Goal: Task Accomplishment & Management: Use online tool/utility

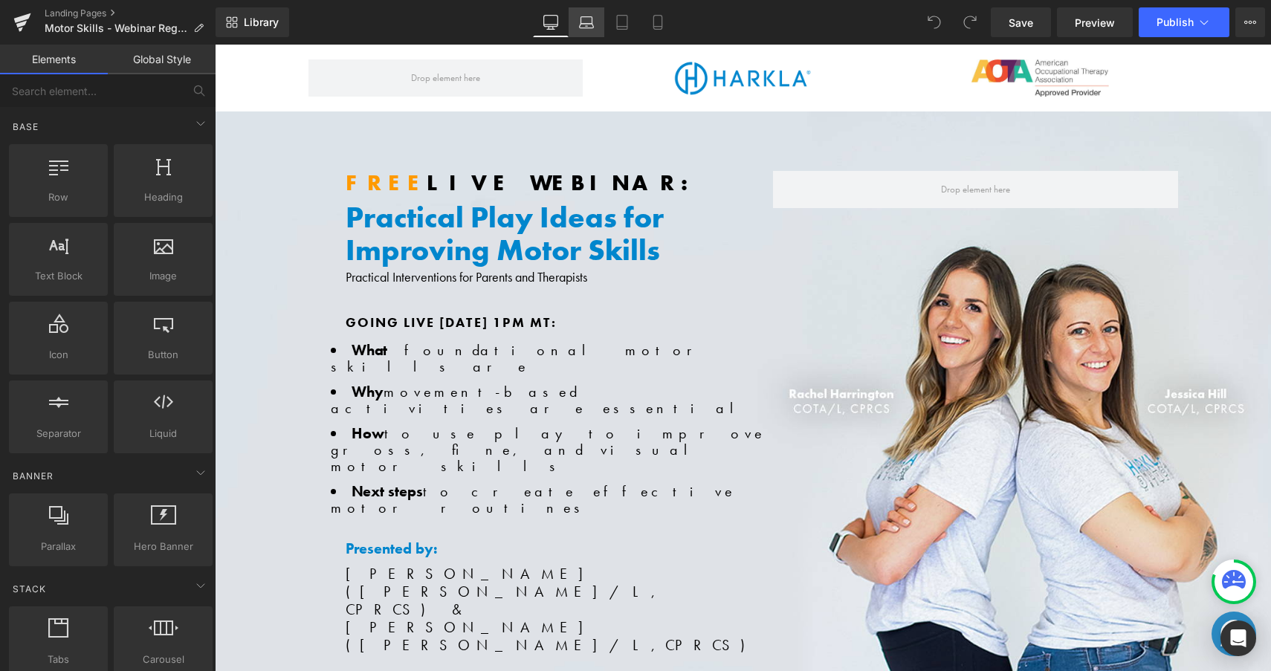
click at [575, 19] on link "Laptop" at bounding box center [587, 22] width 36 height 30
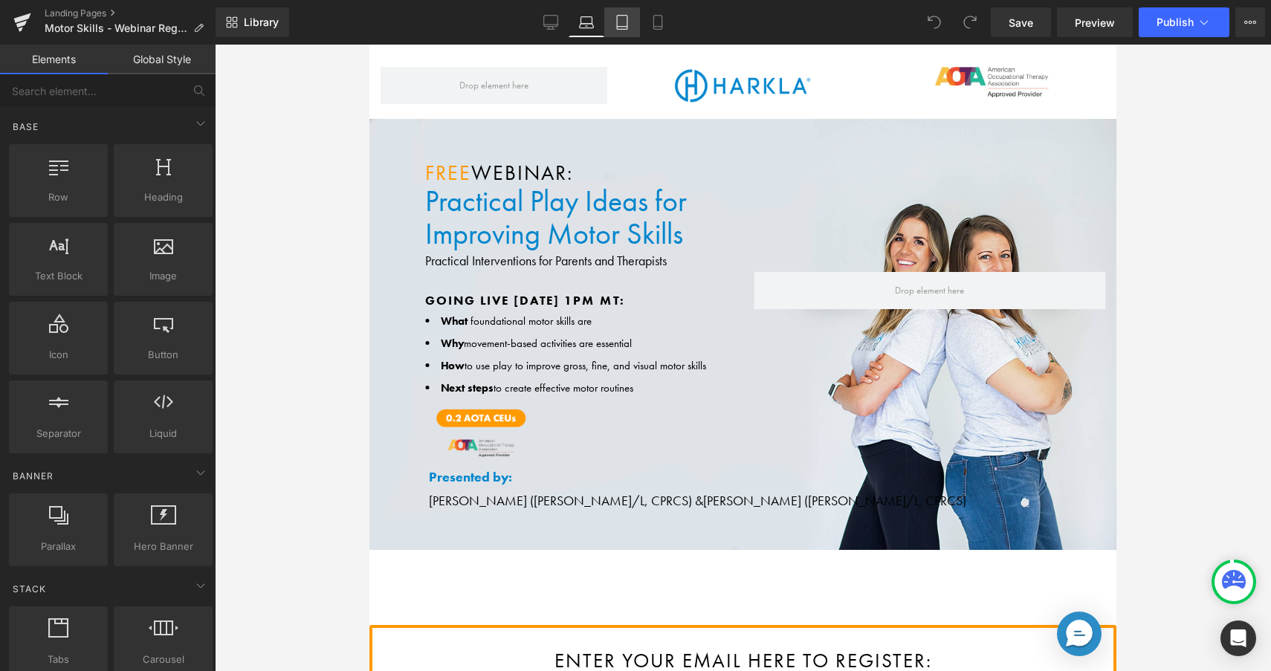
click at [623, 18] on icon at bounding box center [622, 22] width 15 height 15
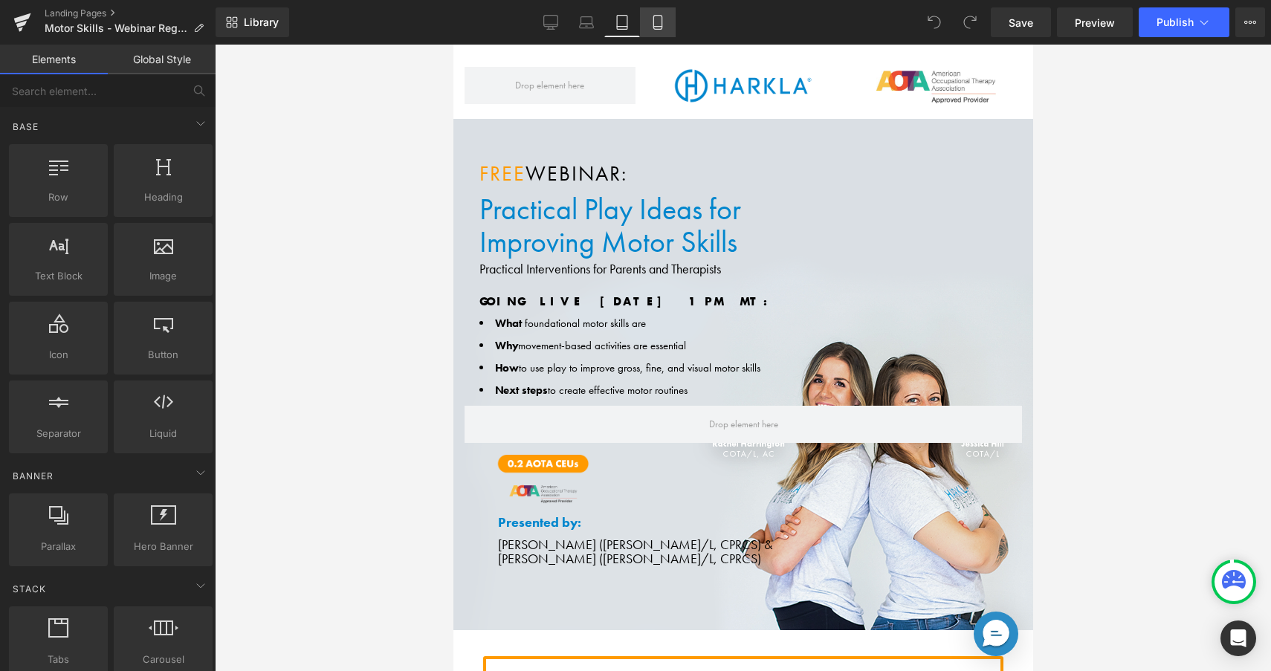
click at [646, 21] on link "Mobile" at bounding box center [658, 22] width 36 height 30
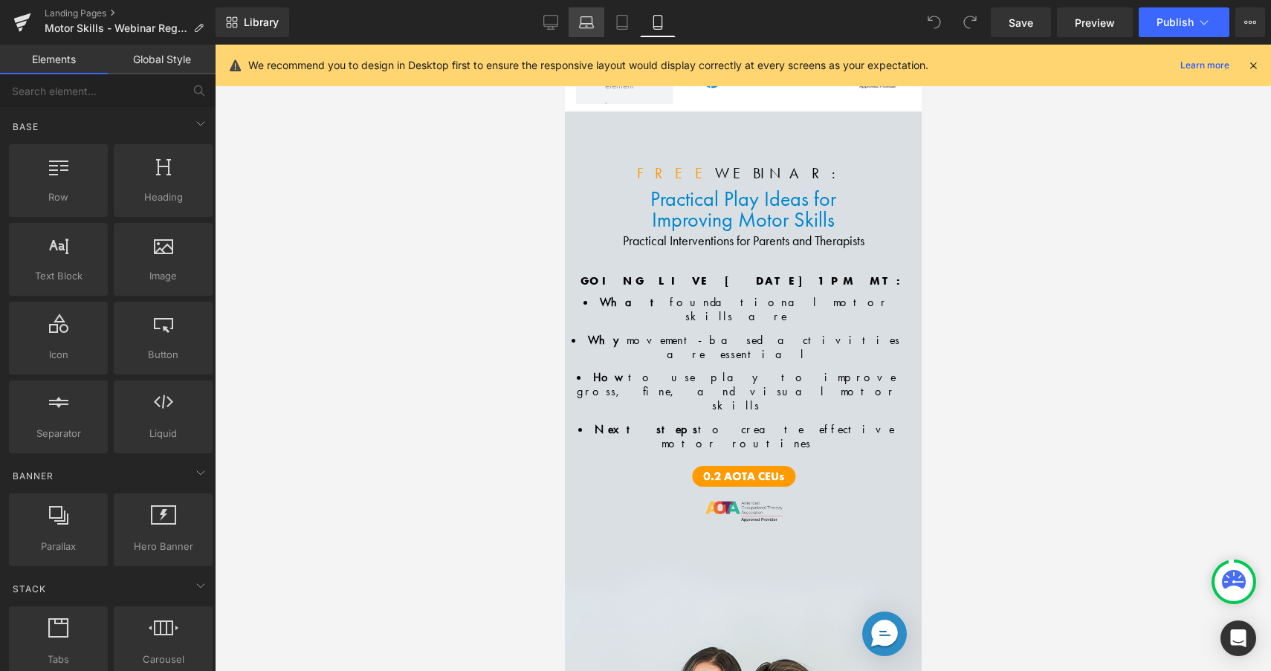
click at [584, 24] on icon at bounding box center [587, 26] width 14 height 4
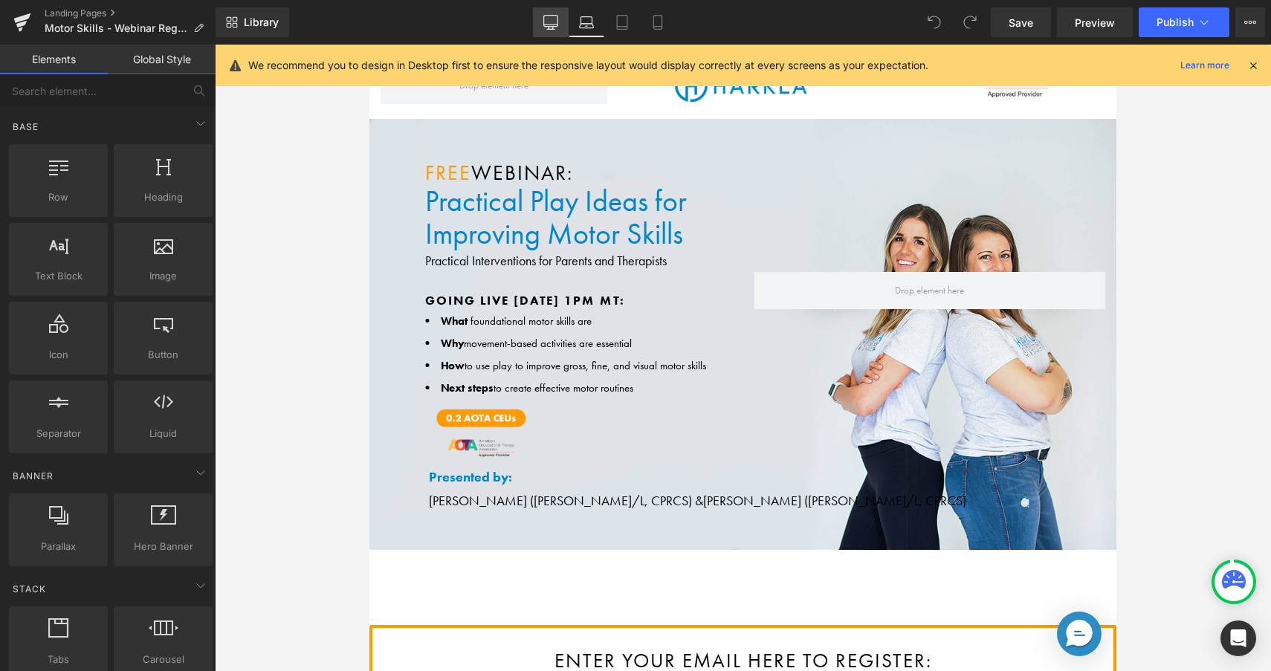
click at [557, 23] on icon at bounding box center [550, 22] width 15 height 15
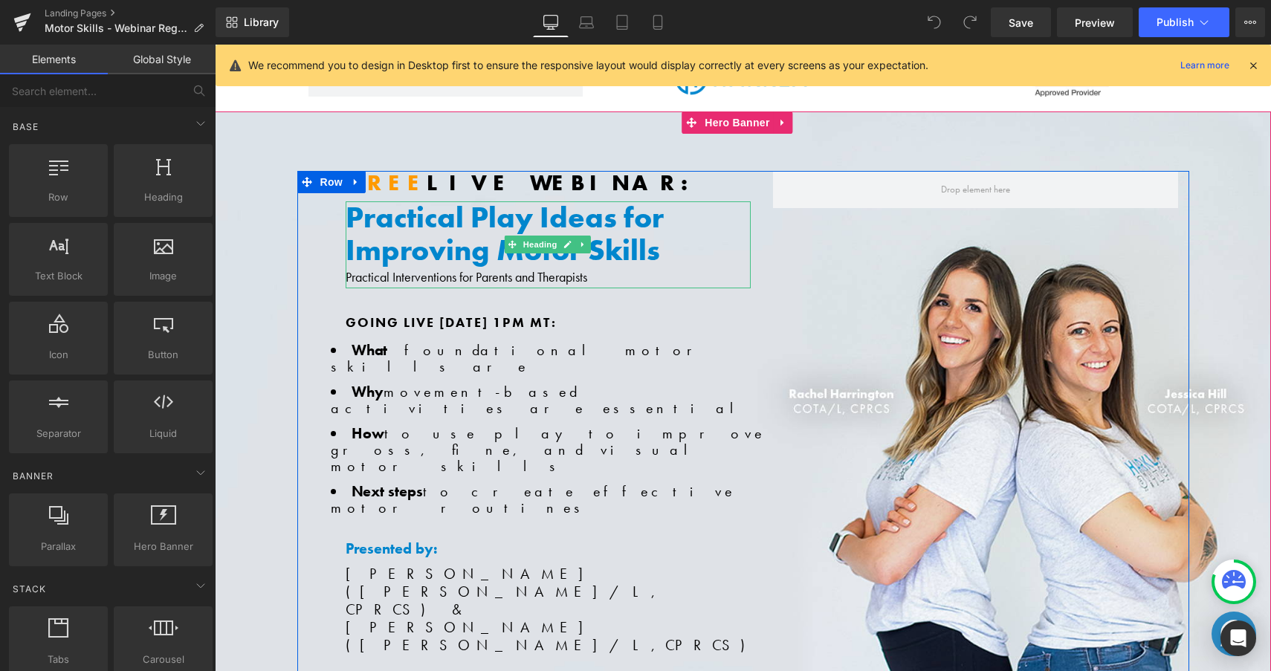
click at [456, 223] on h1 "Practical Play Ideas for Improving Motor Skills" at bounding box center [548, 233] width 405 height 65
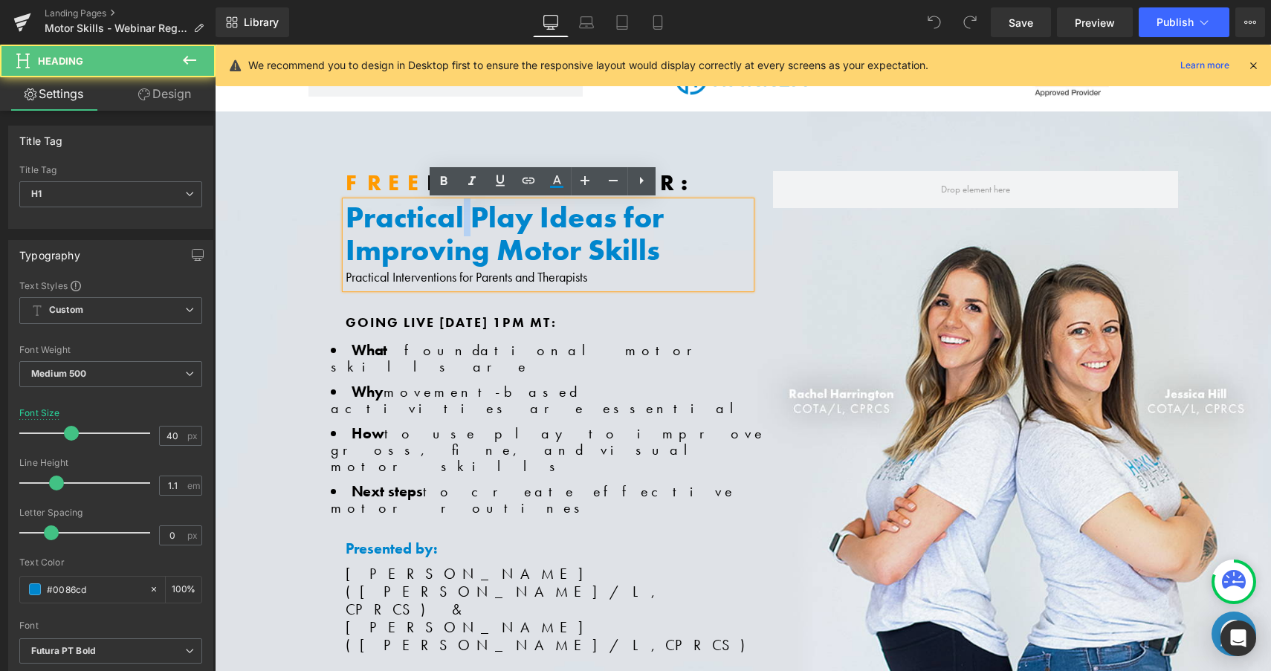
click at [456, 223] on h1 "Practical Play Ideas for Improving Motor Skills" at bounding box center [548, 233] width 405 height 65
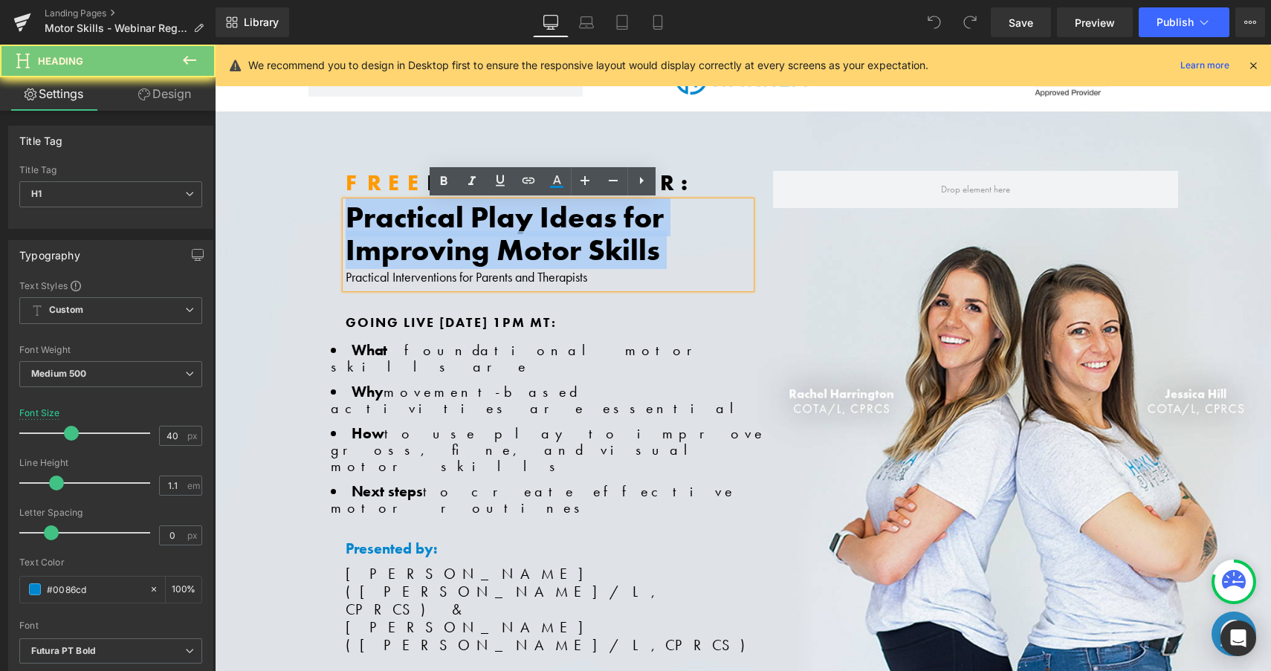
click at [456, 223] on h1 "Practical Play Ideas for Improving Motor Skills" at bounding box center [548, 233] width 405 height 65
copy h1 "Practical Play Ideas for Improving Motor Skills"
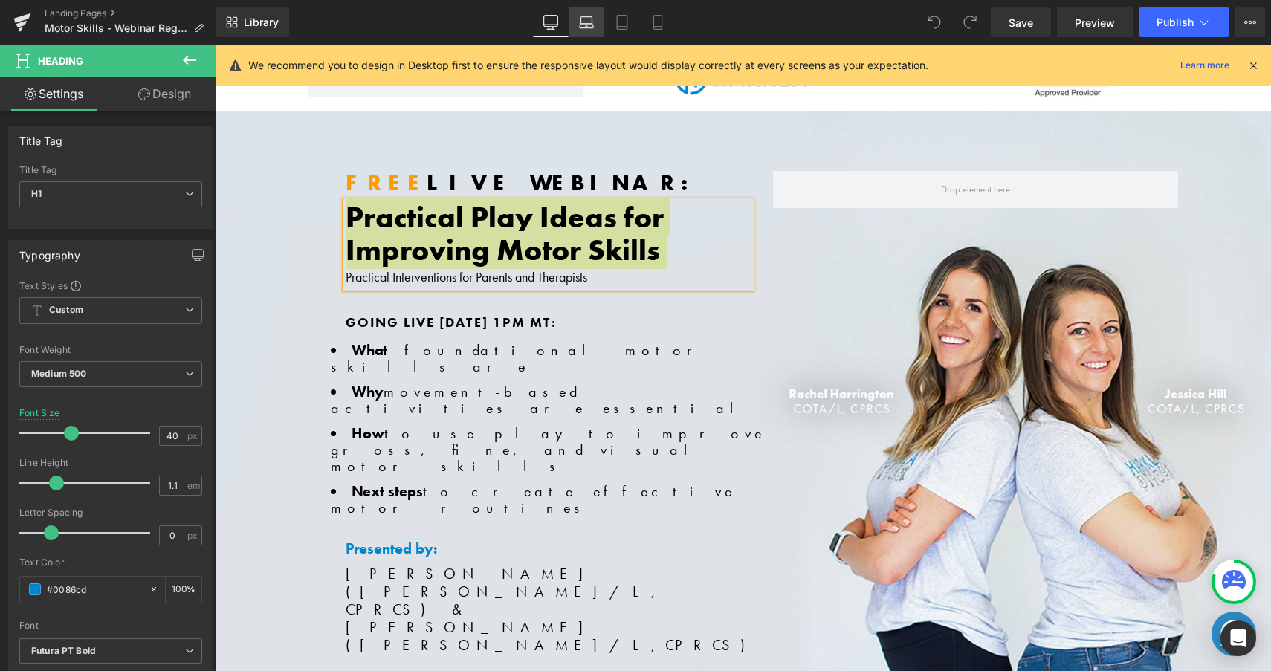
click at [582, 19] on icon at bounding box center [586, 20] width 11 height 7
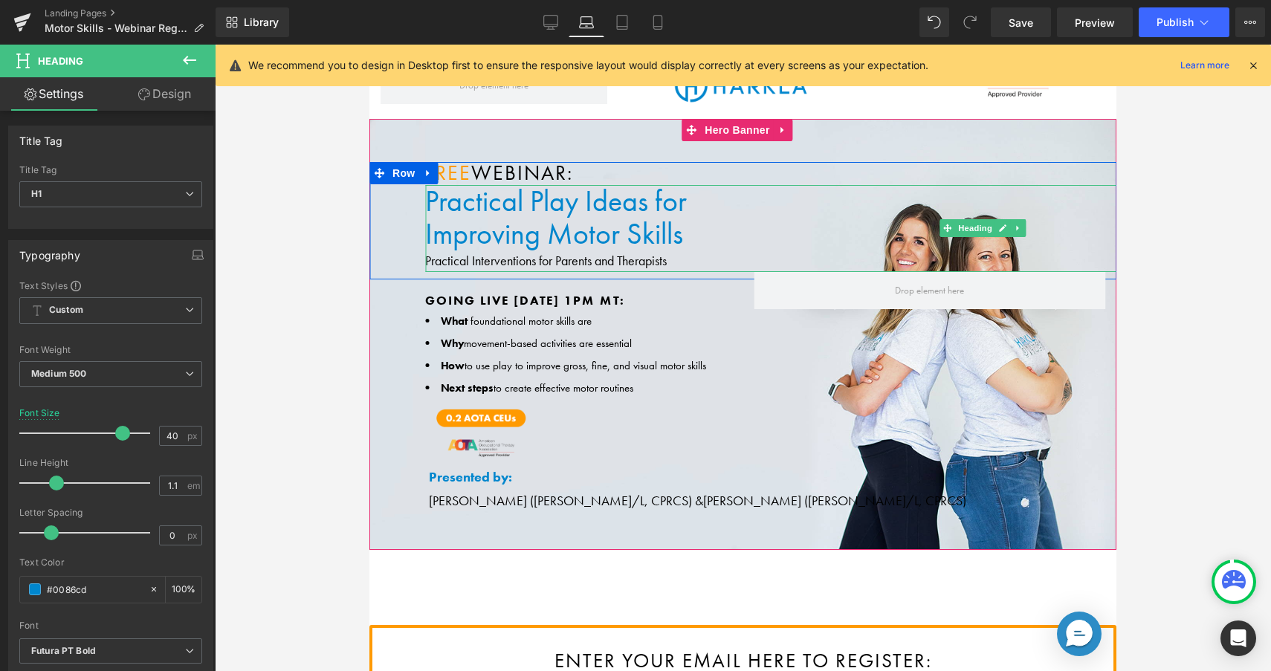
click at [501, 208] on h1 "Practical Play Ideas for" at bounding box center [988, 201] width 1126 height 33
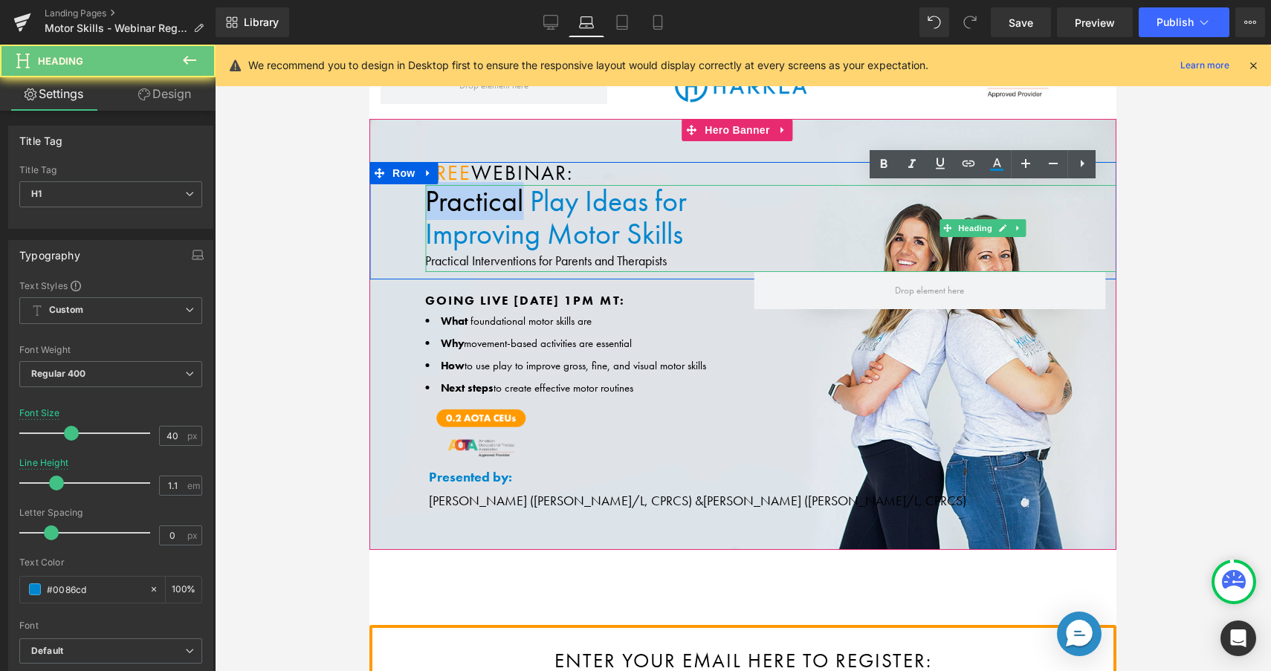
click at [501, 208] on h1 "Practical Play Ideas for" at bounding box center [988, 201] width 1126 height 33
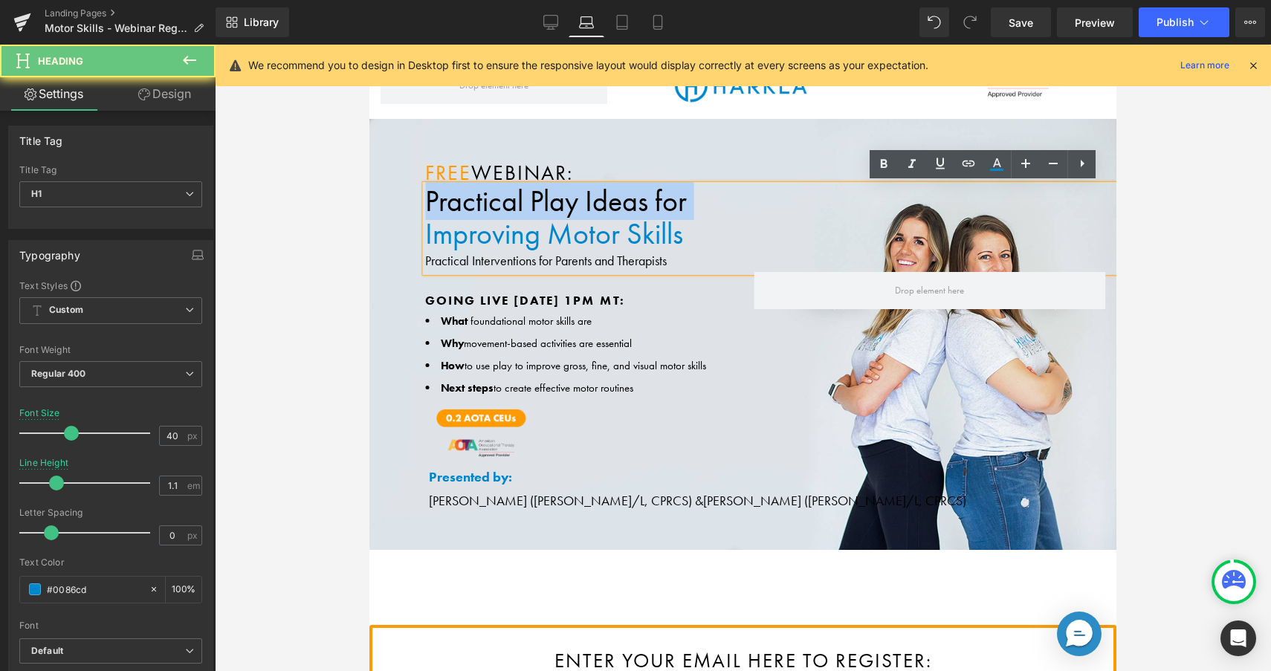
click at [501, 208] on h1 "Practical Play Ideas for" at bounding box center [988, 201] width 1126 height 33
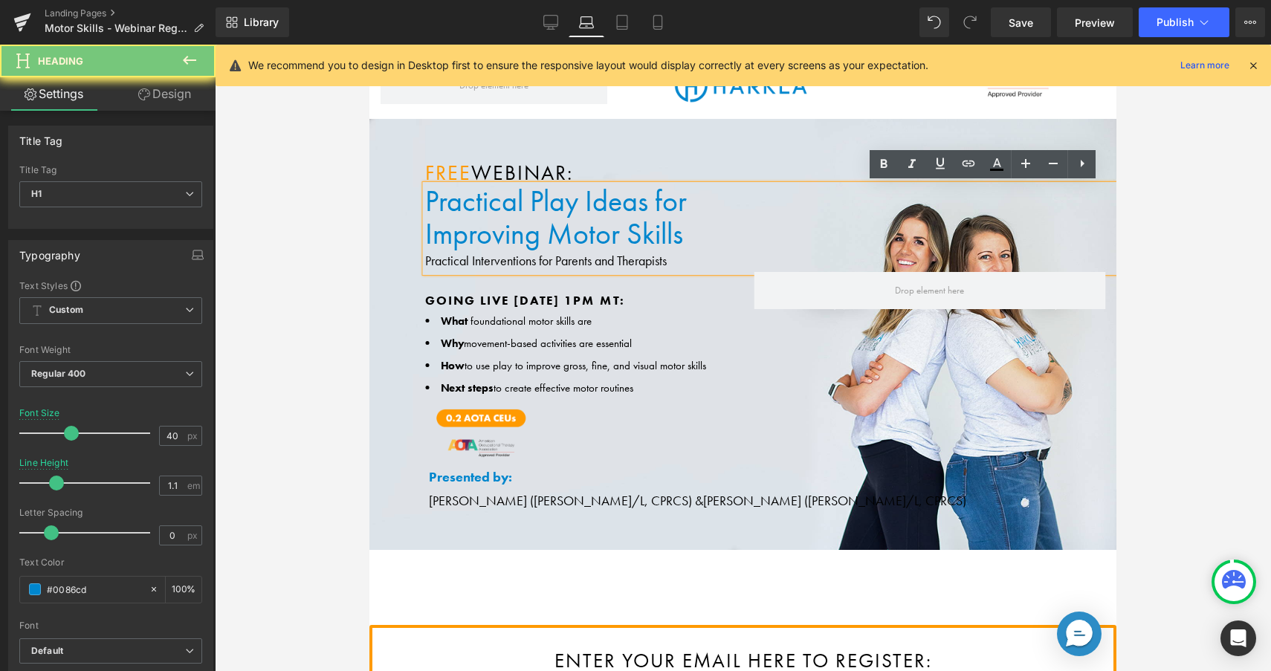
click at [552, 228] on h1 "Improving Motor Skills" at bounding box center [988, 234] width 1126 height 33
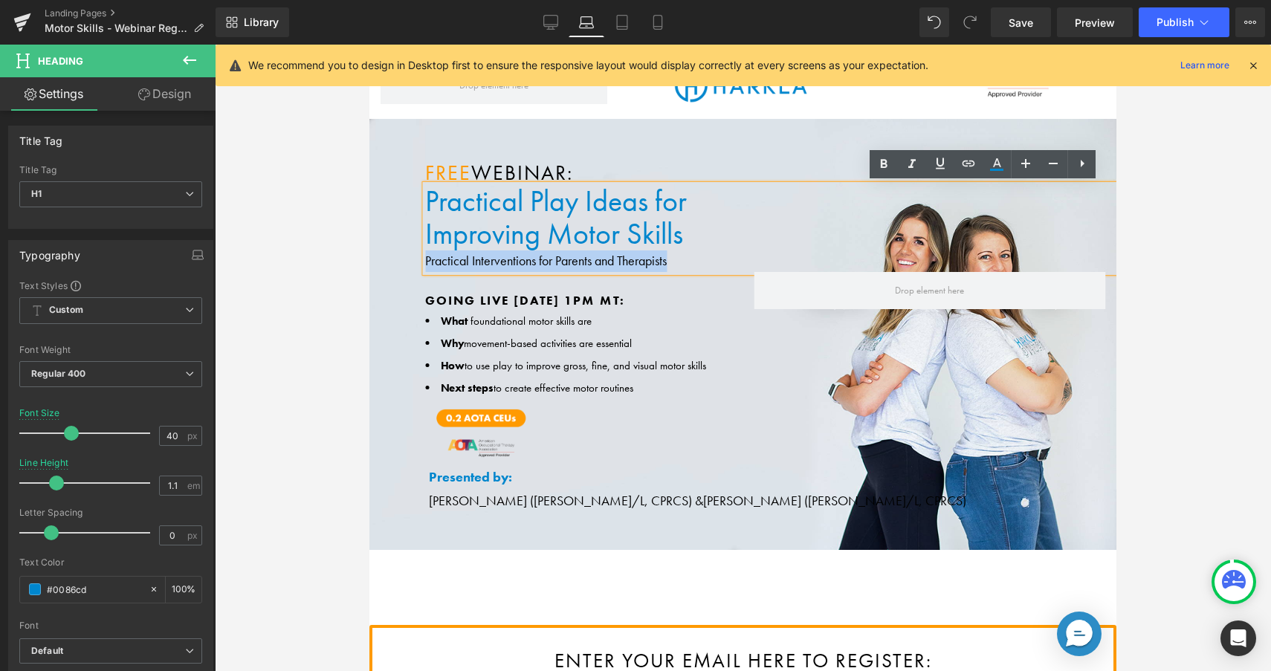
drag, startPoint x: 707, startPoint y: 236, endPoint x: 428, endPoint y: 196, distance: 282.4
click at [425, 196] on div "Practical Play Ideas for Improving Motor Skills Practical Interventions for Par…" at bounding box center [988, 228] width 1126 height 87
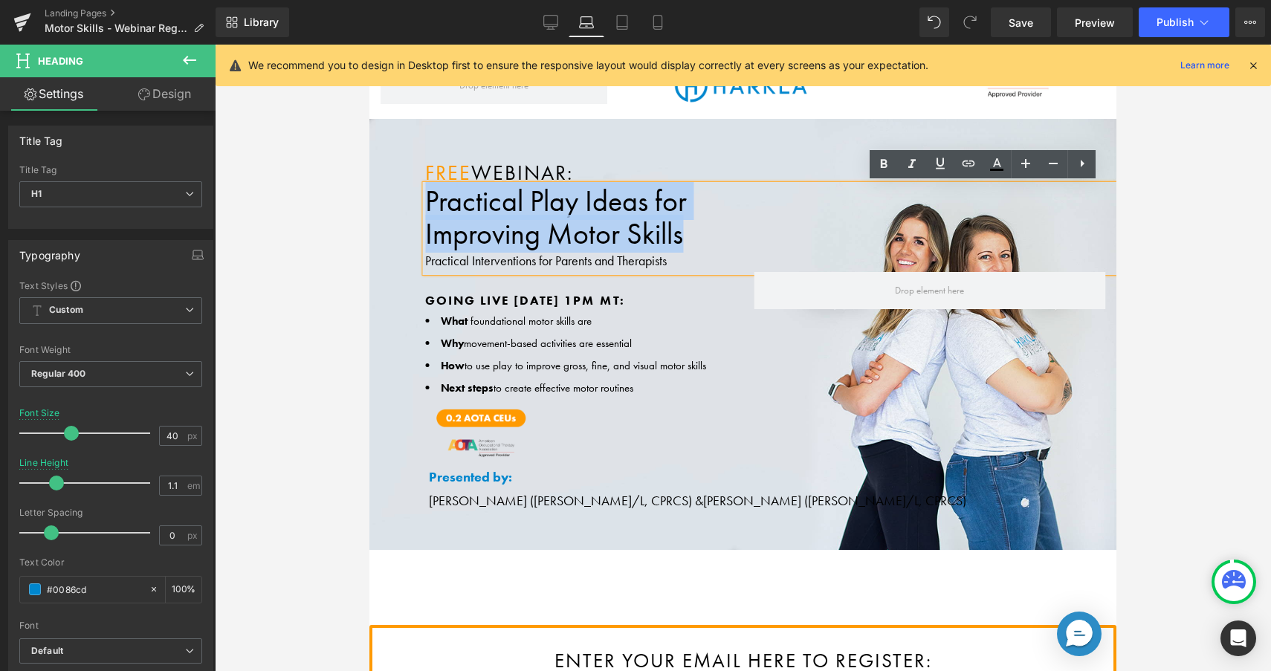
paste div
drag, startPoint x: 687, startPoint y: 233, endPoint x: 427, endPoint y: 194, distance: 263.1
click at [427, 194] on div "Practical Play Ideas for Improving Motor Skills Practical Interventions for Par…" at bounding box center [988, 228] width 1126 height 87
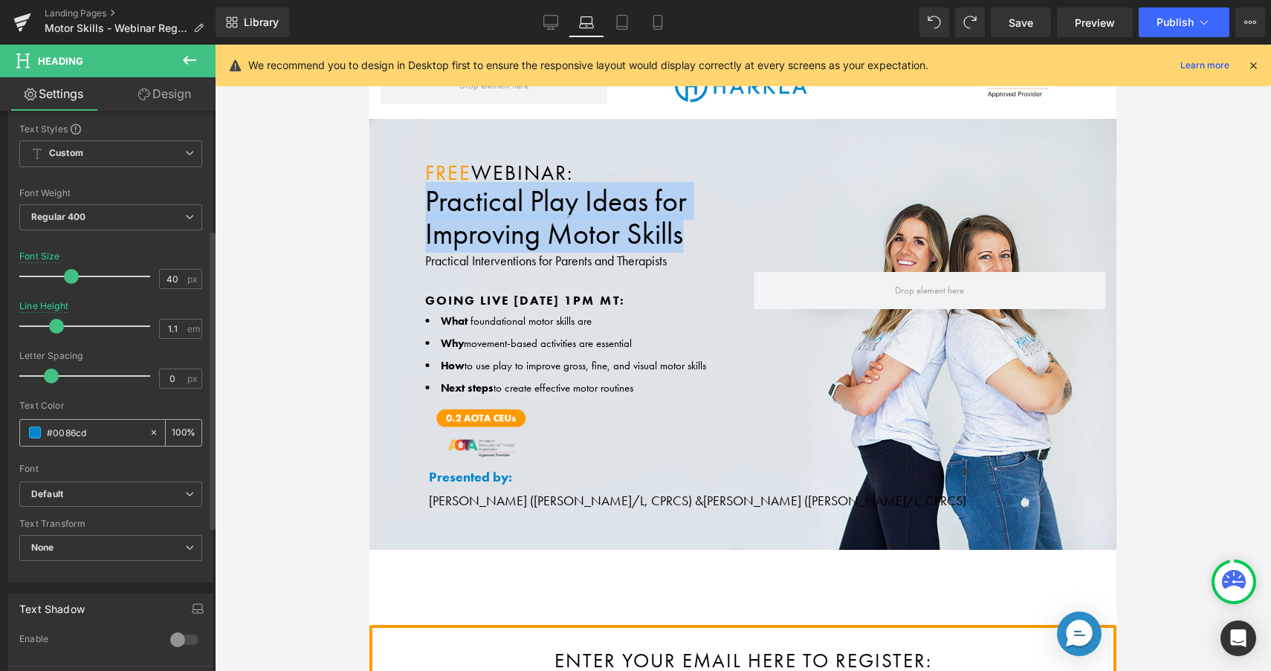
scroll to position [224, 0]
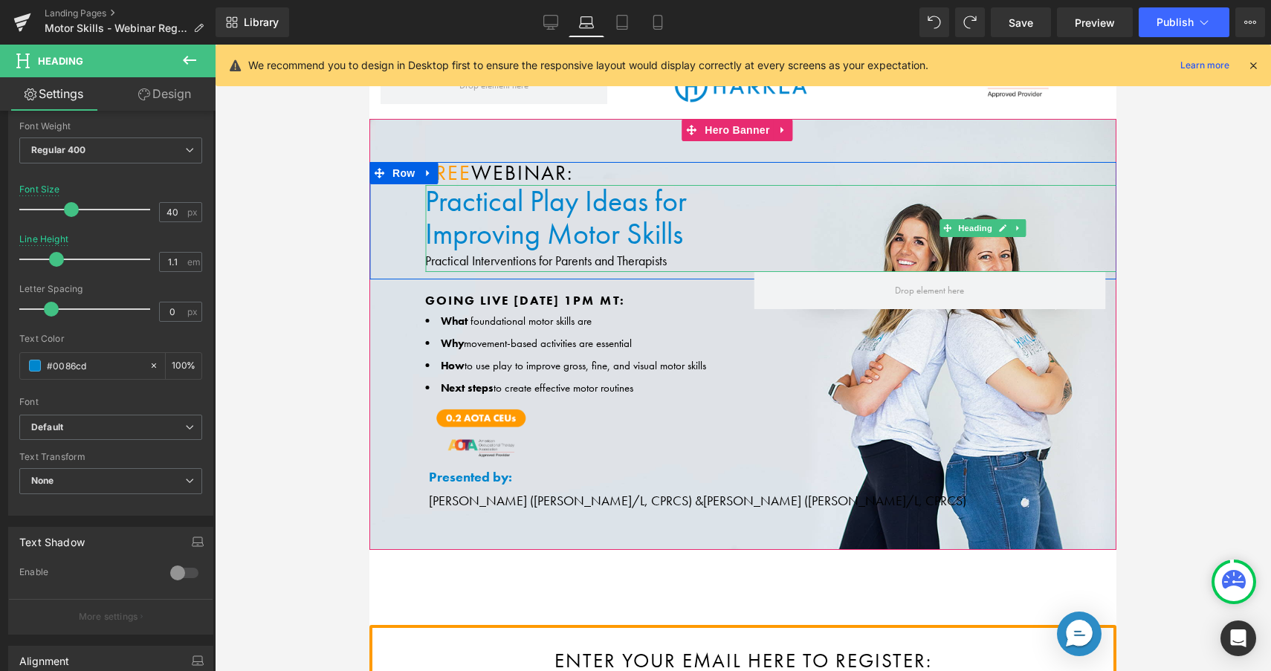
click at [525, 229] on h1 "Improving Motor Skills" at bounding box center [988, 234] width 1126 height 33
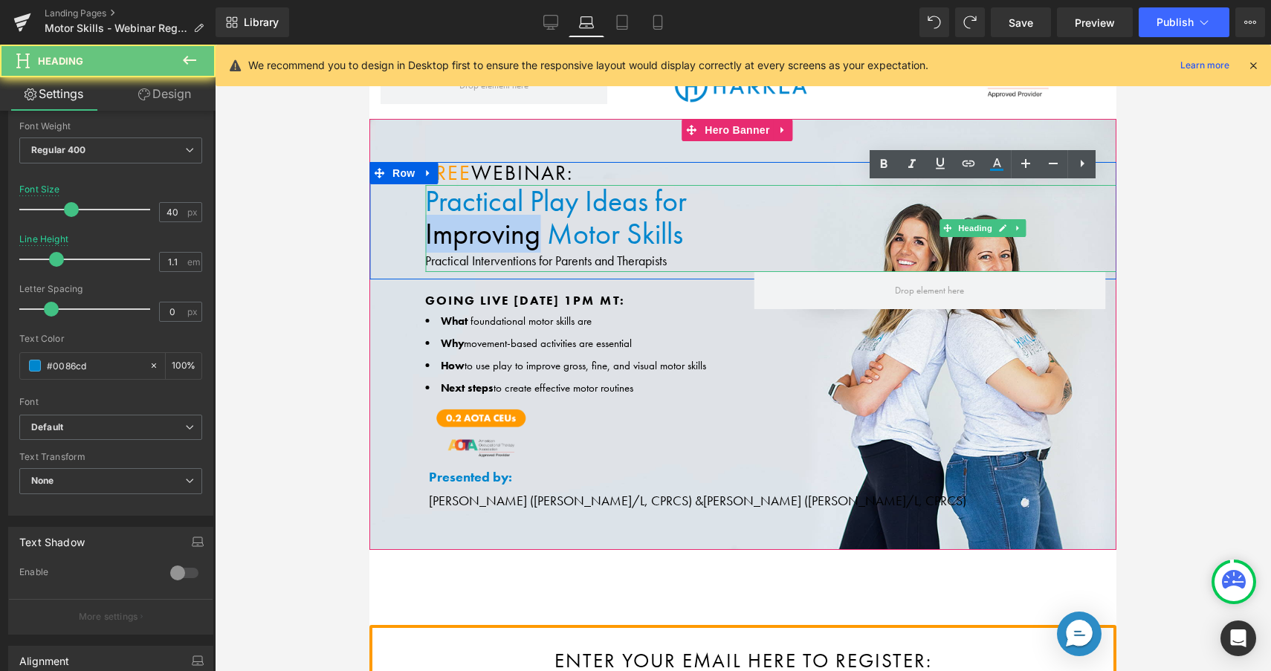
click at [525, 229] on h1 "Improving Motor Skills" at bounding box center [988, 234] width 1126 height 33
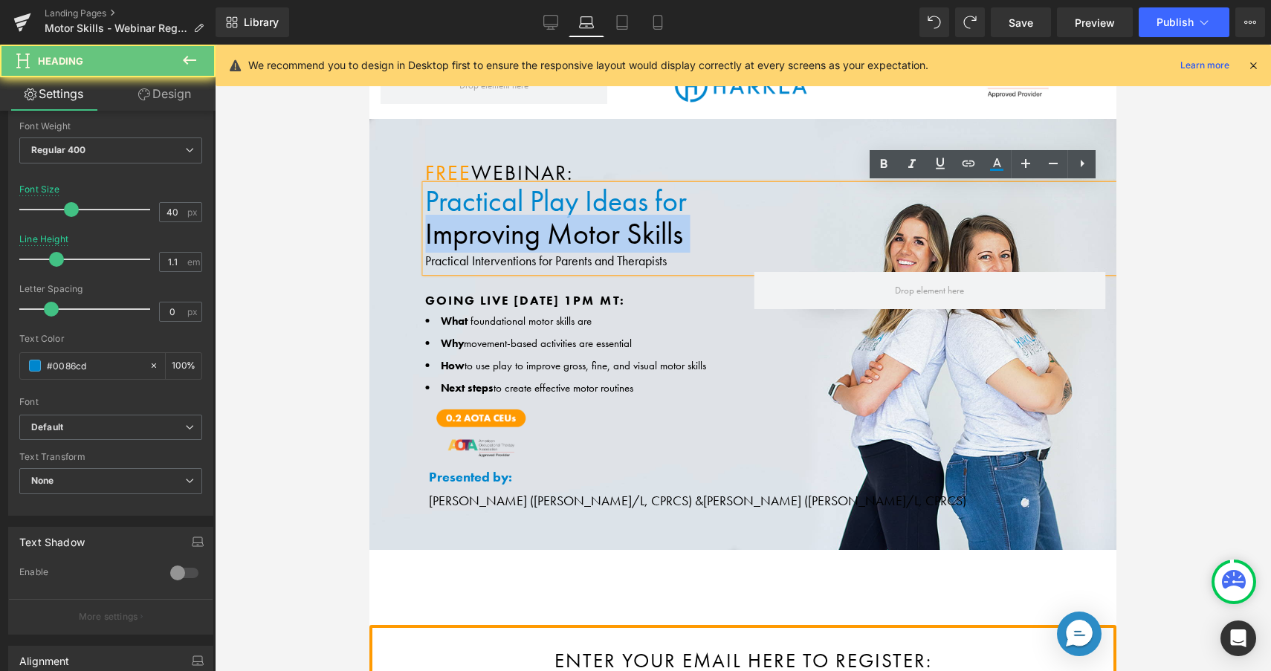
click at [525, 229] on h1 "Improving Motor Skills" at bounding box center [988, 234] width 1126 height 33
drag, startPoint x: 732, startPoint y: 227, endPoint x: 719, endPoint y: 227, distance: 13.4
click at [732, 227] on h1 "Improving Motor Skills" at bounding box center [988, 234] width 1126 height 33
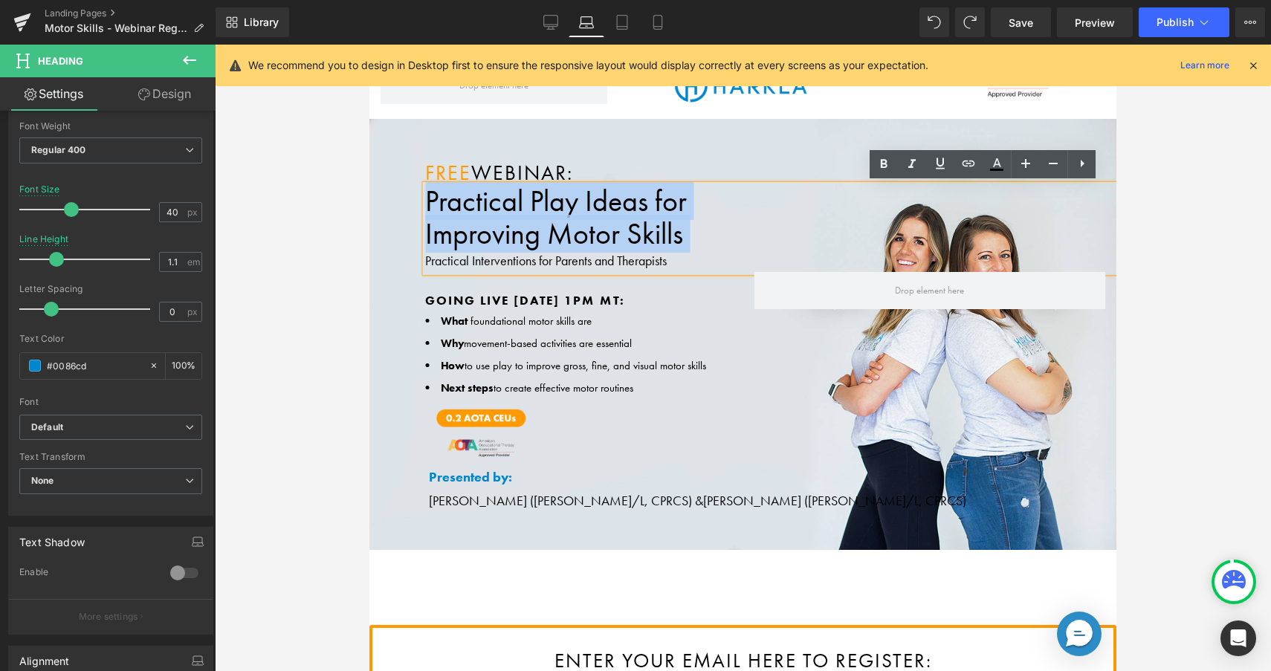
drag, startPoint x: 691, startPoint y: 224, endPoint x: 442, endPoint y: 184, distance: 252.3
click at [442, 185] on div "Practical Play Ideas for Improving Motor Skills Practical Interventions for Par…" at bounding box center [988, 228] width 1126 height 87
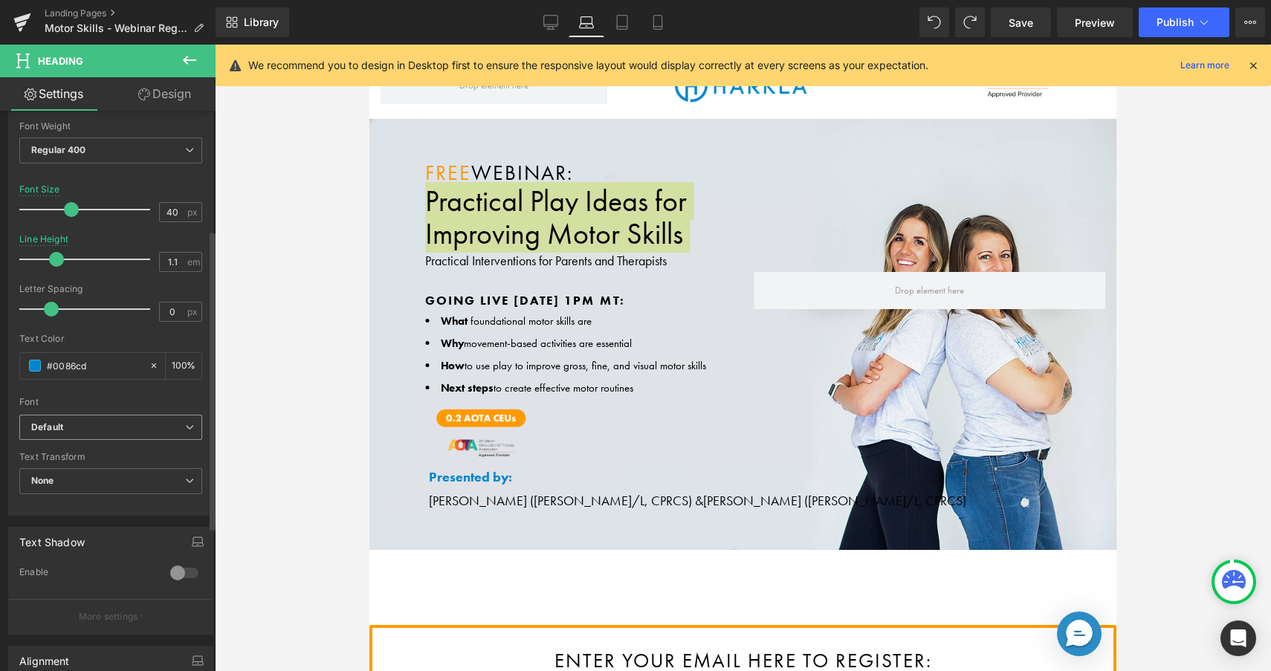
click at [160, 422] on b "Default" at bounding box center [108, 428] width 154 height 13
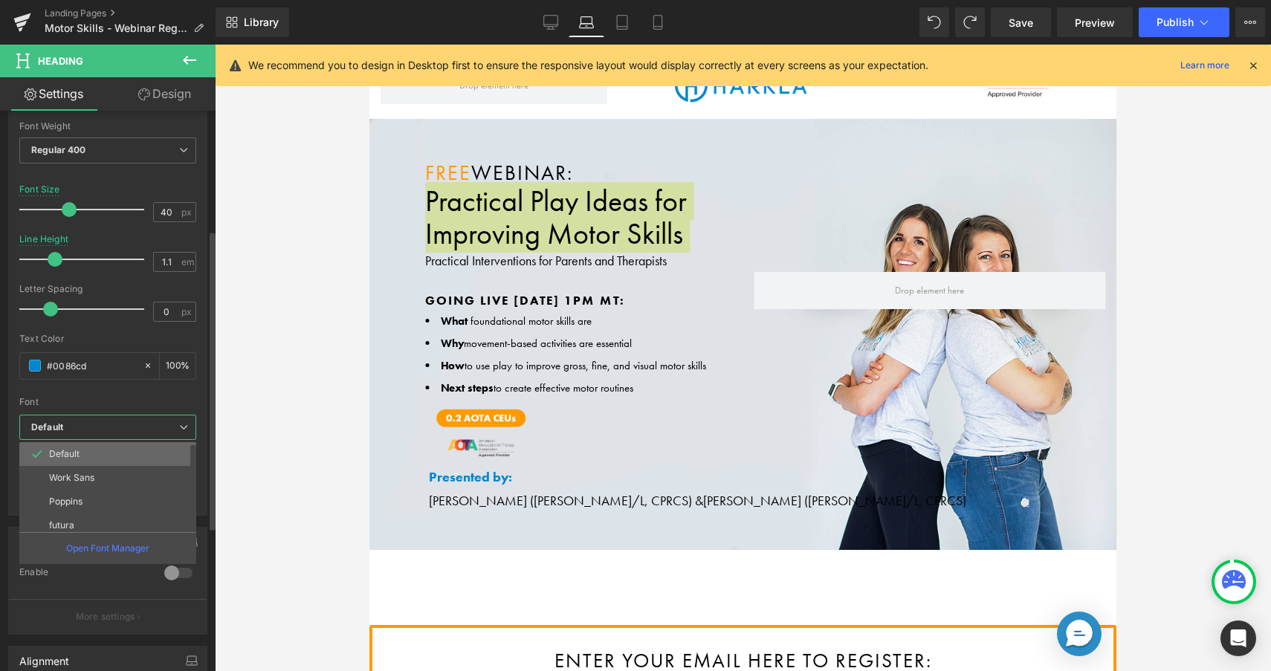
click at [132, 453] on li "Default" at bounding box center [111, 454] width 184 height 24
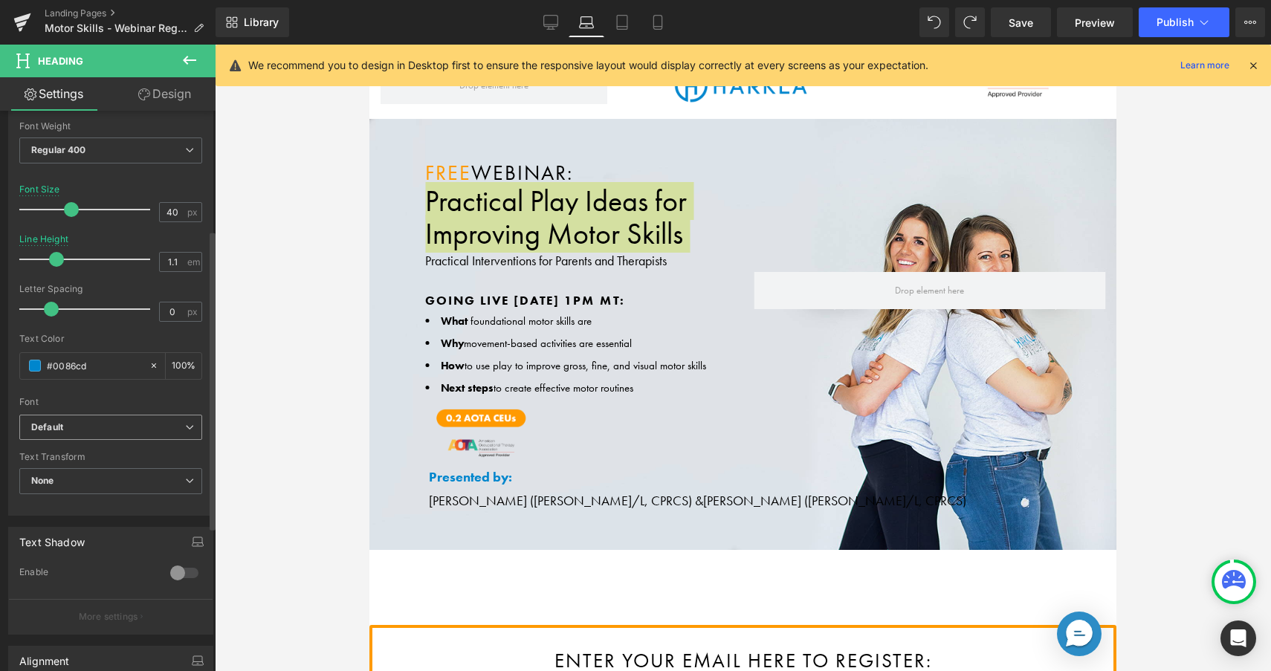
click at [170, 425] on b "Default" at bounding box center [108, 428] width 154 height 13
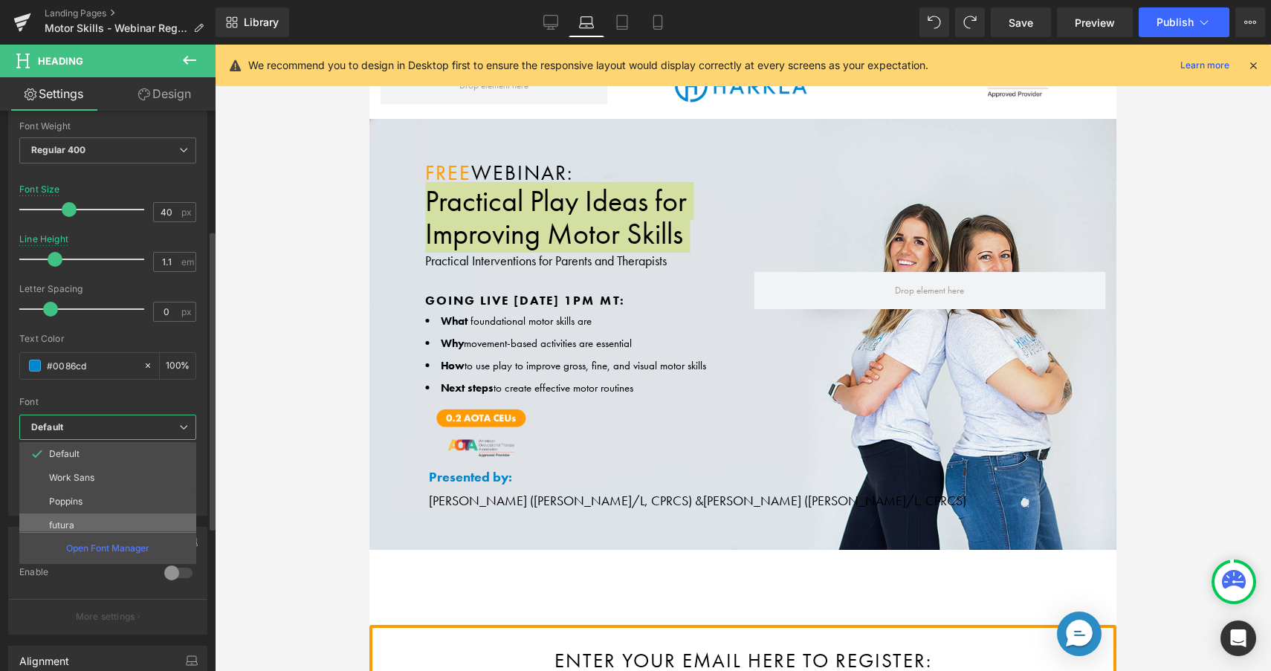
click at [92, 518] on li "futura" at bounding box center [111, 526] width 184 height 24
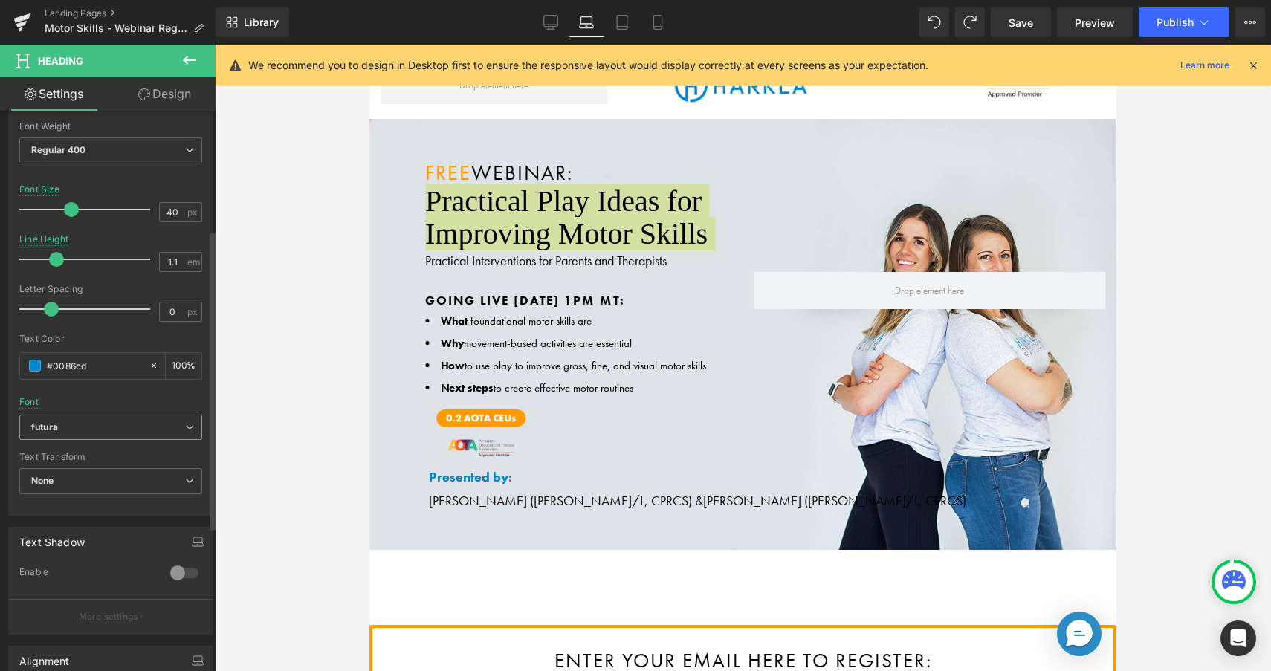
click at [147, 420] on span "futura" at bounding box center [110, 428] width 183 height 26
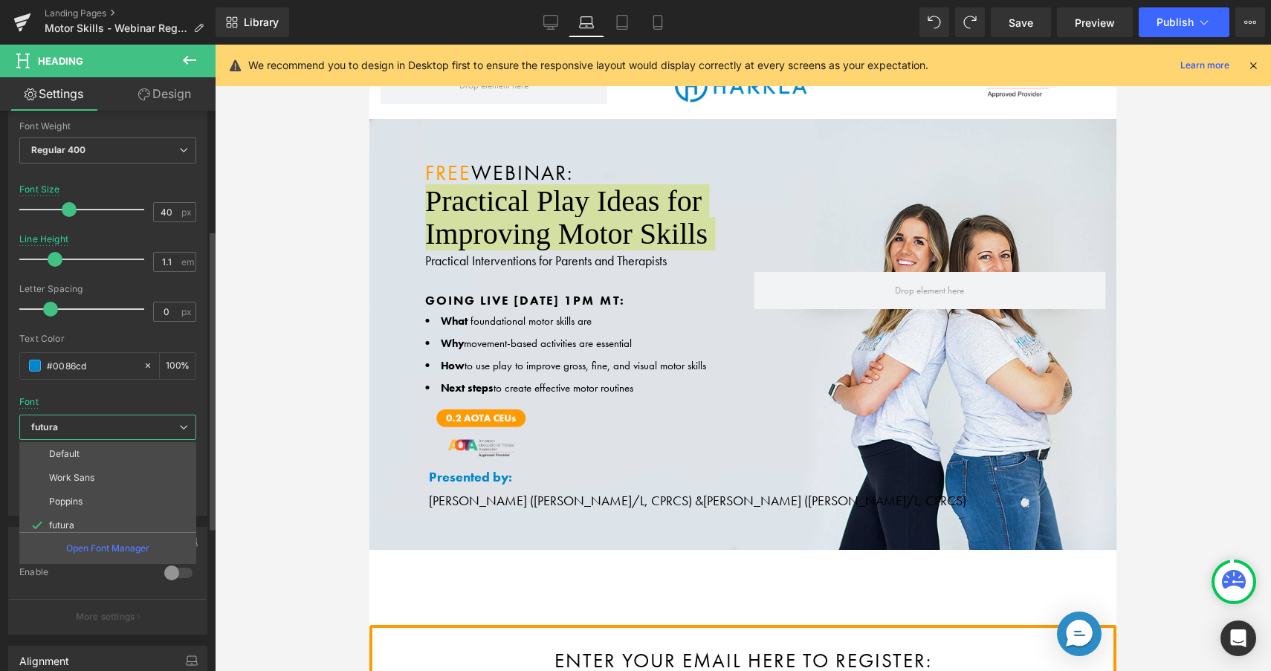
click at [88, 457] on li "Default" at bounding box center [111, 454] width 184 height 24
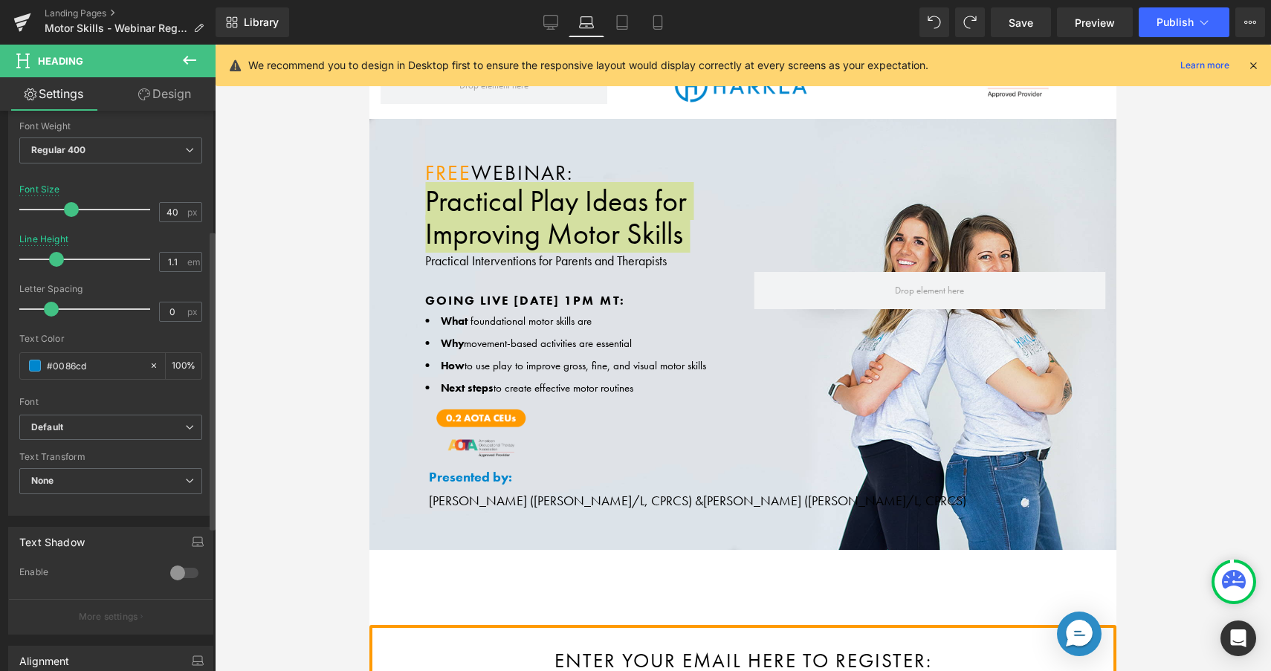
click at [143, 401] on div "Font" at bounding box center [110, 402] width 183 height 10
click at [125, 481] on span "None" at bounding box center [110, 481] width 183 height 26
click at [146, 398] on div "Font" at bounding box center [110, 402] width 183 height 10
click at [559, 19] on link "Desktop" at bounding box center [551, 22] width 36 height 30
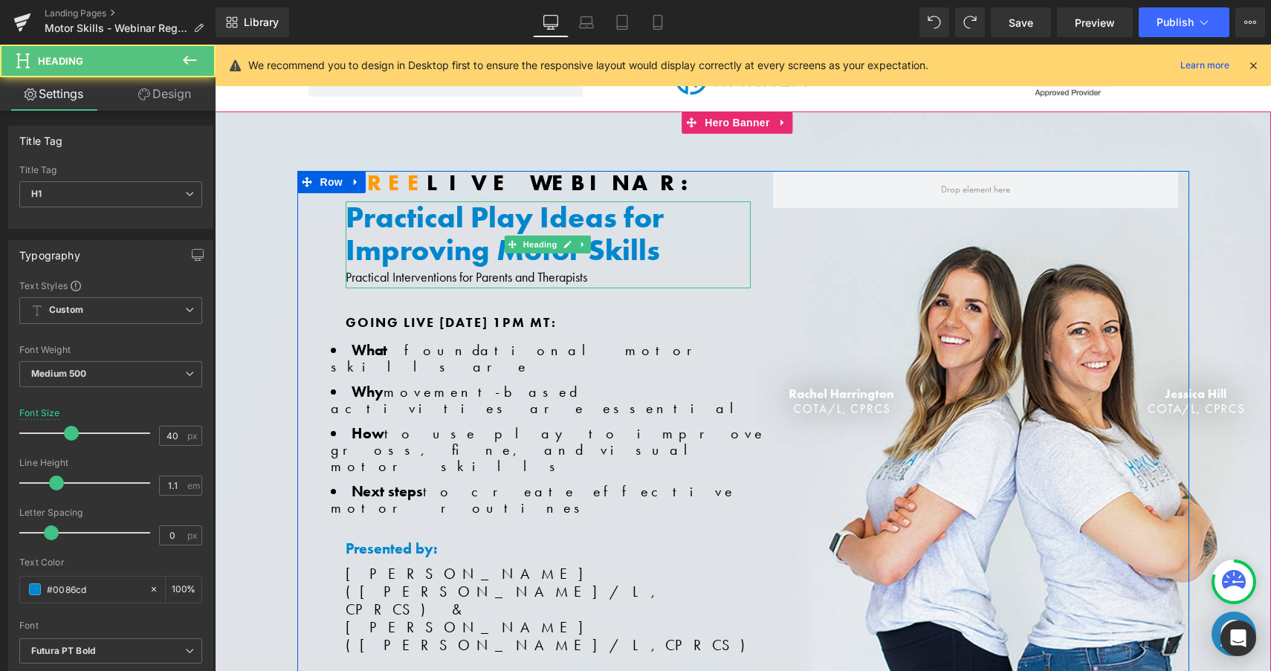
click at [488, 222] on h1 "Practical Play Ideas for Improving Motor Skills" at bounding box center [548, 233] width 405 height 65
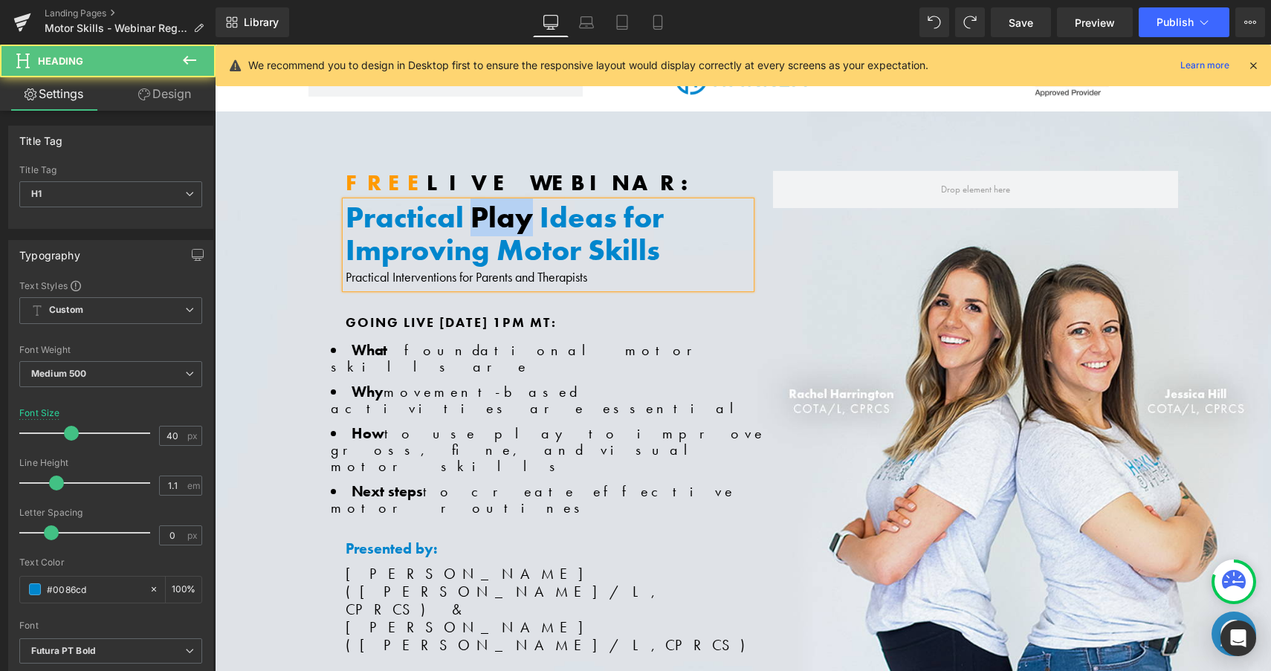
click at [488, 222] on h1 "Practical Play Ideas for Improving Motor Skills" at bounding box center [548, 233] width 405 height 65
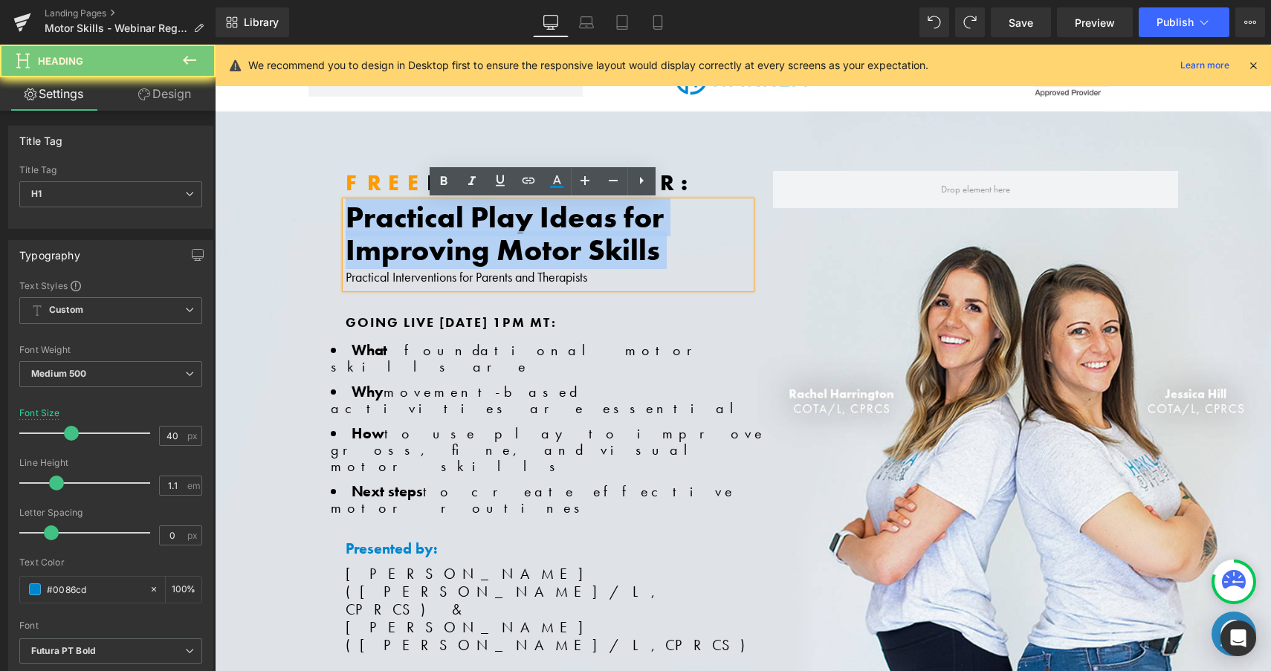
click at [488, 222] on h1 "Practical Play Ideas for Improving Motor Skills" at bounding box center [548, 233] width 405 height 65
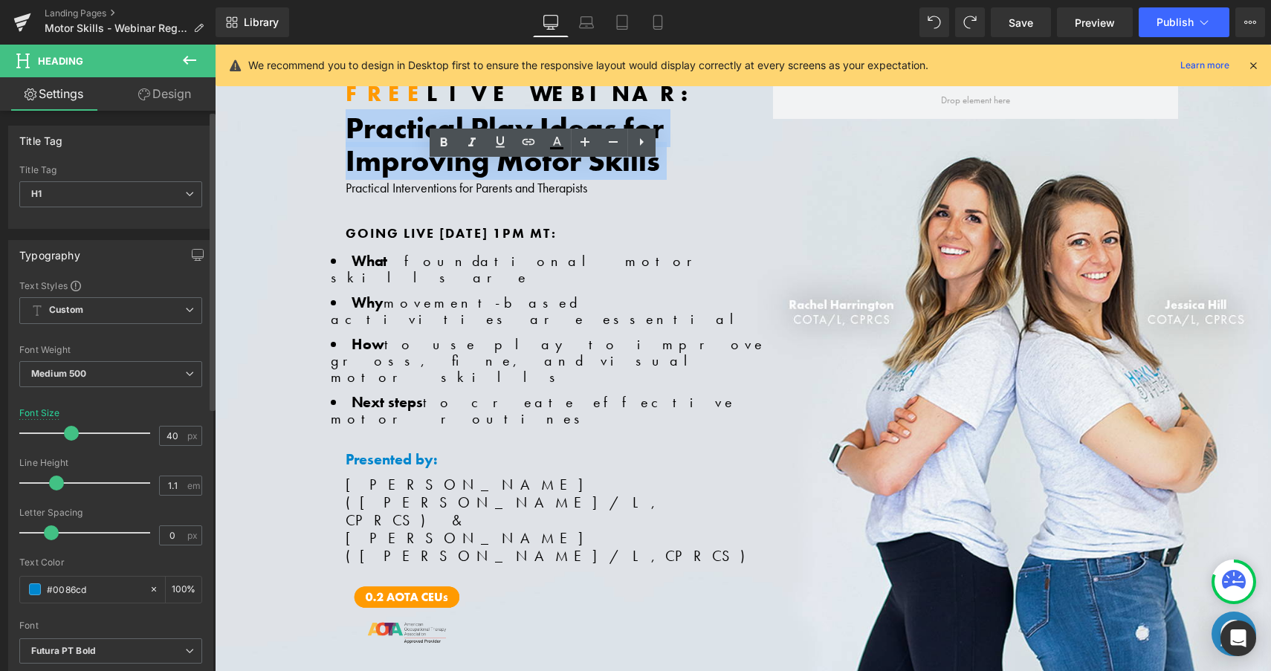
scroll to position [91, 0]
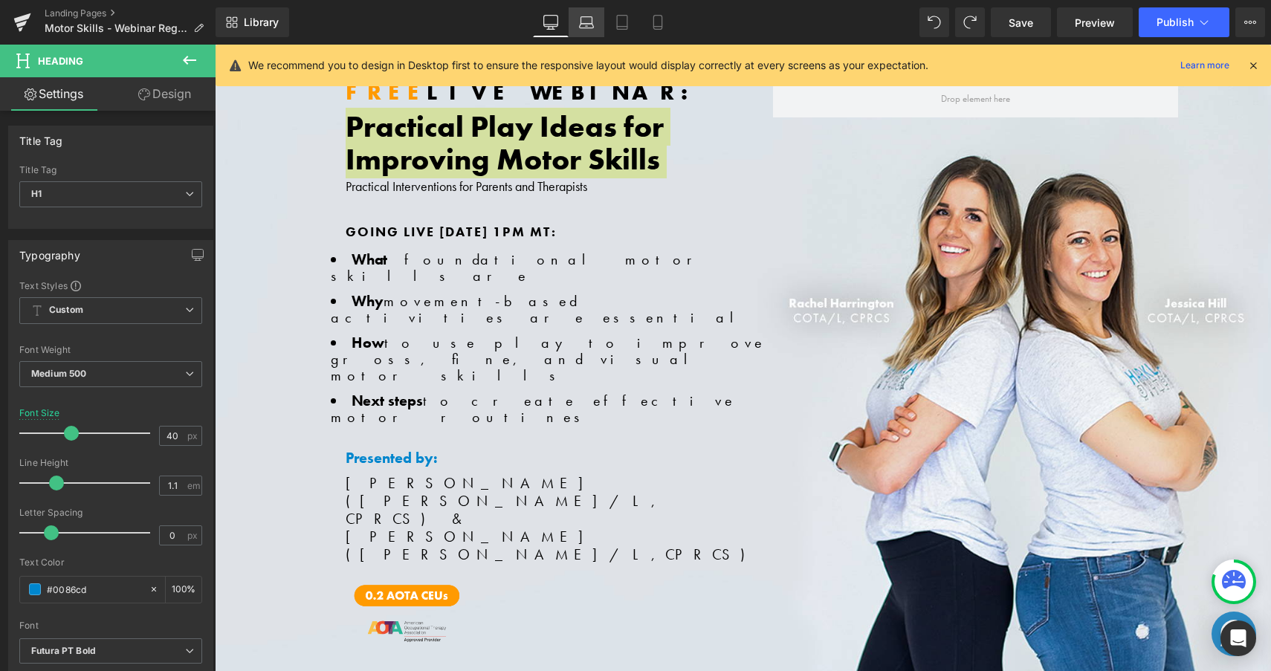
click at [583, 19] on icon at bounding box center [586, 22] width 15 height 15
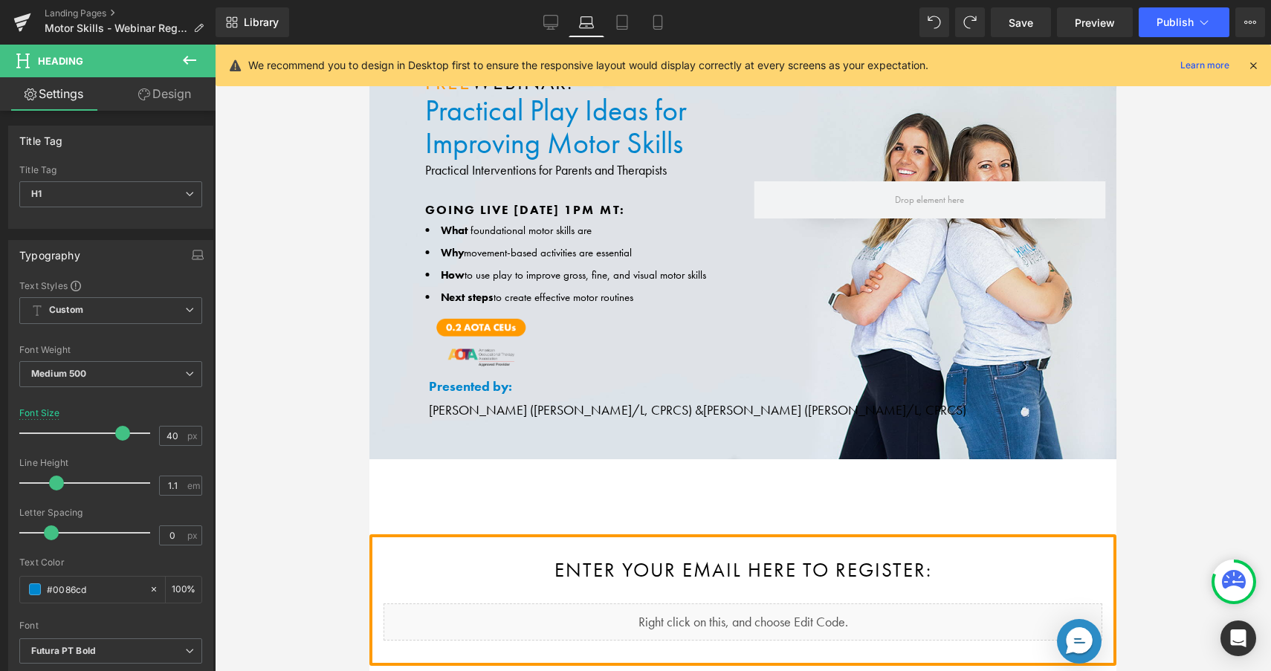
scroll to position [0, 0]
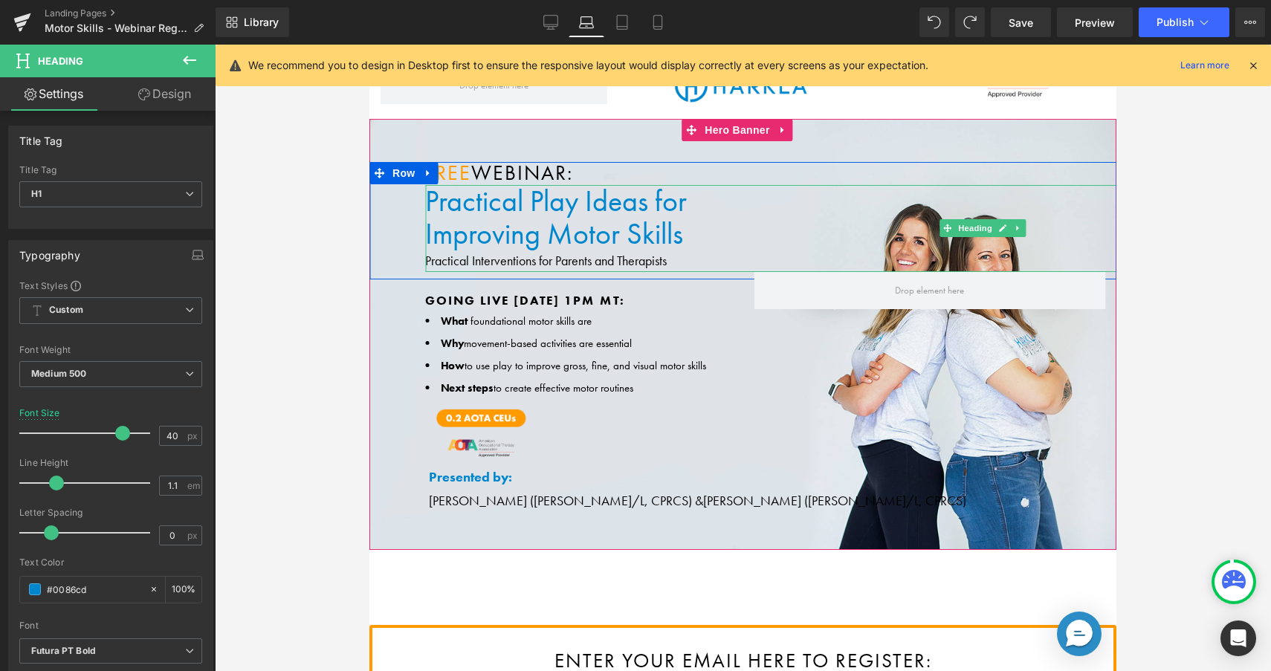
click at [465, 236] on h1 "Improving Motor Skills" at bounding box center [988, 234] width 1126 height 33
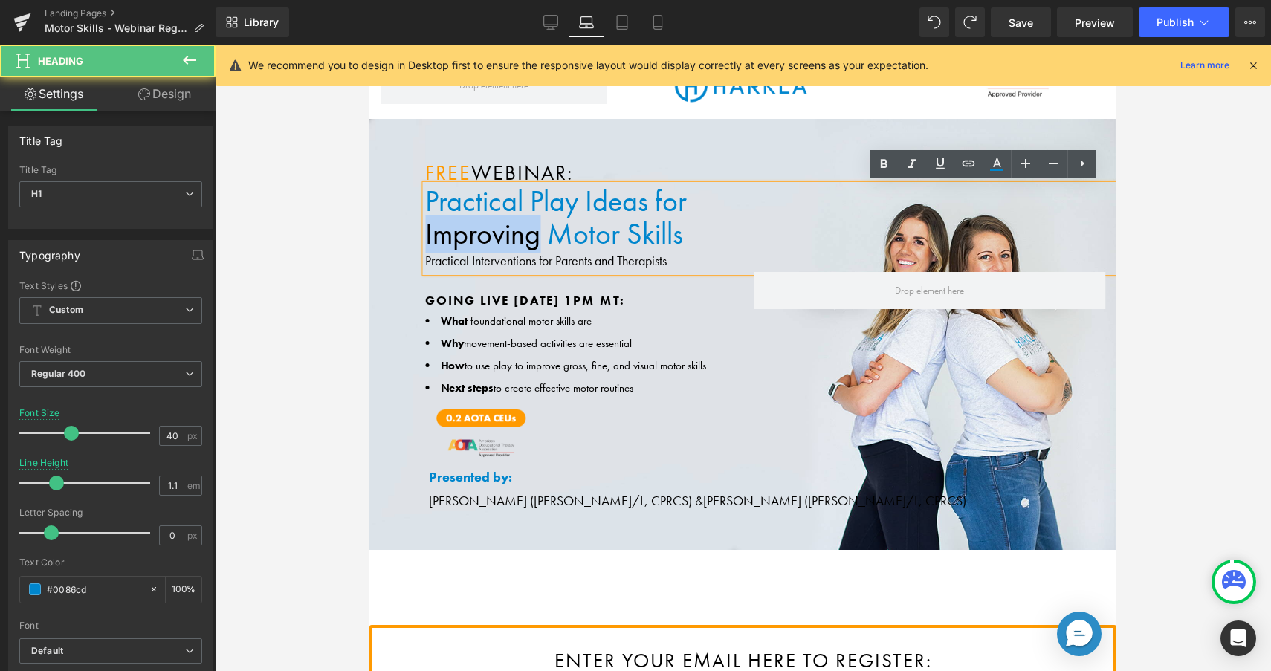
click at [465, 236] on h1 "Improving Motor Skills" at bounding box center [988, 234] width 1126 height 33
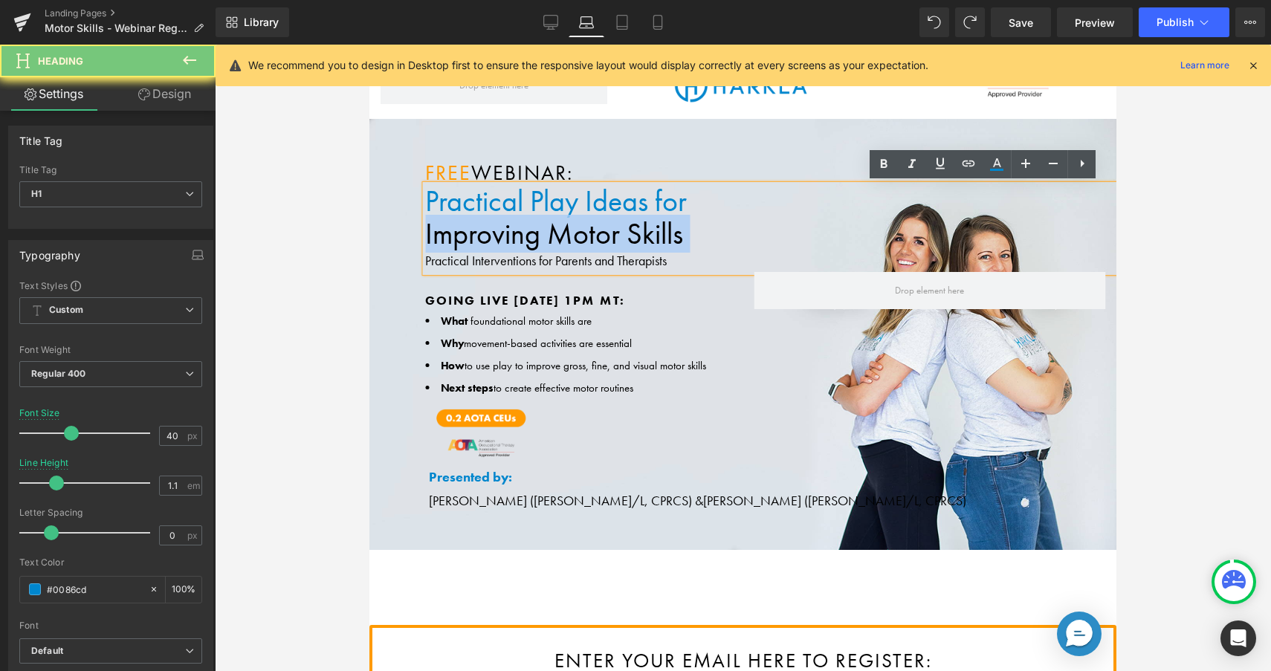
click at [465, 236] on h1 "Improving Motor Skills" at bounding box center [988, 234] width 1126 height 33
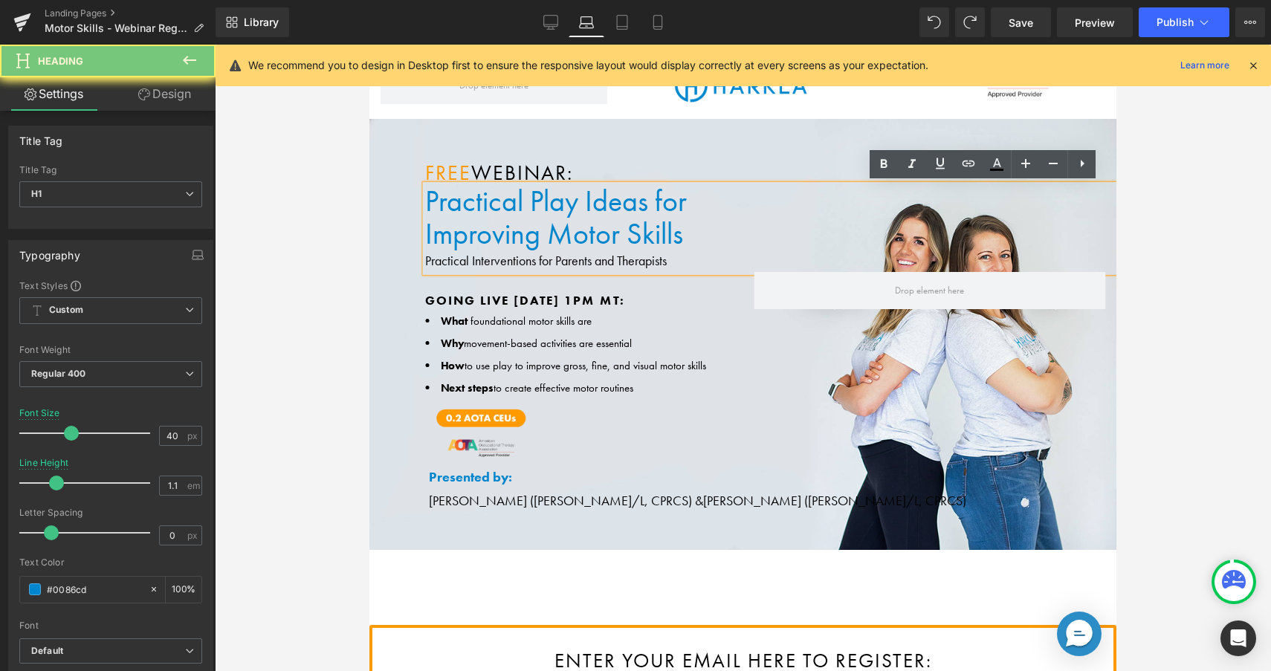
click at [508, 210] on h1 "Practical Play Ideas for" at bounding box center [988, 201] width 1126 height 33
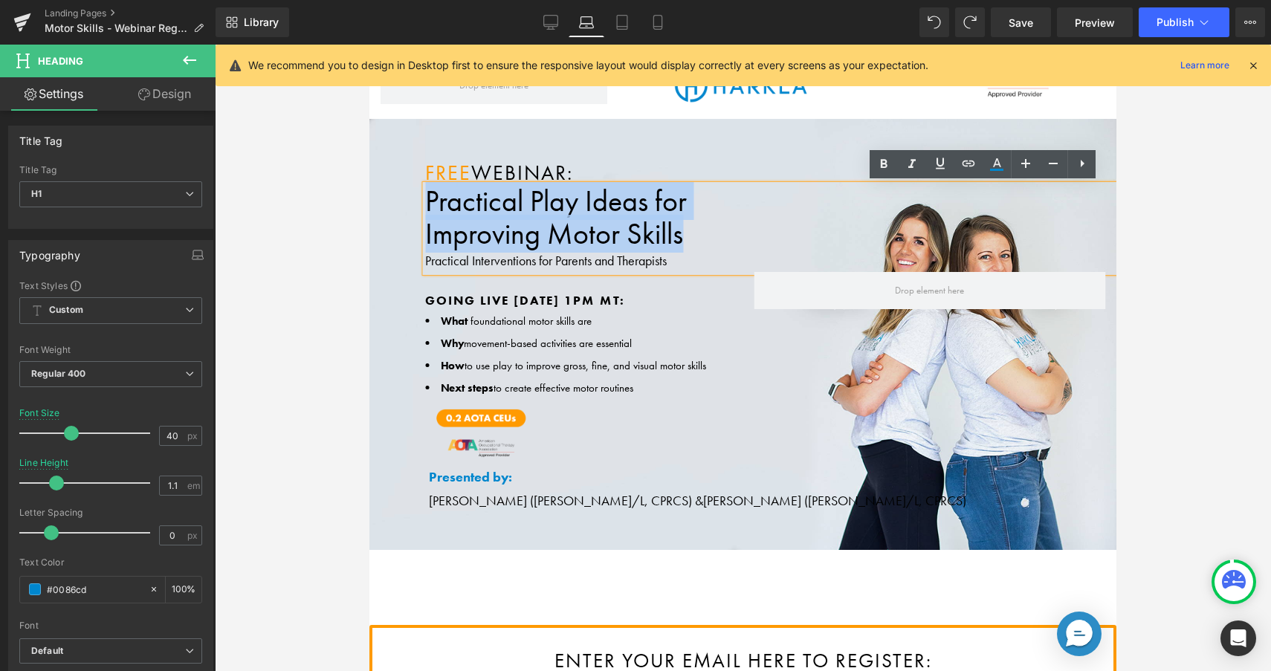
drag, startPoint x: 697, startPoint y: 233, endPoint x: 659, endPoint y: 295, distance: 73.1
click at [404, 184] on div "Free Webinar: Heading Practical Play Ideas for Improving Motor Skills Practical…" at bounding box center [743, 217] width 747 height 110
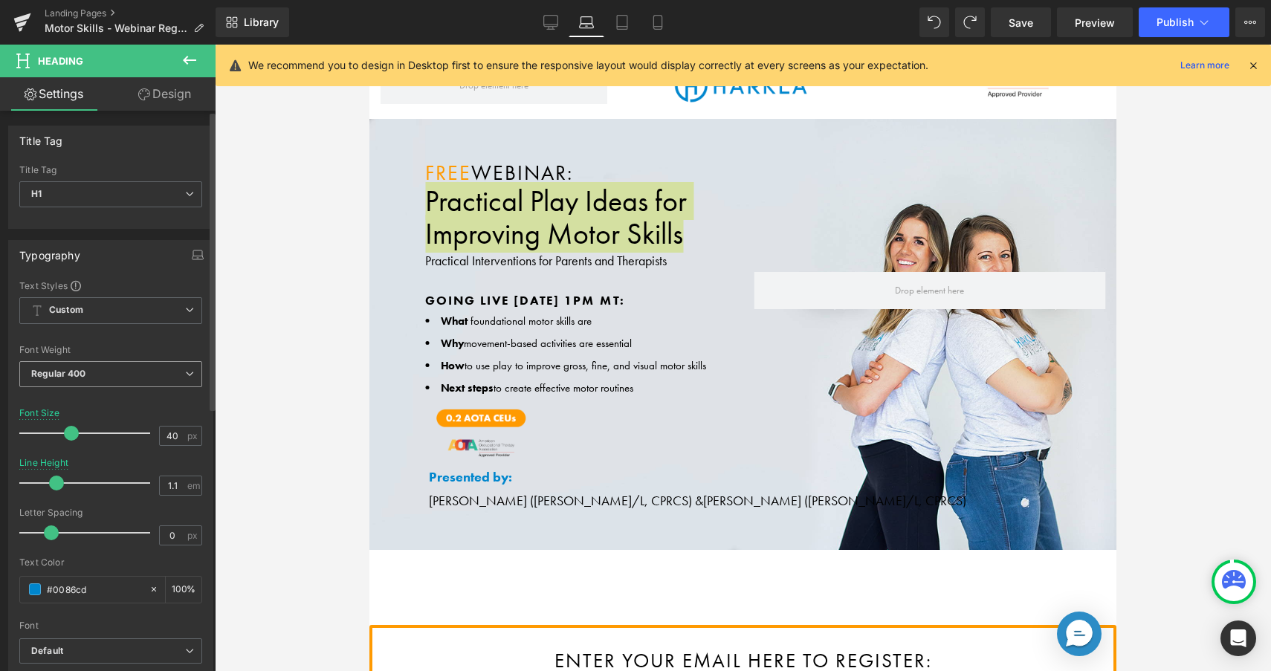
click at [164, 364] on span "Regular 400" at bounding box center [110, 374] width 183 height 26
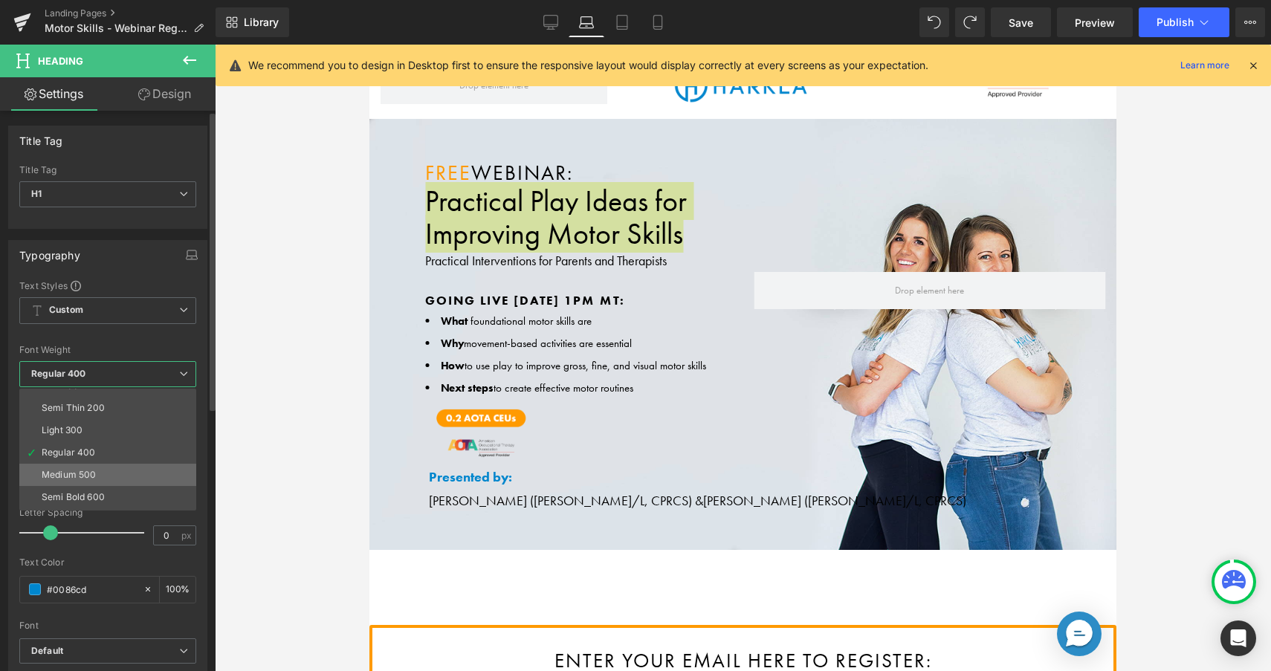
scroll to position [15, 0]
click at [114, 465] on li "Medium 500" at bounding box center [111, 474] width 184 height 22
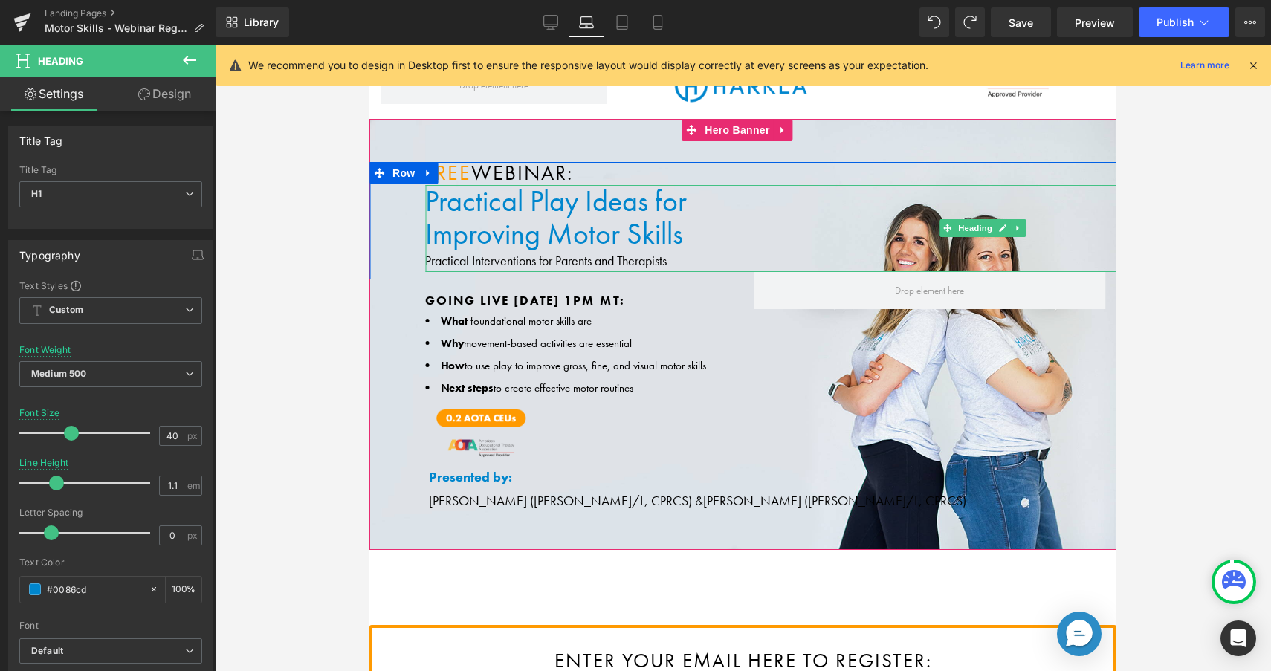
click at [536, 231] on h1 "Improving Motor Skills" at bounding box center [988, 234] width 1126 height 33
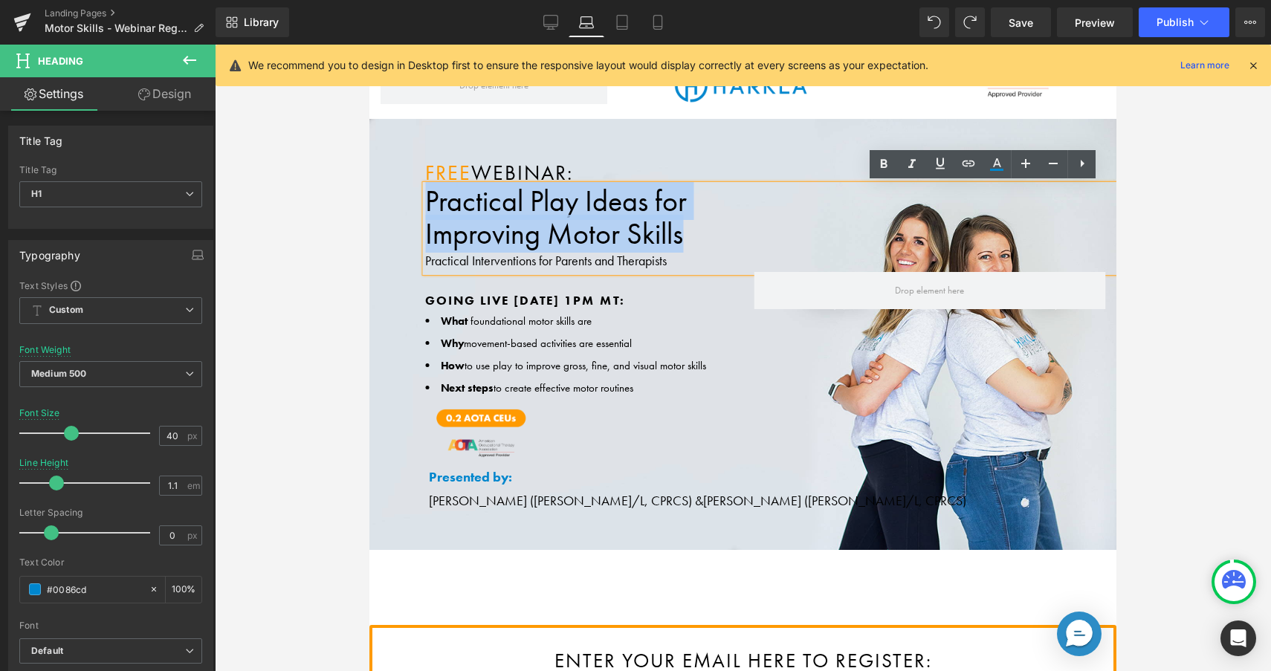
drag, startPoint x: 688, startPoint y: 229, endPoint x: 390, endPoint y: 192, distance: 301.2
click at [390, 192] on div "Free Webinar: Heading Practical Play Ideas for Improving Motor Skills Practical…" at bounding box center [743, 217] width 747 height 110
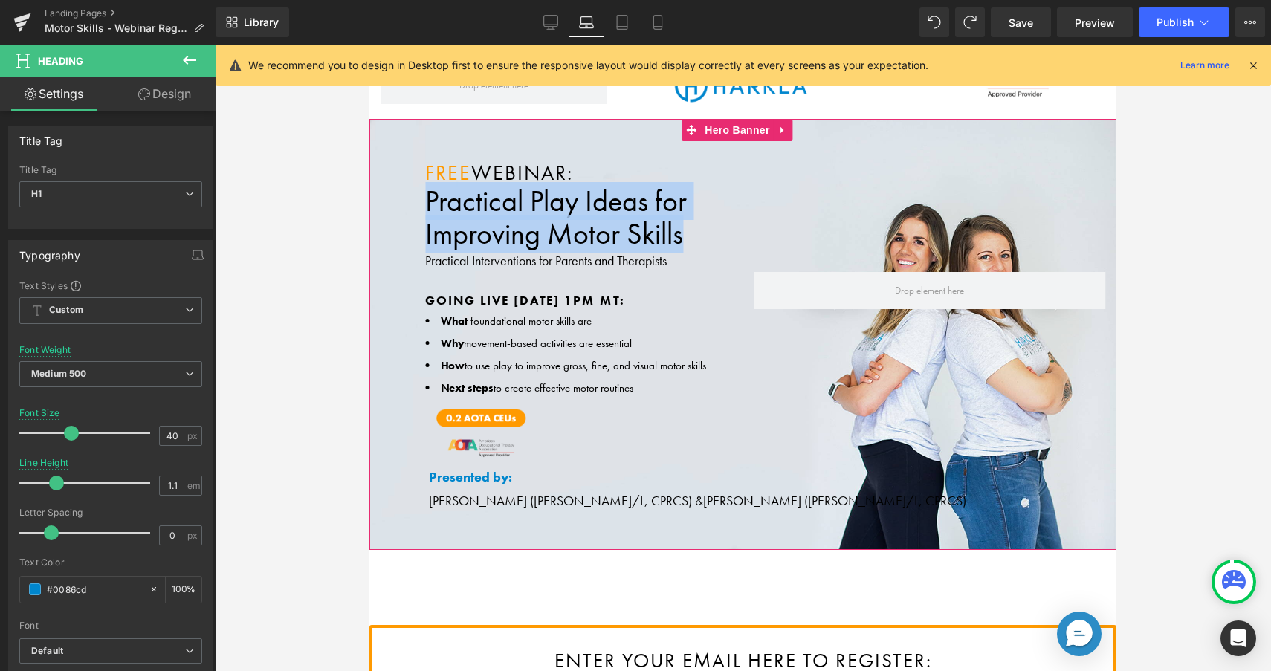
click at [452, 158] on div "Free Webinar: Heading Practical Play Ideas for Improving Motor Skills Practical…" at bounding box center [743, 334] width 747 height 431
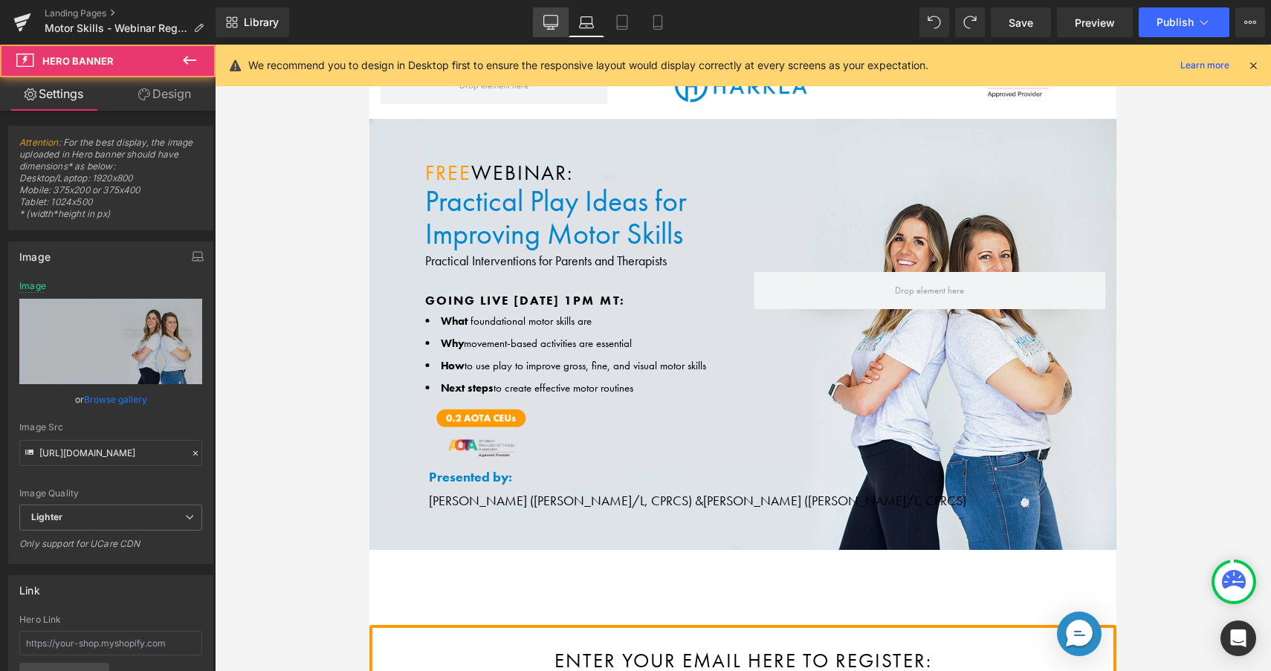
click at [559, 18] on link "Desktop" at bounding box center [551, 22] width 36 height 30
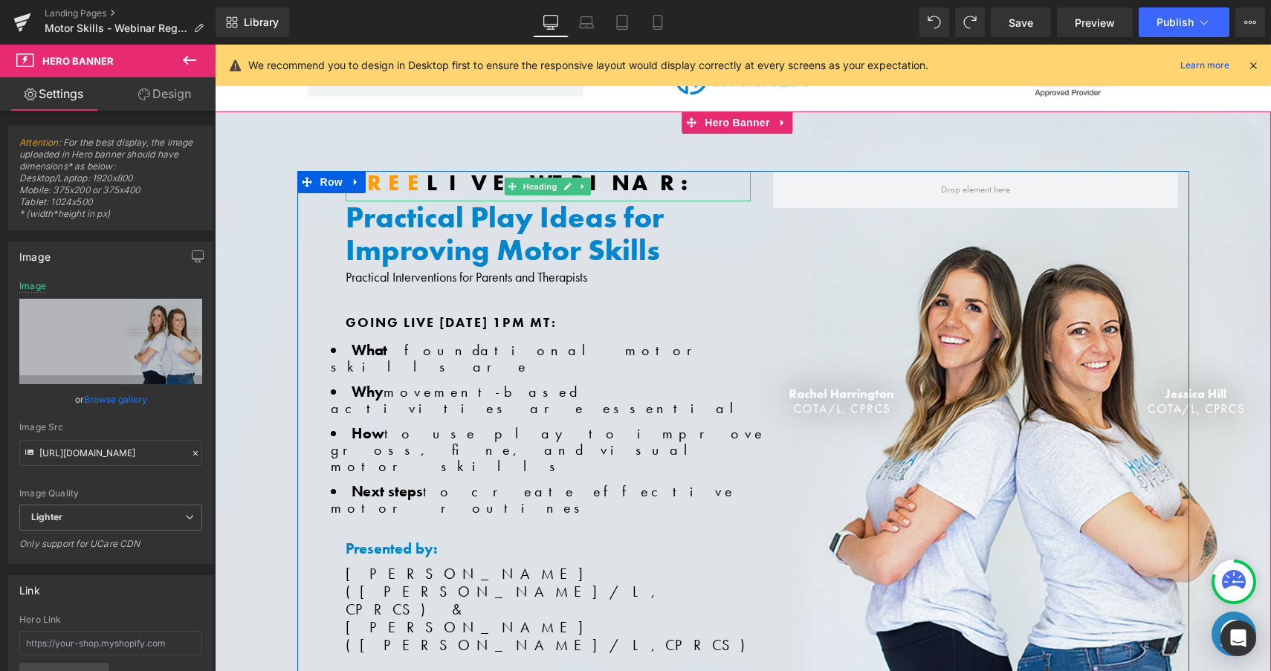
click at [427, 177] on span "LIVE WEBINAR:" at bounding box center [565, 183] width 276 height 28
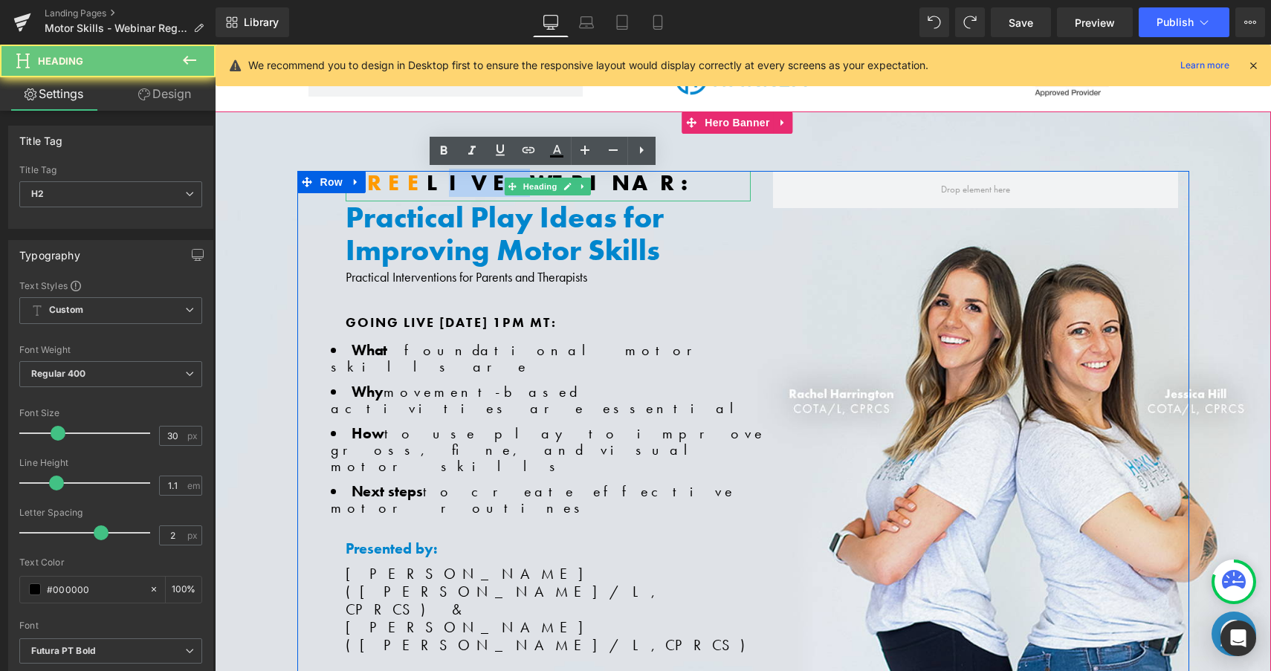
click at [427, 177] on span "LIVE WEBINAR:" at bounding box center [565, 183] width 276 height 28
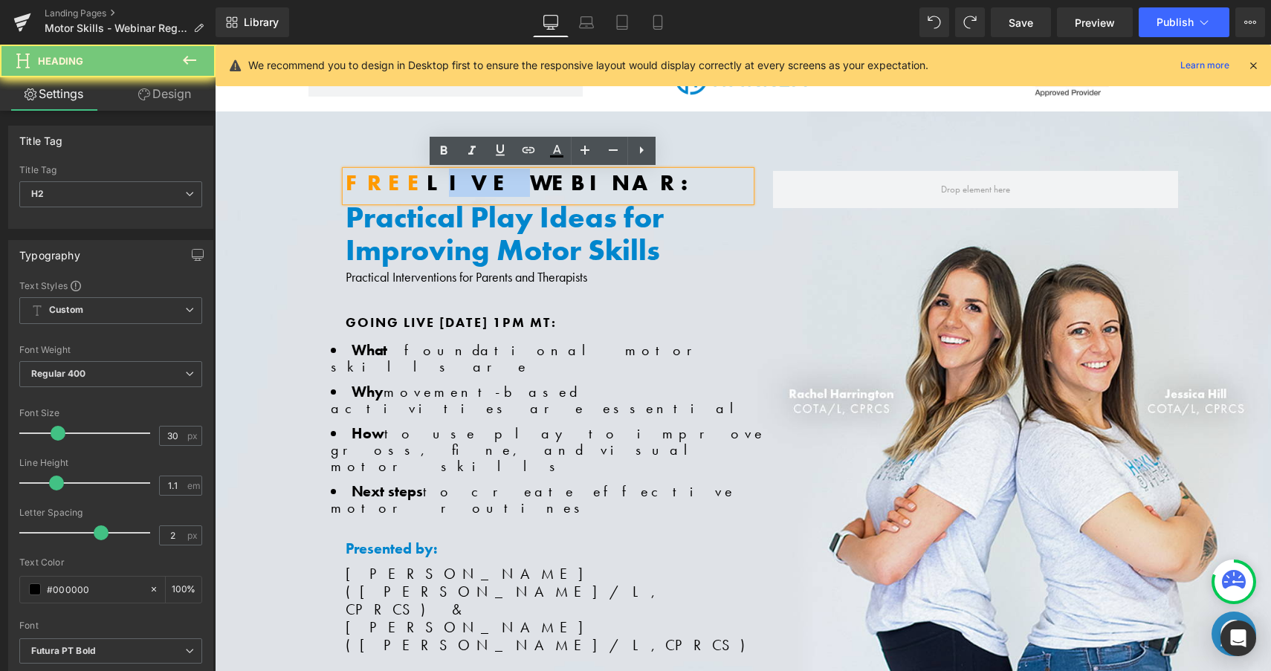
click at [427, 177] on span "LIVE WEBINAR:" at bounding box center [565, 183] width 276 height 28
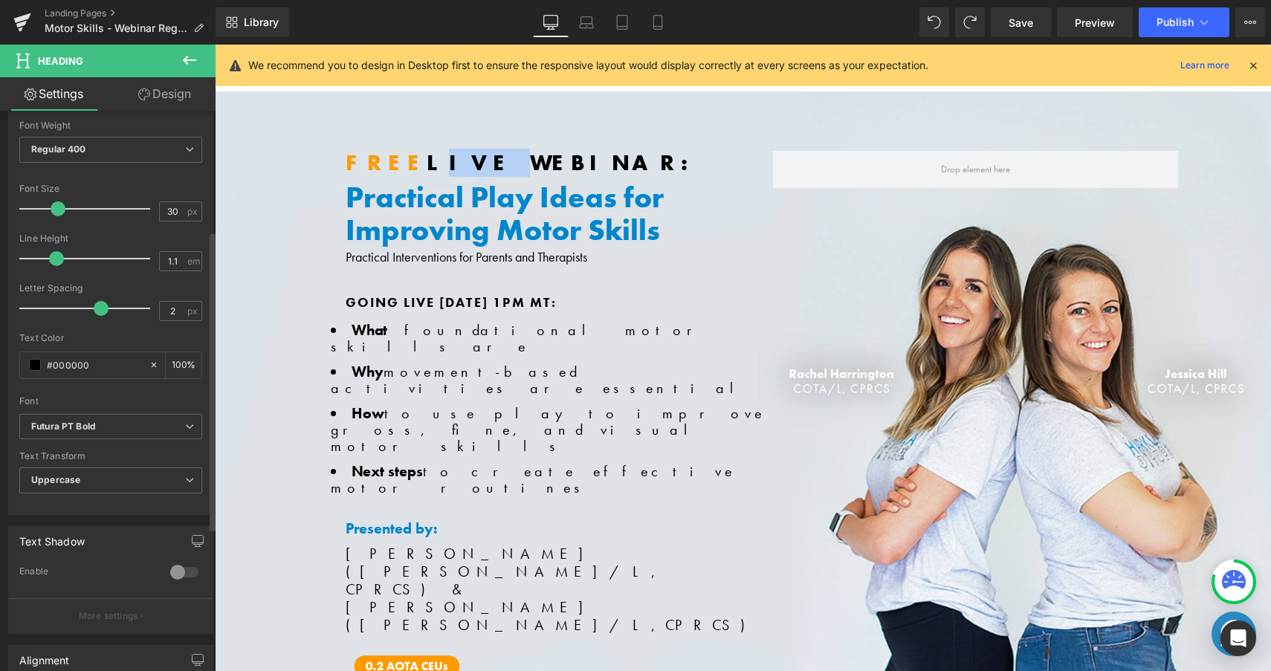
scroll to position [257, 0]
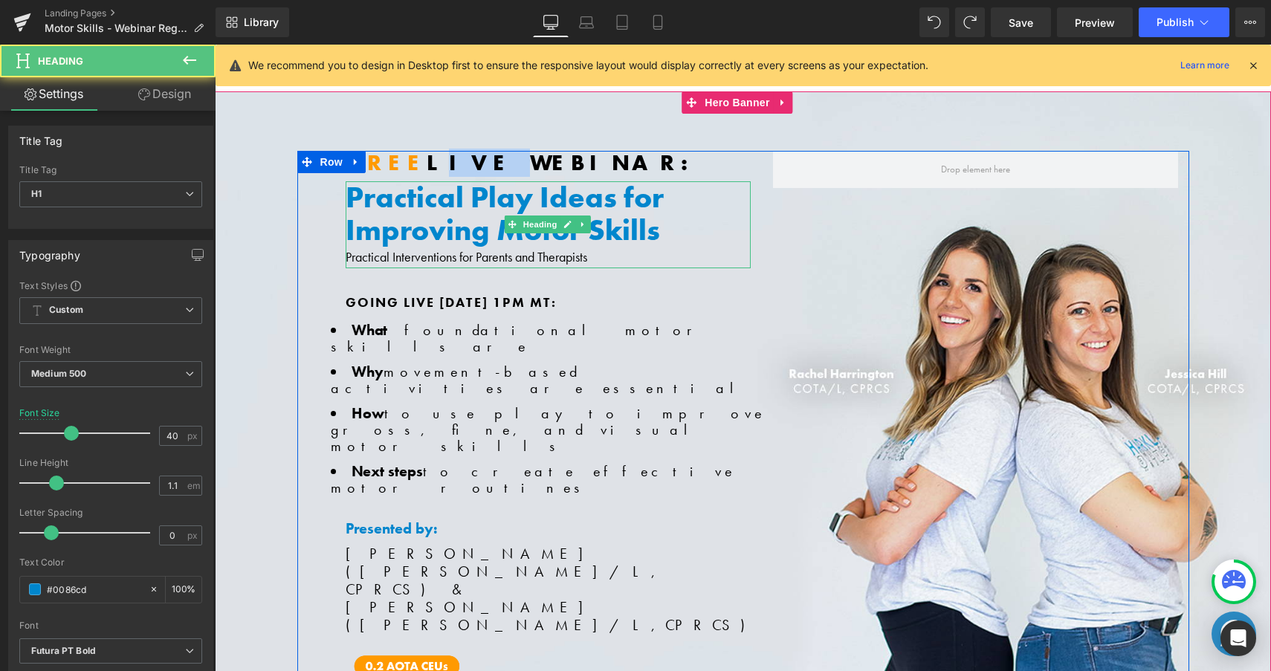
click at [425, 217] on h1 "Practical Play Ideas for Improving Motor Skills" at bounding box center [548, 213] width 405 height 65
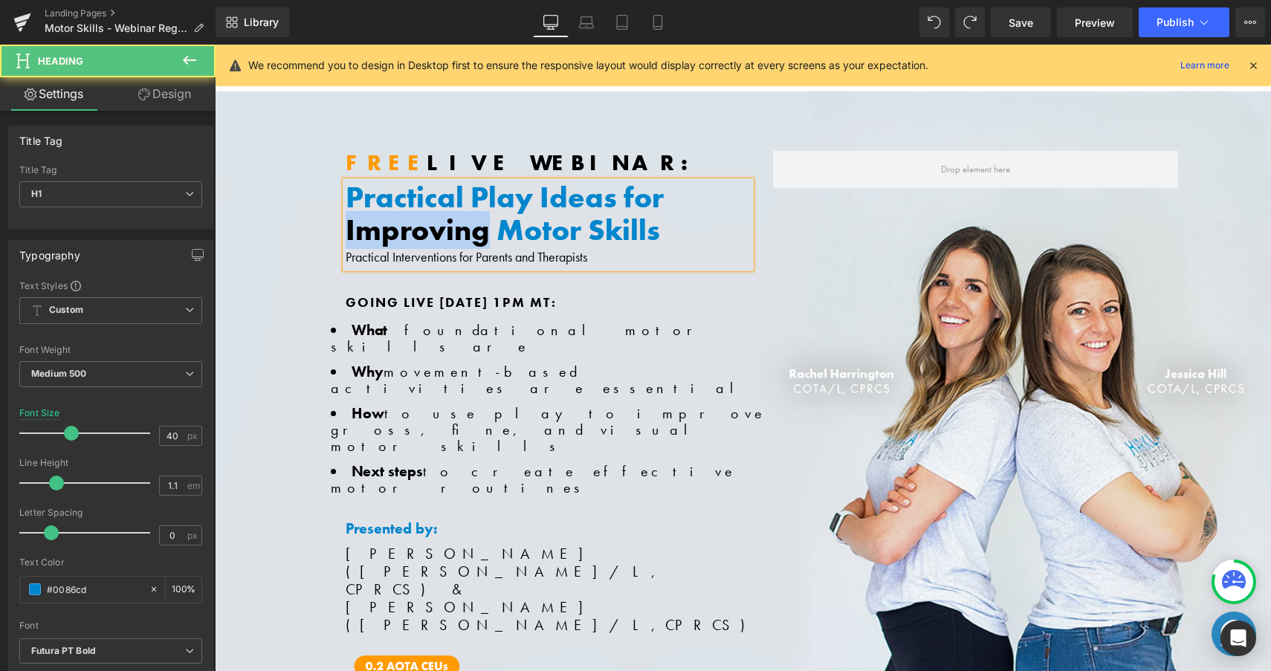
click at [425, 217] on h1 "Practical Play Ideas for Improving Motor Skills" at bounding box center [548, 213] width 405 height 65
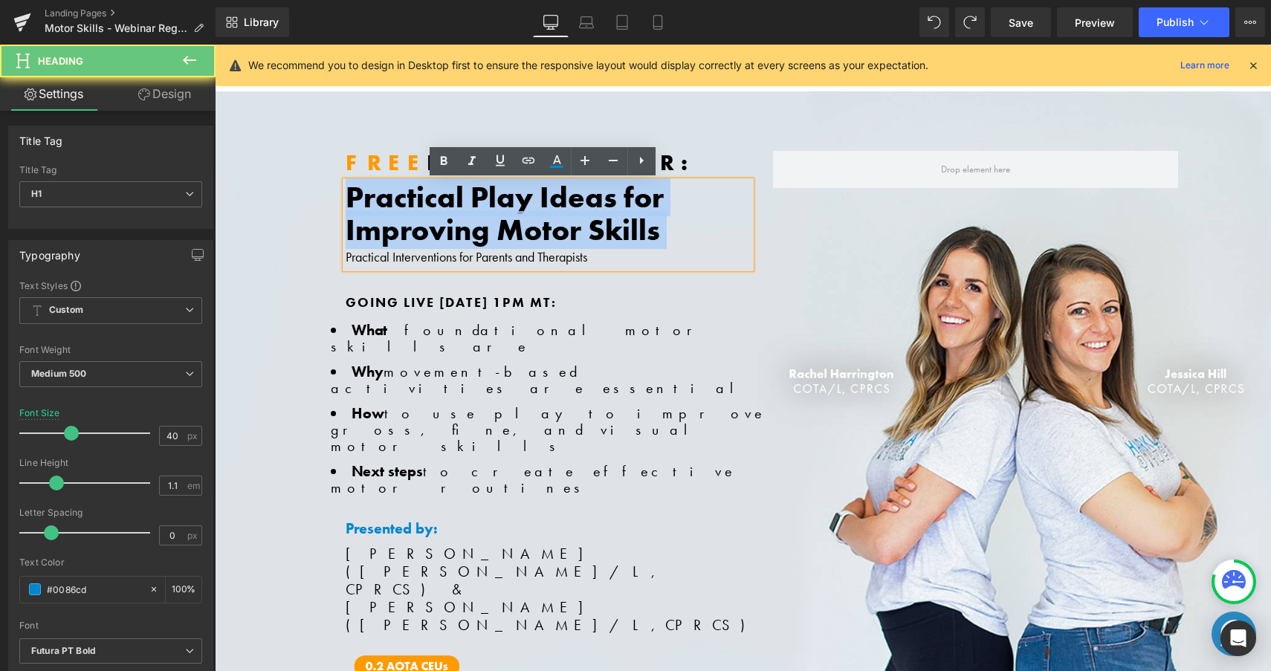
click at [425, 217] on h1 "Practical Play Ideas for Improving Motor Skills" at bounding box center [548, 213] width 405 height 65
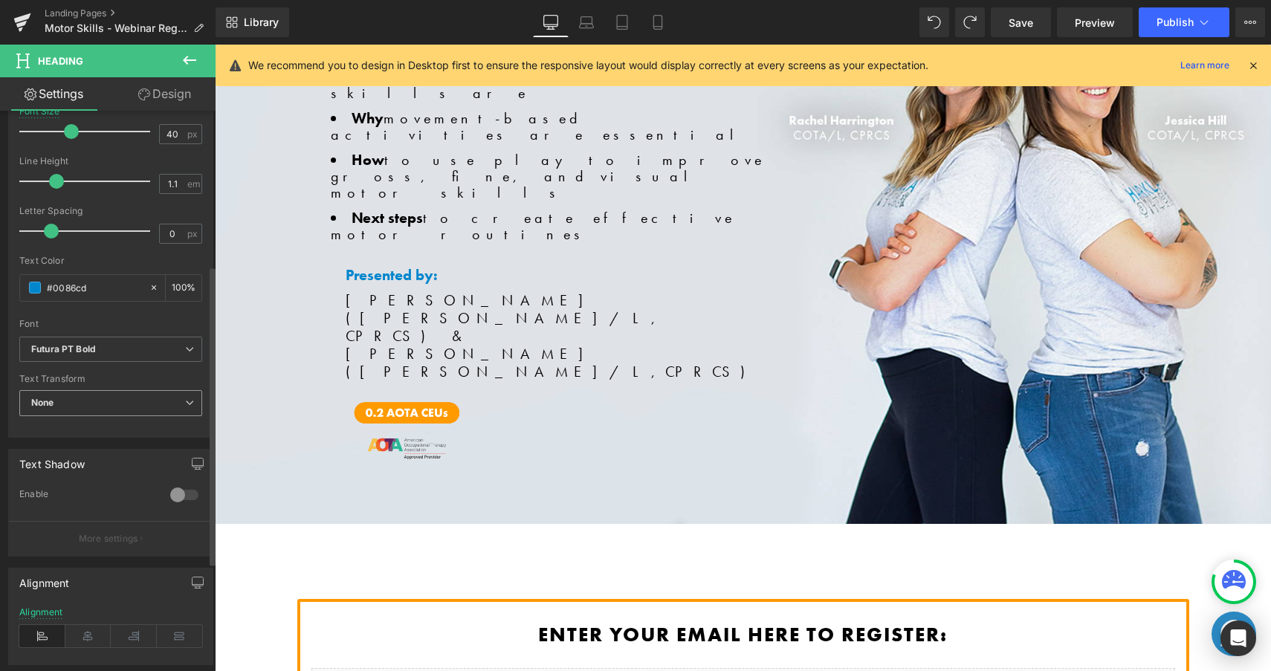
scroll to position [316, 0]
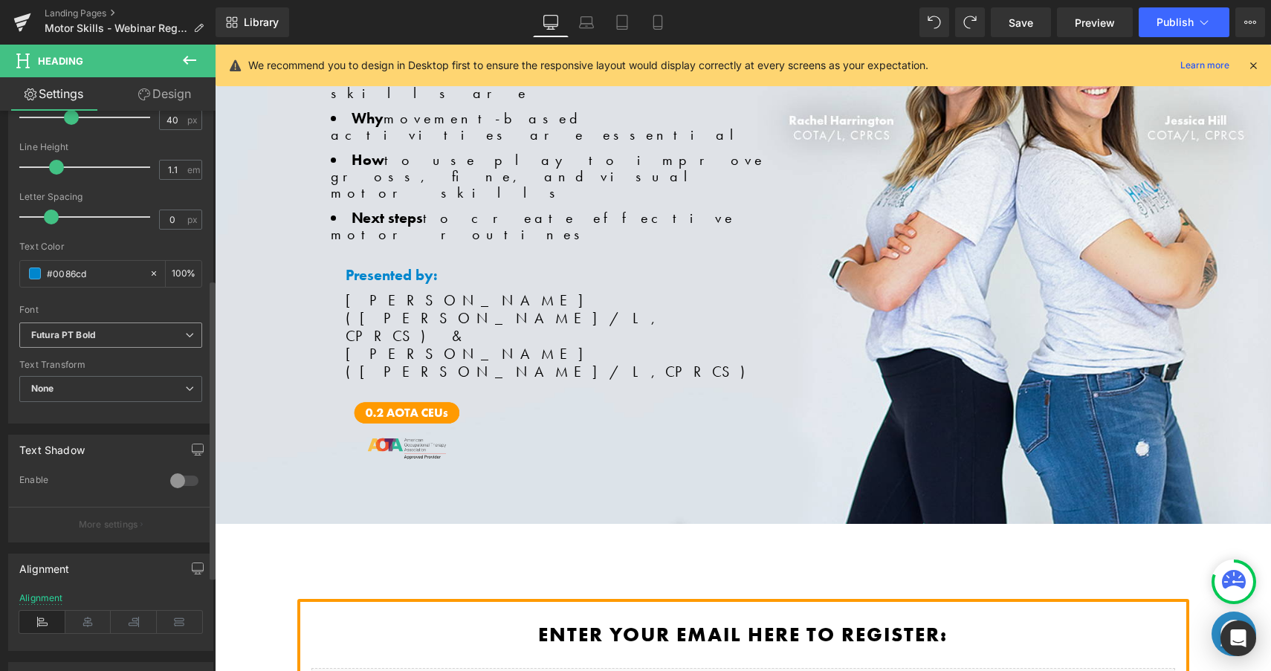
click at [137, 334] on b "Futura PT Bold" at bounding box center [108, 335] width 154 height 13
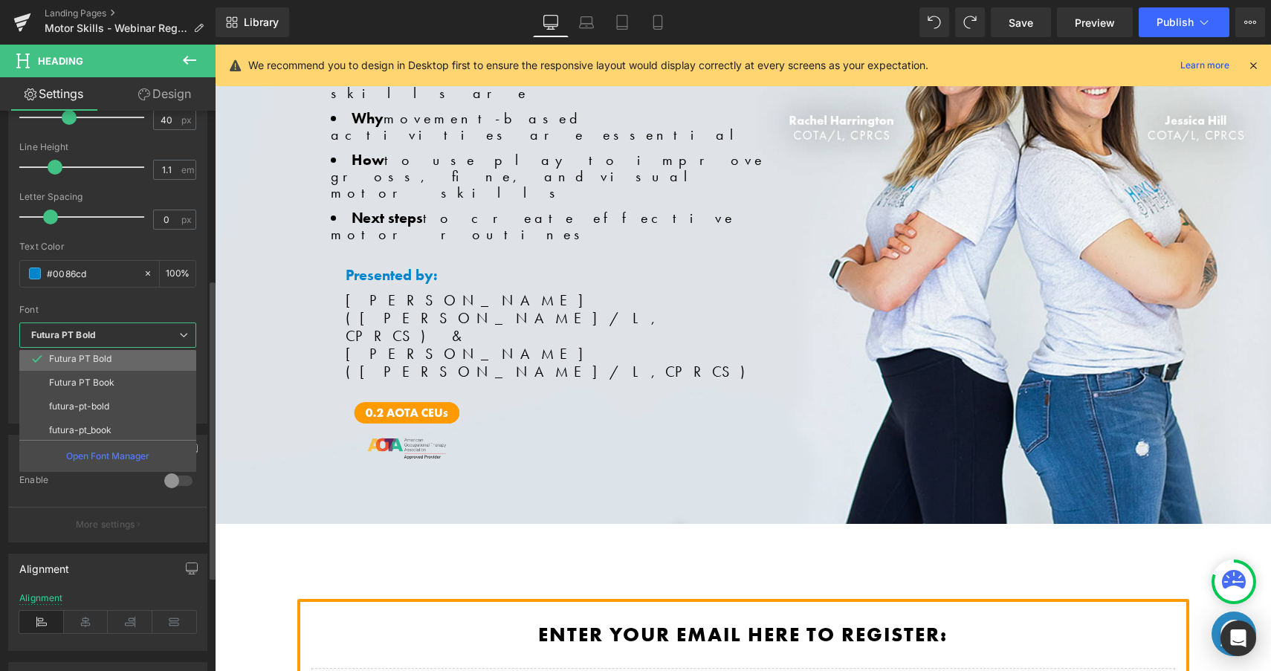
scroll to position [68, 0]
click at [108, 384] on li "Futura PT Bold" at bounding box center [111, 390] width 184 height 24
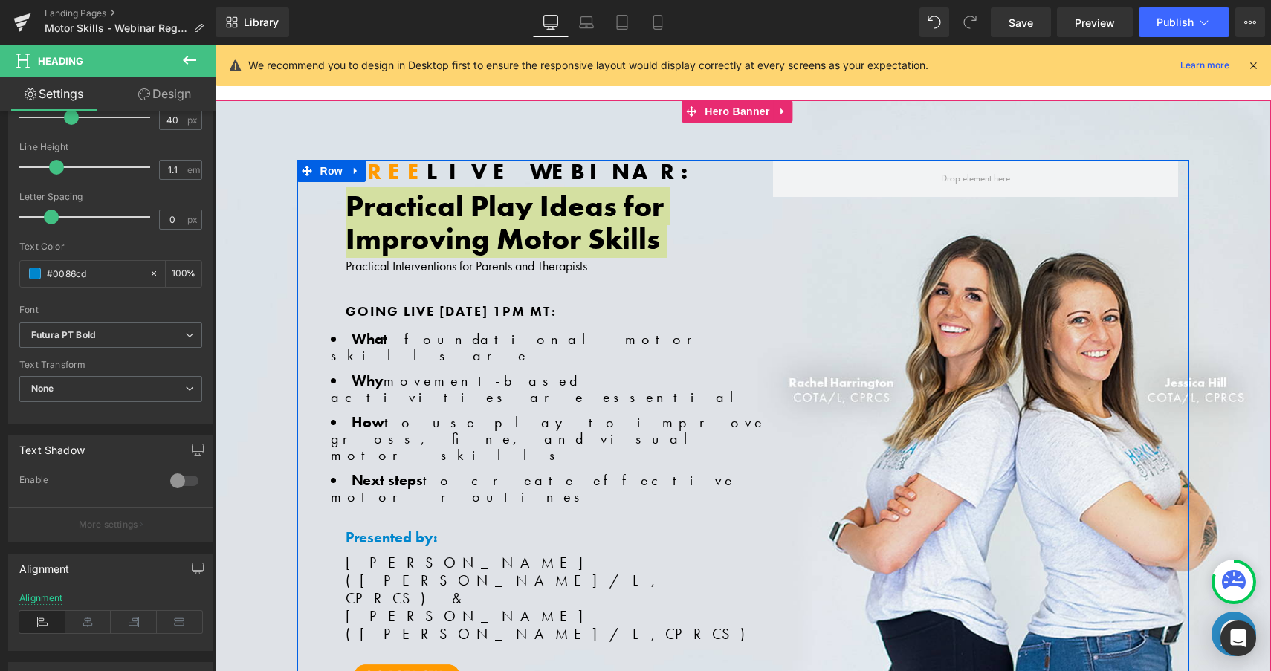
scroll to position [0, 0]
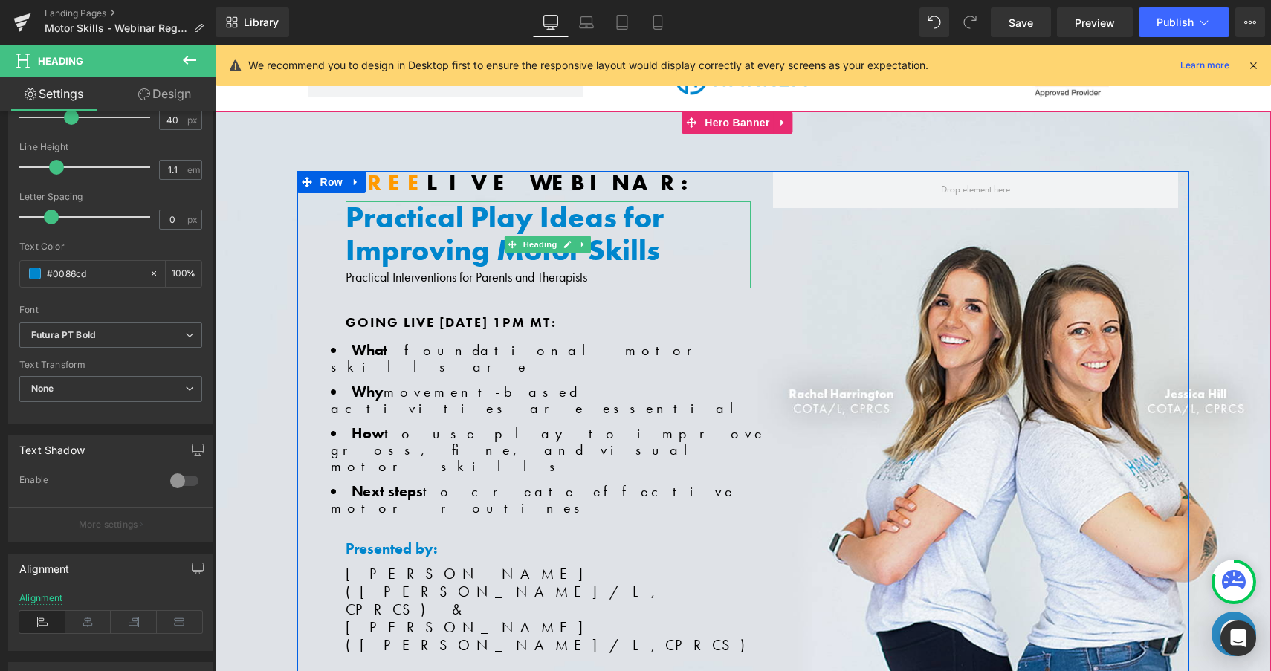
click at [442, 279] on div "Practical Interventions for Parents and Therapists" at bounding box center [548, 278] width 405 height 22
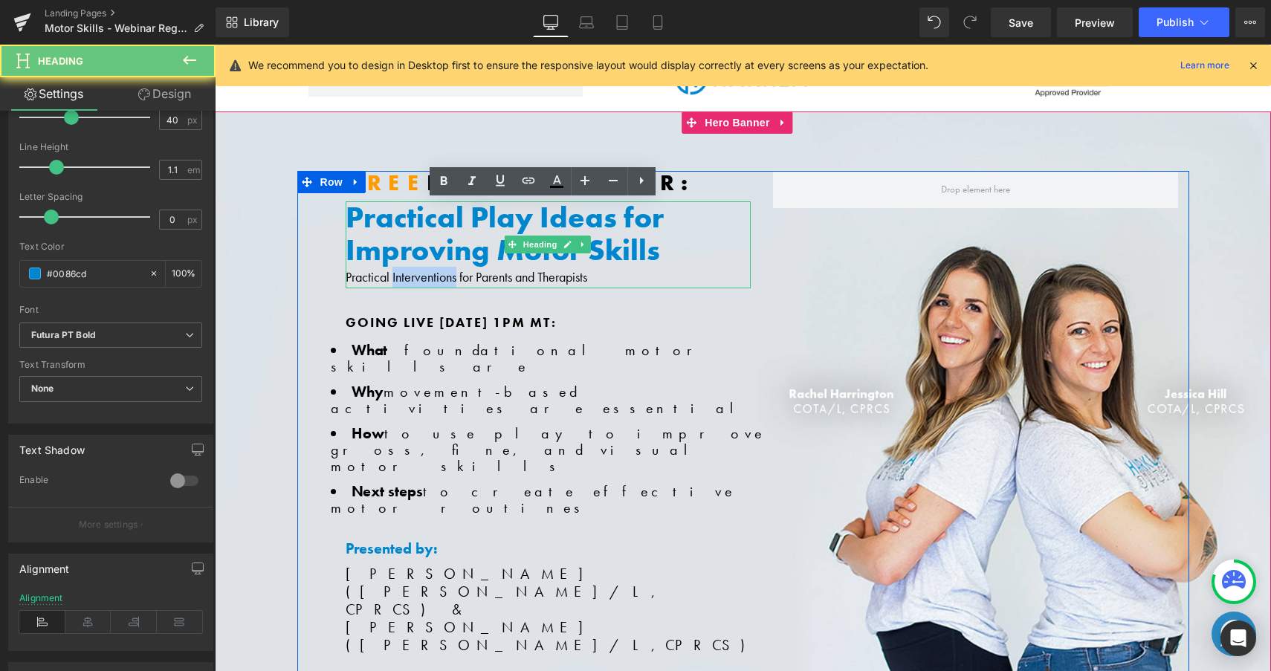
click at [441, 279] on div "Practical Interventions for Parents and Therapists" at bounding box center [548, 278] width 405 height 22
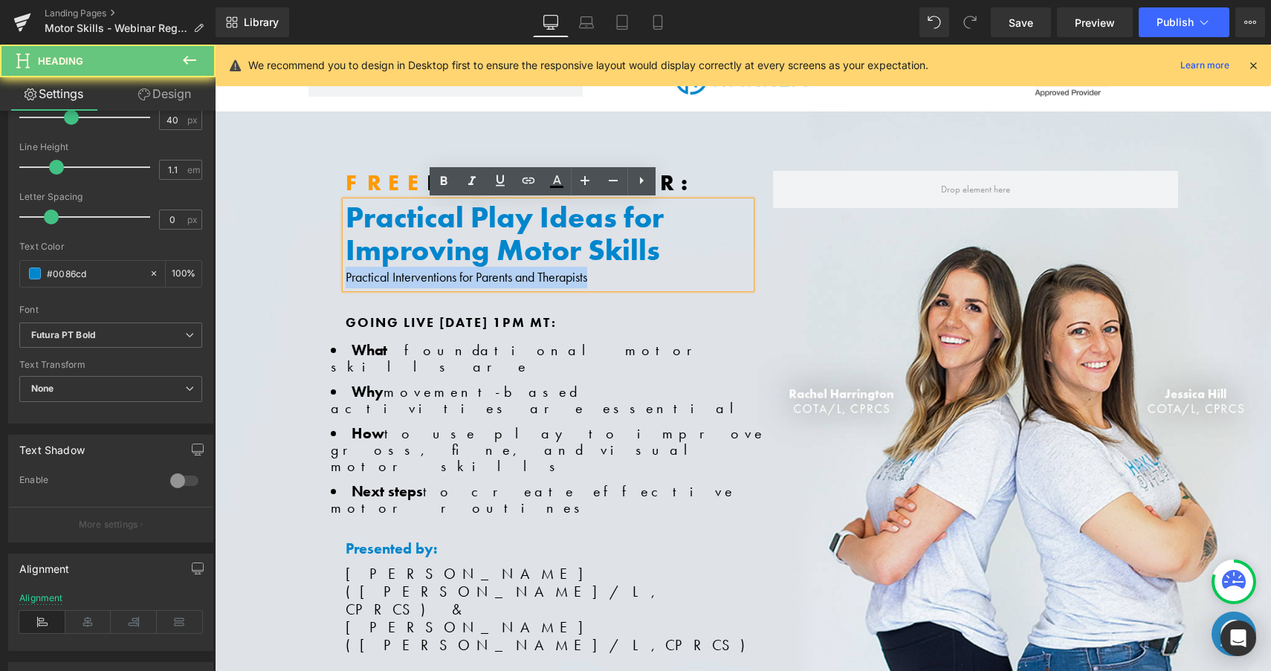
click at [441, 279] on div "Practical Interventions for Parents and Therapists" at bounding box center [548, 278] width 405 height 22
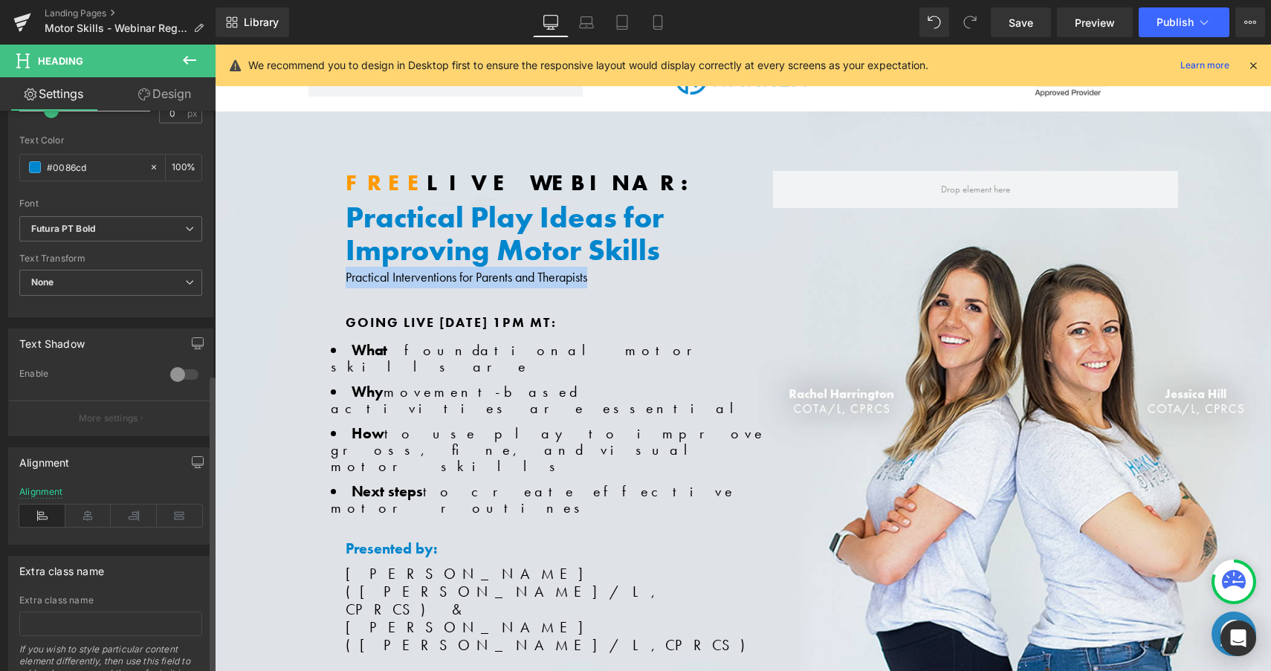
scroll to position [371, 0]
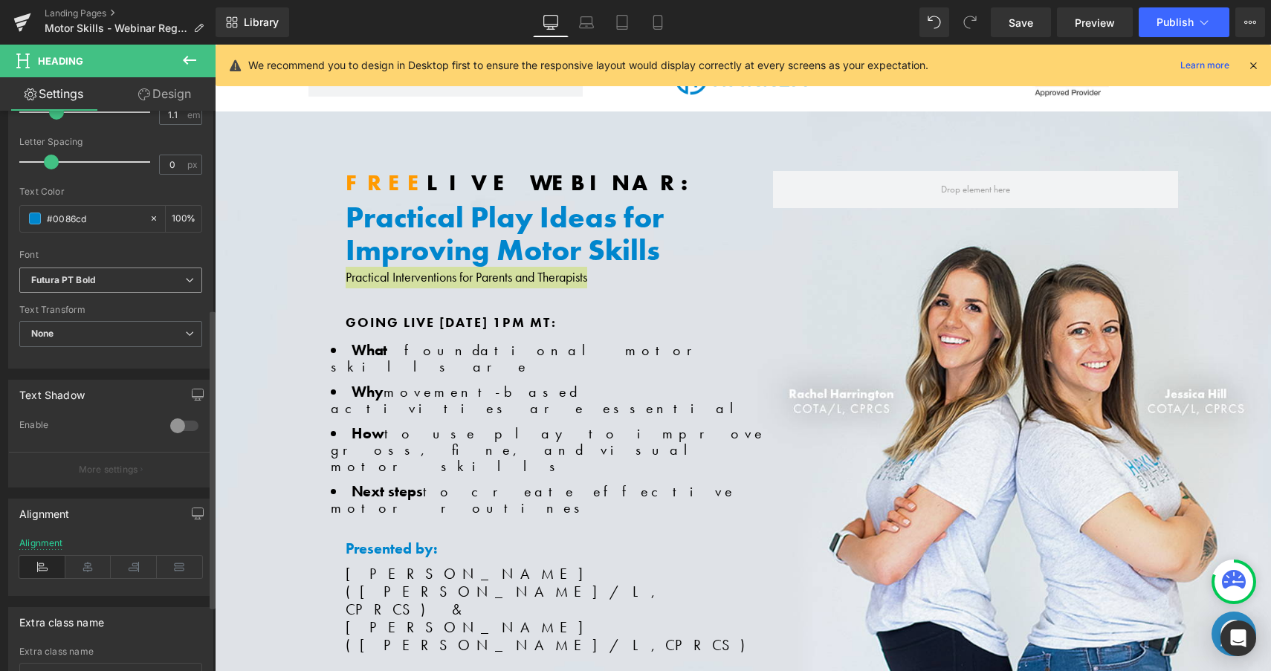
click at [111, 282] on b "Futura PT Bold" at bounding box center [108, 280] width 154 height 13
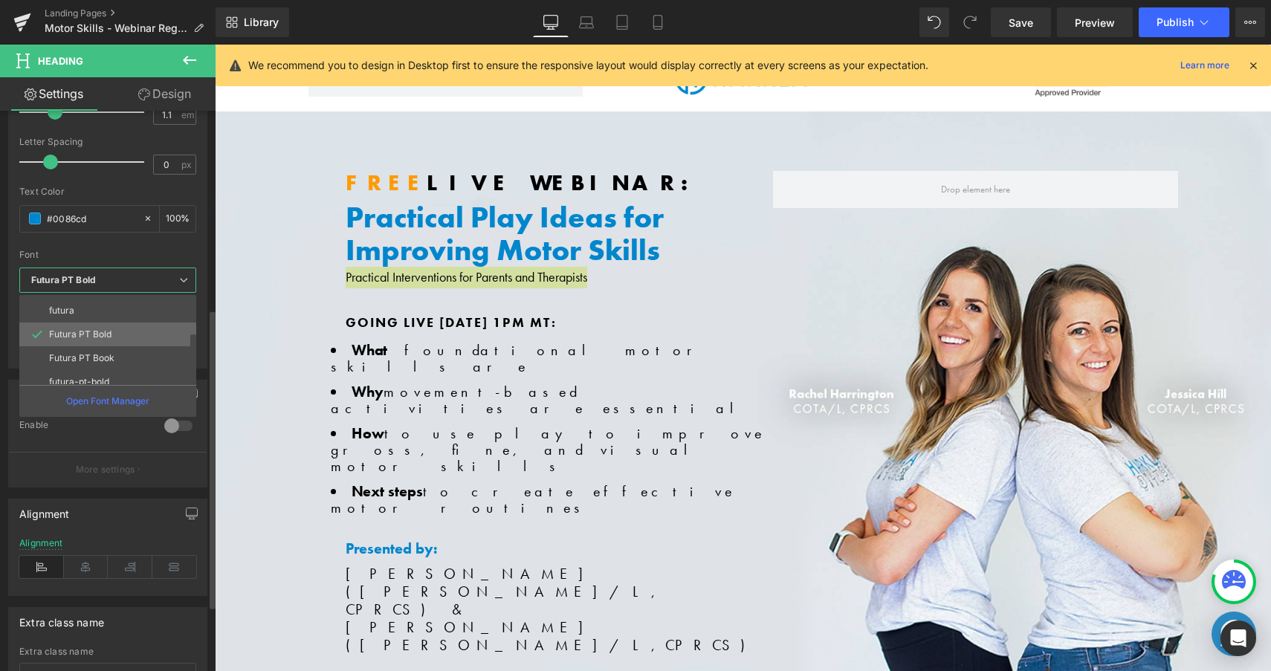
click at [94, 338] on p "Futura PT Bold" at bounding box center [80, 334] width 62 height 10
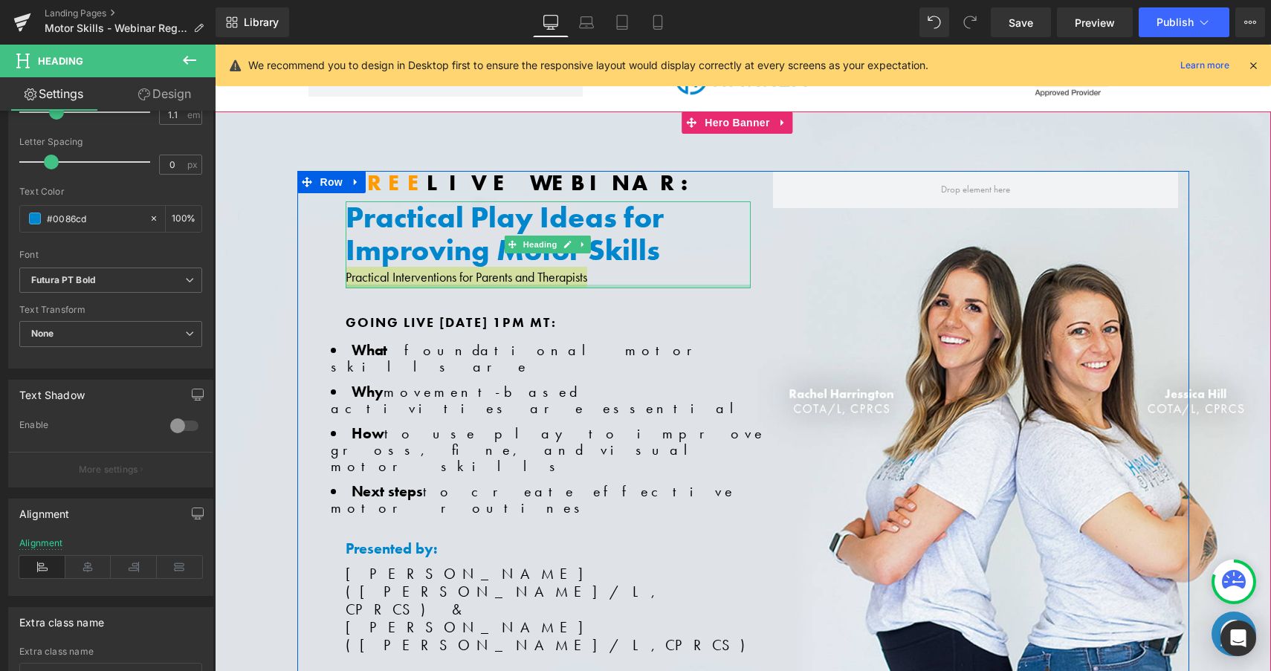
click at [616, 287] on div at bounding box center [548, 287] width 405 height 4
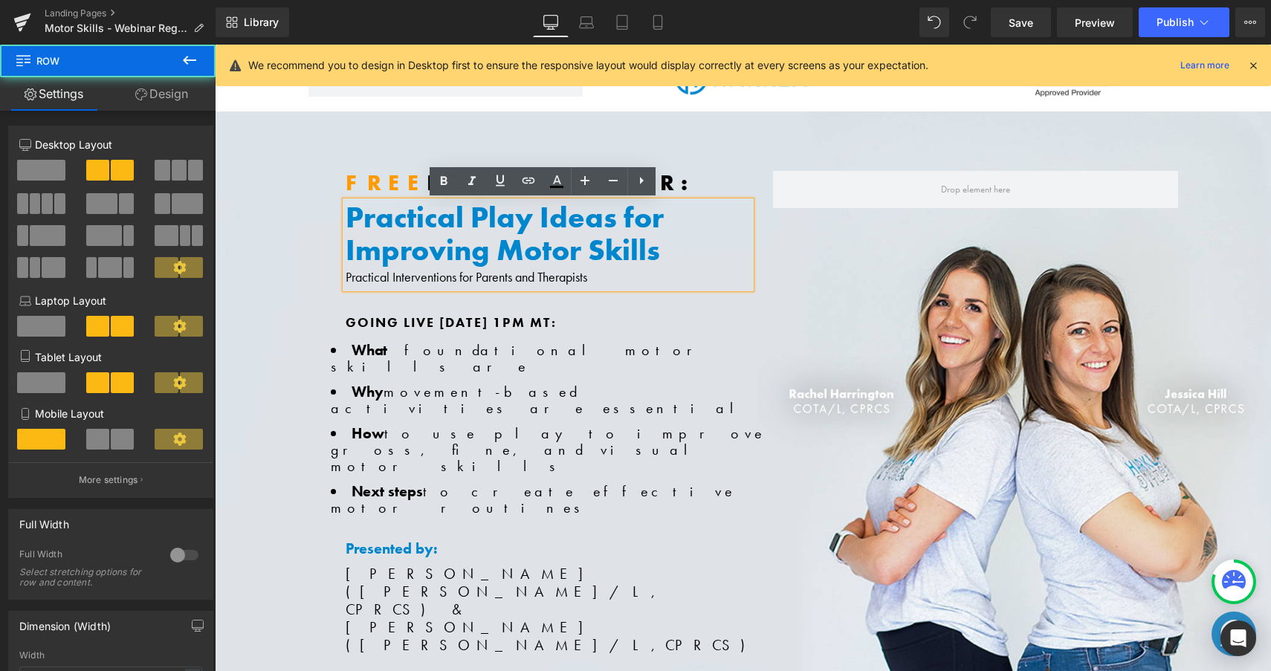
click at [636, 335] on div "FREE LIVE WEBINAR: Heading Practical Play Ideas for Improving Motor Skills Prac…" at bounding box center [549, 454] width 428 height 567
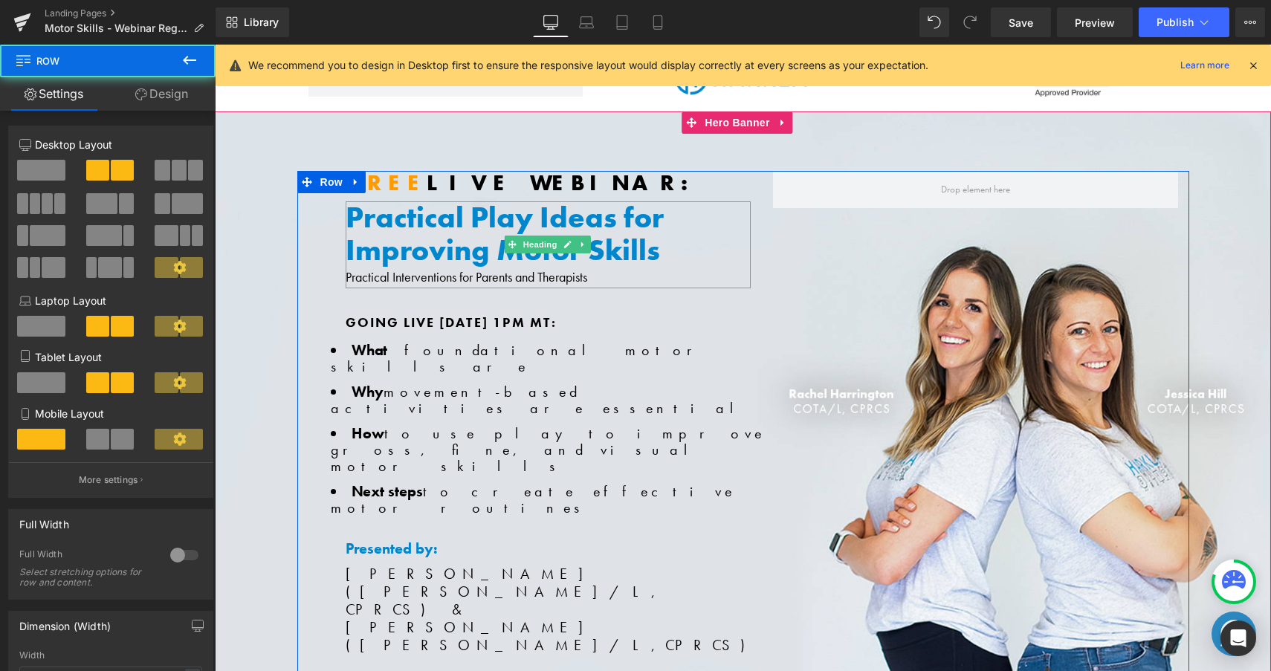
click at [596, 274] on div "Practical Interventions for Parents and Therapists" at bounding box center [548, 278] width 405 height 22
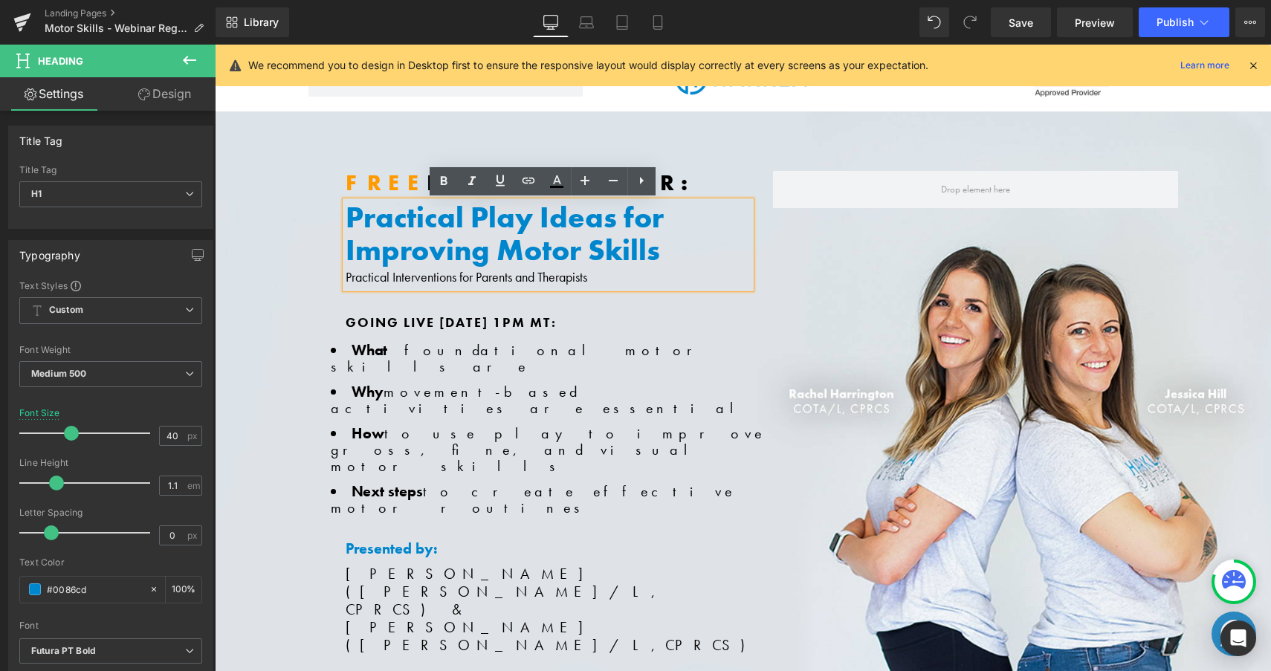
click at [596, 274] on div "Practical Interventions for Parents and Therapists" at bounding box center [548, 278] width 405 height 22
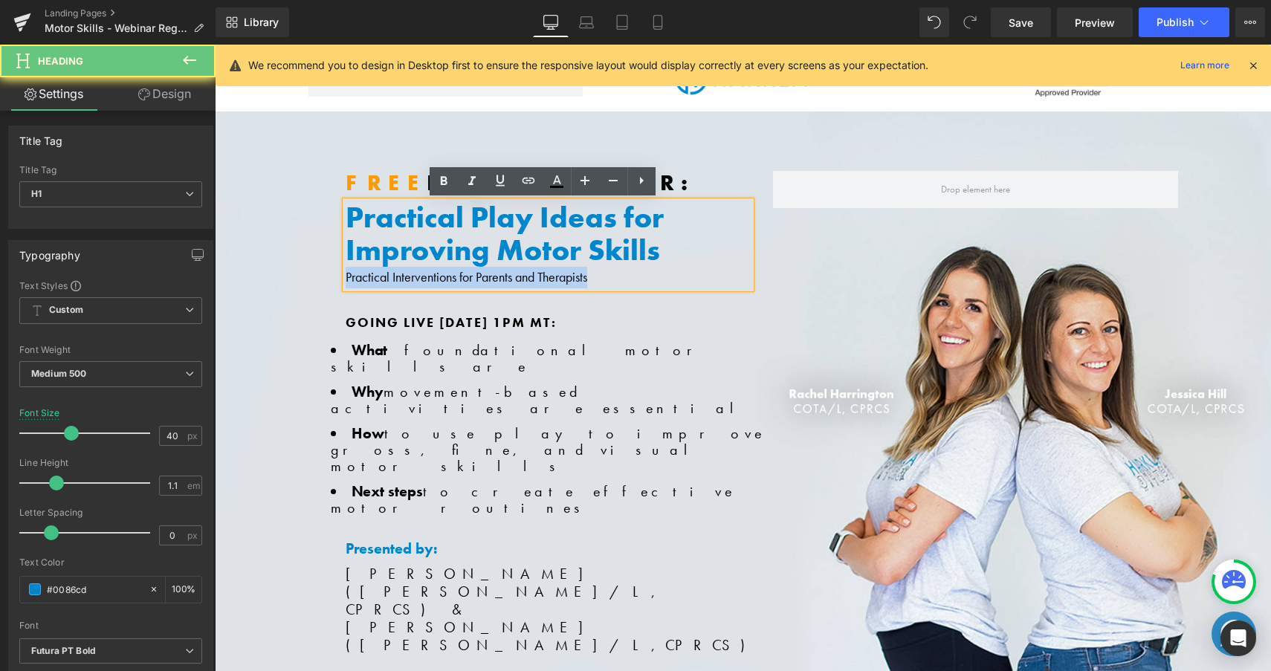
click at [596, 274] on div "Practical Interventions for Parents and Therapists" at bounding box center [548, 278] width 405 height 22
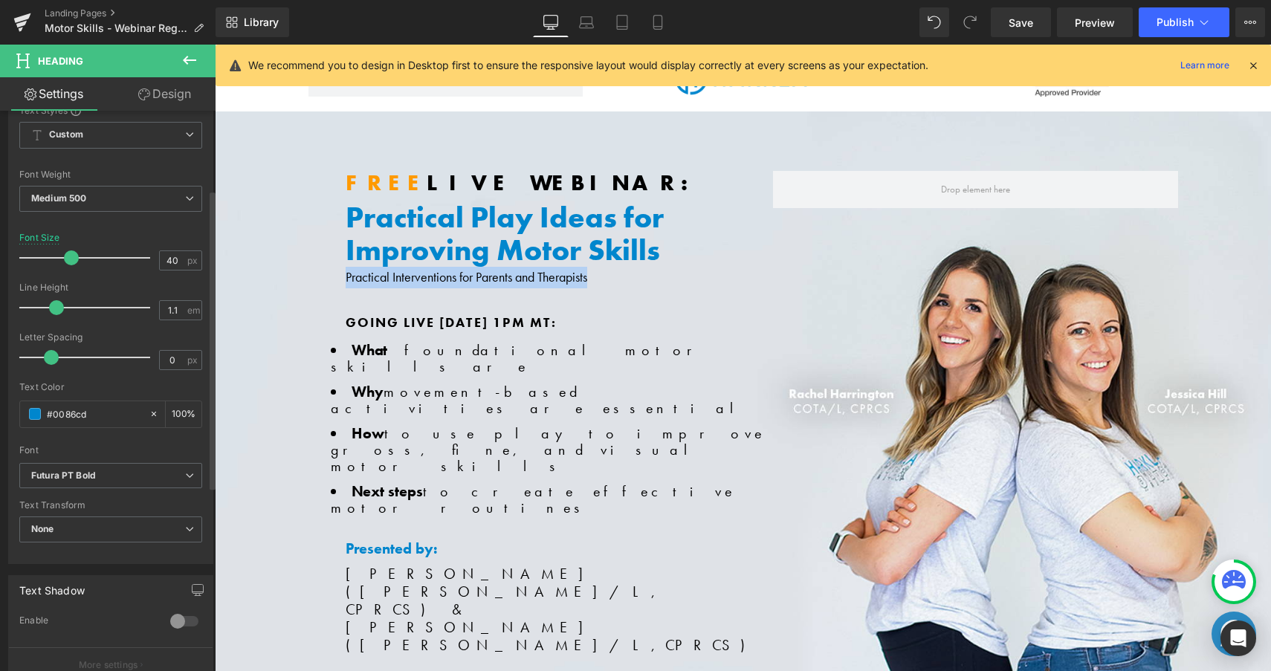
scroll to position [253, 0]
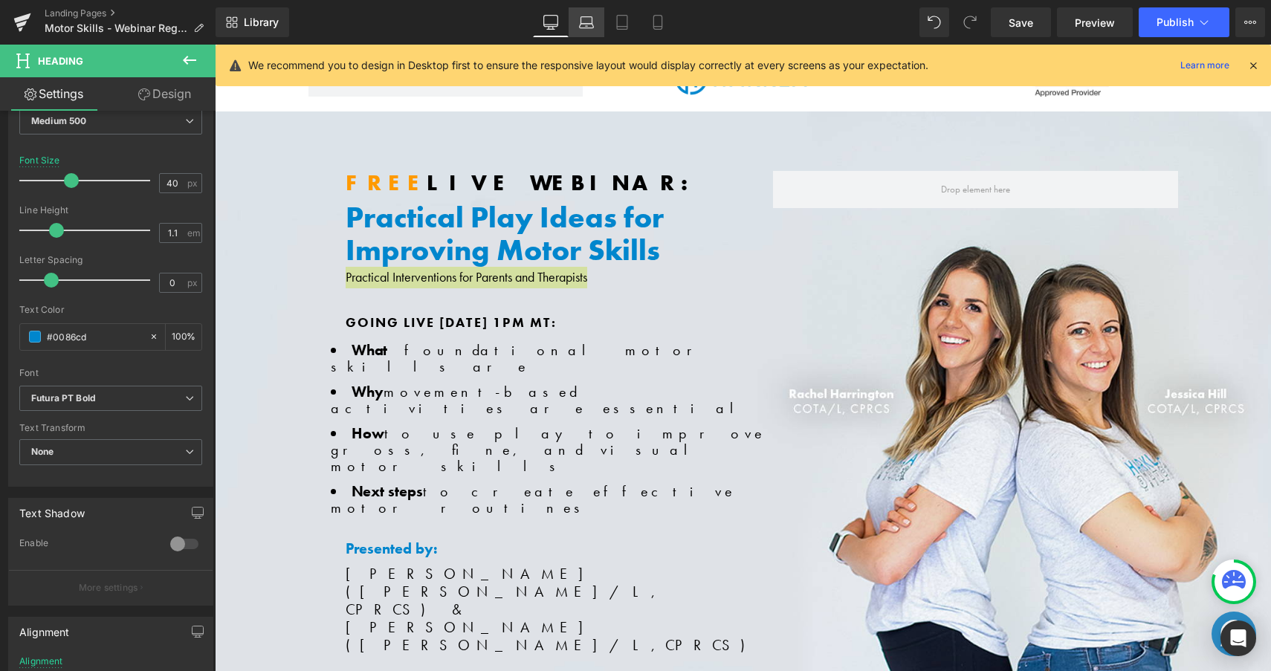
click at [594, 21] on icon at bounding box center [586, 22] width 15 height 15
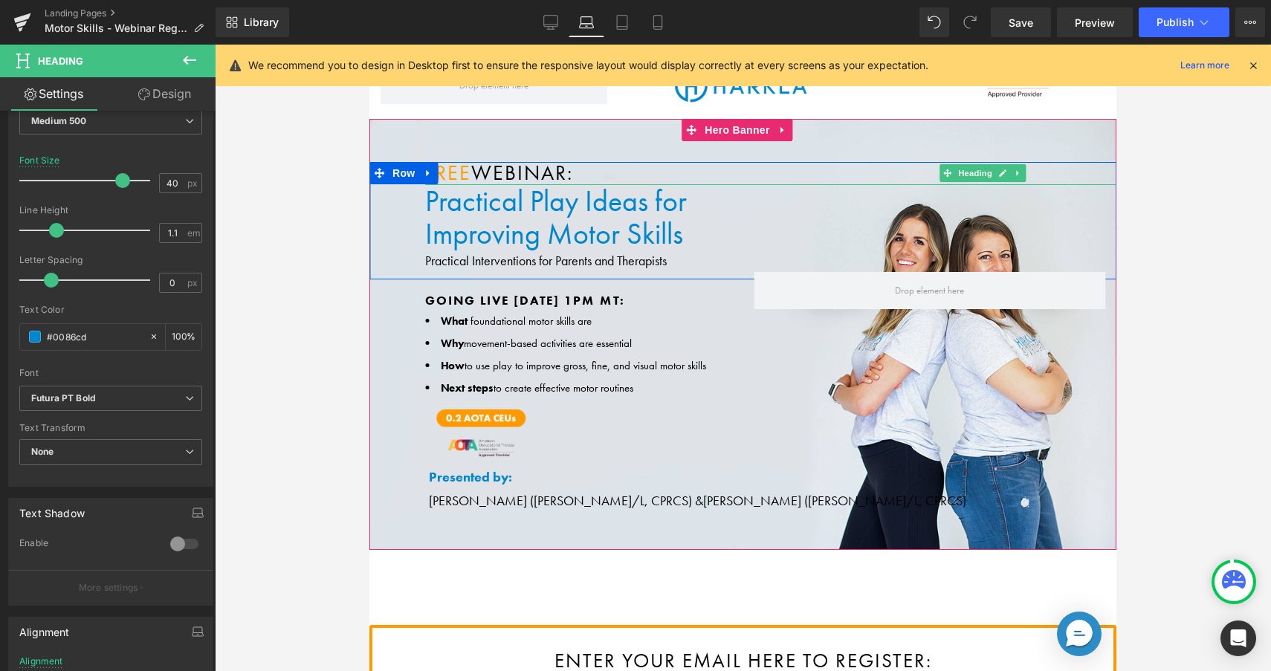
click at [497, 203] on h1 "Practical Play Ideas for" at bounding box center [988, 201] width 1126 height 33
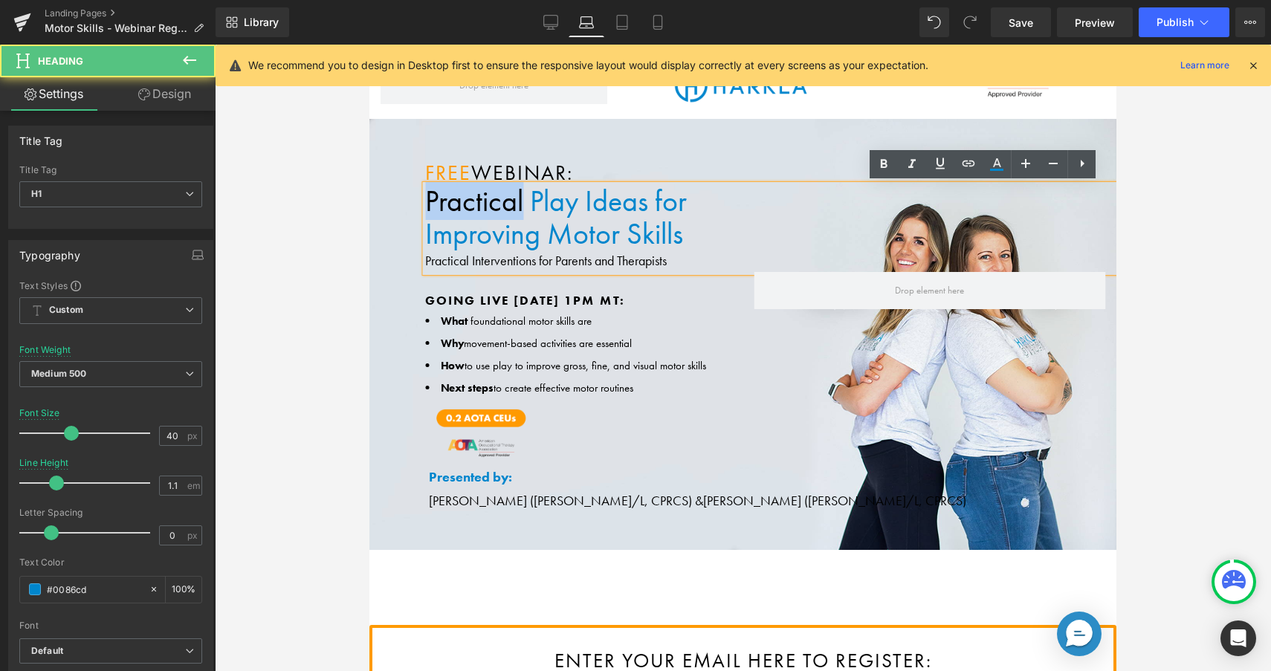
click at [497, 203] on h1 "Practical Play Ideas for" at bounding box center [988, 201] width 1126 height 33
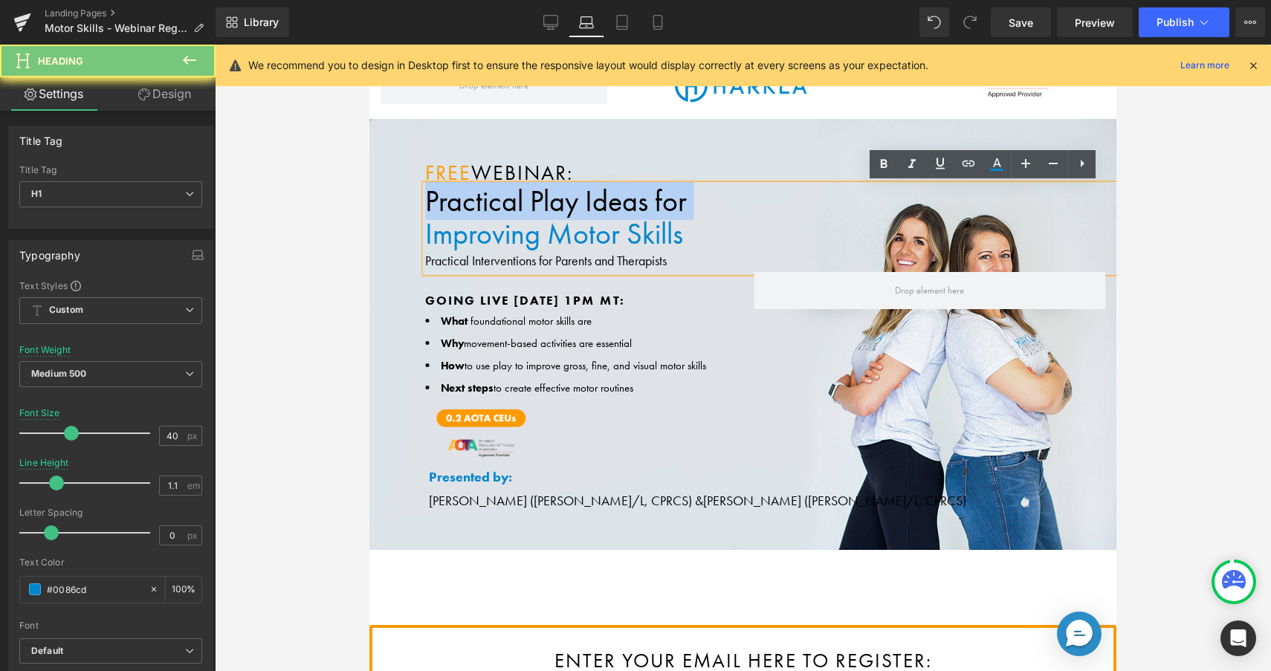
click at [497, 203] on h1 "Practical Play Ideas for" at bounding box center [988, 201] width 1126 height 33
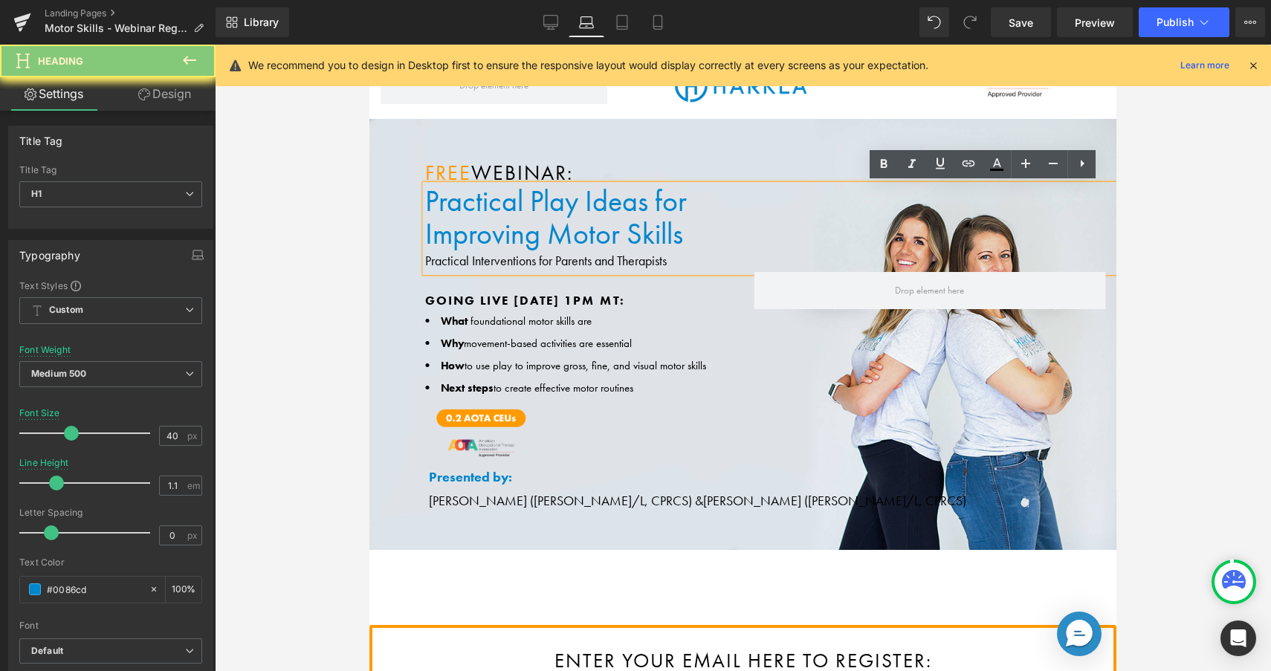
click at [585, 218] on h1 "Improving Motor Skills" at bounding box center [988, 234] width 1126 height 33
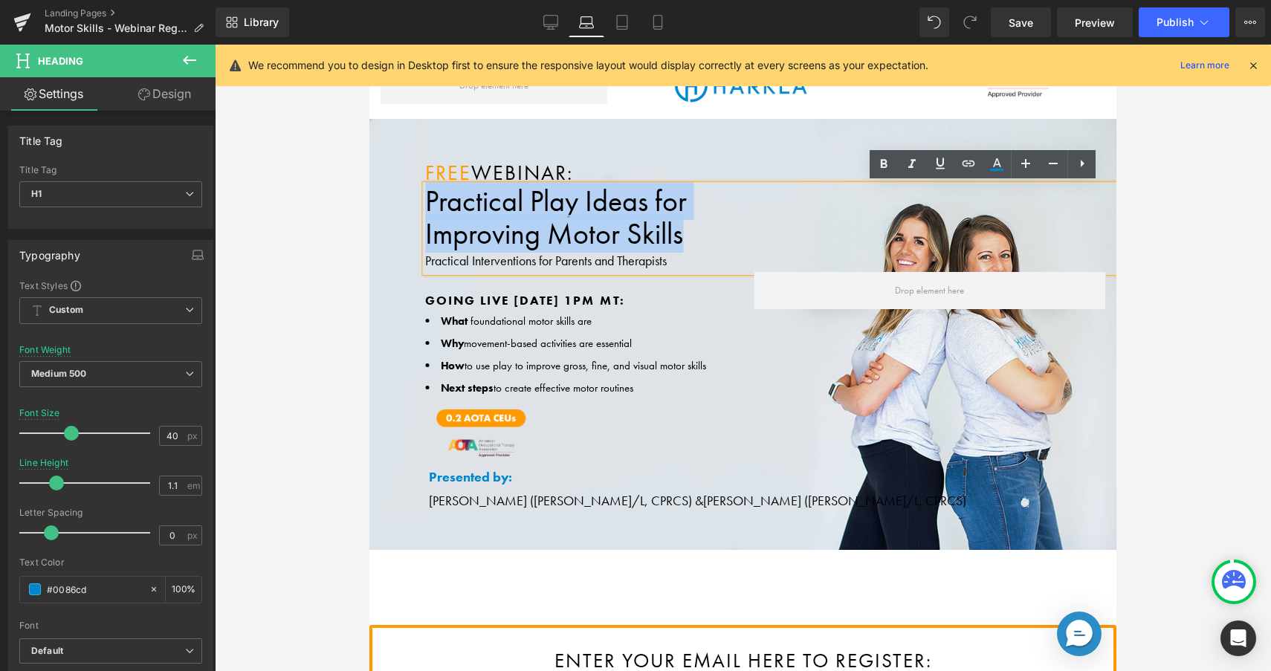
drag, startPoint x: 696, startPoint y: 227, endPoint x: 395, endPoint y: 175, distance: 305.5
click at [395, 175] on div "Free Webinar: Heading Practical Play Ideas for Improving Motor Skills Practical…" at bounding box center [743, 217] width 747 height 110
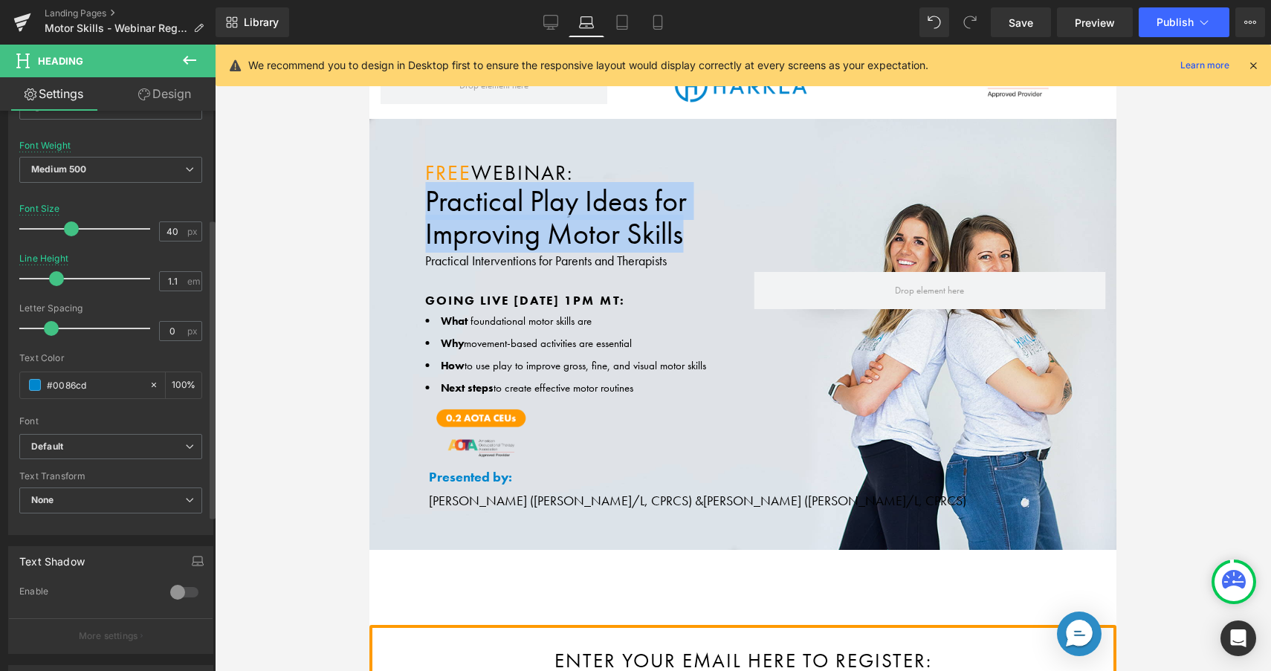
scroll to position [205, 0]
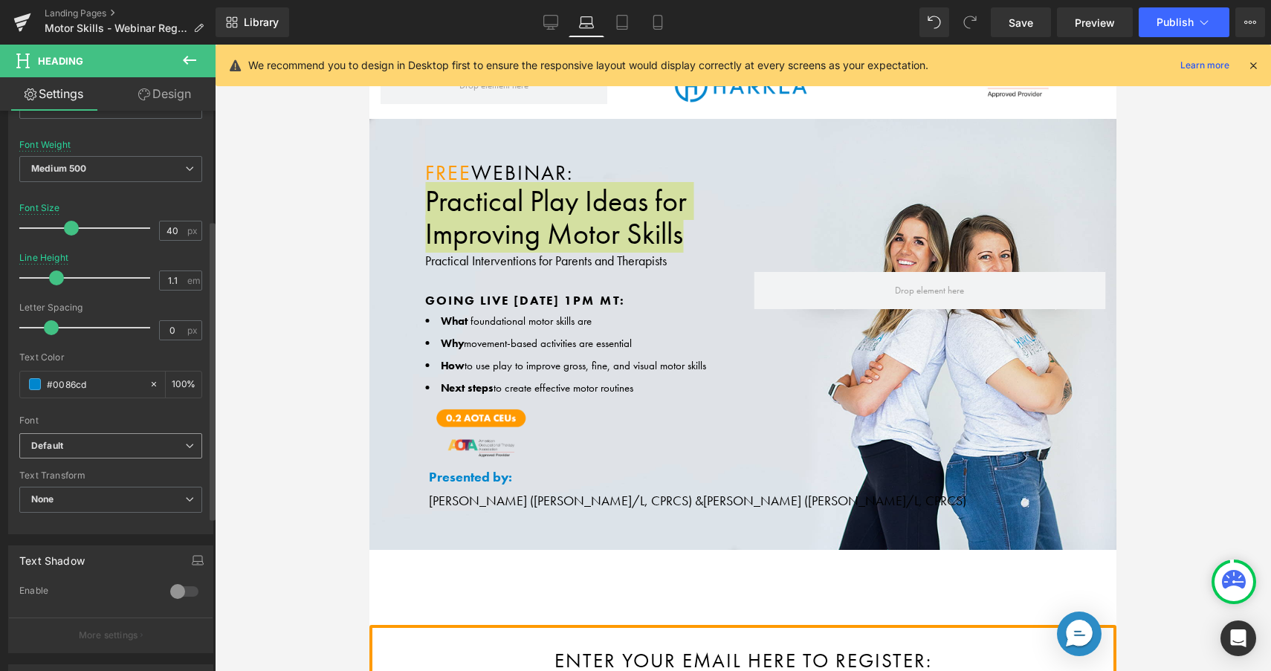
click at [120, 445] on b "Default" at bounding box center [108, 446] width 154 height 13
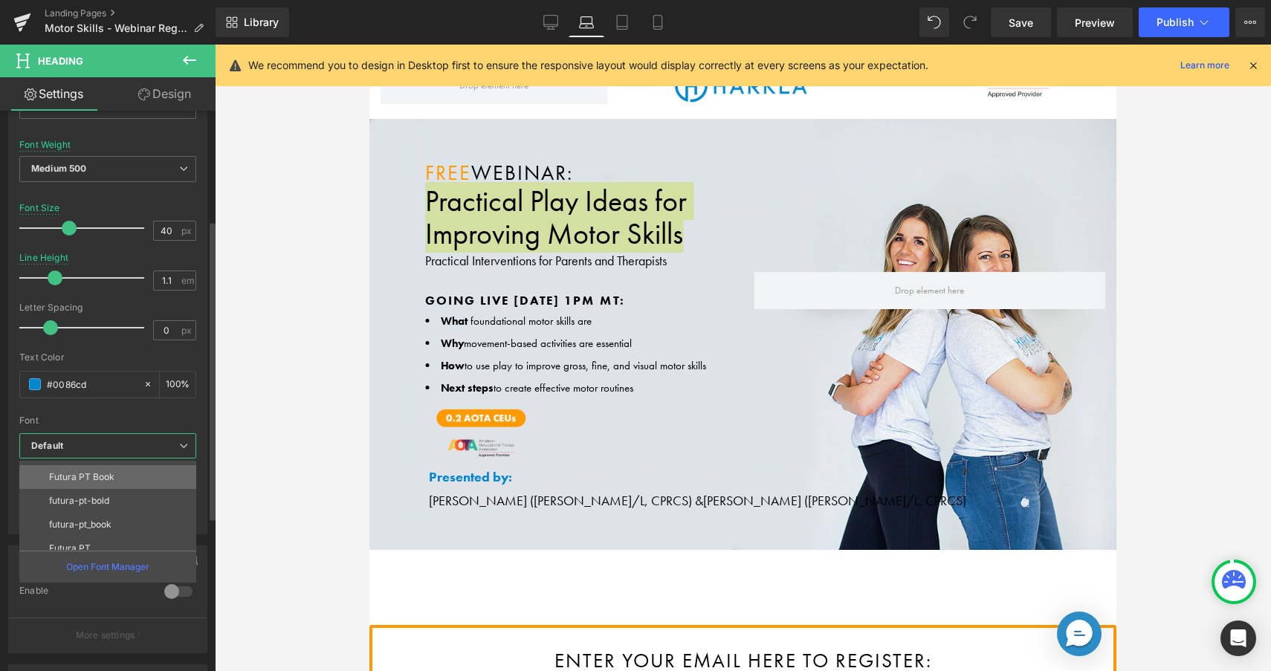
scroll to position [98, 0]
click at [120, 471] on li "Futura PT Bold" at bounding box center [111, 470] width 184 height 24
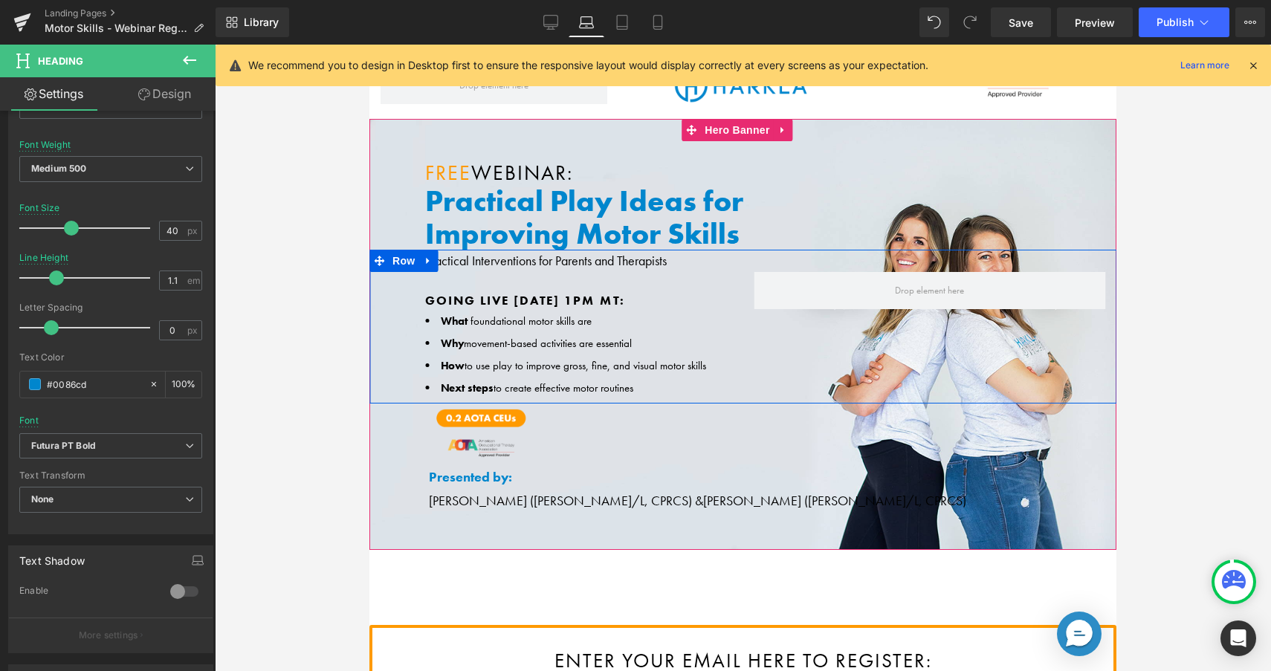
click at [628, 262] on div "Going Live [DATE] 1PM MT: Text Block What foundational motor skills are Why mov…" at bounding box center [743, 327] width 747 height 154
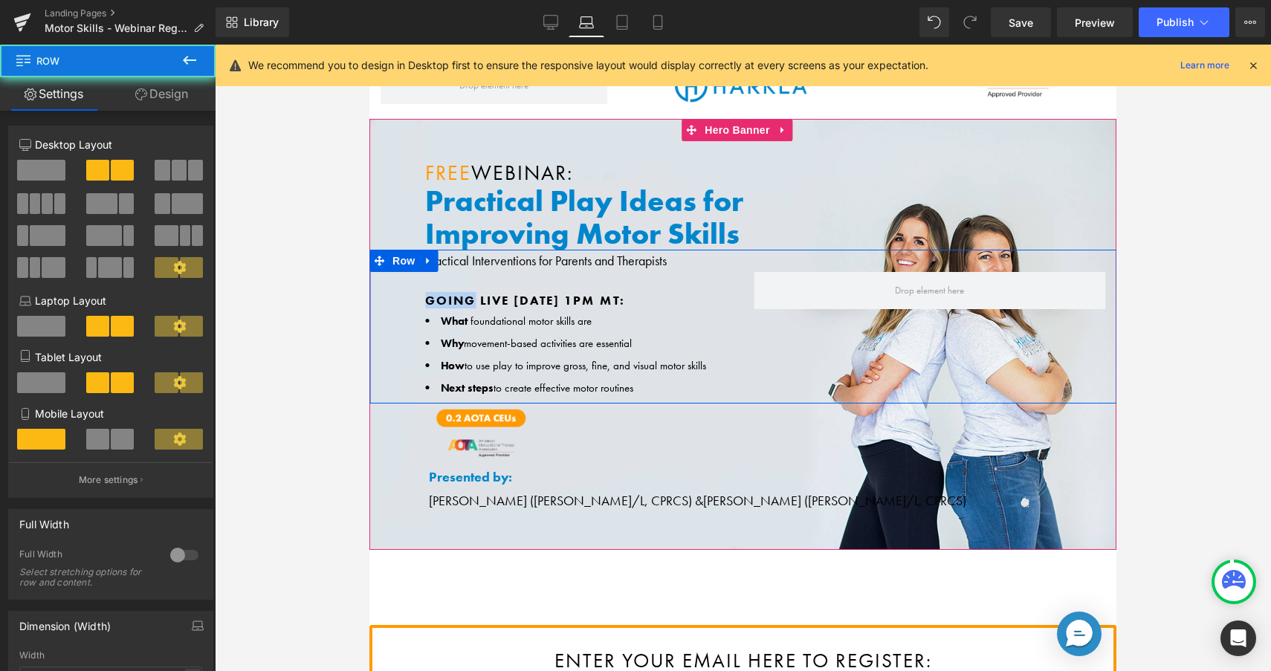
click at [628, 262] on div "Going Live [DATE] 1PM MT: Text Block What foundational motor skills are Why mov…" at bounding box center [743, 327] width 747 height 154
click at [632, 258] on div "Going Live [DATE] 1PM MT: Text Block What foundational motor skills are Why mov…" at bounding box center [743, 327] width 747 height 154
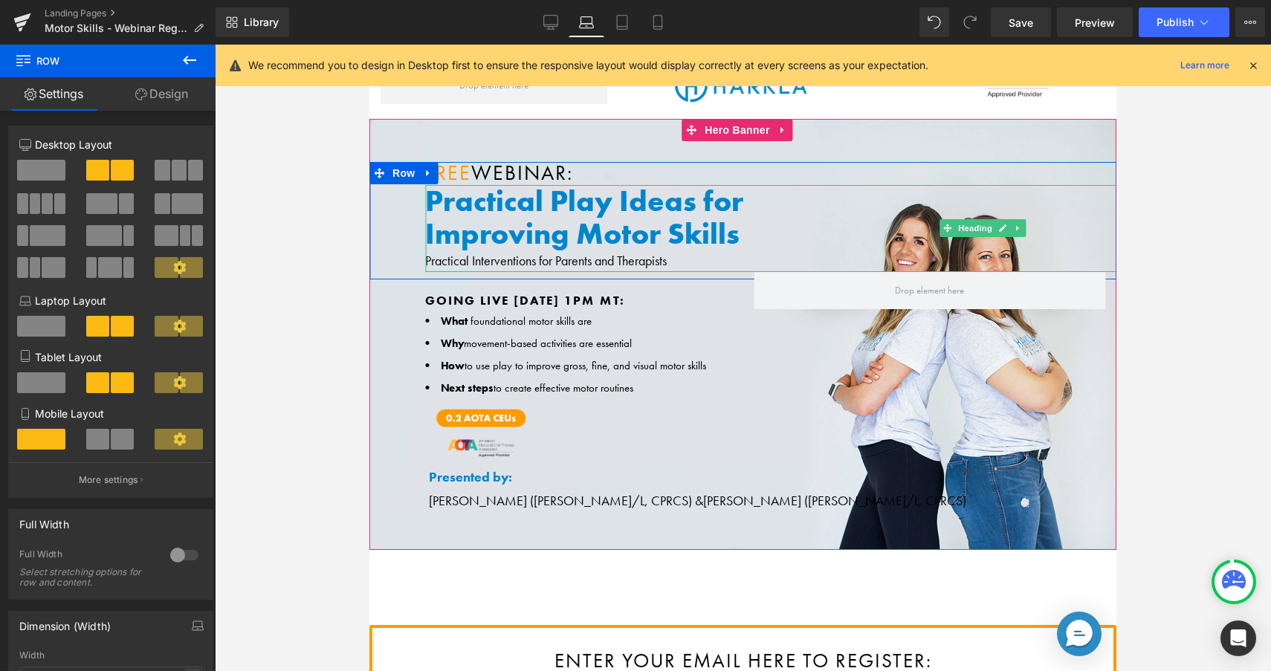
click at [696, 248] on h1 "Improving Motor Skills" at bounding box center [988, 234] width 1126 height 33
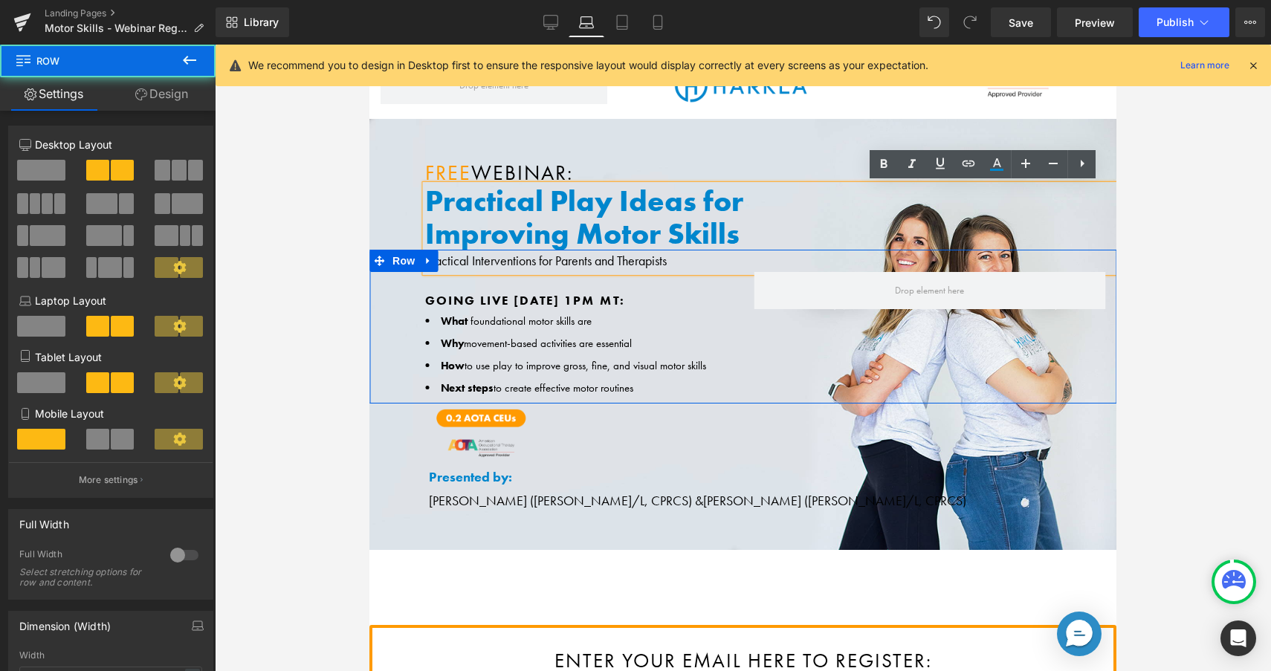
click at [659, 257] on div "Going Live [DATE] 1PM MT: Text Block What foundational motor skills are Why mov…" at bounding box center [743, 327] width 747 height 154
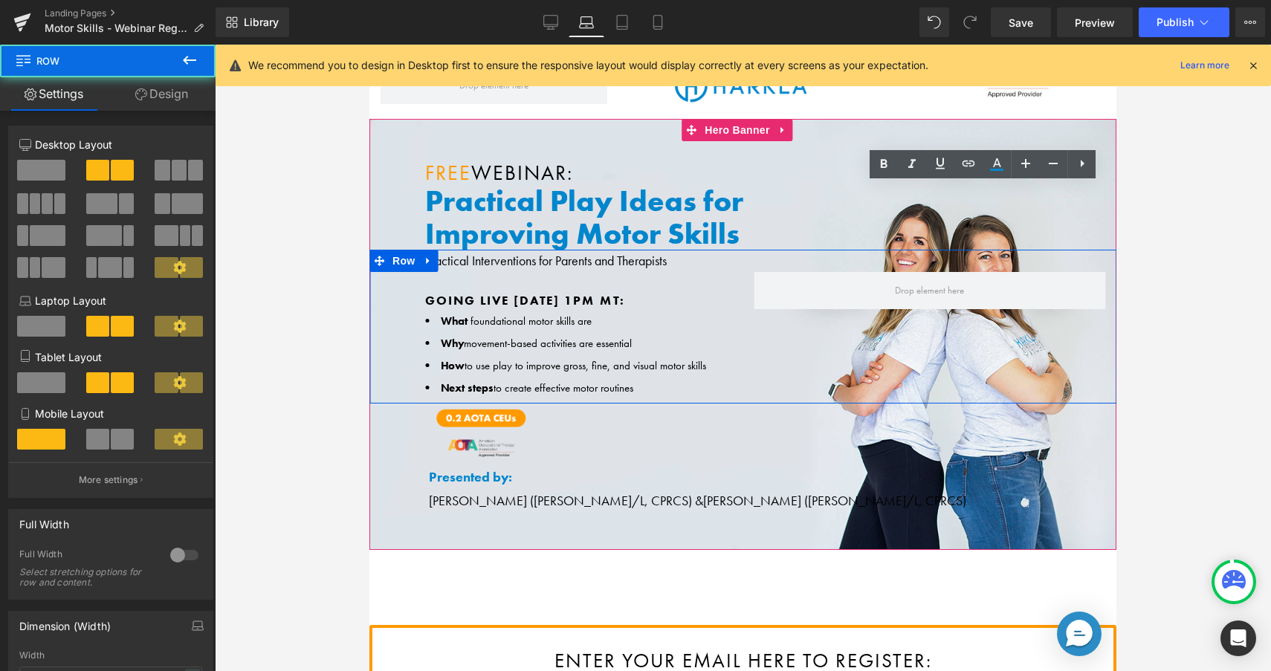
click at [659, 257] on div "Going Live [DATE] 1PM MT: Text Block What foundational motor skills are Why mov…" at bounding box center [743, 327] width 747 height 154
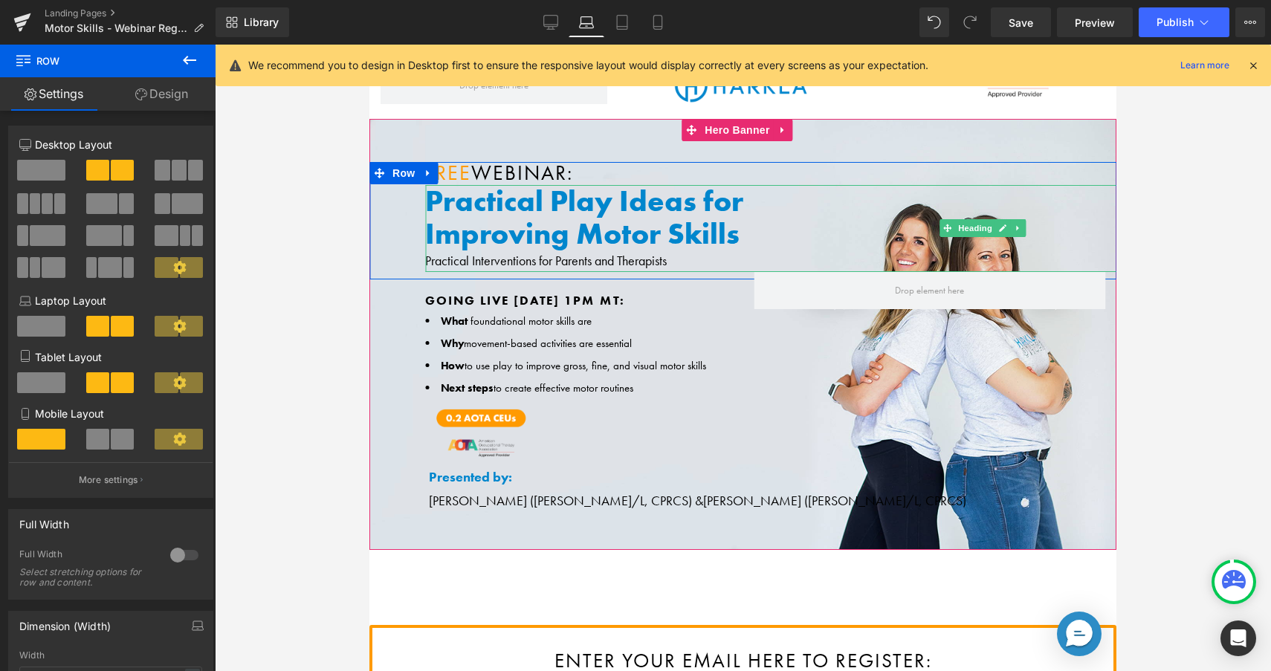
click at [672, 245] on h1 "Improving Motor Skills" at bounding box center [988, 234] width 1126 height 33
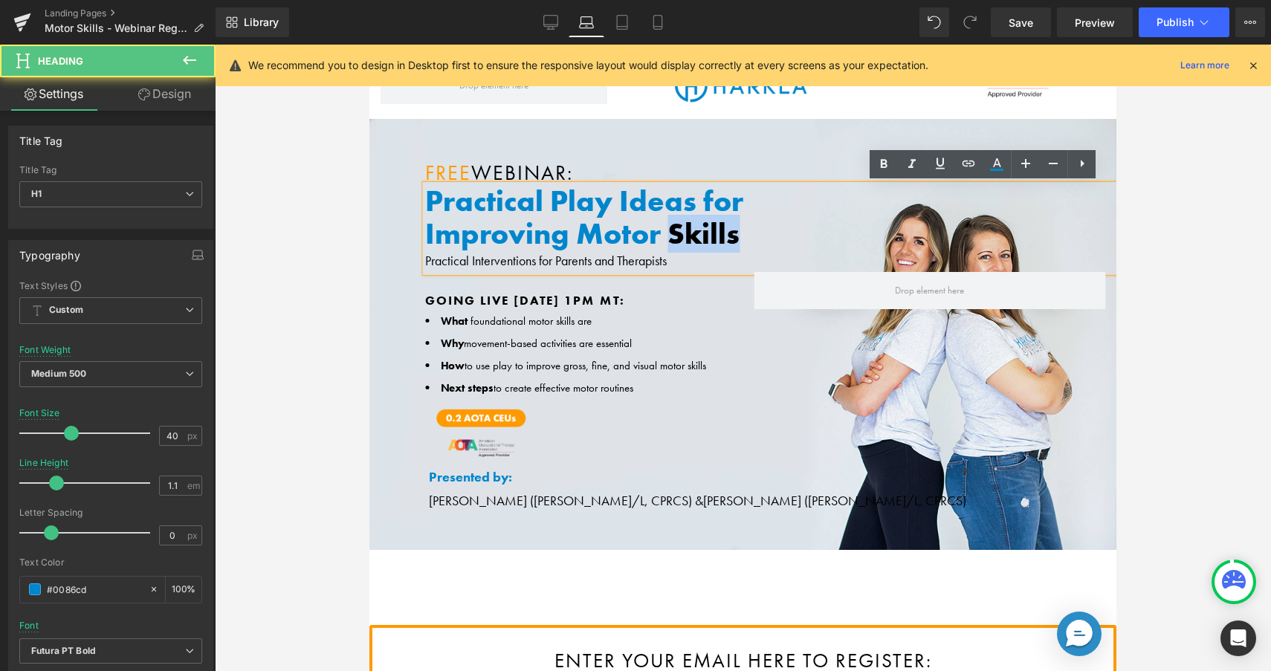
click at [672, 245] on h1 "Improving Motor Skills" at bounding box center [988, 234] width 1126 height 33
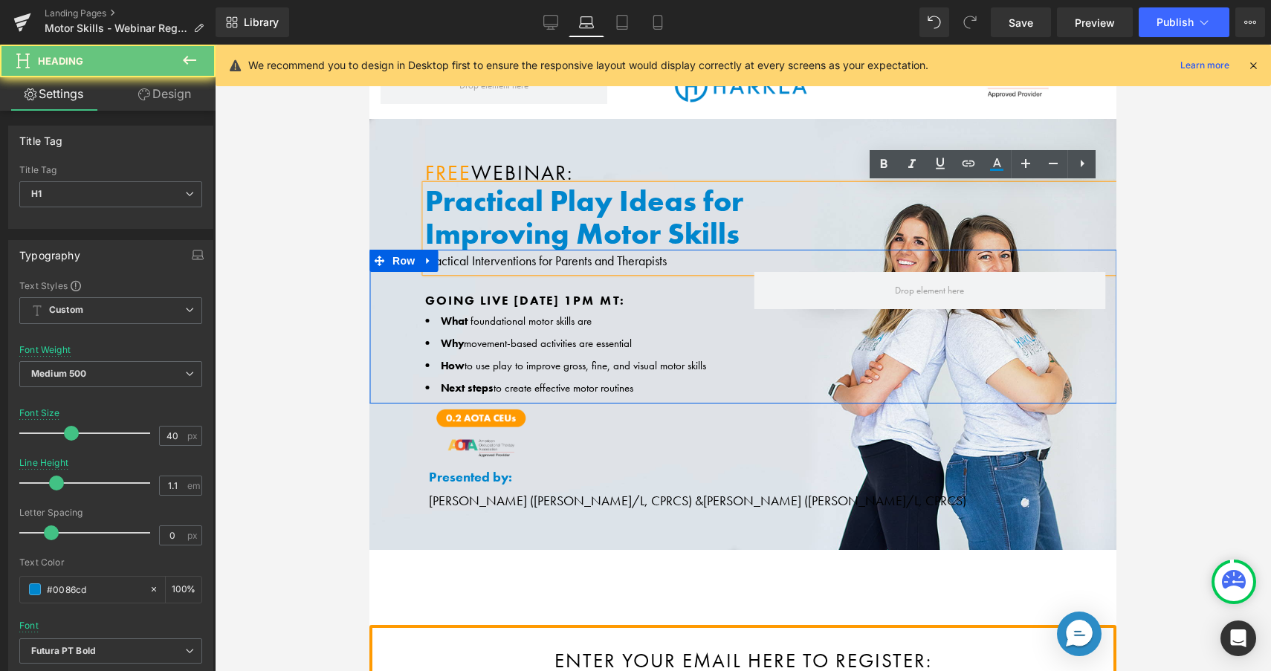
click at [662, 254] on div "Going Live [DATE] 1PM MT: Text Block What foundational motor skills are Why mov…" at bounding box center [743, 327] width 747 height 154
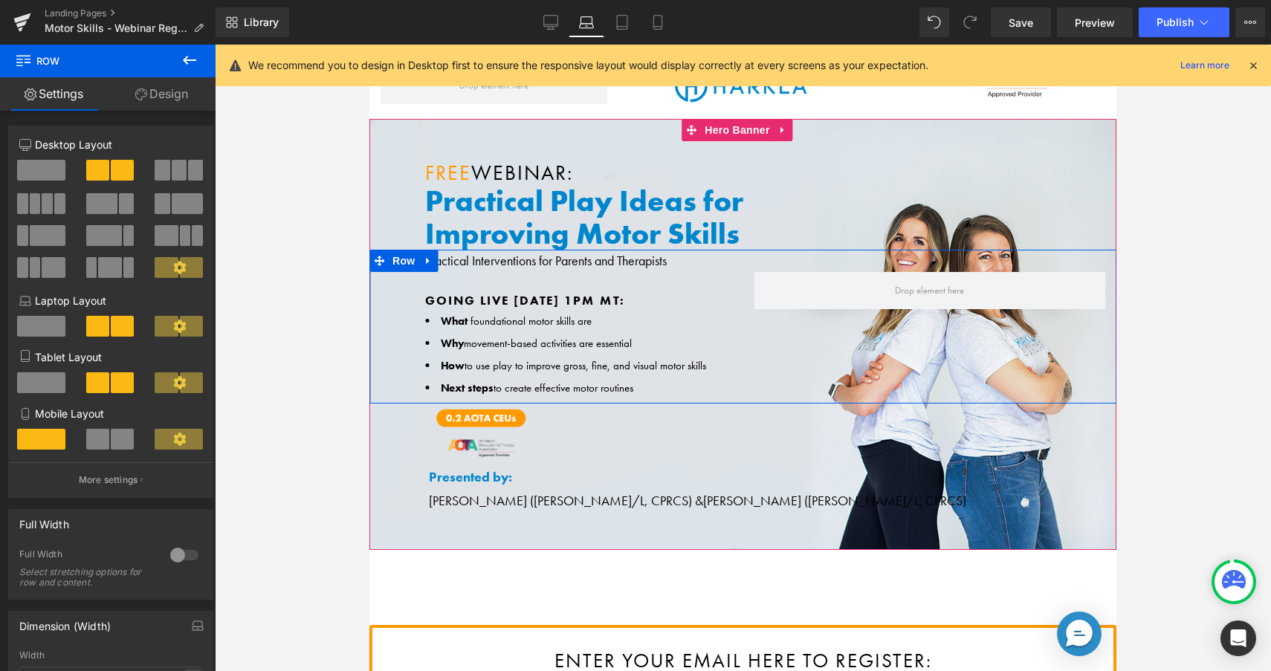
click at [523, 254] on div "Going Live [DATE] 1PM MT: Text Block What foundational motor skills are Why mov…" at bounding box center [743, 327] width 747 height 154
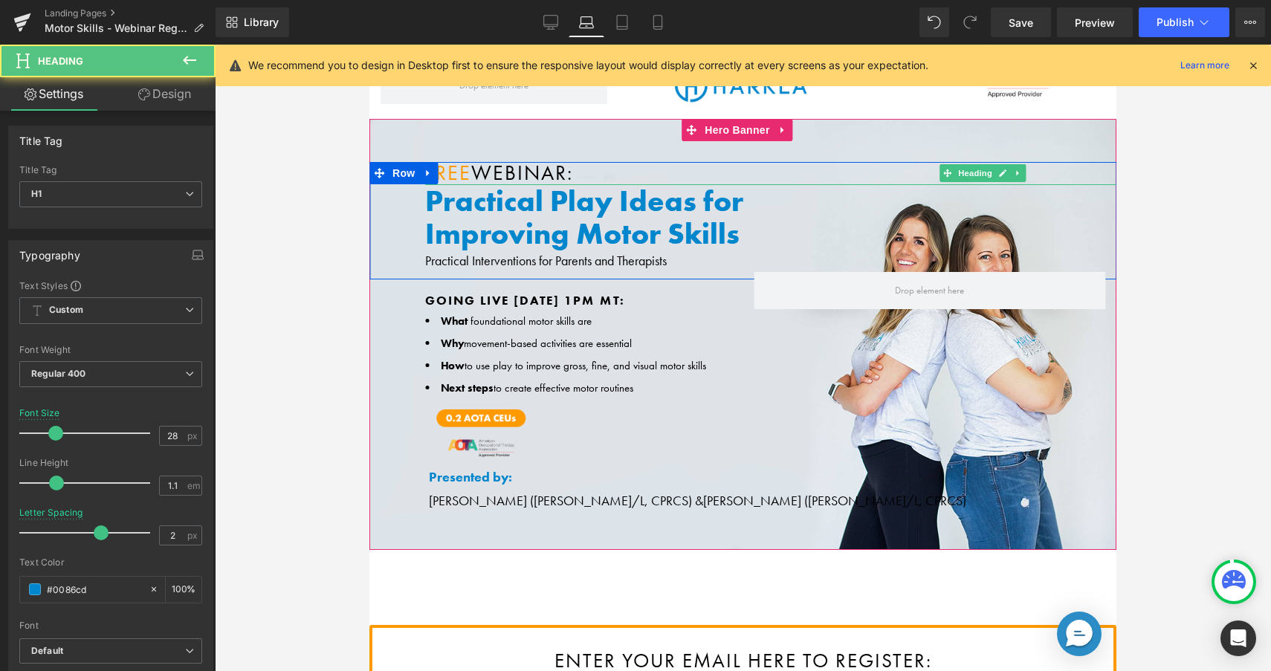
click at [478, 172] on span "Webinar:" at bounding box center [522, 173] width 102 height 26
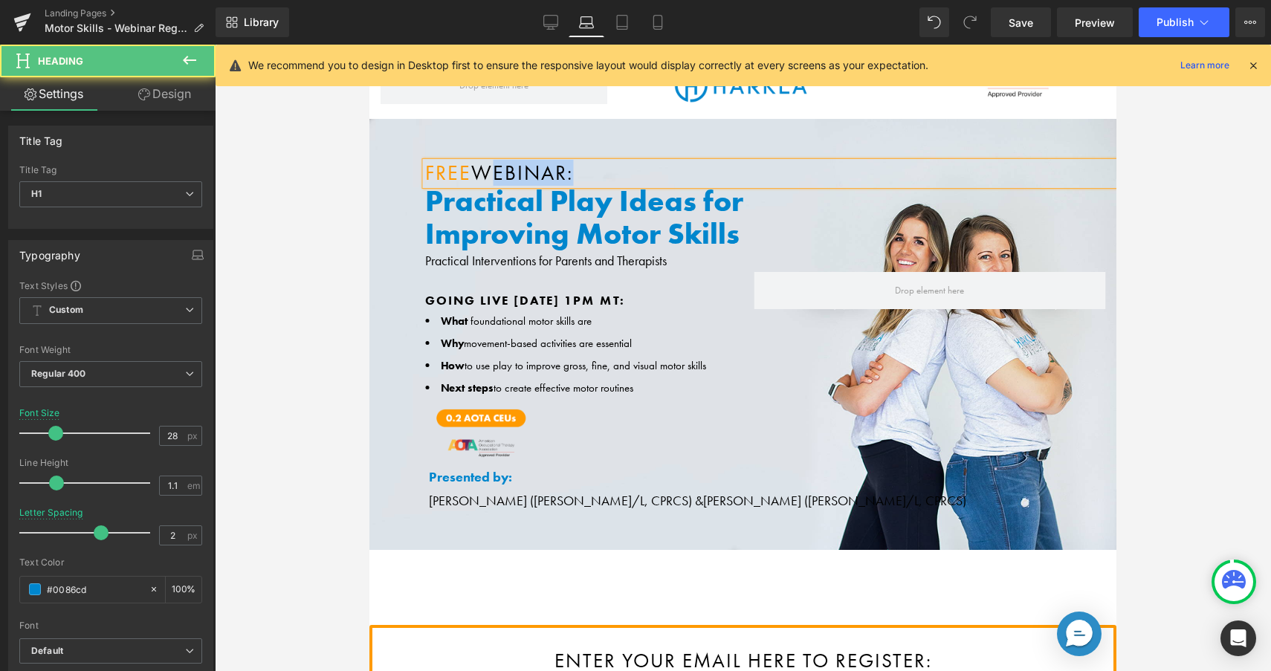
click at [478, 172] on span "Webinar:" at bounding box center [522, 173] width 102 height 26
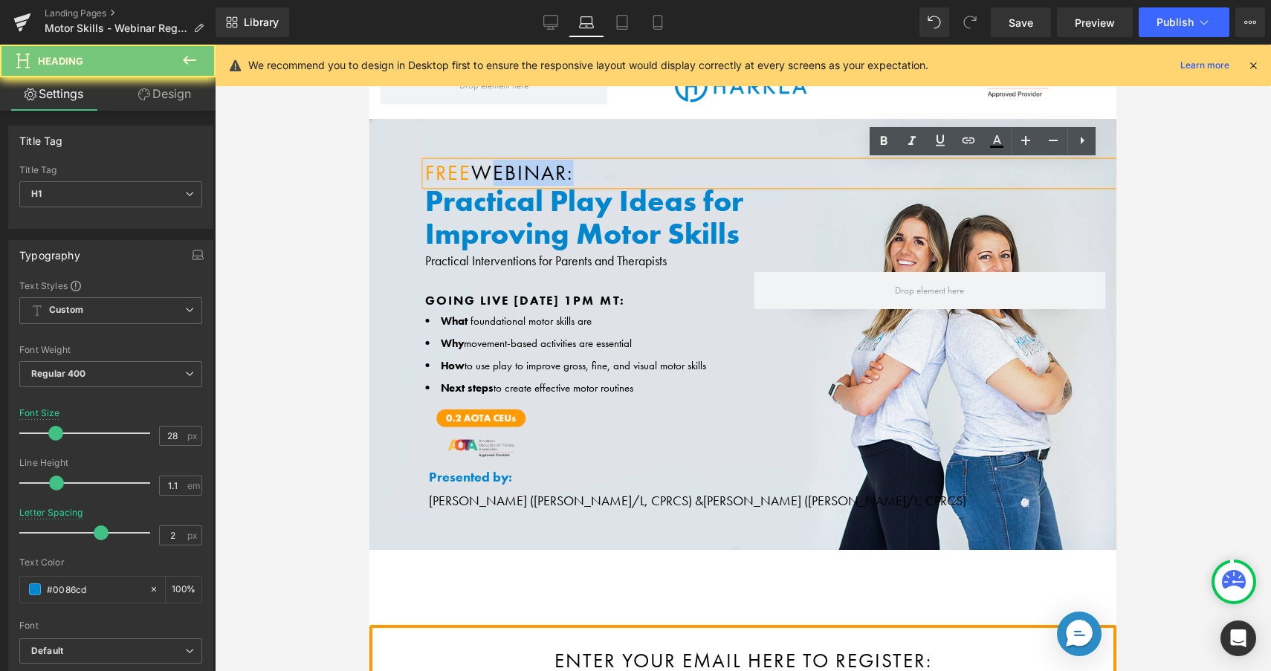
click at [478, 172] on span "Webinar:" at bounding box center [522, 173] width 102 height 26
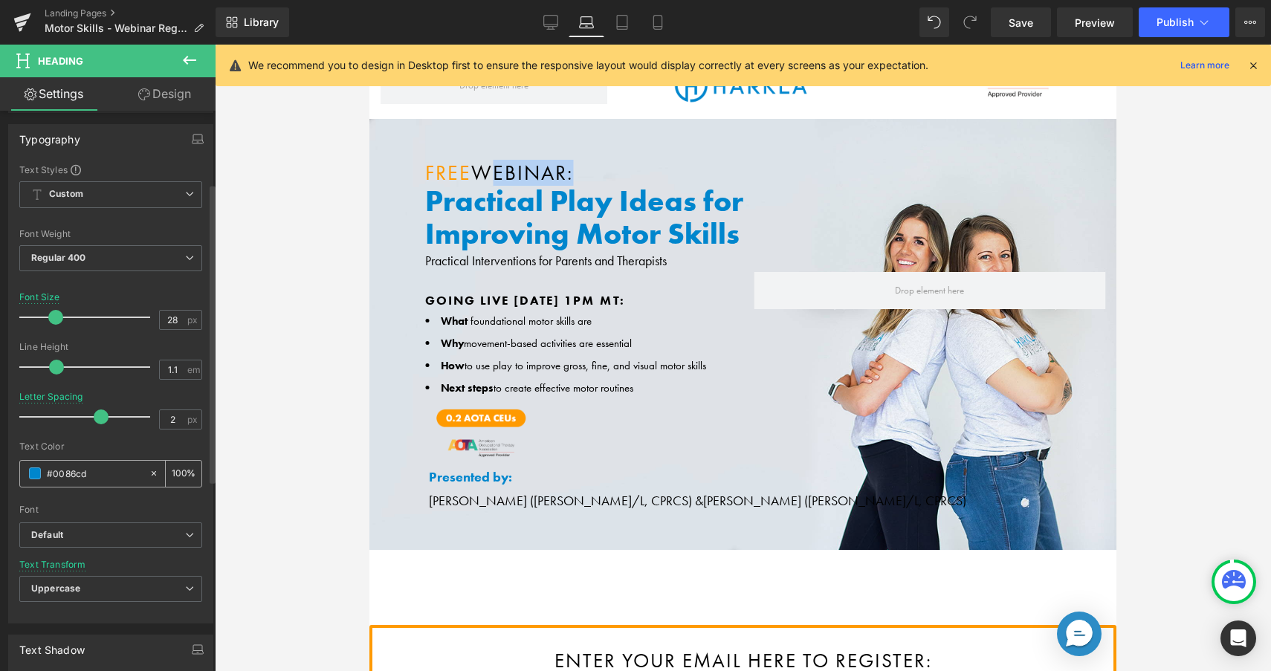
scroll to position [145, 0]
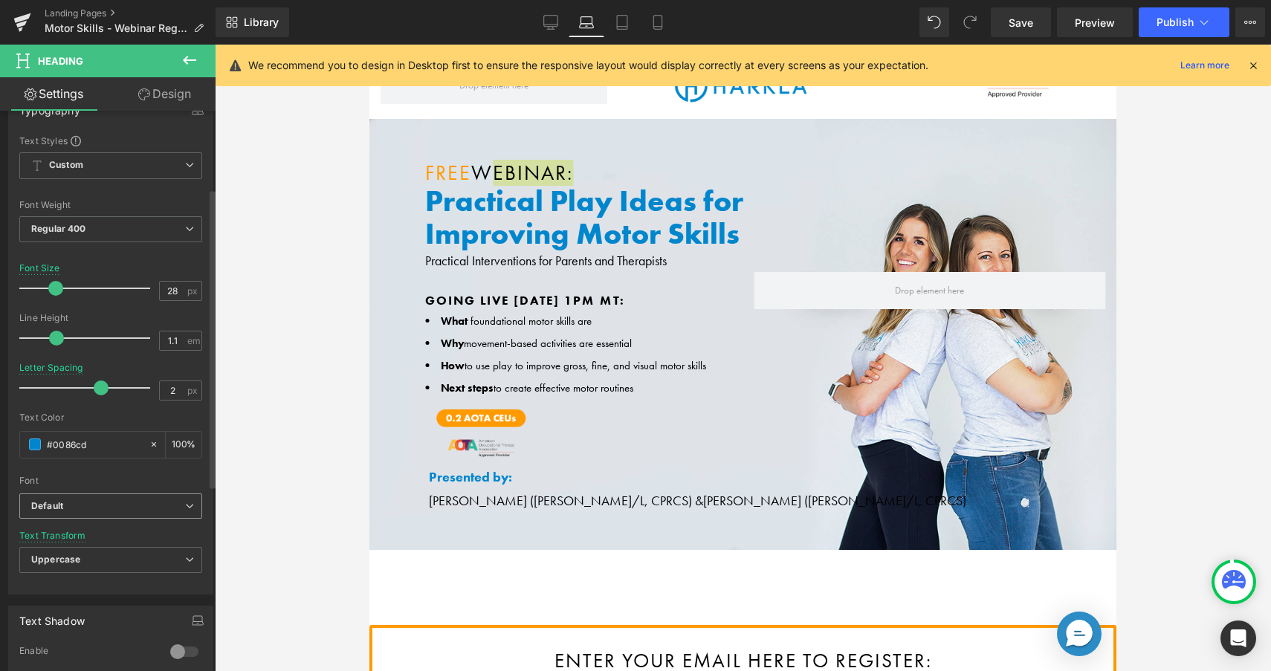
click at [107, 513] on span "Default" at bounding box center [110, 507] width 183 height 26
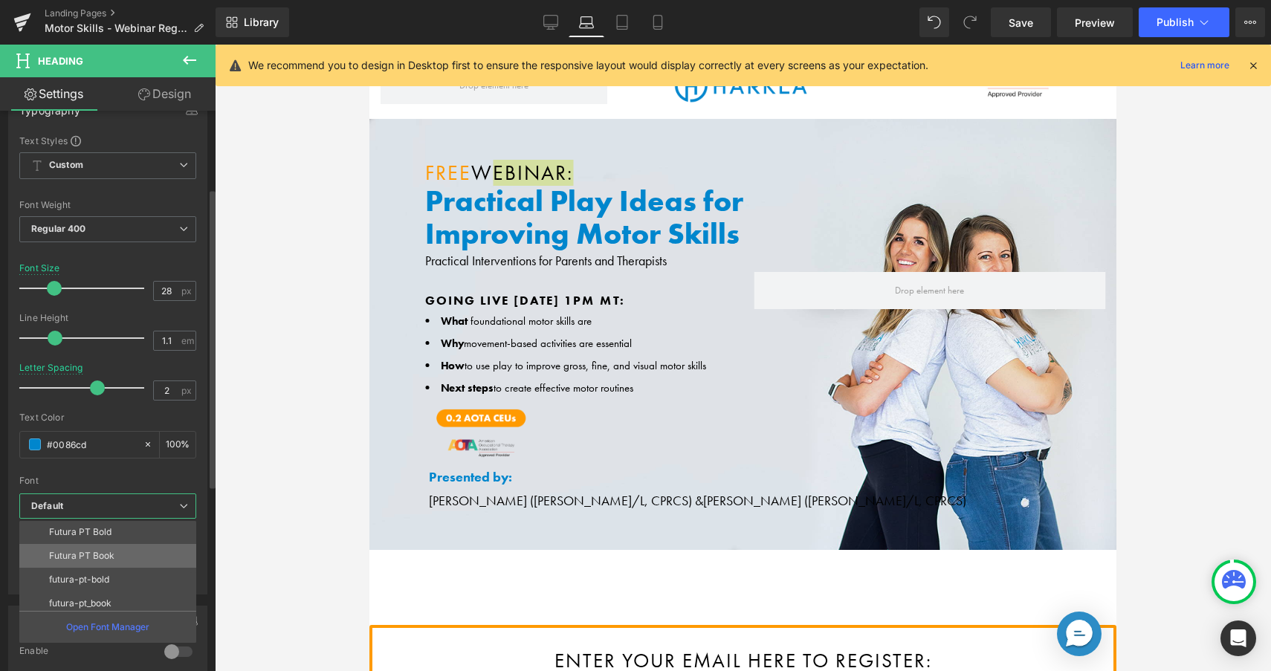
scroll to position [99, 0]
click at [121, 536] on li "Futura PT Bold" at bounding box center [111, 529] width 184 height 24
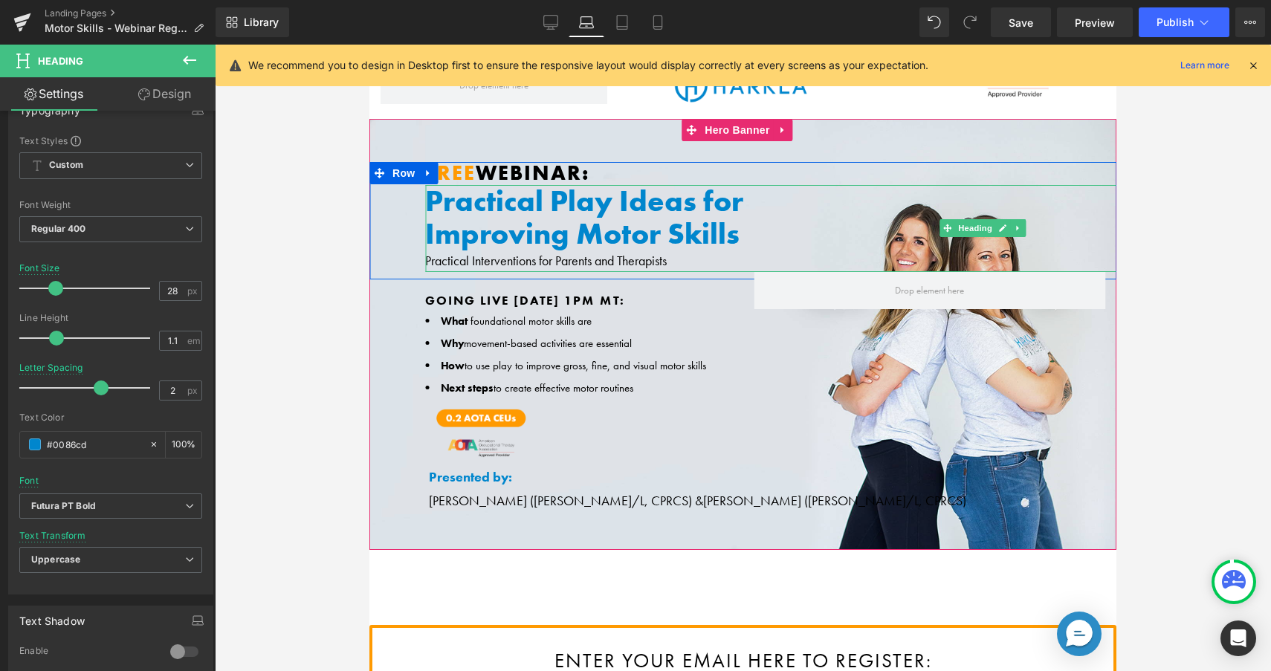
click at [686, 226] on h1 "Improving Motor Skills" at bounding box center [988, 234] width 1126 height 33
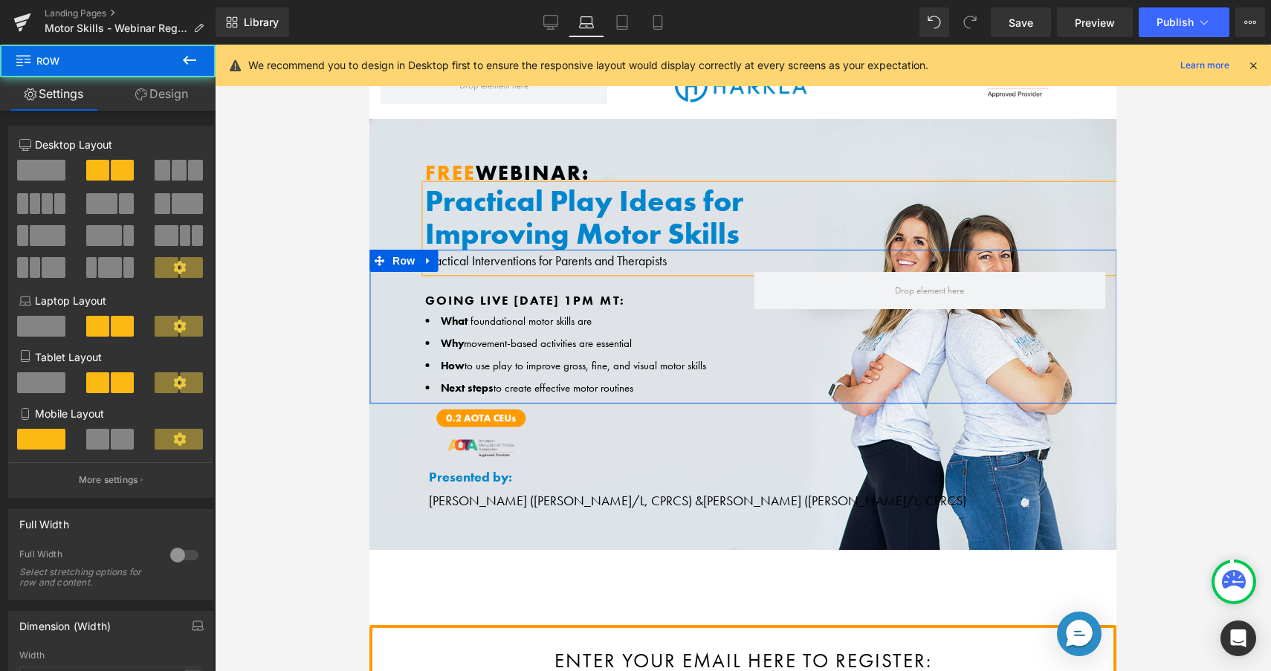
click at [657, 260] on div "Going Live [DATE] 1PM MT: Text Block What foundational motor skills are Why mov…" at bounding box center [743, 327] width 747 height 154
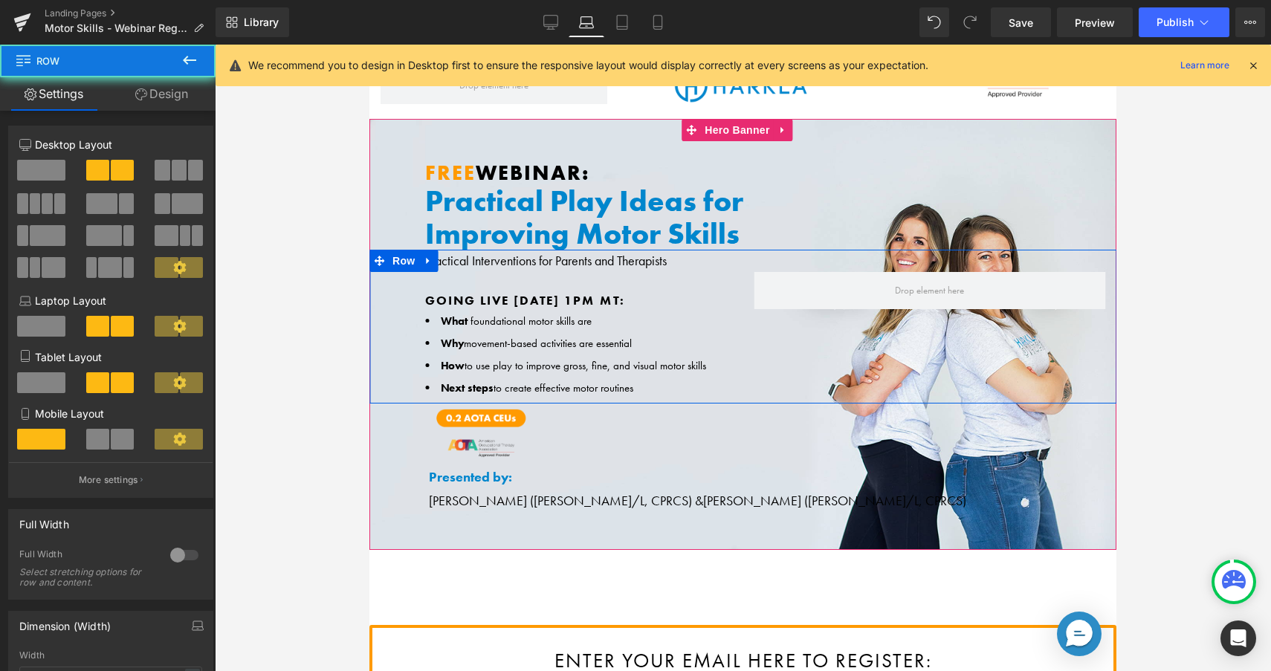
click at [670, 258] on div "Going Live [DATE] 1PM MT: Text Block What foundational motor skills are Why mov…" at bounding box center [743, 327] width 747 height 154
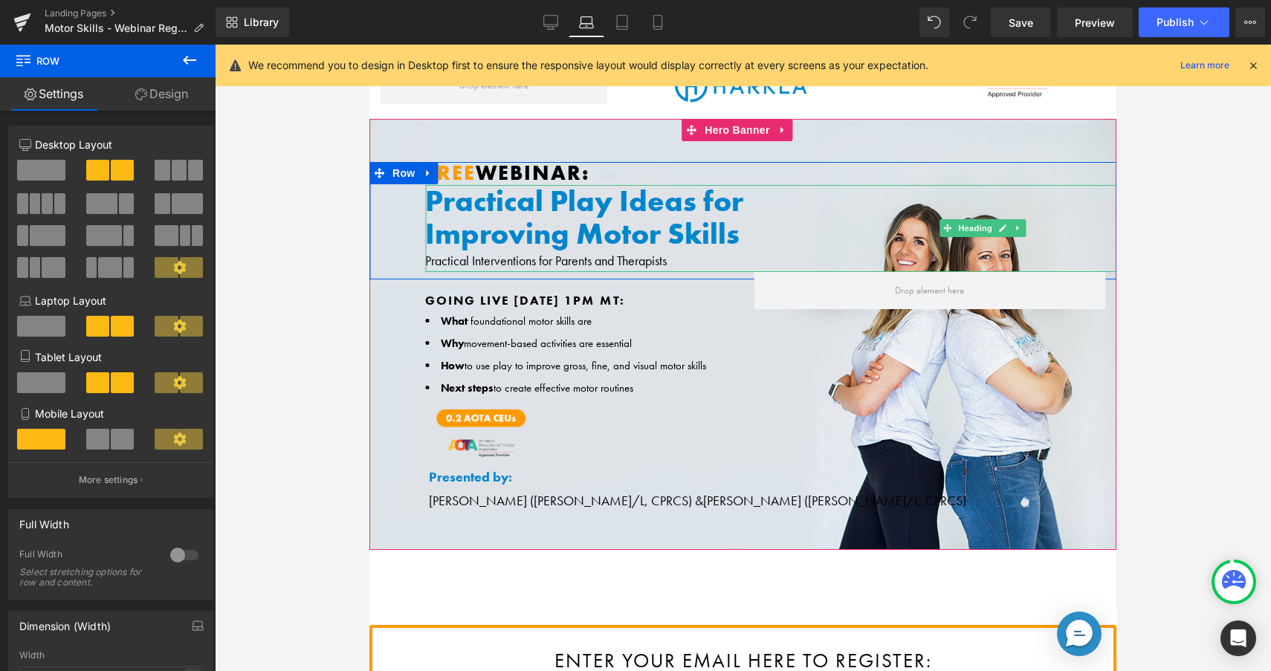
click at [685, 234] on h1 "Improving Motor Skills" at bounding box center [988, 234] width 1126 height 33
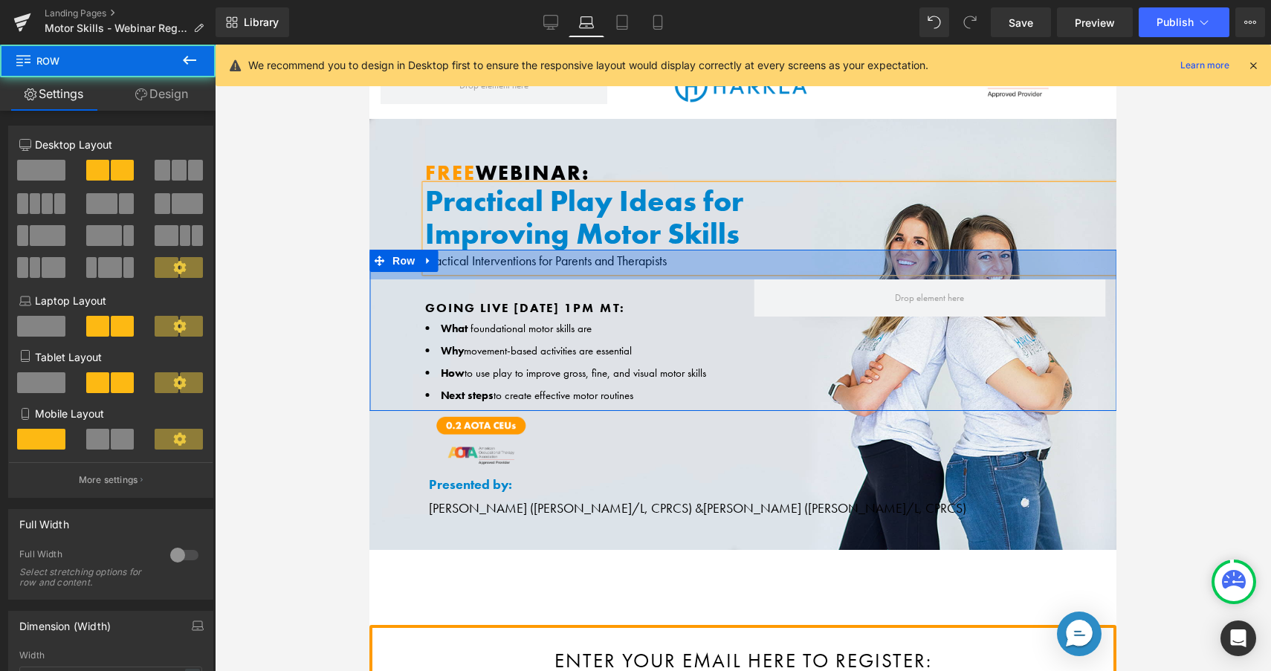
drag, startPoint x: 676, startPoint y: 251, endPoint x: 674, endPoint y: 281, distance: 29.8
click at [674, 281] on div "Going Live [DATE] 1PM MT: Text Block What foundational motor skills are Why mov…" at bounding box center [743, 330] width 747 height 161
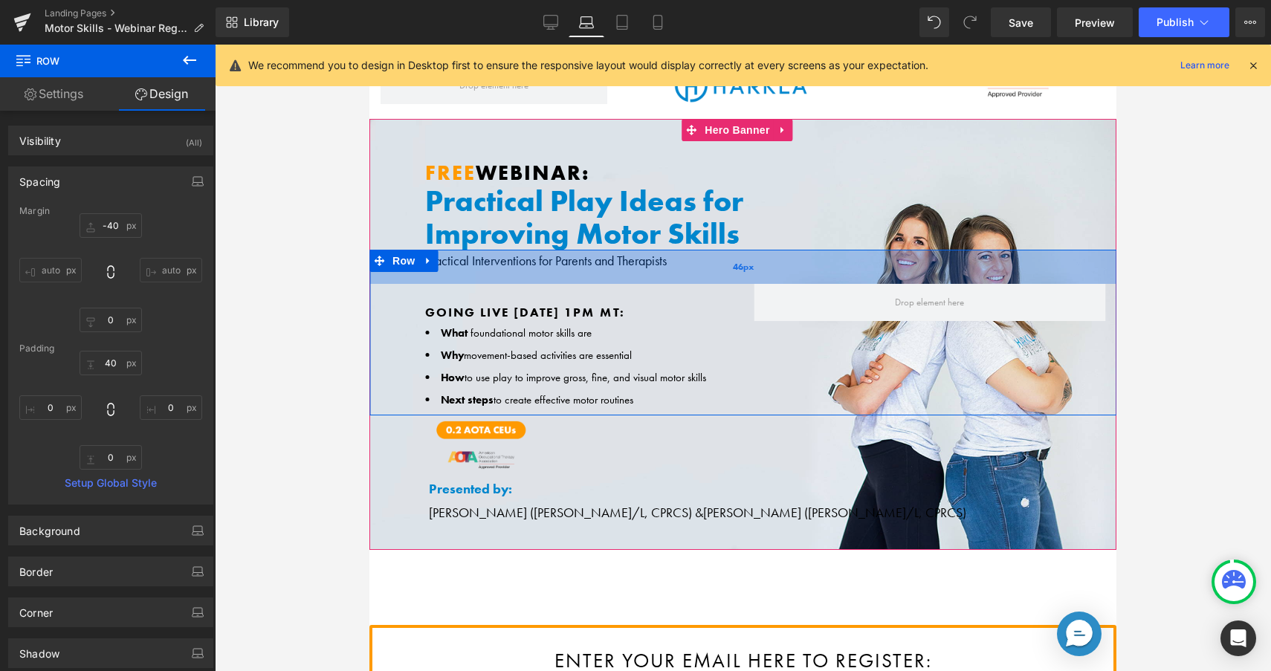
drag, startPoint x: 661, startPoint y: 260, endPoint x: 632, endPoint y: 261, distance: 29.0
click at [628, 262] on div "46px" at bounding box center [743, 267] width 747 height 34
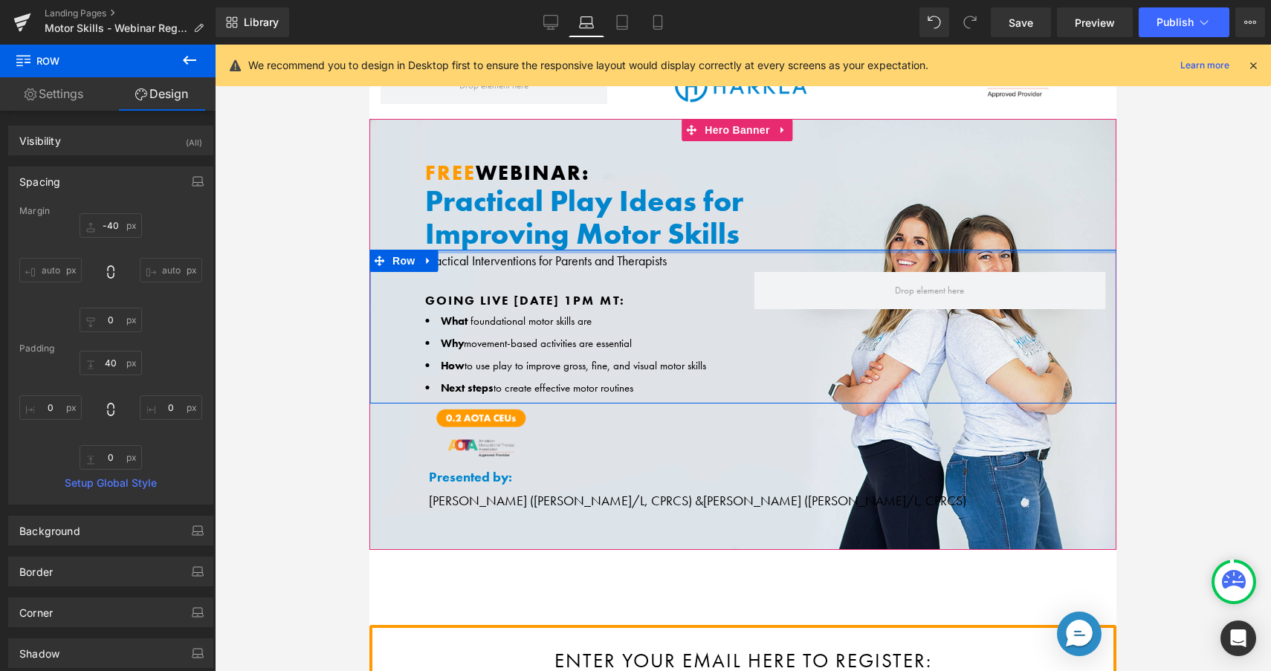
drag, startPoint x: 714, startPoint y: 278, endPoint x: 715, endPoint y: 241, distance: 37.2
click at [715, 241] on span "Free Webinar: Heading Practical Play Ideas for Improving Motor Skills Practical…" at bounding box center [743, 336] width 747 height 349
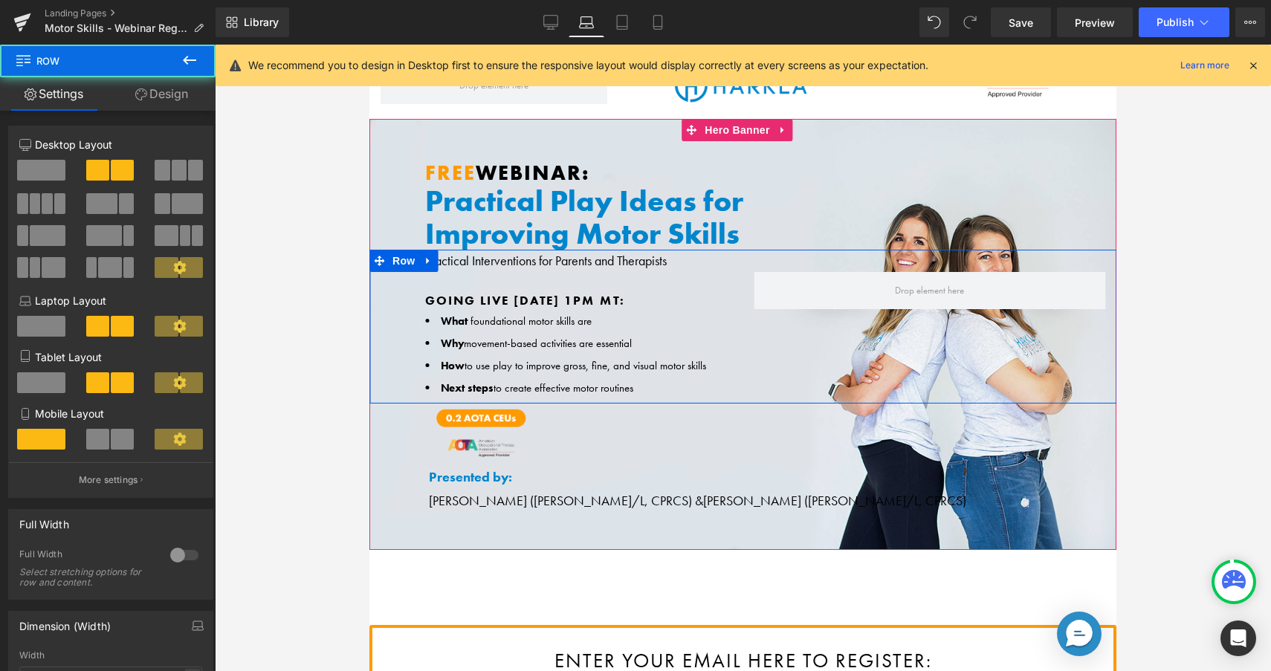
click at [640, 260] on div "Going Live [DATE] 1PM MT: Text Block What foundational motor skills are Why mov…" at bounding box center [743, 327] width 747 height 154
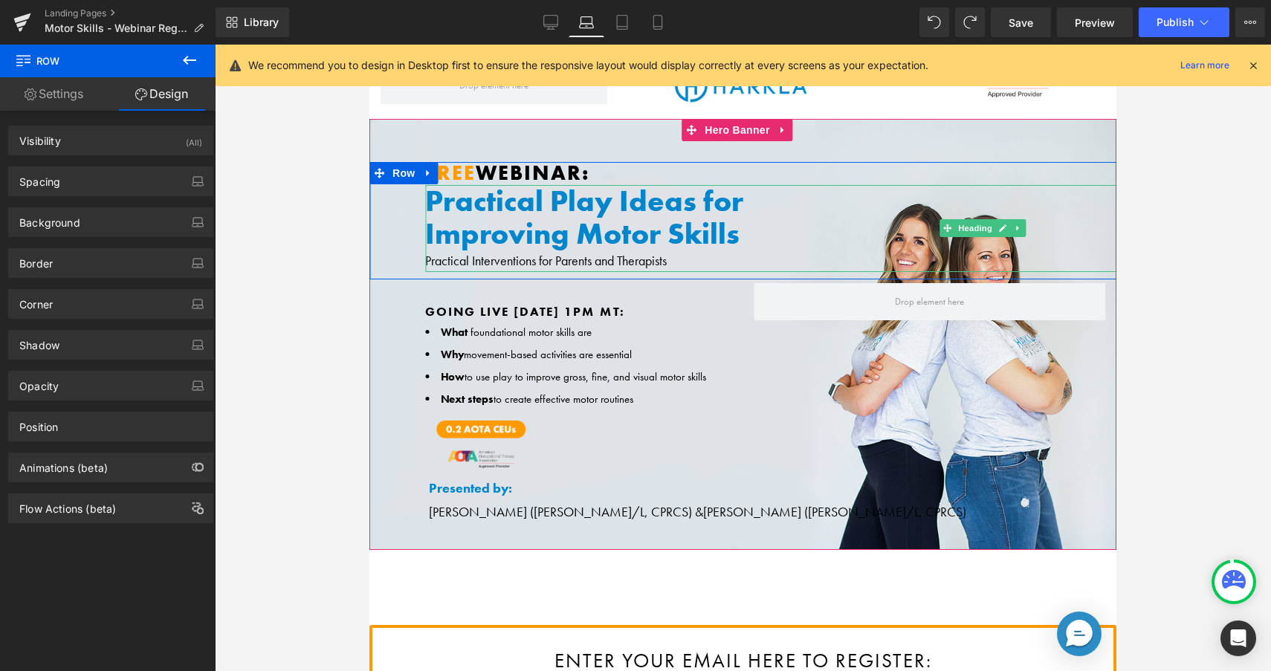
click at [584, 239] on h1 "Improving Motor Skills" at bounding box center [988, 234] width 1126 height 33
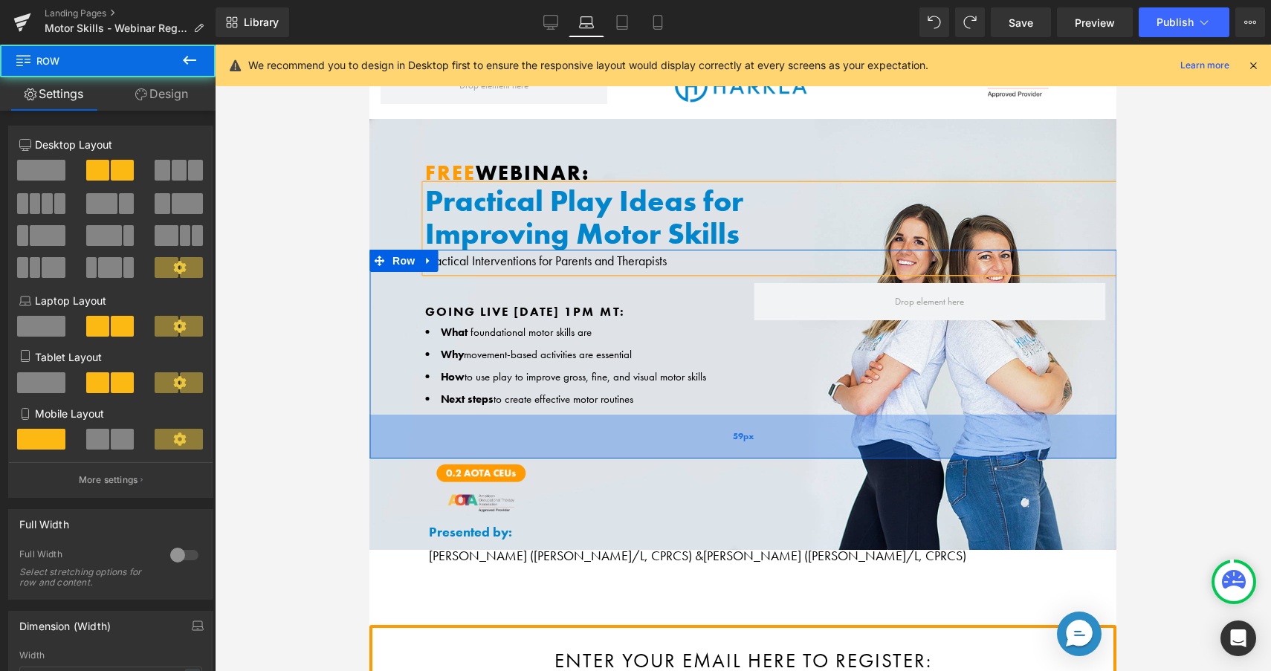
drag, startPoint x: 662, startPoint y: 410, endPoint x: 664, endPoint y: 447, distance: 37.2
click at [665, 454] on div "59px" at bounding box center [743, 437] width 747 height 44
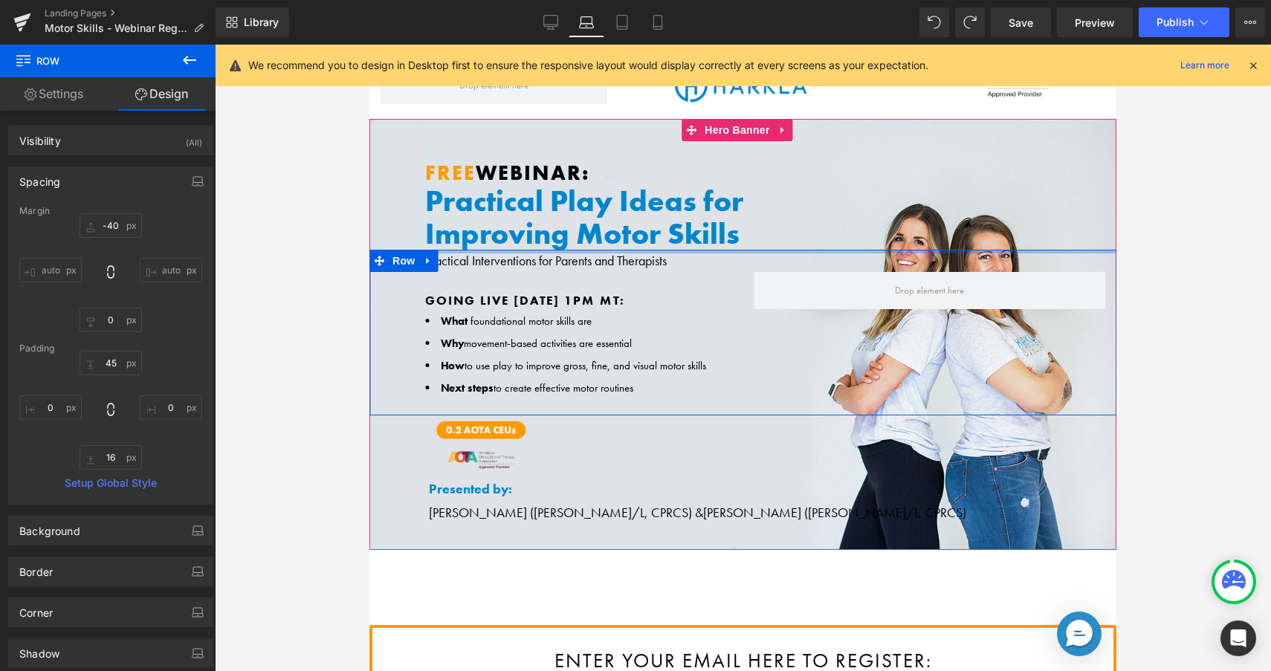
drag, startPoint x: 465, startPoint y: 256, endPoint x: 465, endPoint y: 222, distance: 33.5
click at [469, 218] on span "Free Webinar: Heading Practical Play Ideas for Improving Motor Skills Practical…" at bounding box center [743, 342] width 747 height 361
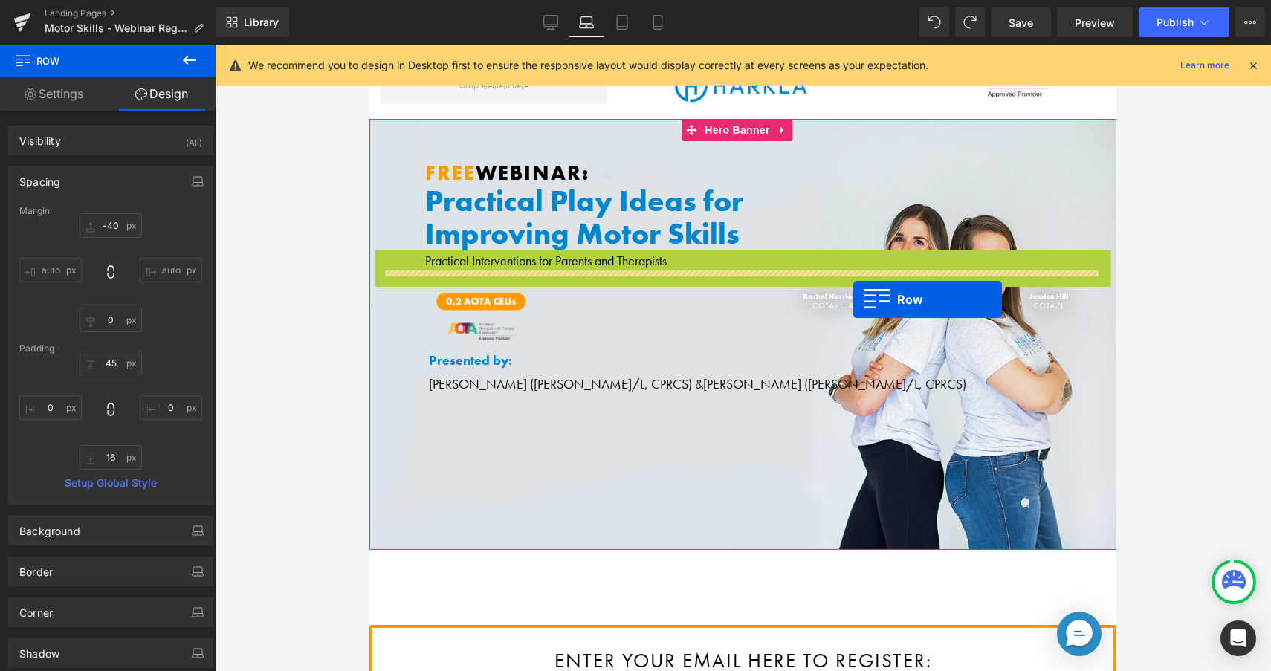
drag, startPoint x: 386, startPoint y: 258, endPoint x: 854, endPoint y: 300, distance: 469.5
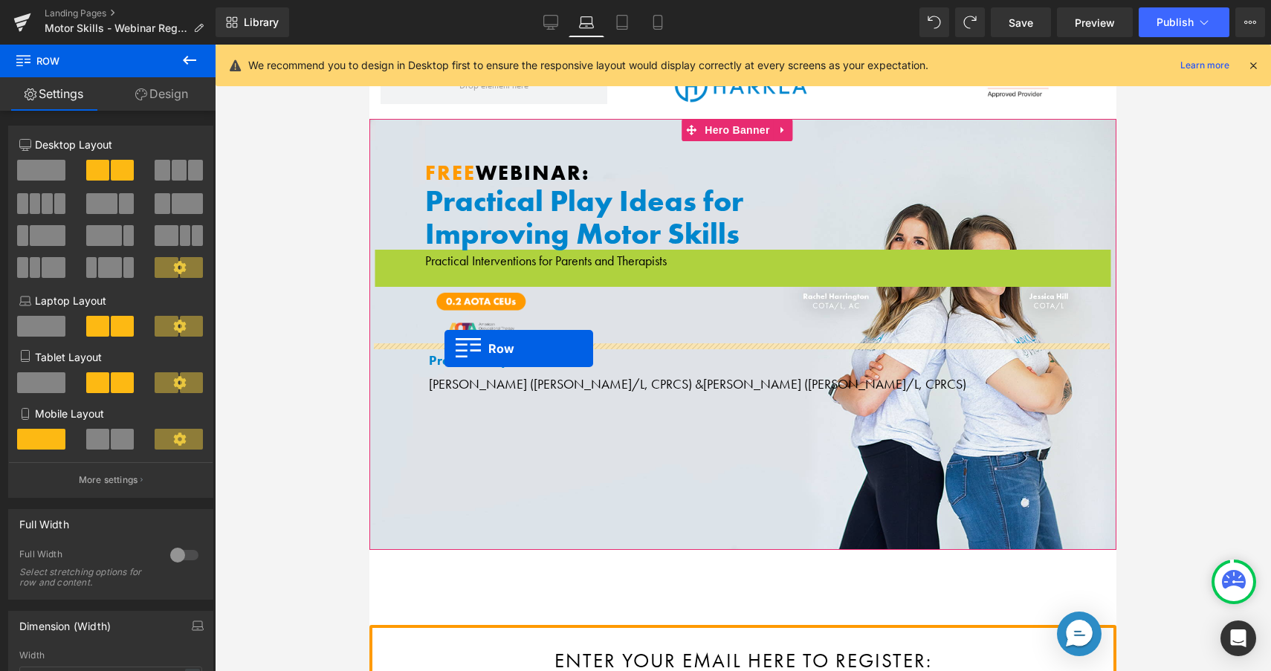
drag, startPoint x: 384, startPoint y: 257, endPoint x: 445, endPoint y: 348, distance: 109.9
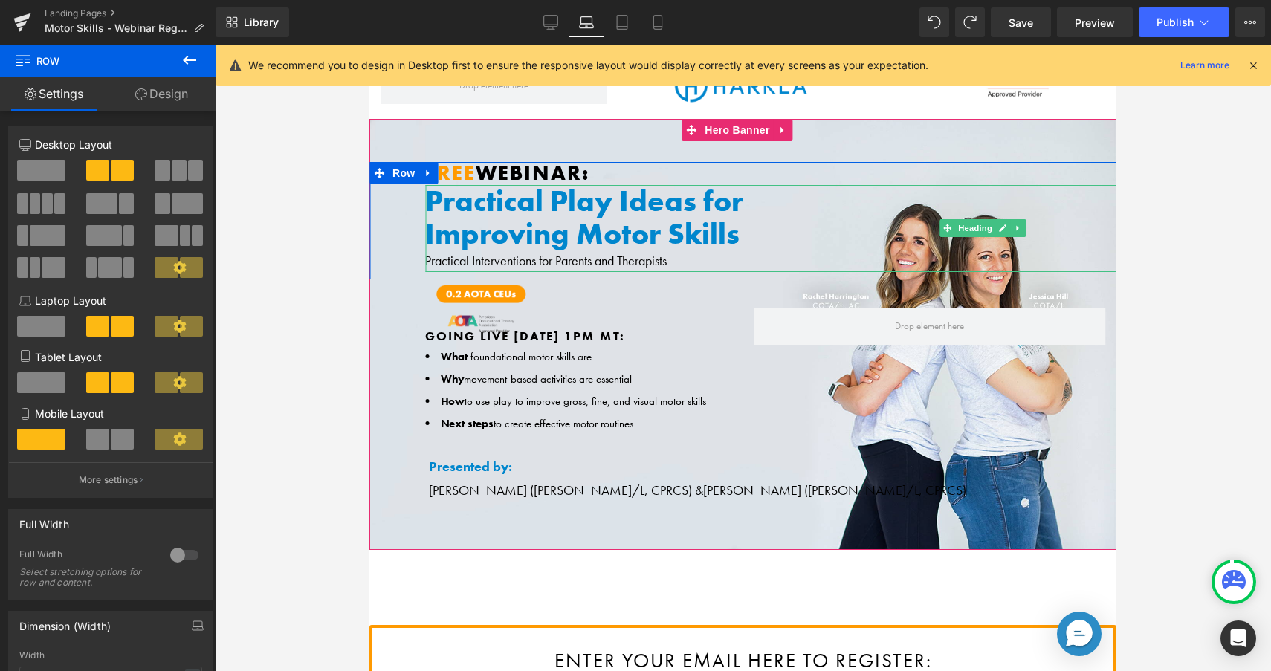
click at [483, 260] on div "Practical Interventions for Parents and Therapists" at bounding box center [988, 262] width 1126 height 22
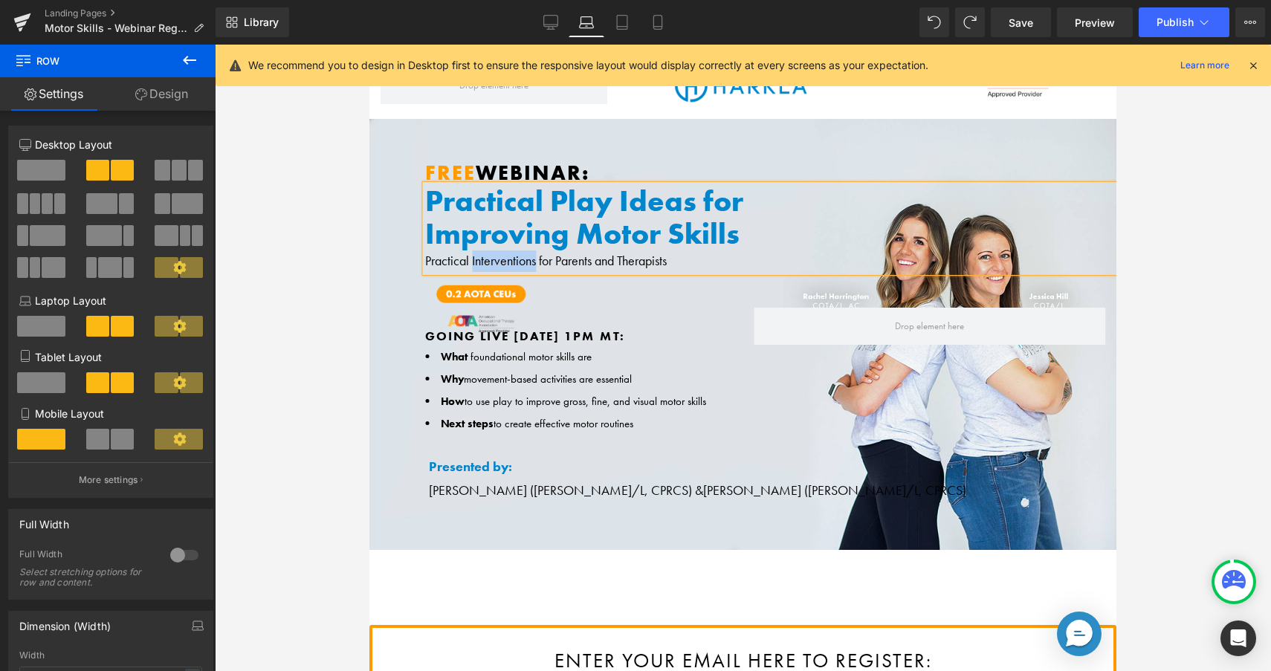
click at [483, 260] on div "Practical Interventions for Parents and Therapists" at bounding box center [988, 262] width 1126 height 22
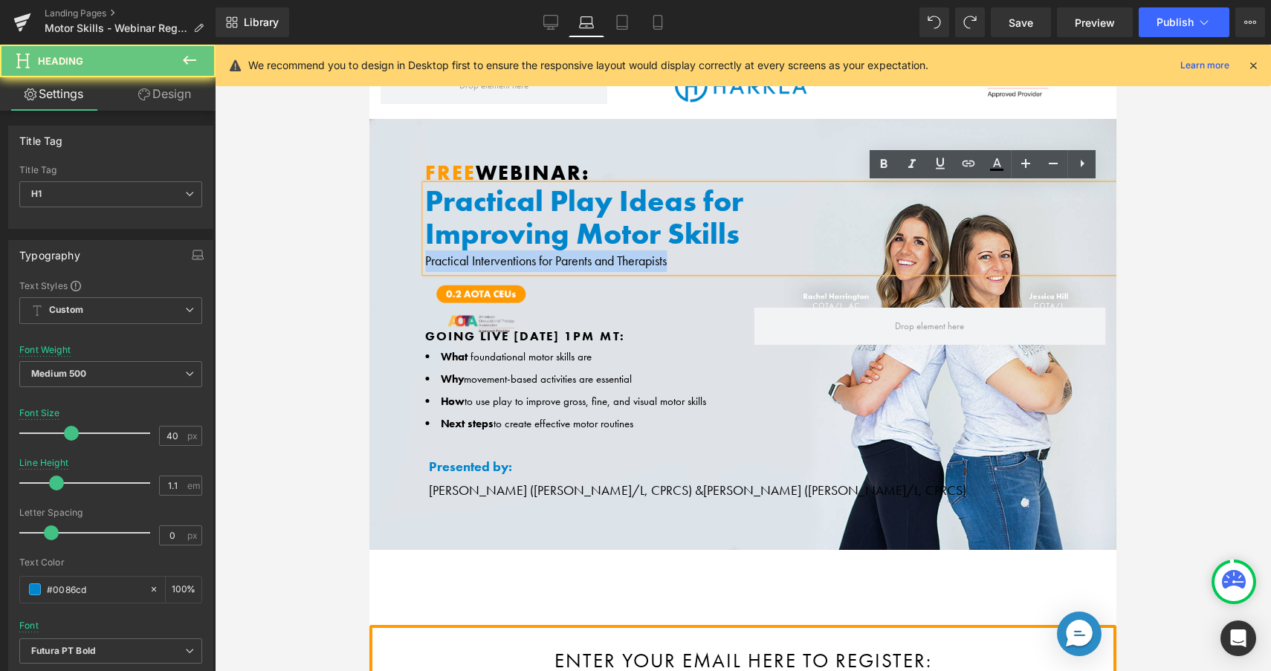
click at [483, 260] on div "Practical Interventions for Parents and Therapists" at bounding box center [988, 262] width 1126 height 22
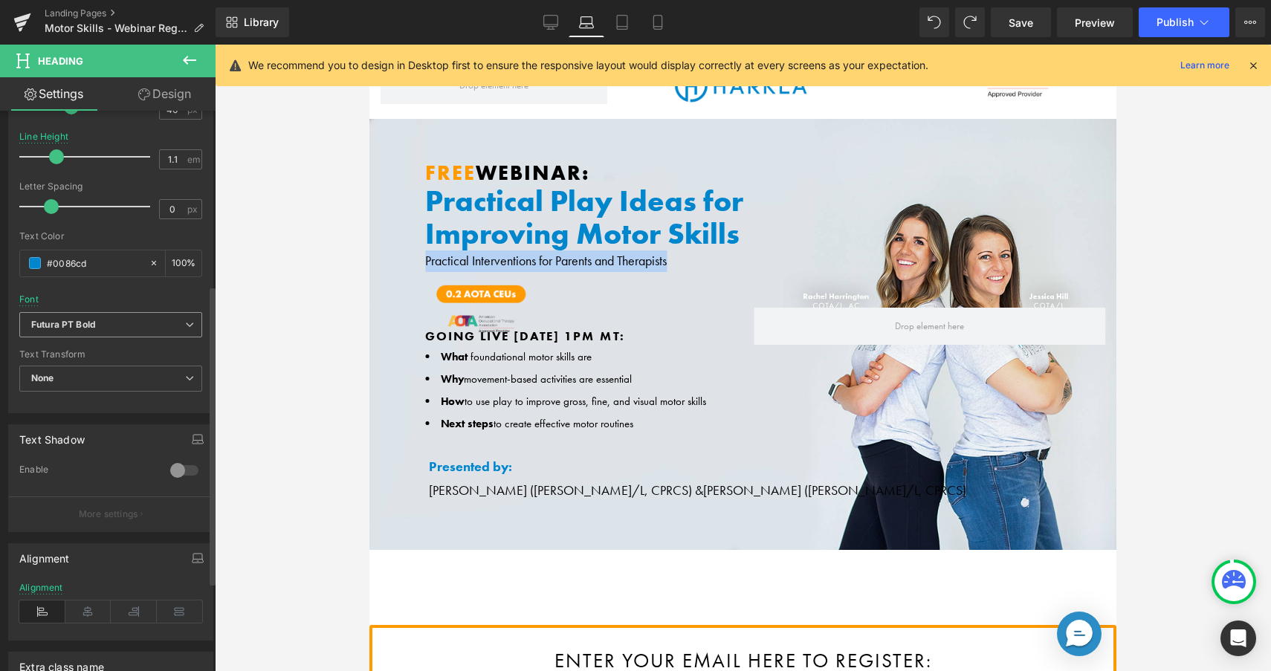
scroll to position [327, 0]
click at [110, 328] on b "Futura PT Bold" at bounding box center [108, 324] width 154 height 13
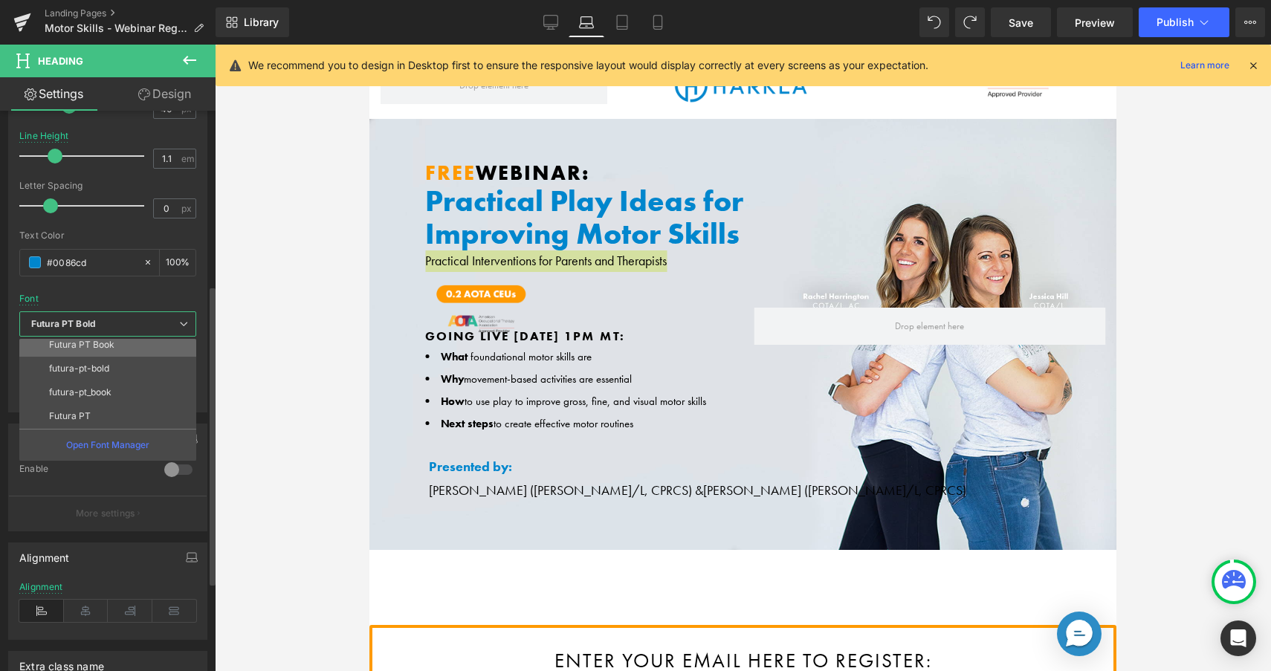
scroll to position [94, 0]
click at [100, 353] on p "Futura PT Bold" at bounding box center [80, 352] width 62 height 10
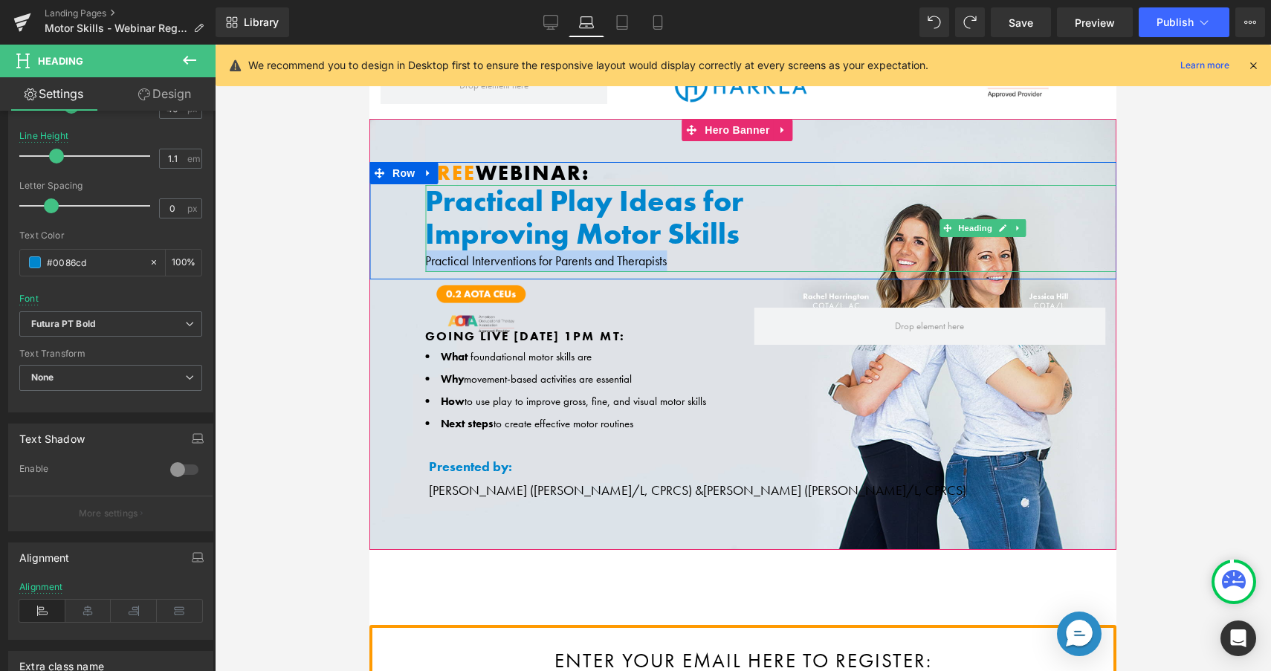
click at [609, 260] on div "Practical Interventions for Parents and Therapists" at bounding box center [988, 262] width 1126 height 22
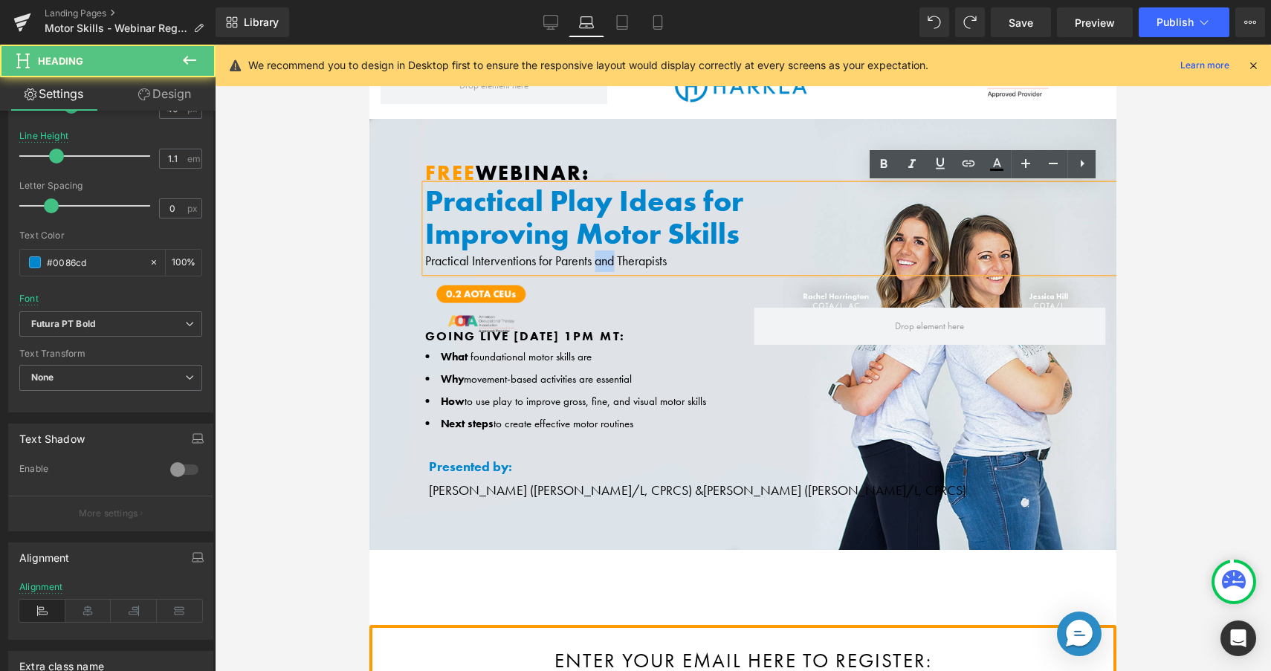
click at [609, 260] on div "Practical Interventions for Parents and Therapists" at bounding box center [988, 262] width 1126 height 22
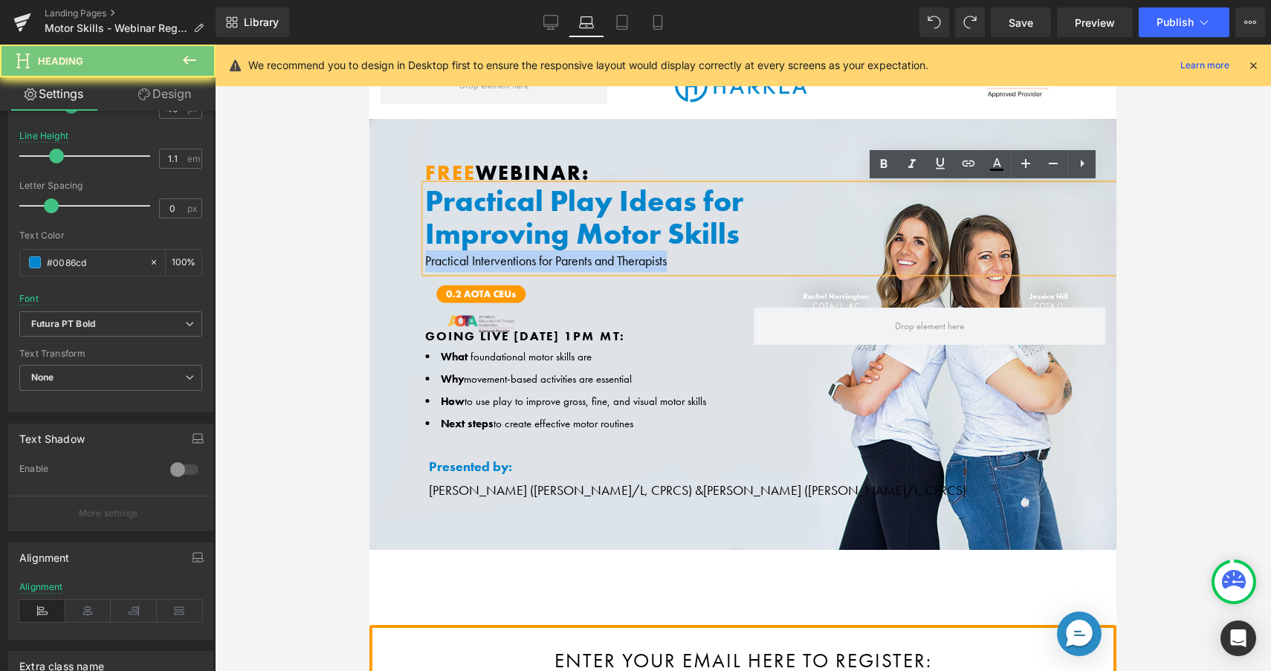
click at [608, 260] on div "Practical Interventions for Parents and Therapists" at bounding box center [988, 262] width 1126 height 22
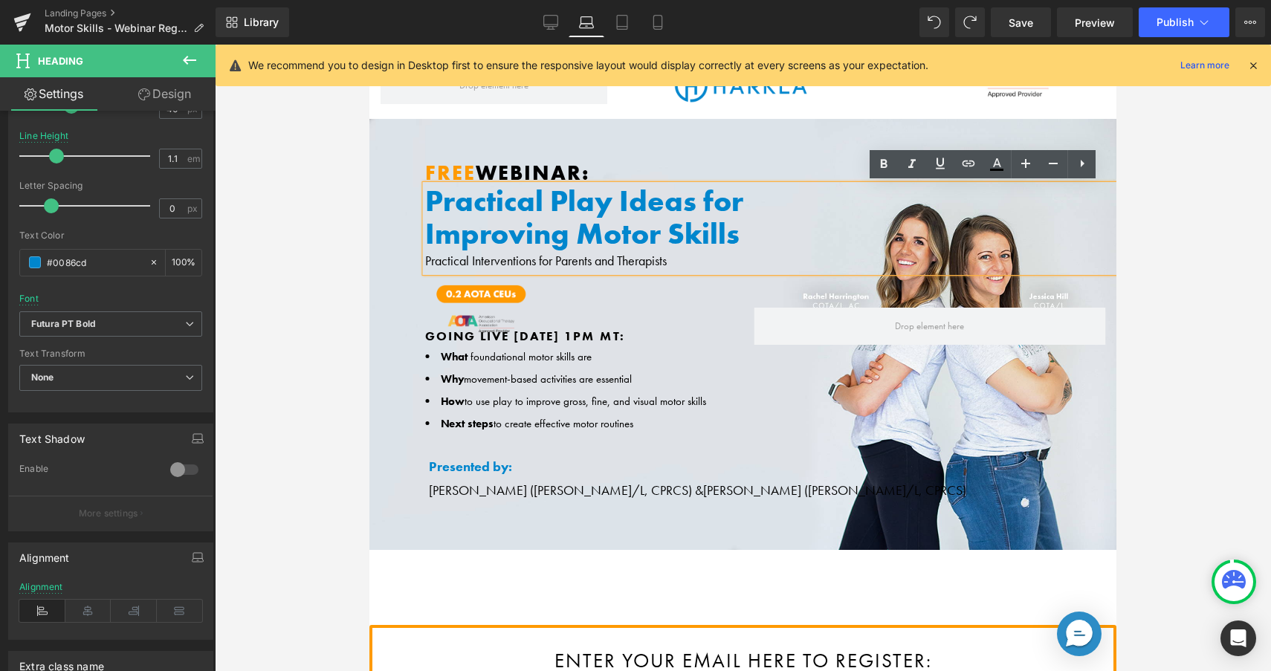
click at [580, 241] on h1 "Improving Motor Skills" at bounding box center [988, 234] width 1126 height 33
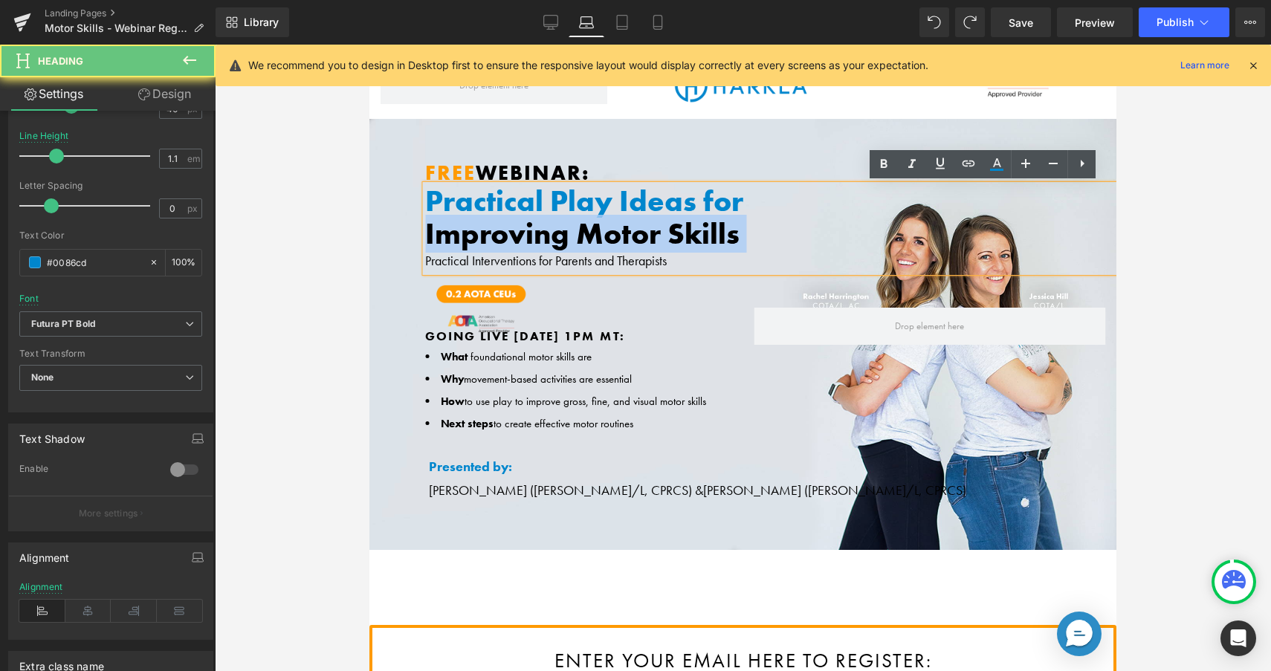
click at [579, 241] on h1 "Improving Motor Skills" at bounding box center [988, 234] width 1126 height 33
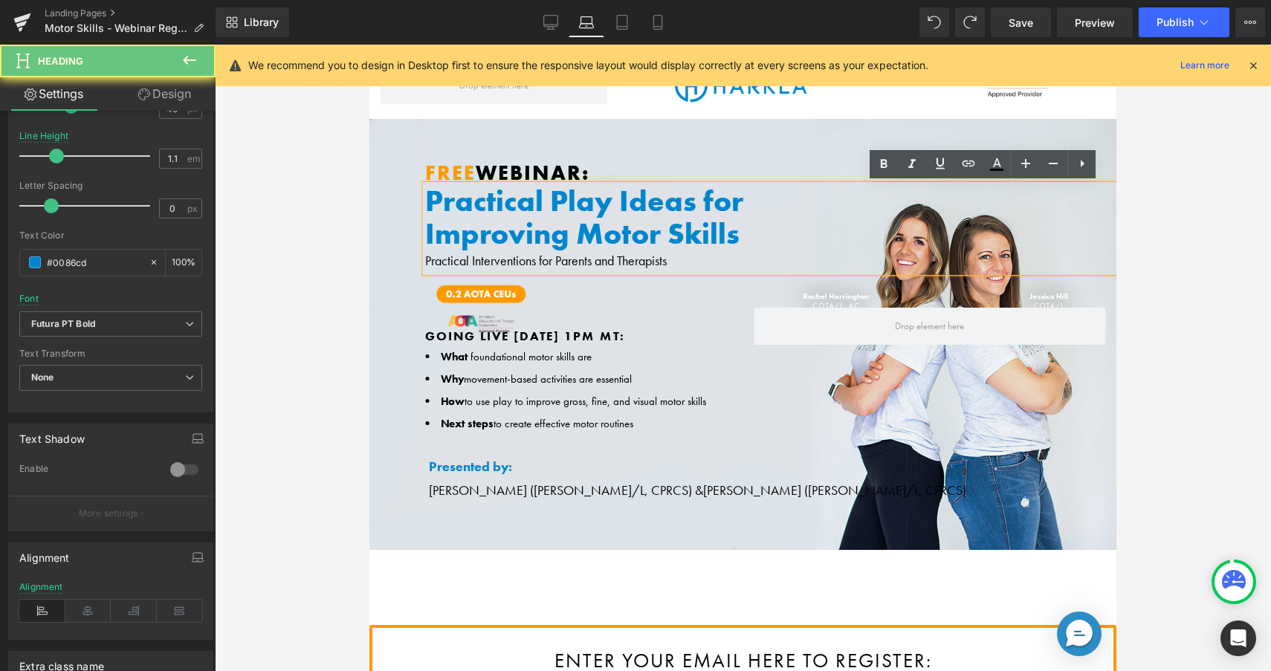
click at [663, 251] on div "Practical Interventions for Parents and Therapists" at bounding box center [988, 262] width 1126 height 22
click at [679, 257] on div "Practical Interventions for Parents and Therapists" at bounding box center [988, 262] width 1126 height 22
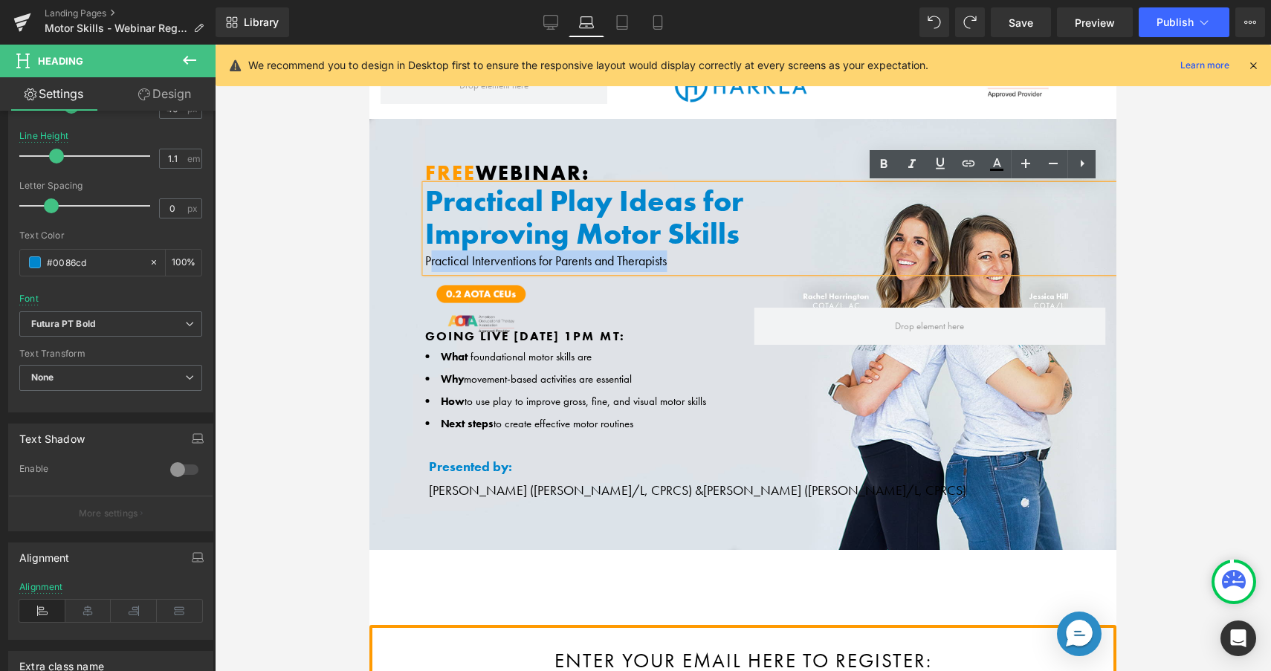
drag, startPoint x: 688, startPoint y: 260, endPoint x: 433, endPoint y: 261, distance: 255.0
click at [433, 261] on div "Practical Interventions for Parents and Therapists" at bounding box center [988, 262] width 1126 height 22
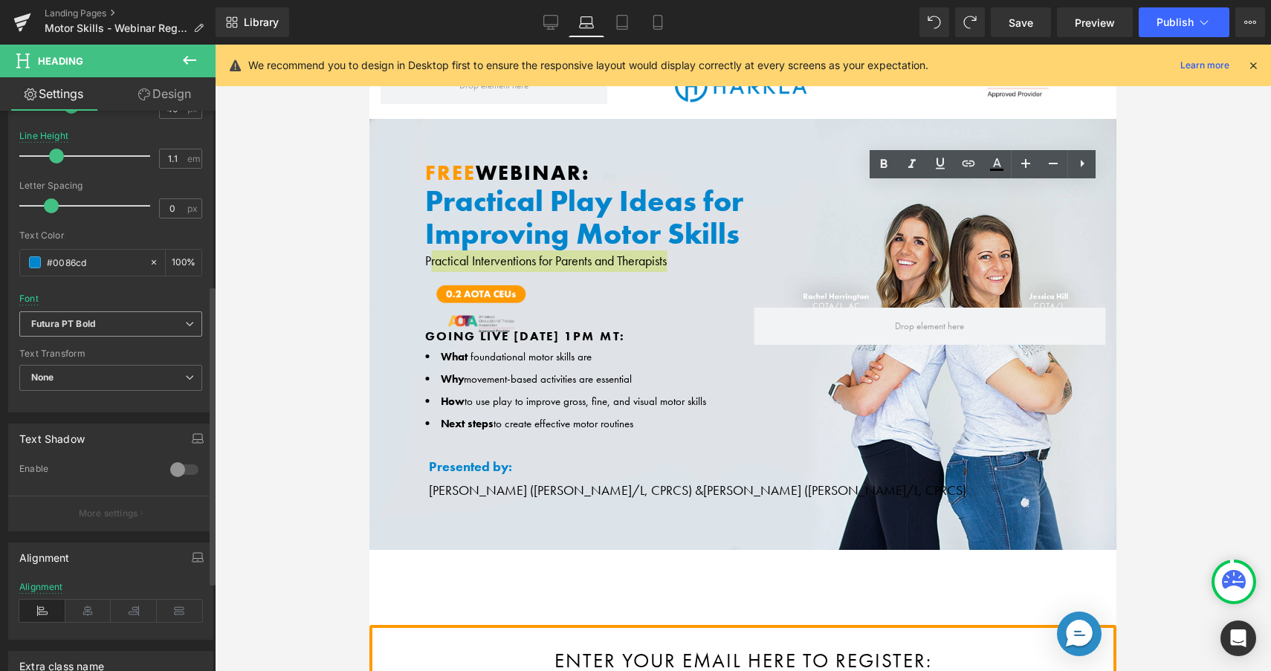
click at [178, 324] on b "Futura PT Bold" at bounding box center [108, 324] width 154 height 13
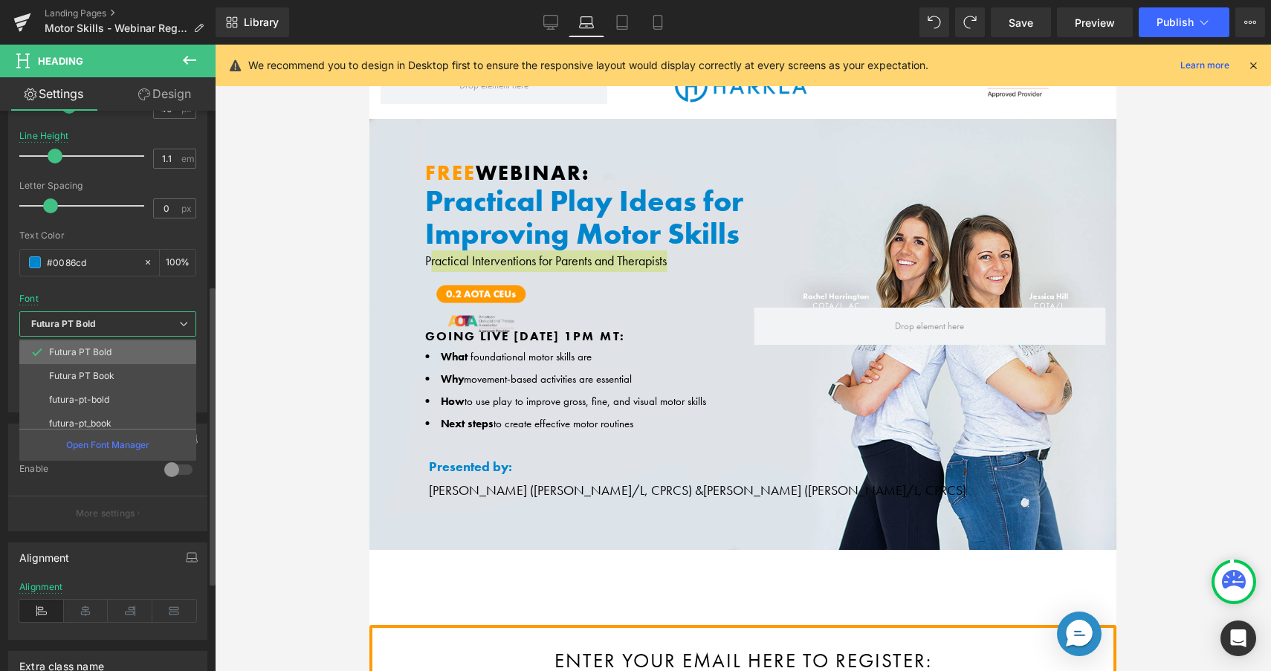
click at [121, 361] on li "Futura PT Bold" at bounding box center [111, 353] width 184 height 24
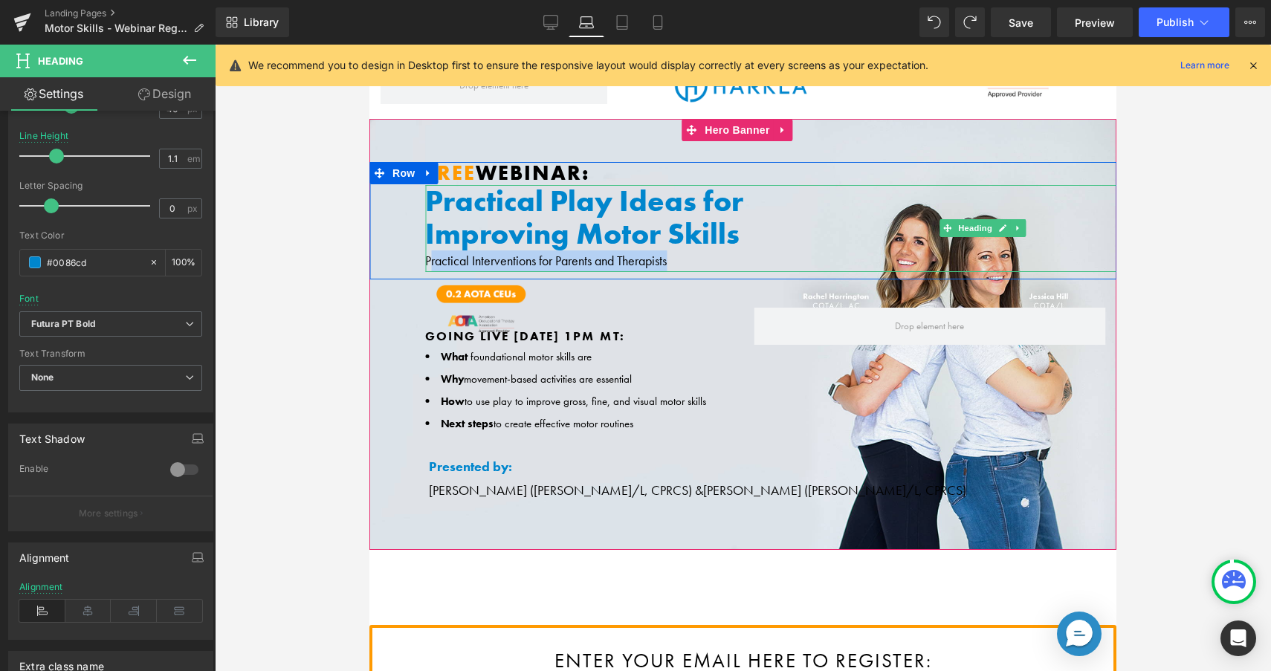
click at [494, 259] on div "Practical Interventions for Parents and Therapists" at bounding box center [988, 262] width 1126 height 22
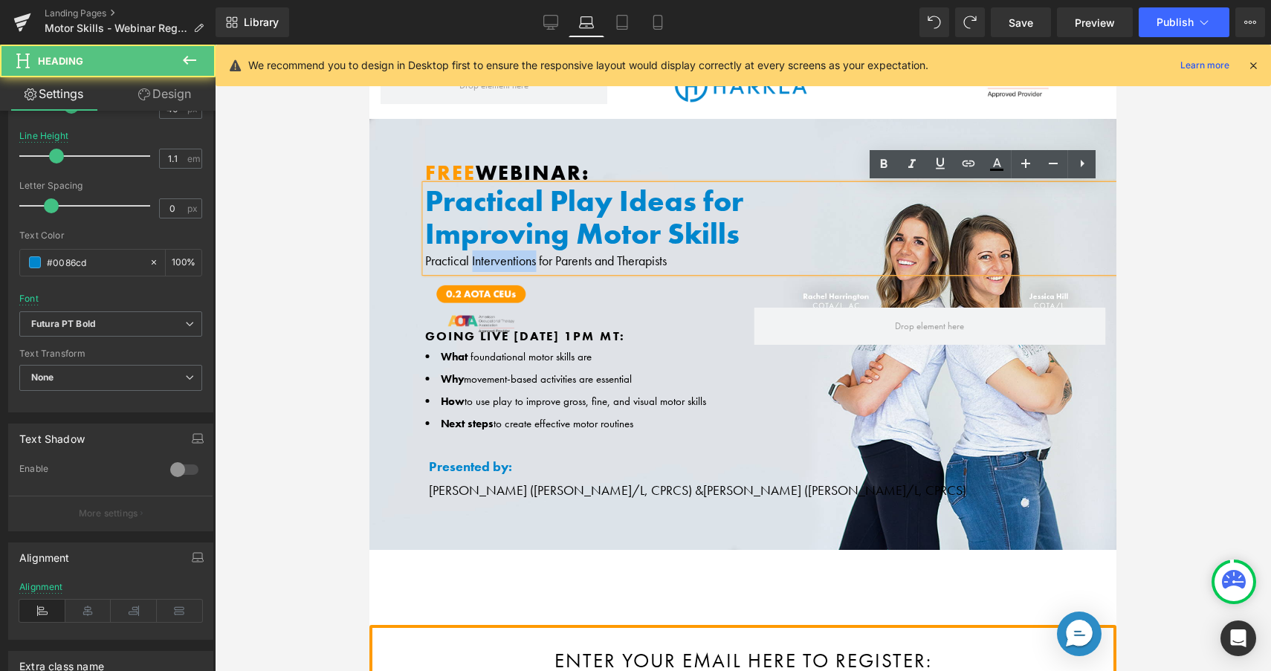
click at [494, 259] on div "Practical Interventions for Parents and Therapists" at bounding box center [988, 262] width 1126 height 22
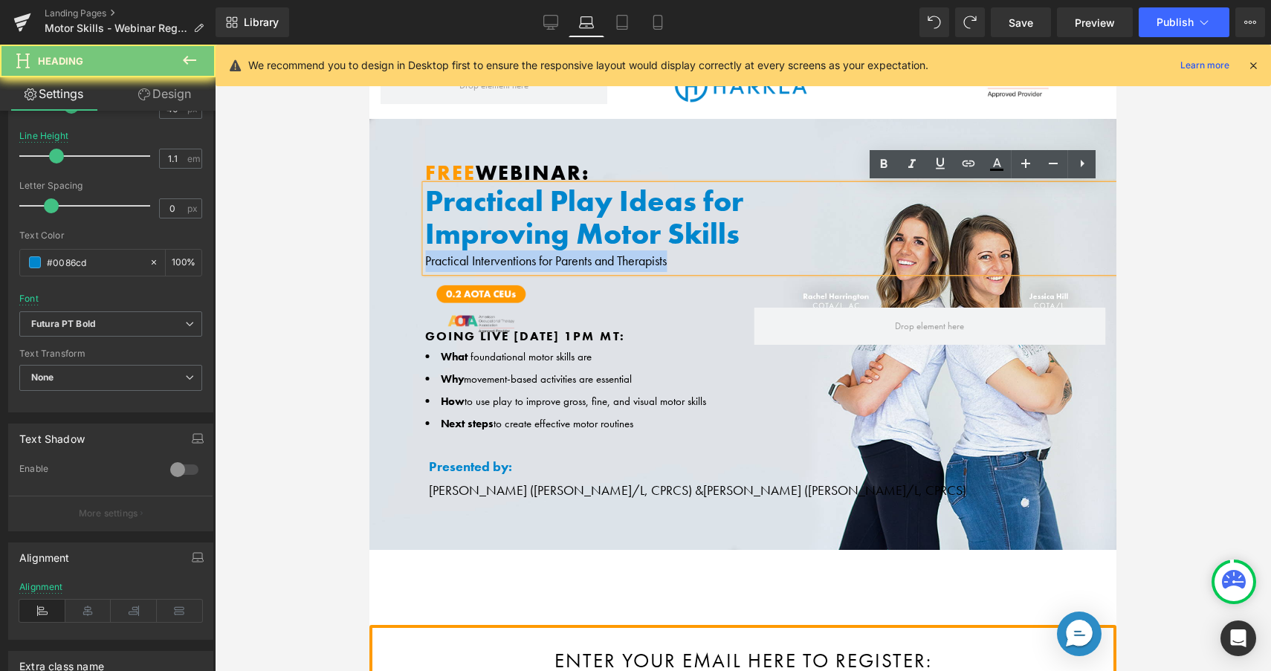
click at [494, 259] on div "Practical Interventions for Parents and Therapists" at bounding box center [988, 262] width 1126 height 22
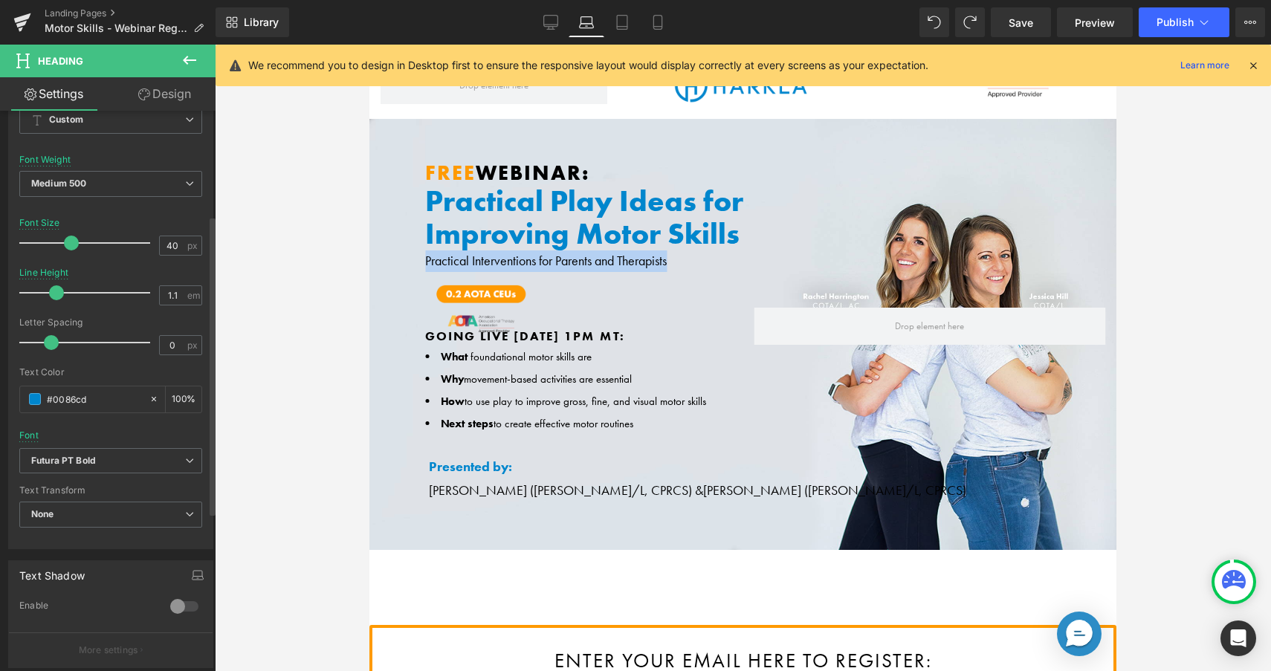
scroll to position [175, 0]
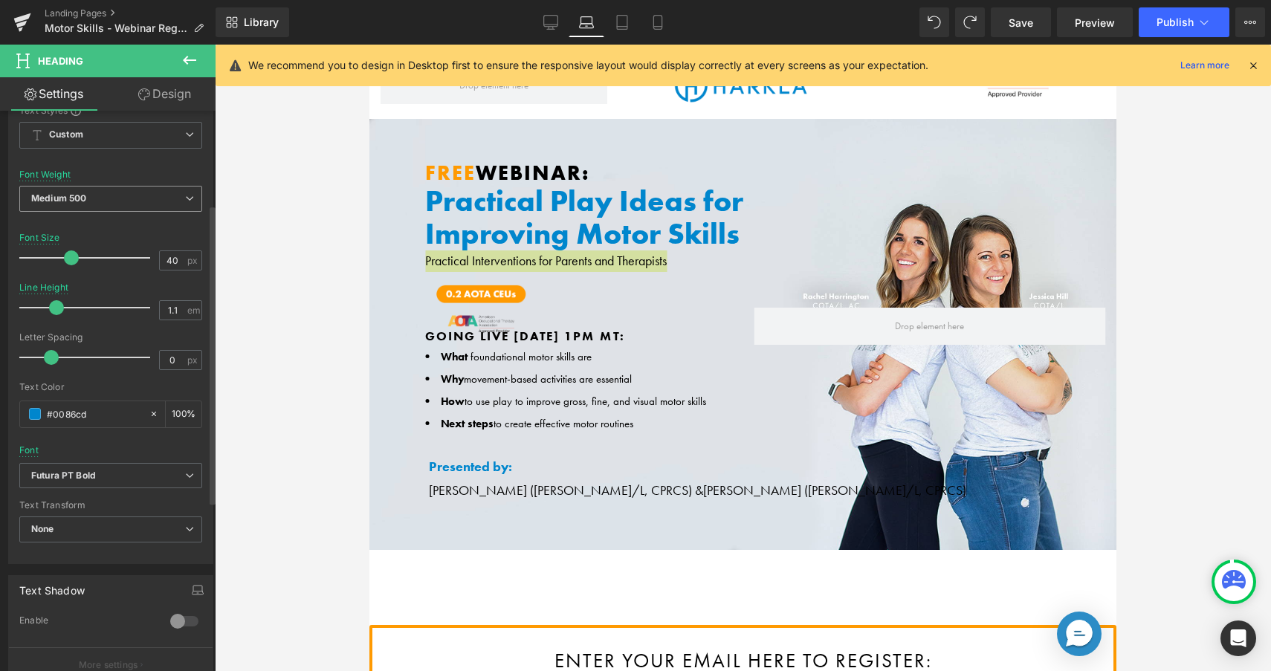
click at [142, 206] on span "Medium 500" at bounding box center [110, 199] width 183 height 26
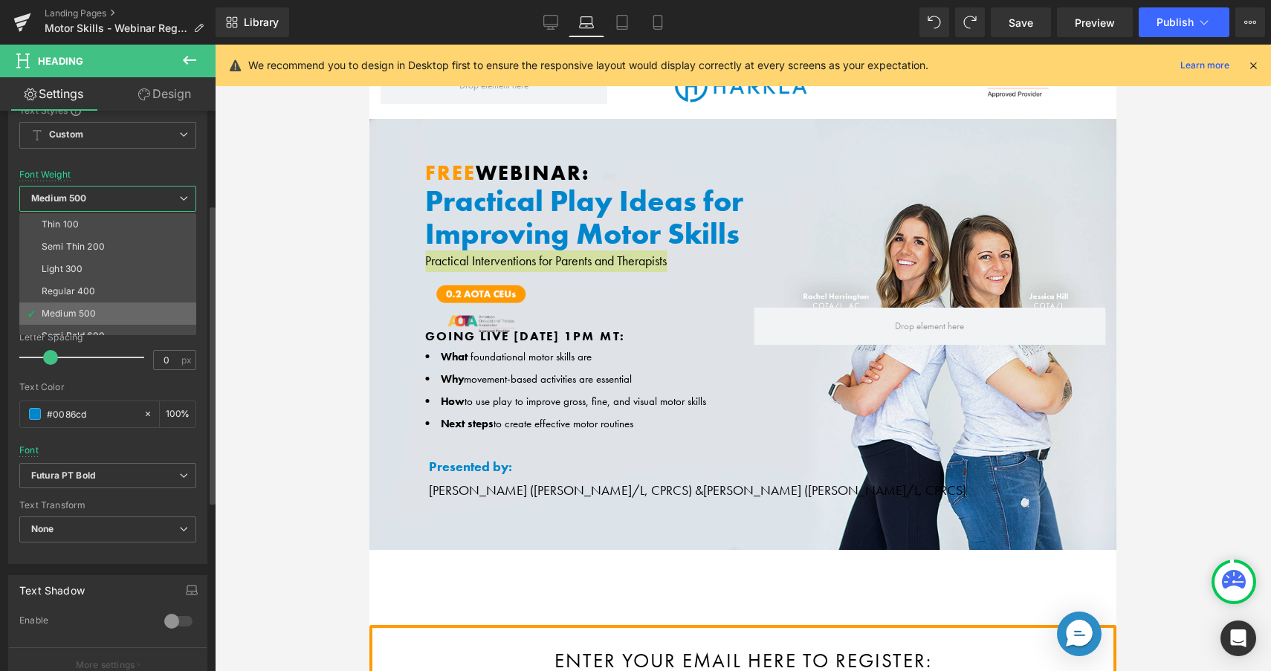
click at [89, 305] on li "Medium 500" at bounding box center [111, 314] width 184 height 22
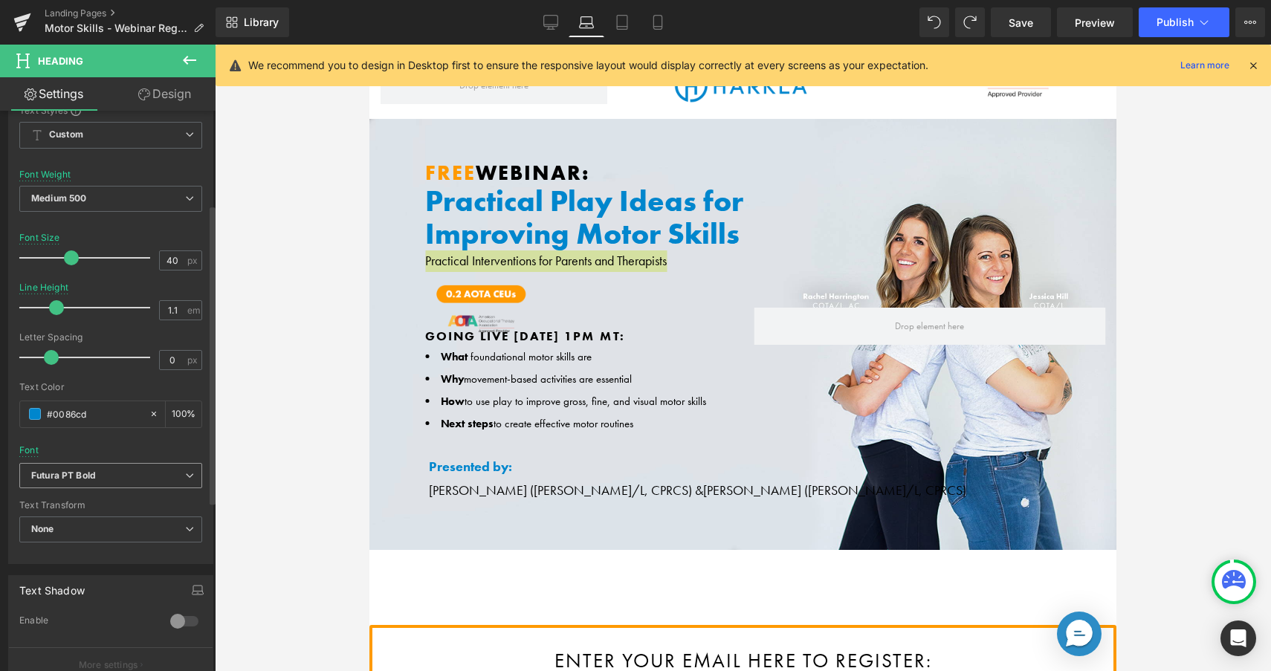
click at [128, 476] on b "Futura PT Bold" at bounding box center [108, 476] width 154 height 13
click at [124, 479] on b "Futura PT Bold" at bounding box center [108, 476] width 154 height 13
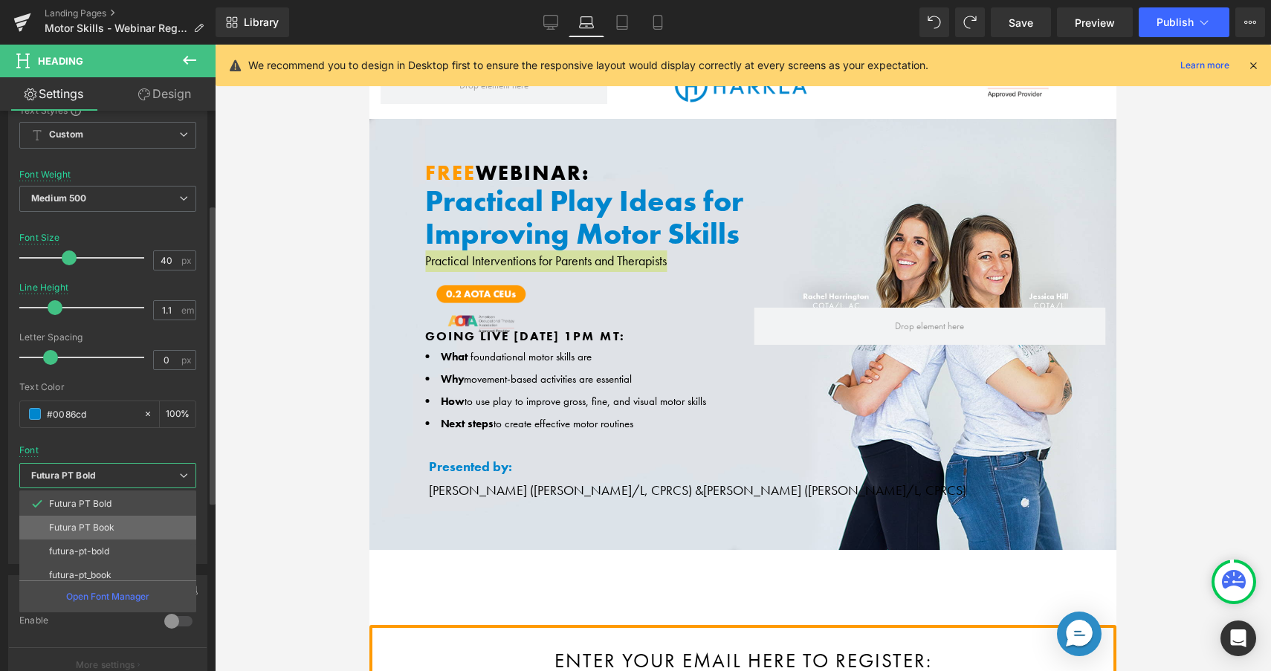
click at [106, 525] on p "Futura PT Book" at bounding box center [81, 528] width 65 height 10
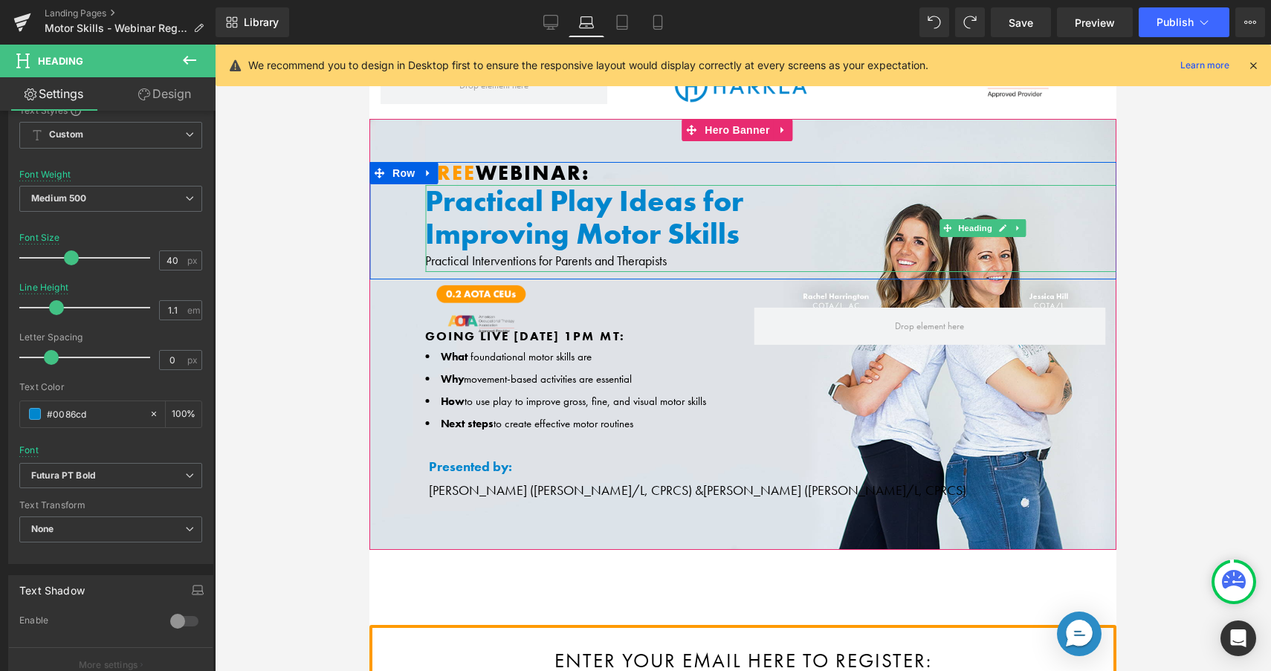
click at [463, 222] on h1 "Improving Motor Skills" at bounding box center [988, 234] width 1126 height 33
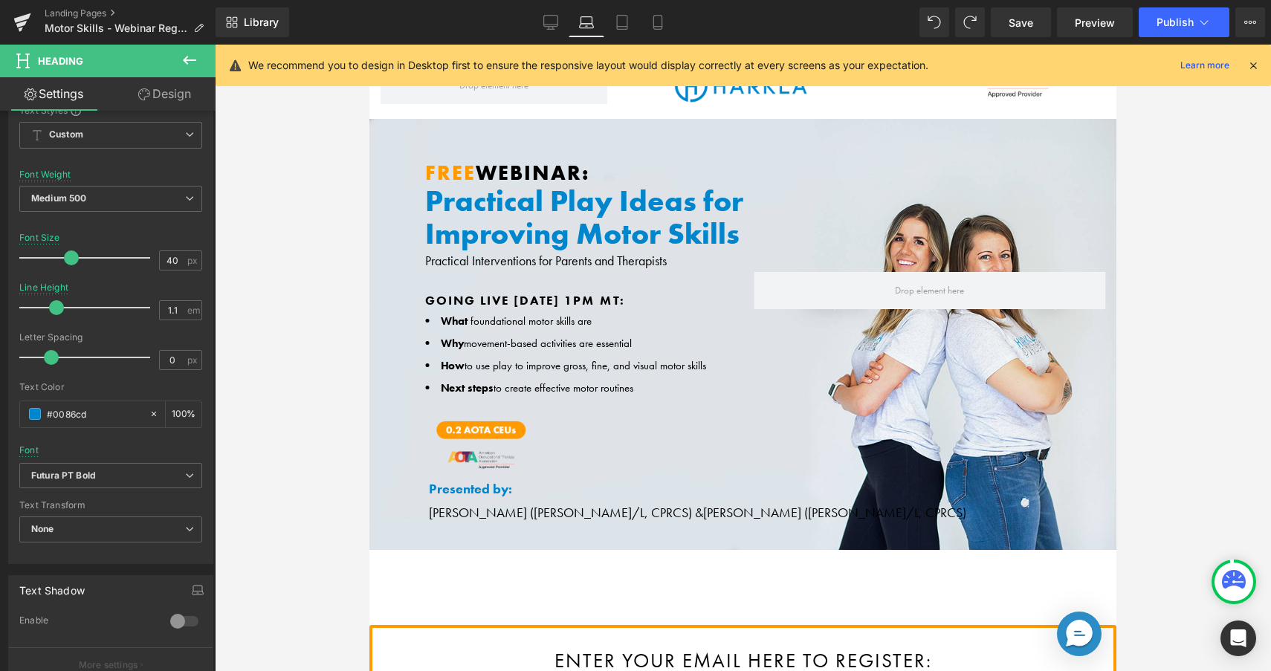
click at [326, 355] on div at bounding box center [743, 358] width 1057 height 627
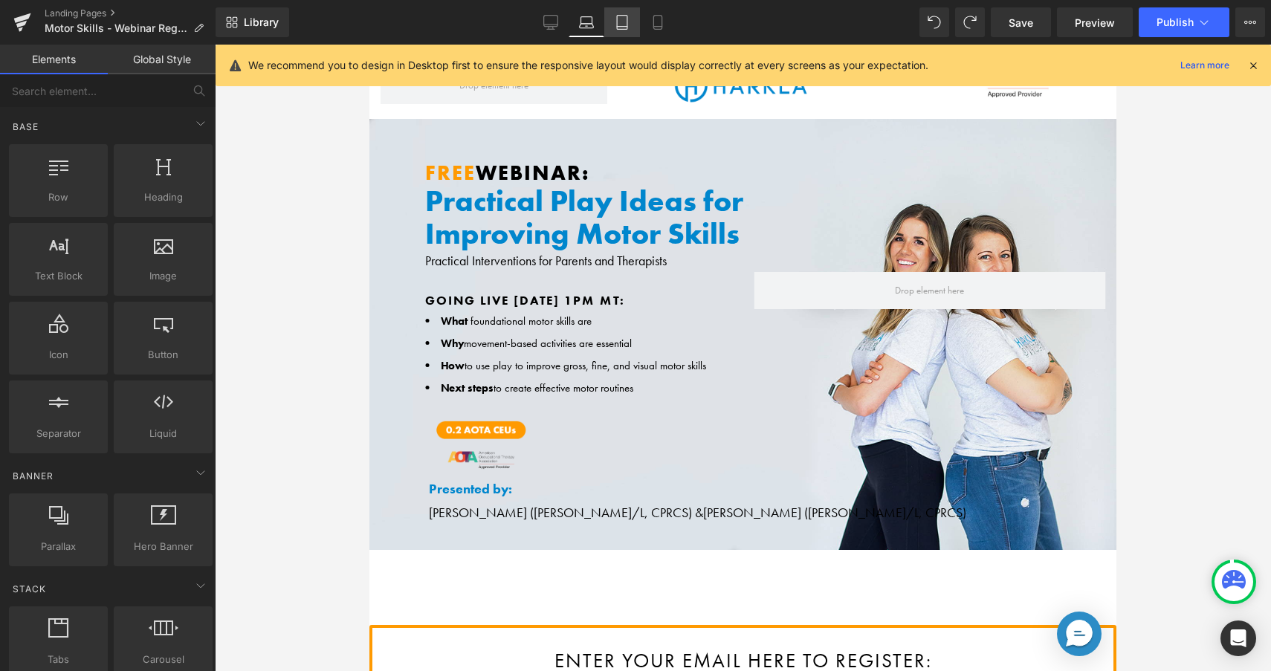
click at [612, 25] on link "Tablet" at bounding box center [622, 22] width 36 height 30
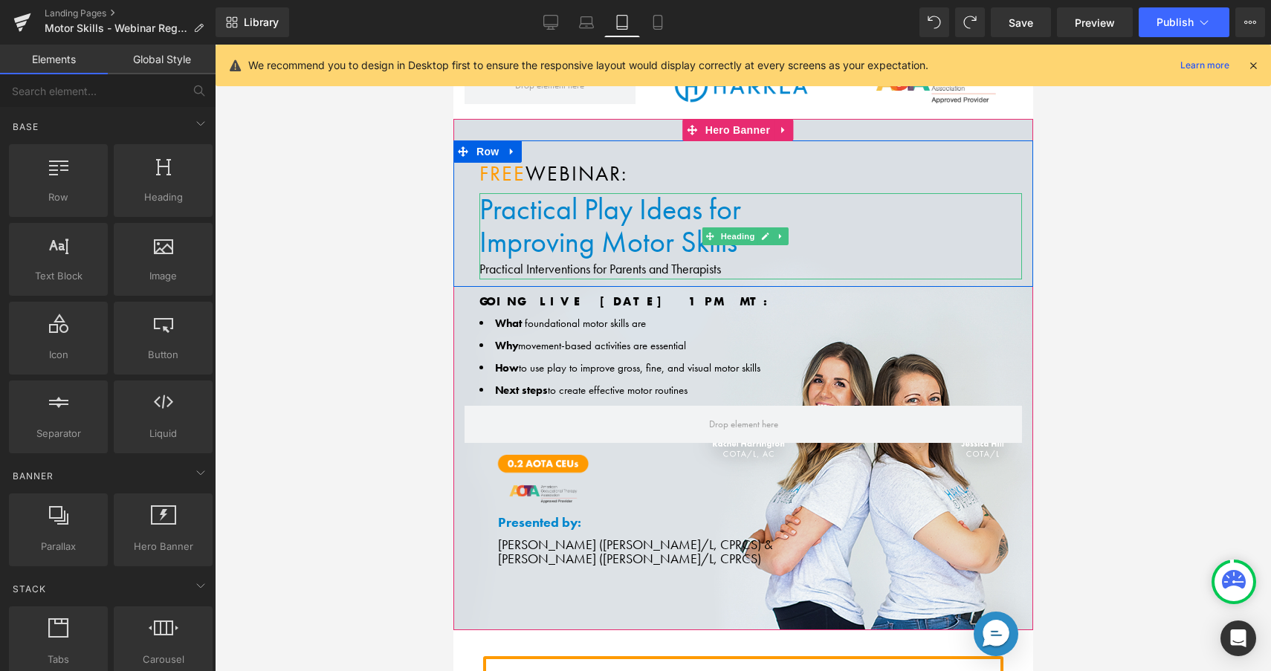
click at [589, 214] on h1 "Practical Play Ideas for" at bounding box center [750, 209] width 543 height 33
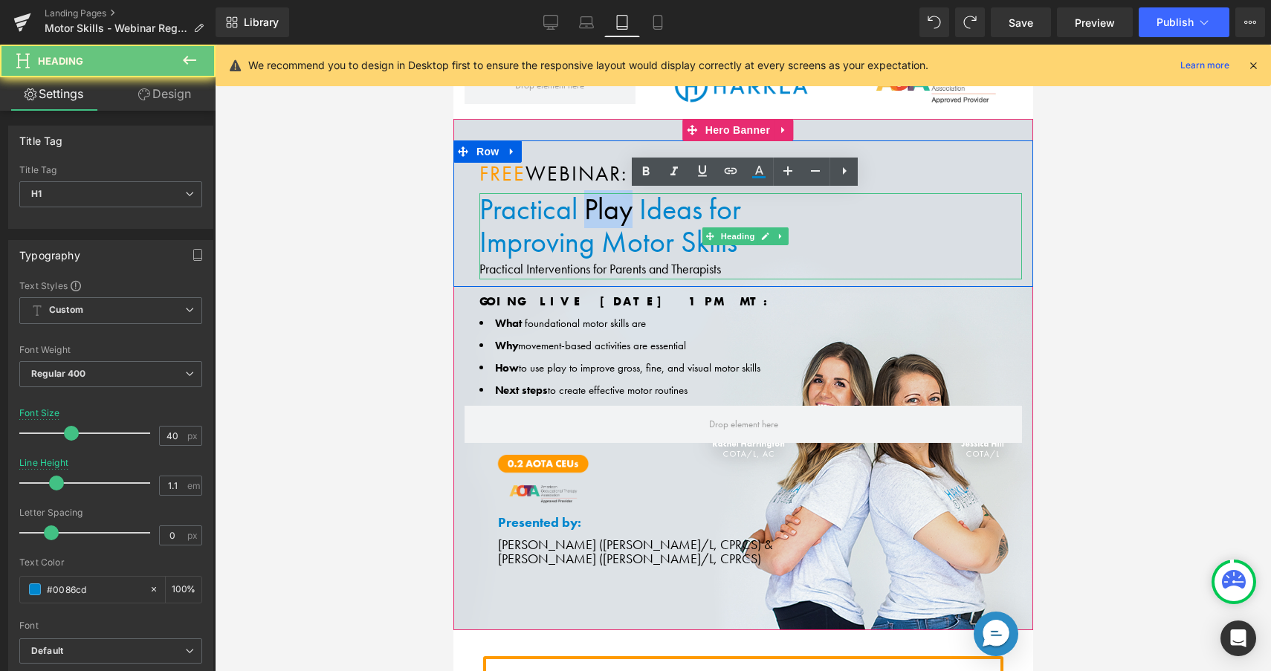
click at [589, 214] on h1 "Practical Play Ideas for" at bounding box center [750, 209] width 543 height 33
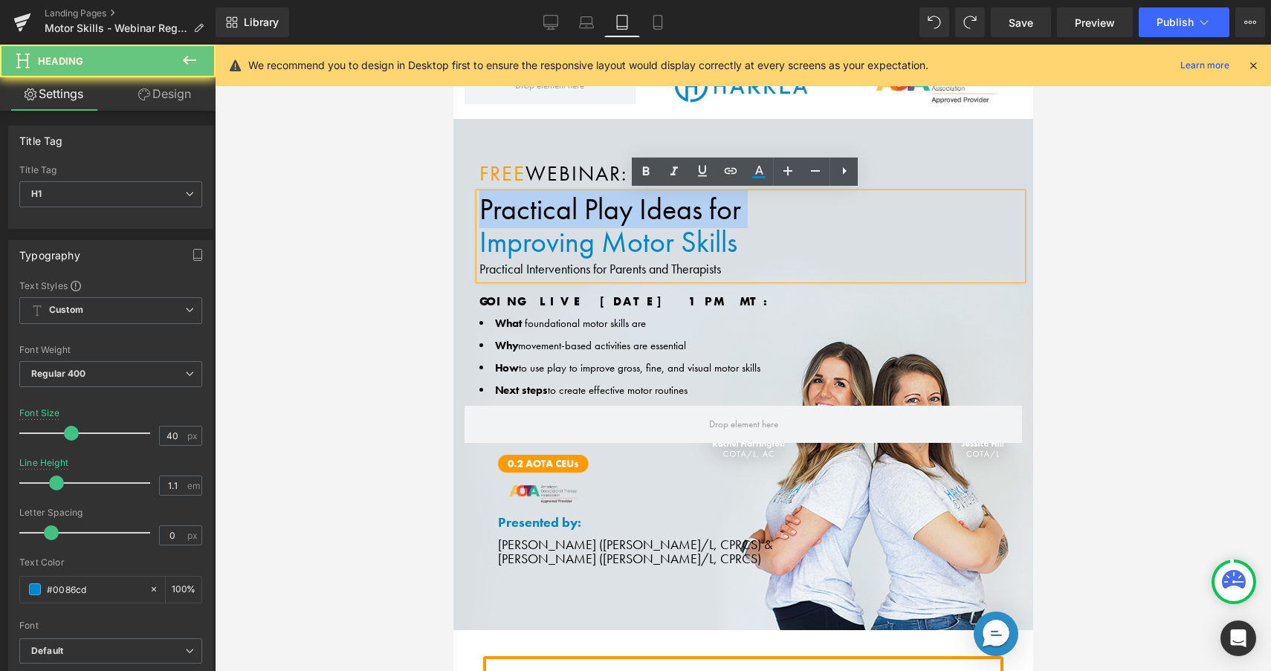
click at [589, 214] on h1 "Practical Play Ideas for" at bounding box center [750, 209] width 543 height 33
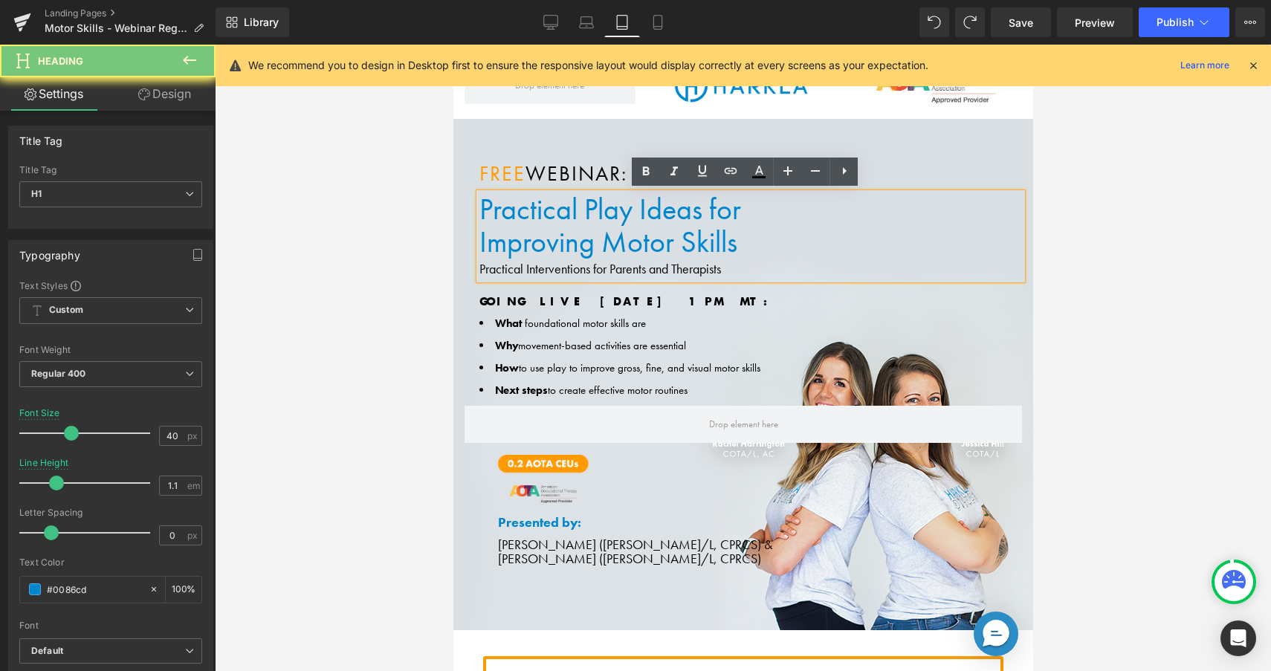
click at [584, 228] on h1 "Improving Motor Skills" at bounding box center [750, 242] width 543 height 33
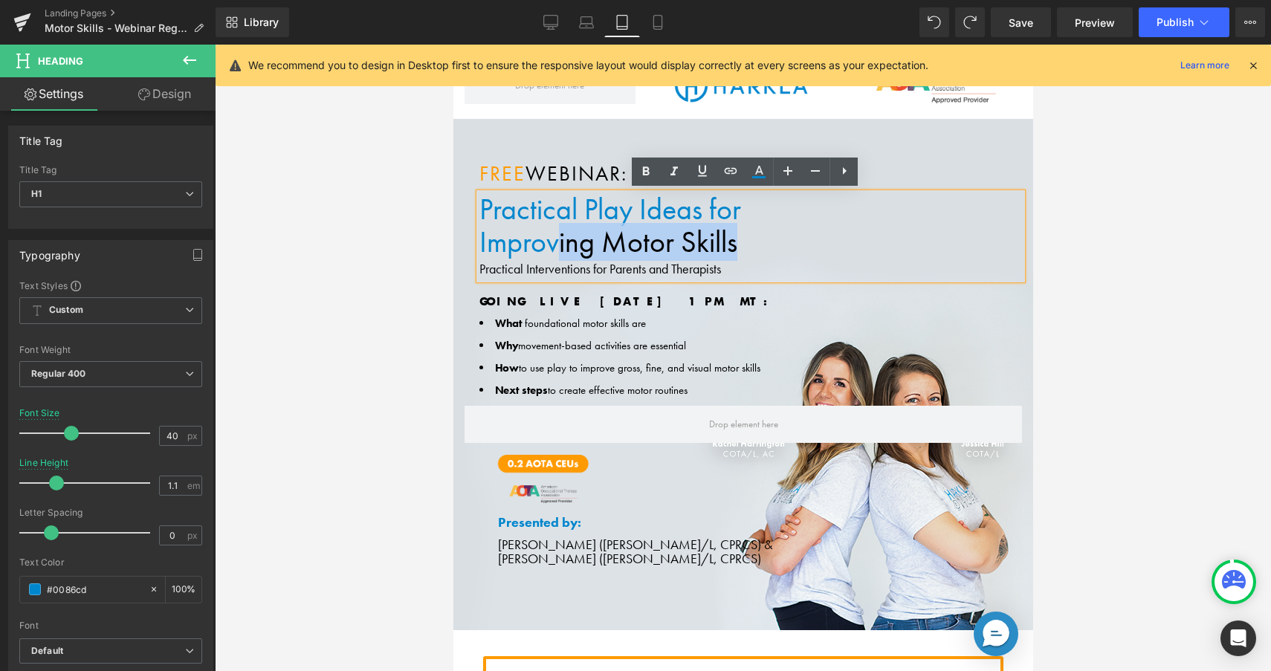
drag, startPoint x: 771, startPoint y: 241, endPoint x: 612, endPoint y: 250, distance: 159.4
click at [559, 240] on h1 "Improving Motor Skills" at bounding box center [750, 242] width 543 height 33
click at [754, 266] on div "Practical Interventions for Parents and Therapists" at bounding box center [750, 270] width 543 height 22
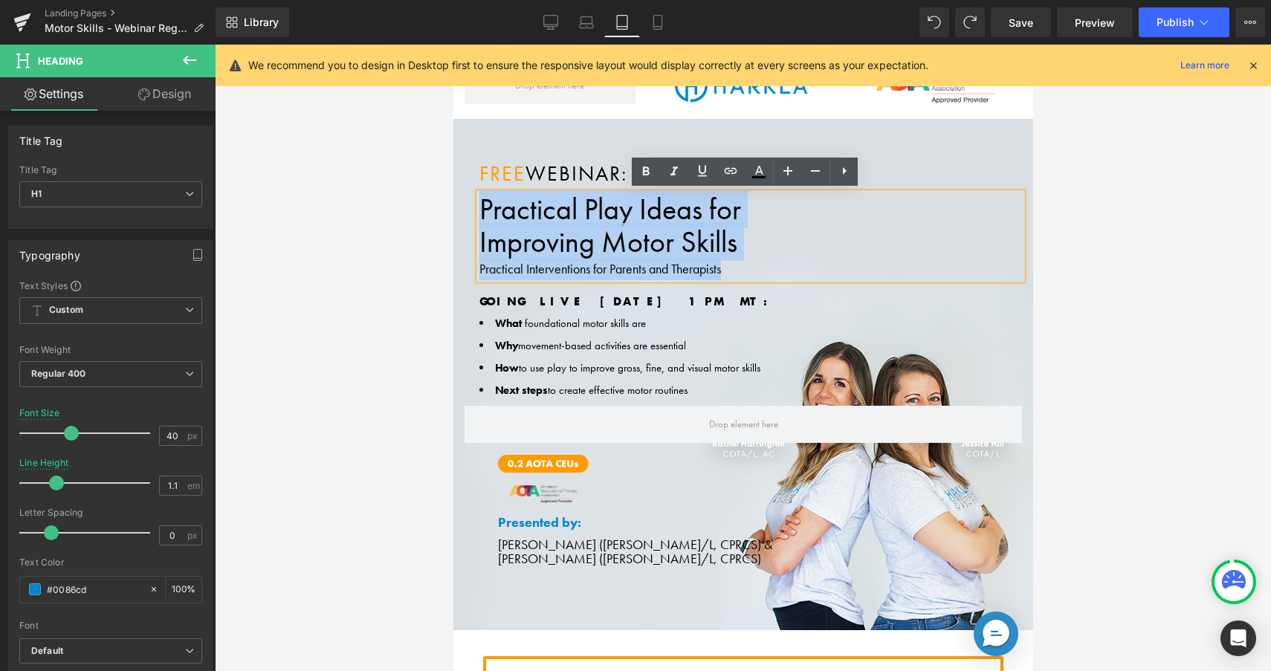
drag, startPoint x: 748, startPoint y: 269, endPoint x: 474, endPoint y: 200, distance: 282.9
click at [474, 200] on div "Free Webinar: Heading Practical Play Ideas for Improving Motor Skills Practical…" at bounding box center [743, 221] width 580 height 117
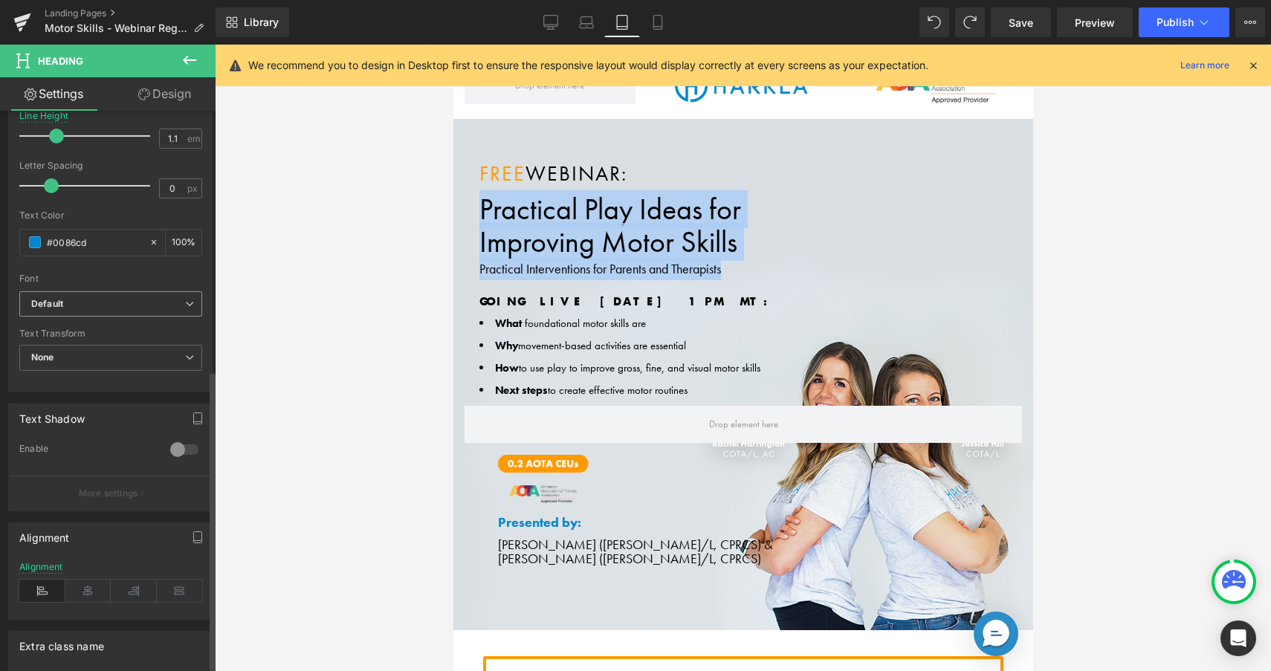
scroll to position [338, 0]
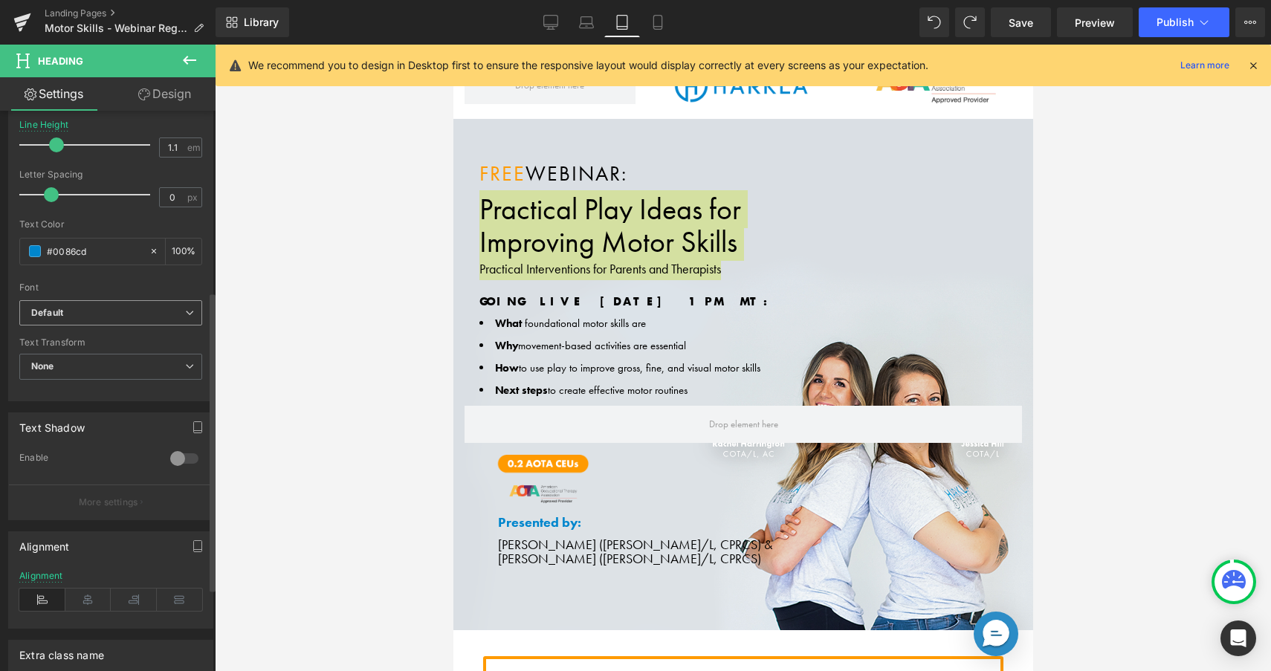
click at [114, 315] on b "Default" at bounding box center [108, 313] width 154 height 13
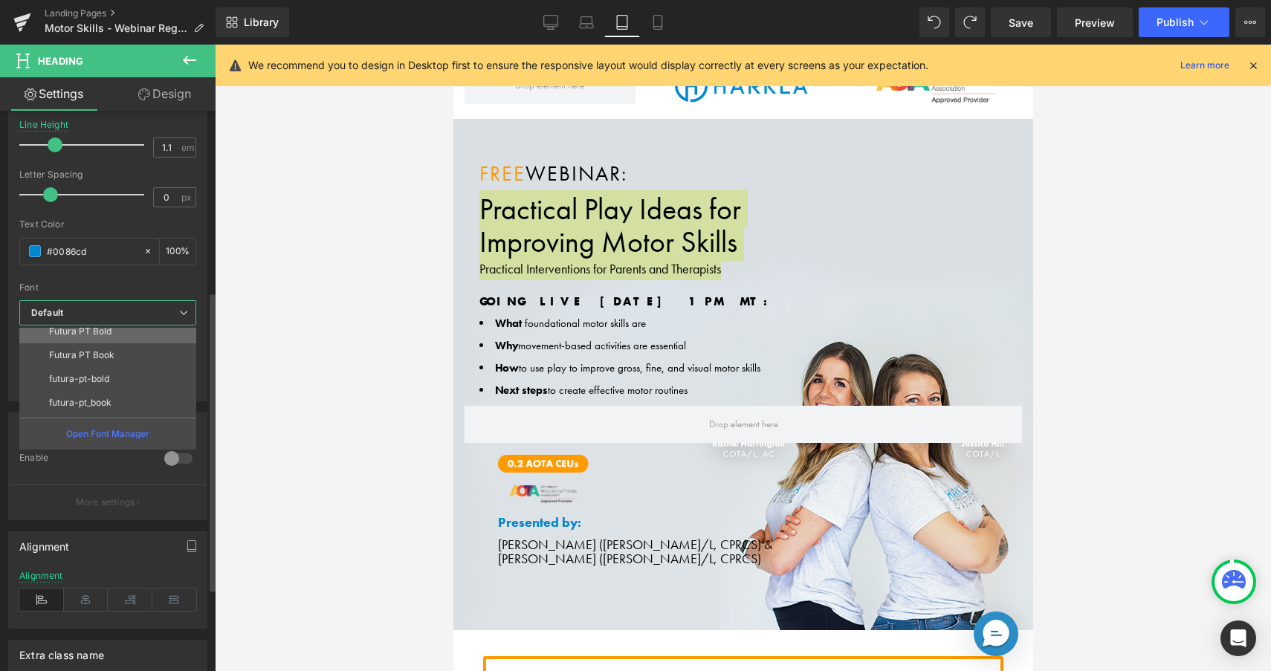
scroll to position [91, 0]
click at [117, 340] on li "Futura PT Bold" at bounding box center [111, 344] width 184 height 24
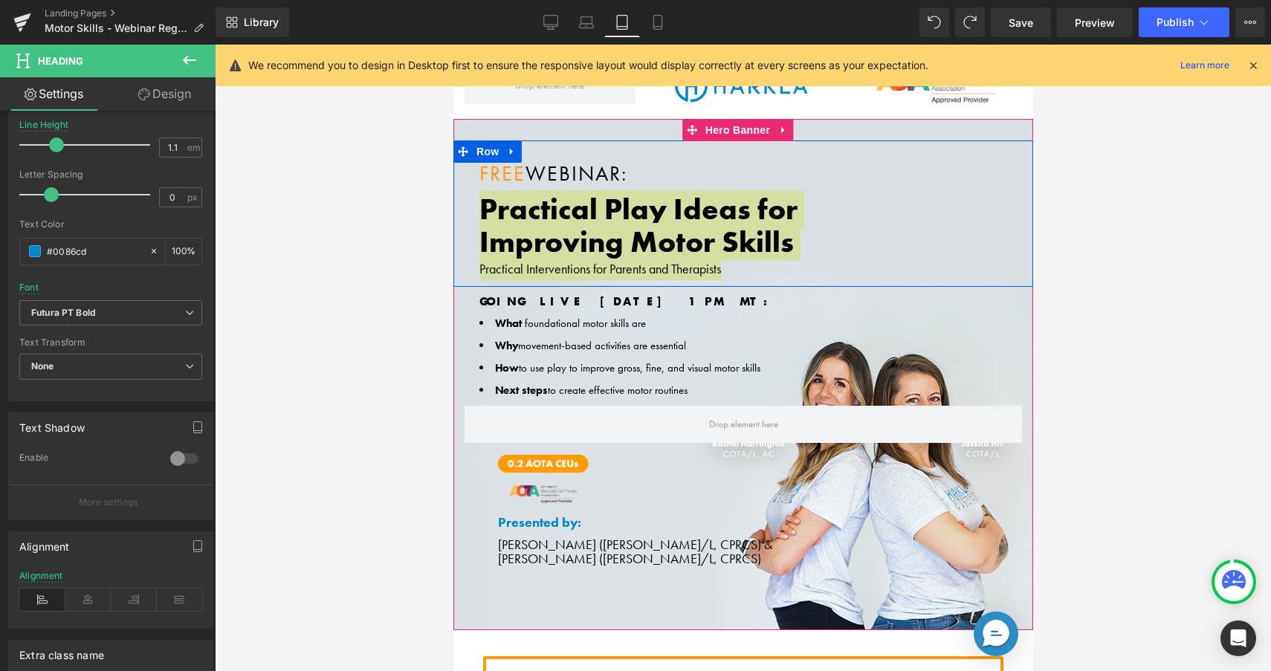
click at [453, 45] on div at bounding box center [453, 45] width 0 height 0
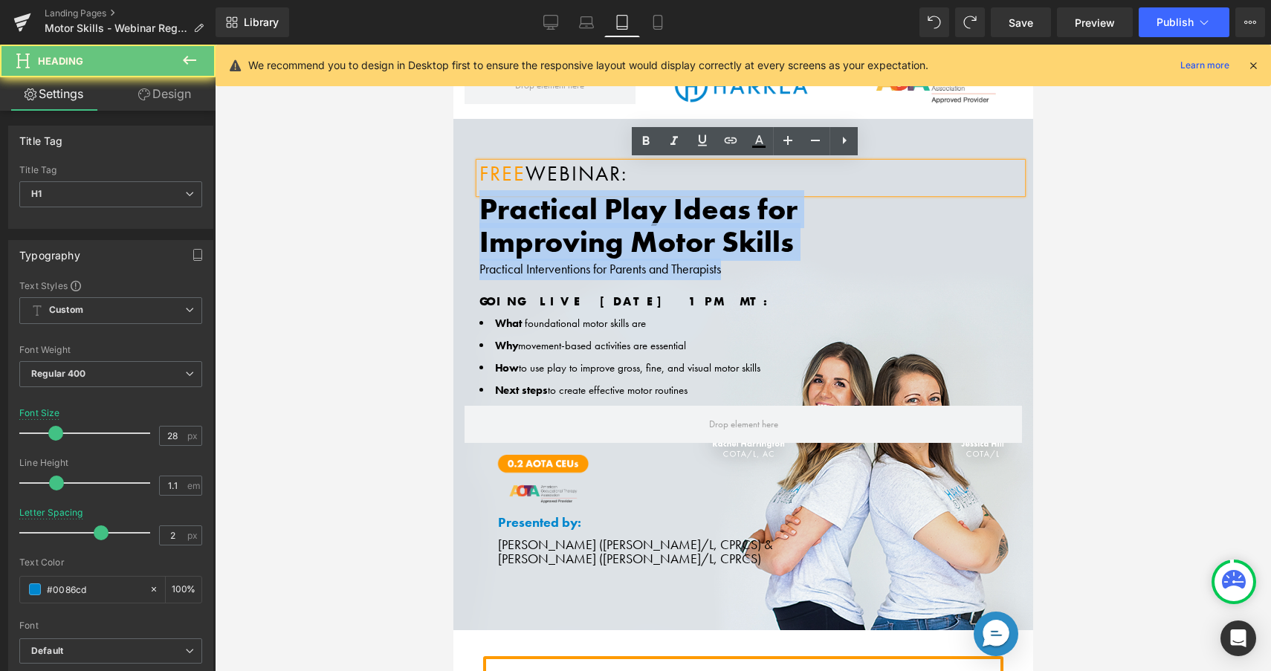
click at [592, 165] on span "Webinar:" at bounding box center [576, 174] width 102 height 26
click at [592, 166] on span "Webinar:" at bounding box center [576, 174] width 102 height 26
click at [591, 171] on span "Webinar:" at bounding box center [576, 174] width 102 height 26
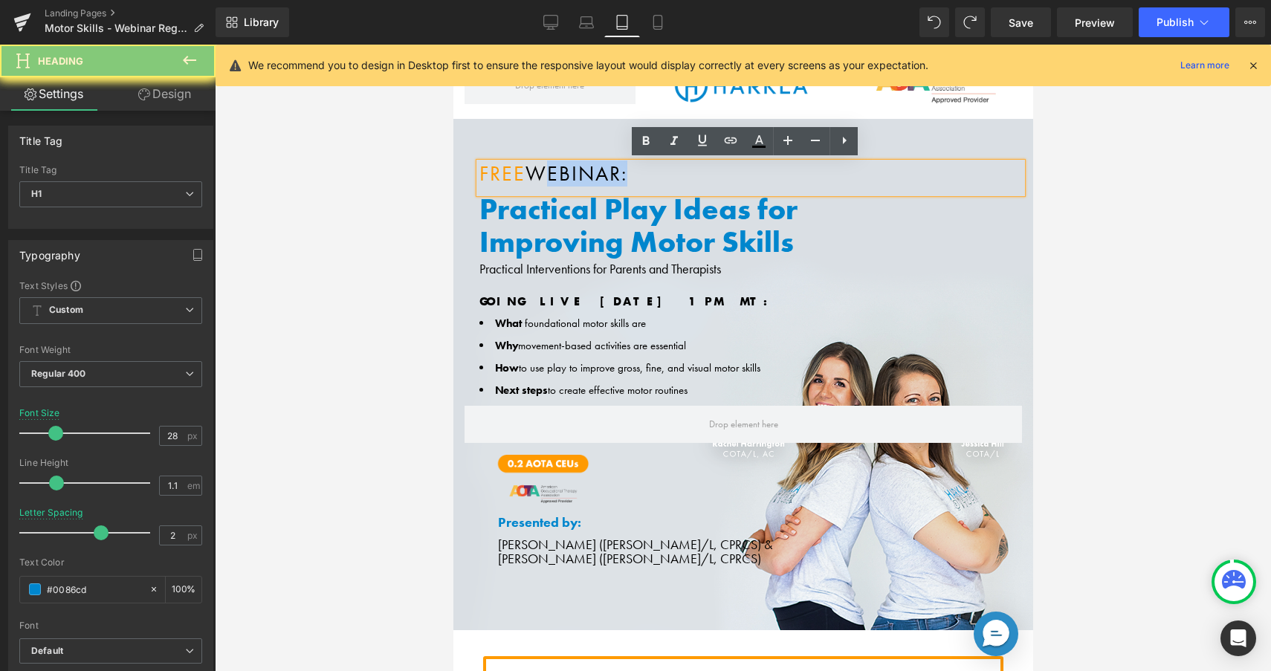
click at [591, 170] on span "Webinar:" at bounding box center [576, 174] width 102 height 26
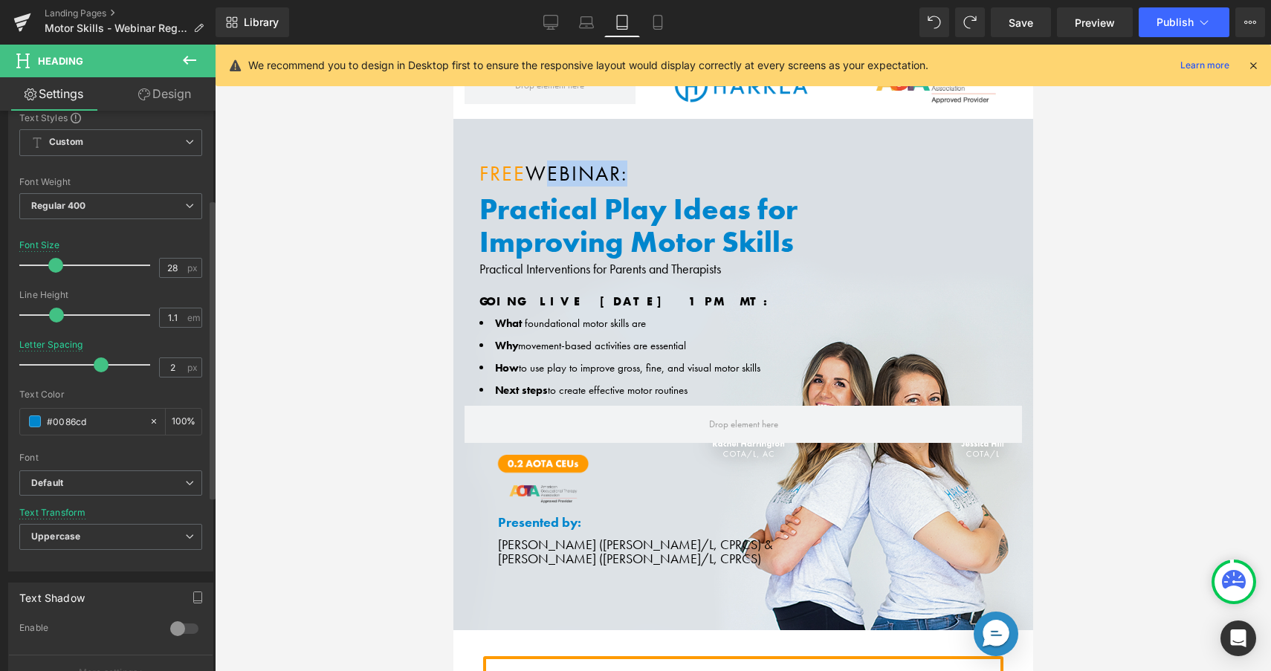
scroll to position [169, 0]
click at [102, 533] on span "Uppercase" at bounding box center [110, 536] width 183 height 26
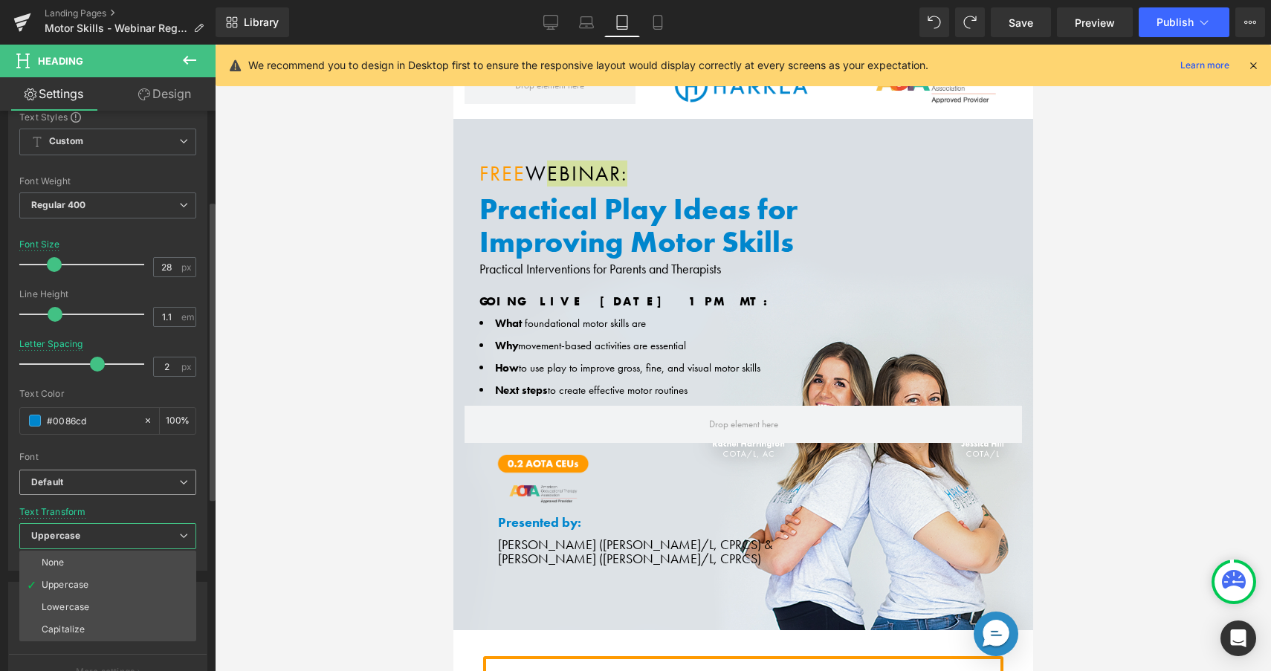
click at [106, 485] on b "Default" at bounding box center [105, 483] width 148 height 13
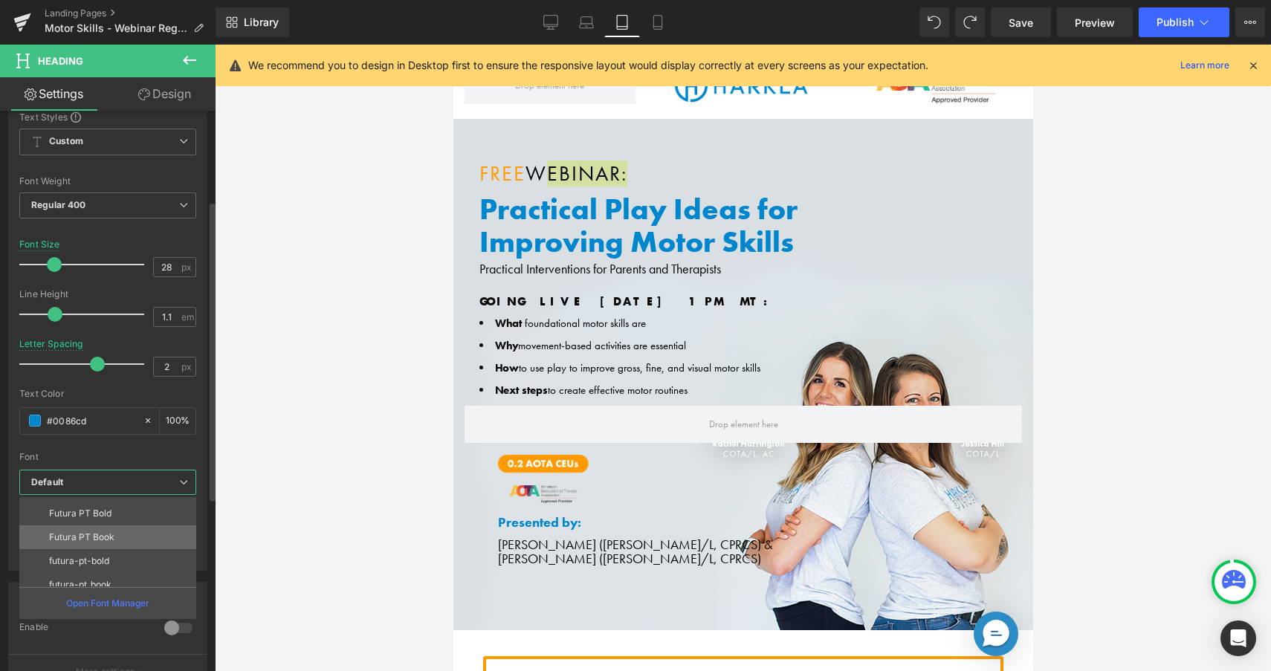
scroll to position [91, 0]
click at [103, 521] on li "Futura PT Bold" at bounding box center [111, 513] width 184 height 24
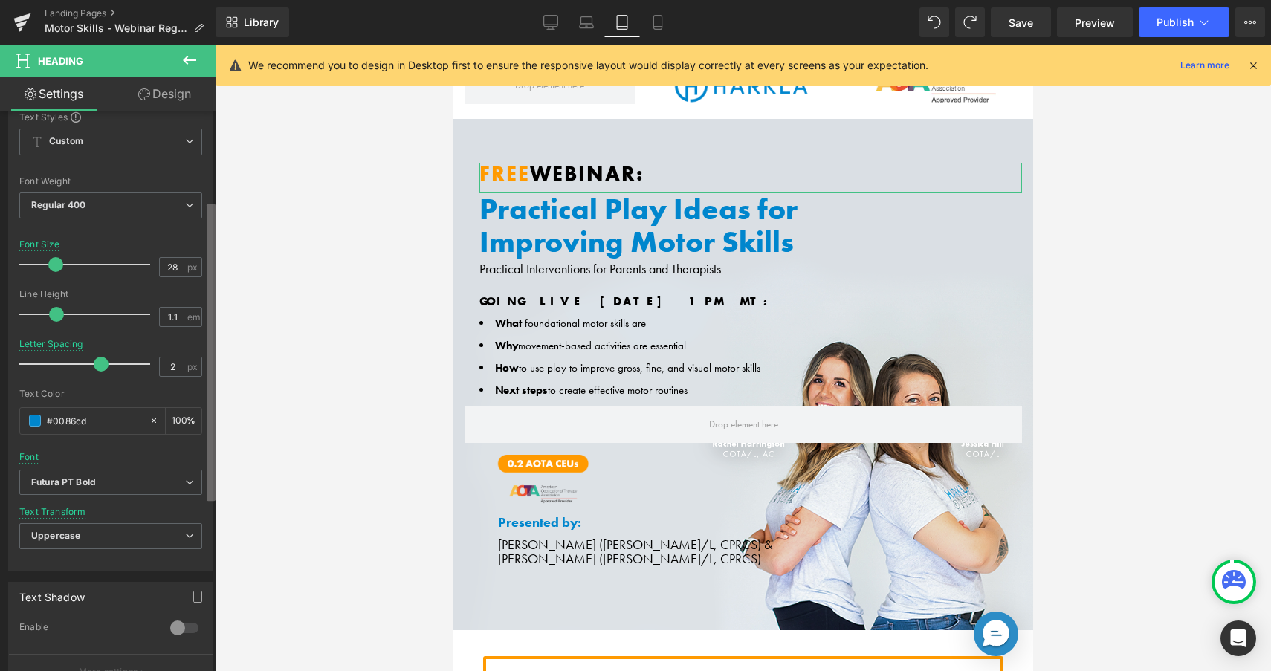
click at [210, 341] on b at bounding box center [211, 352] width 9 height 297
click at [204, 344] on div "Text Styles Custom Custom Setup Global Style Custom Setup Global Style Thin 100…" at bounding box center [111, 340] width 204 height 459
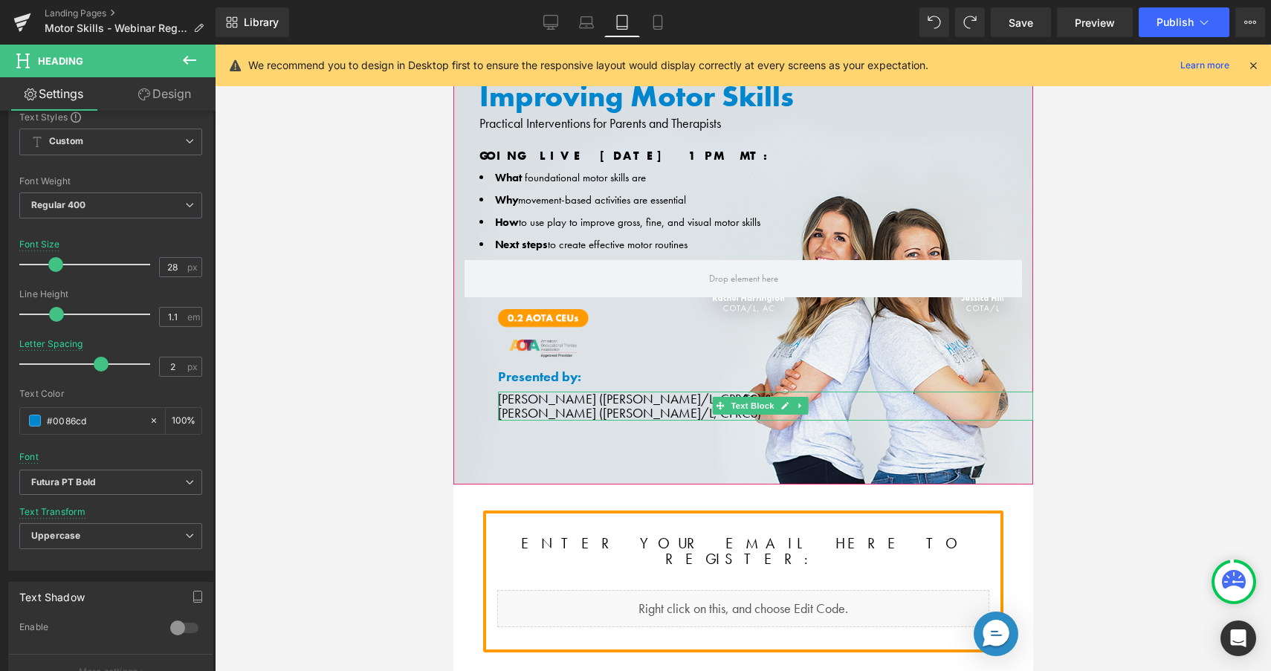
scroll to position [0, 0]
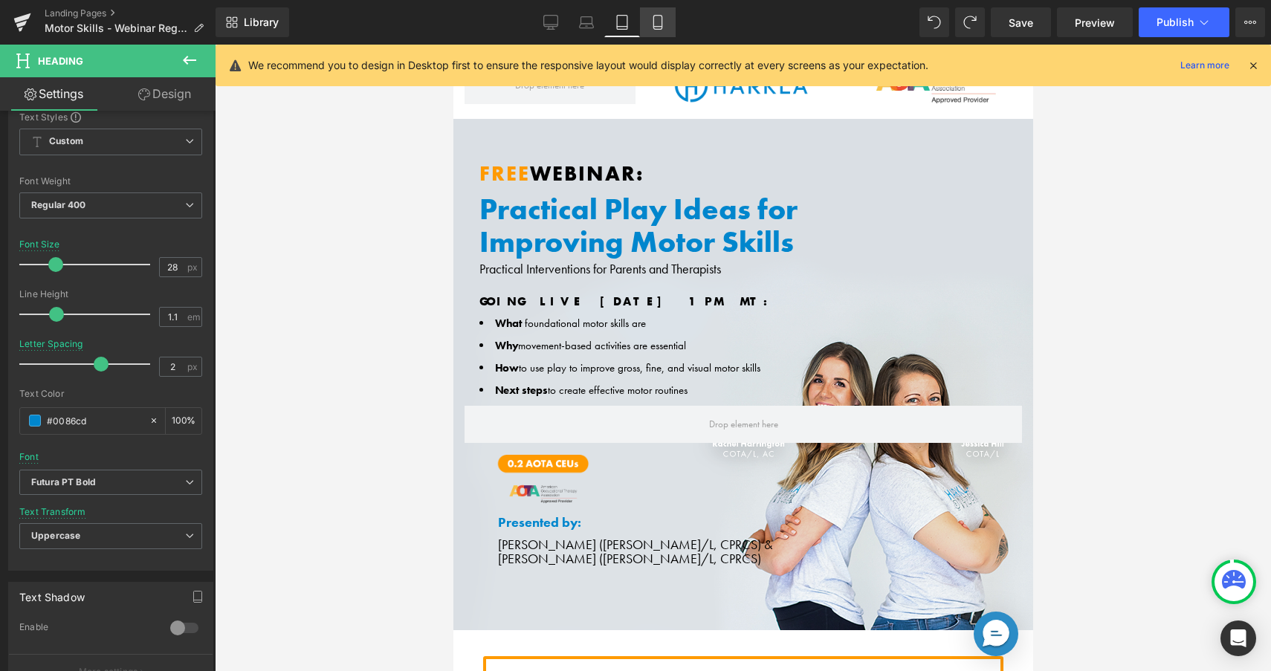
click at [662, 19] on icon at bounding box center [658, 22] width 15 height 15
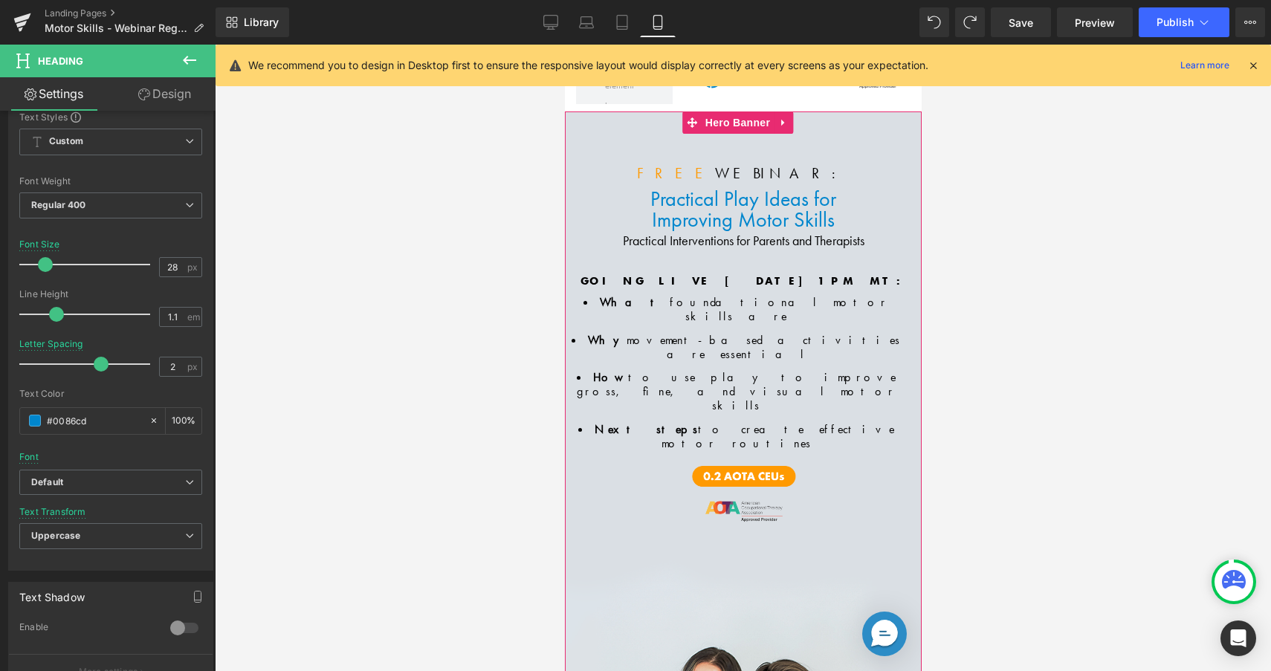
click at [715, 170] on span "Heading" at bounding box center [735, 173] width 40 height 18
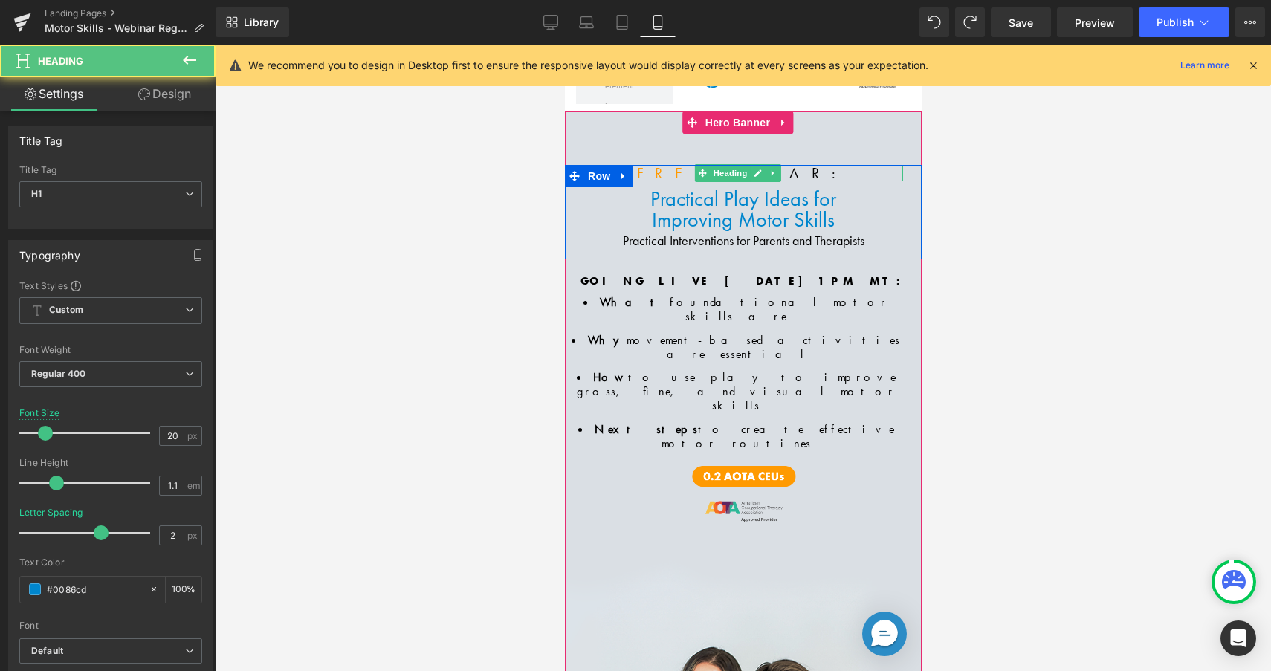
click at [712, 170] on span "Heading" at bounding box center [729, 173] width 40 height 18
click at [661, 170] on h1 "Free Webinar:" at bounding box center [743, 173] width 320 height 16
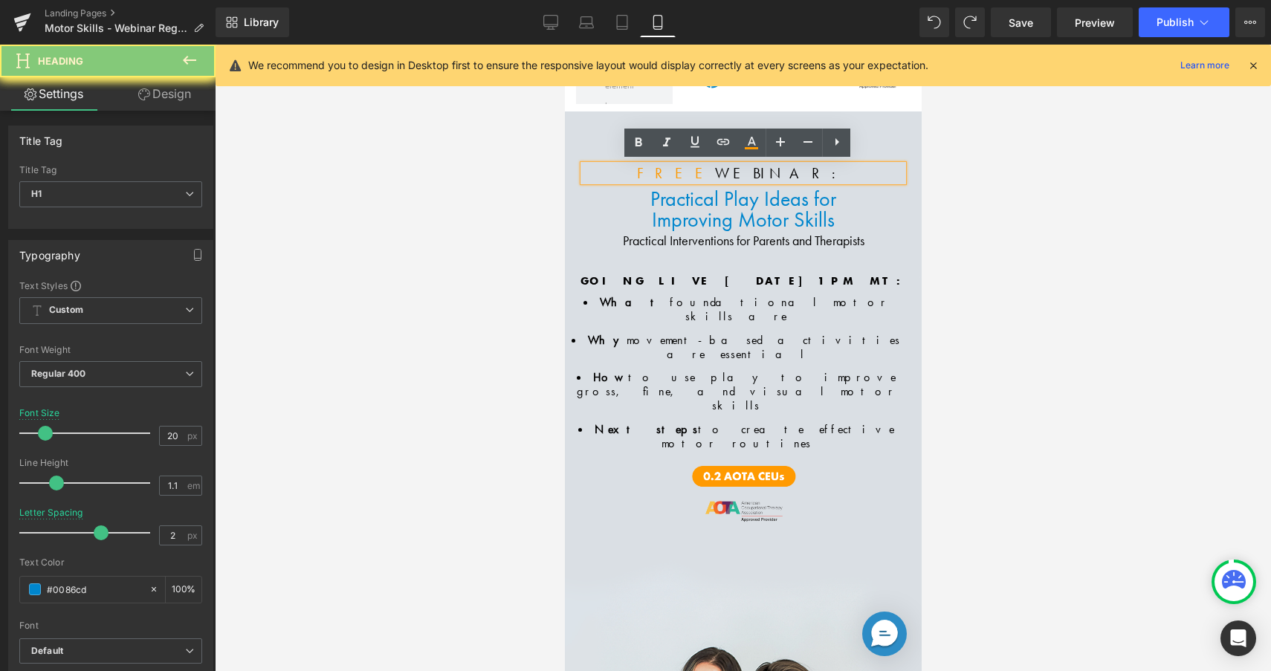
click at [683, 164] on span "Free" at bounding box center [675, 173] width 78 height 19
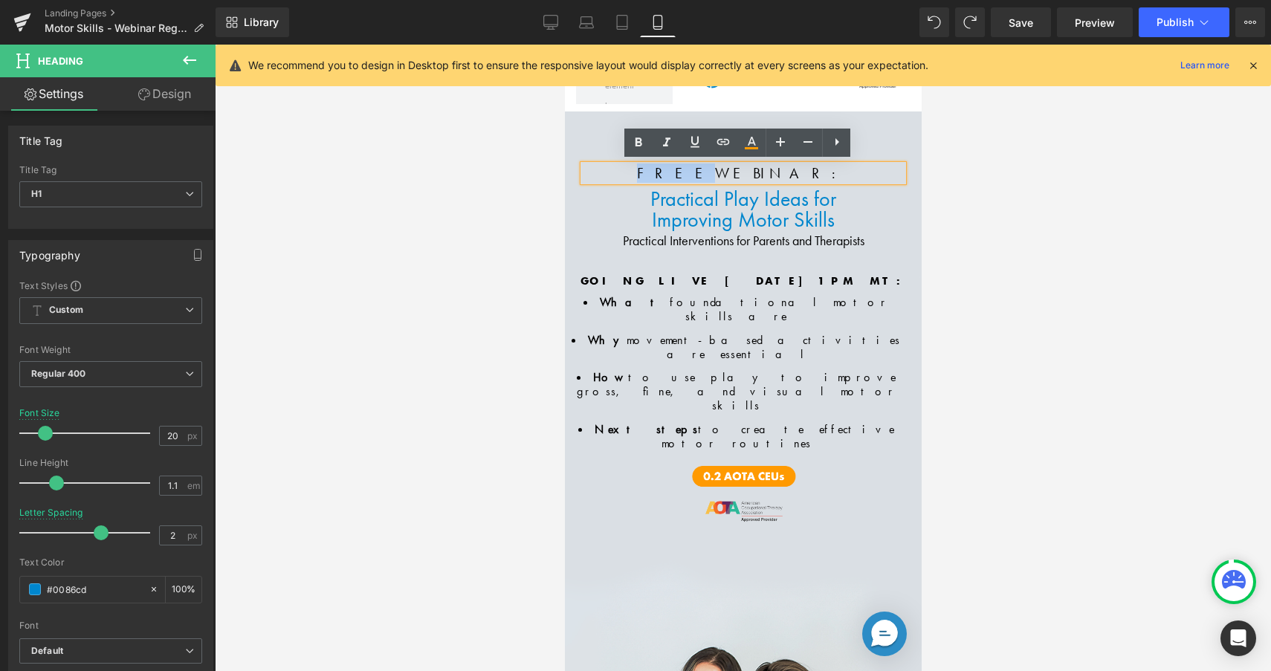
click at [683, 164] on span "Free" at bounding box center [675, 173] width 78 height 19
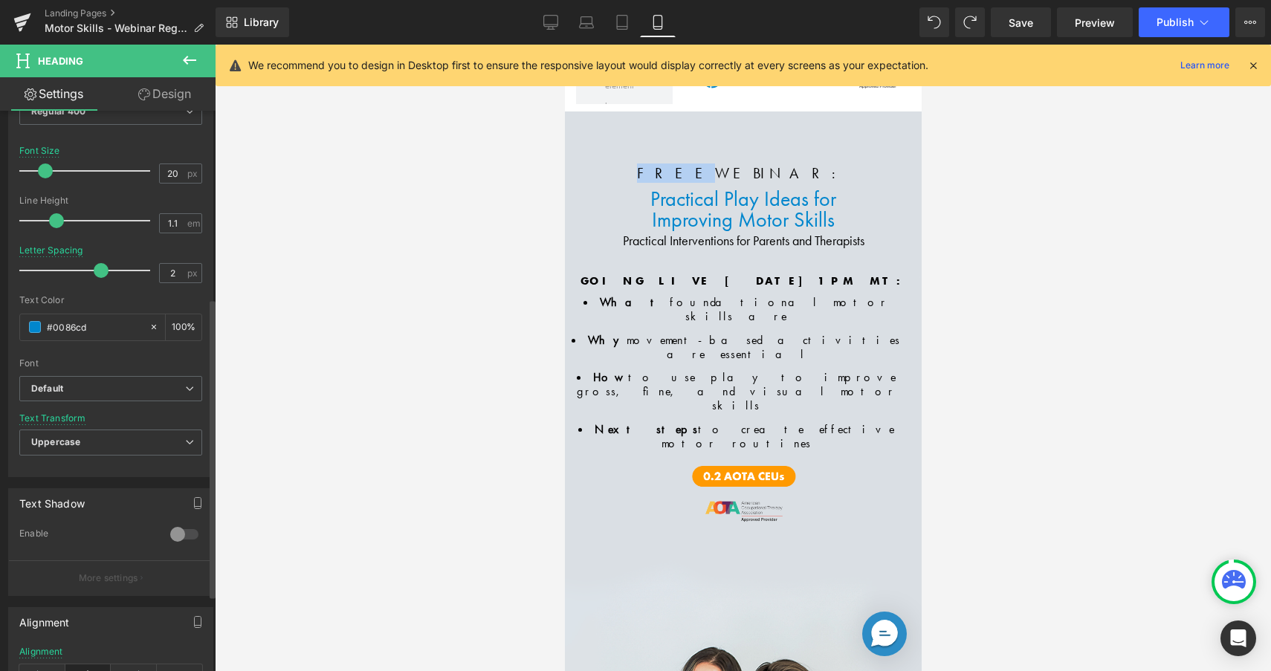
scroll to position [489, 0]
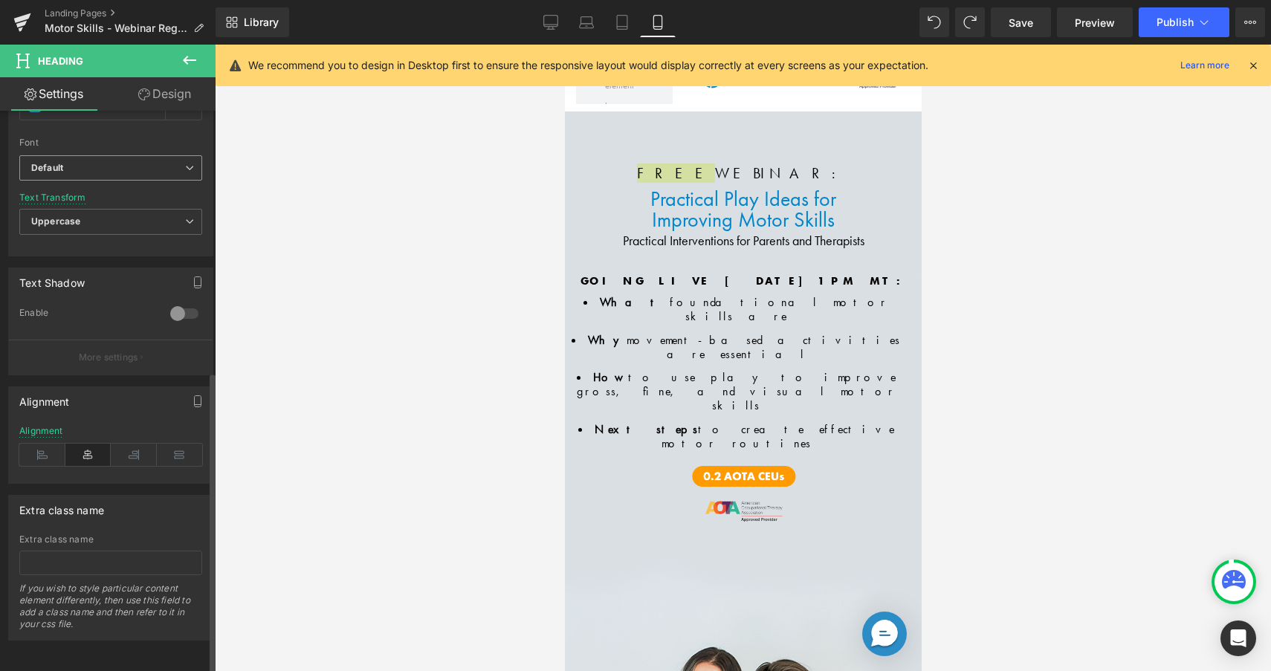
click at [123, 155] on span "Default" at bounding box center [110, 168] width 183 height 26
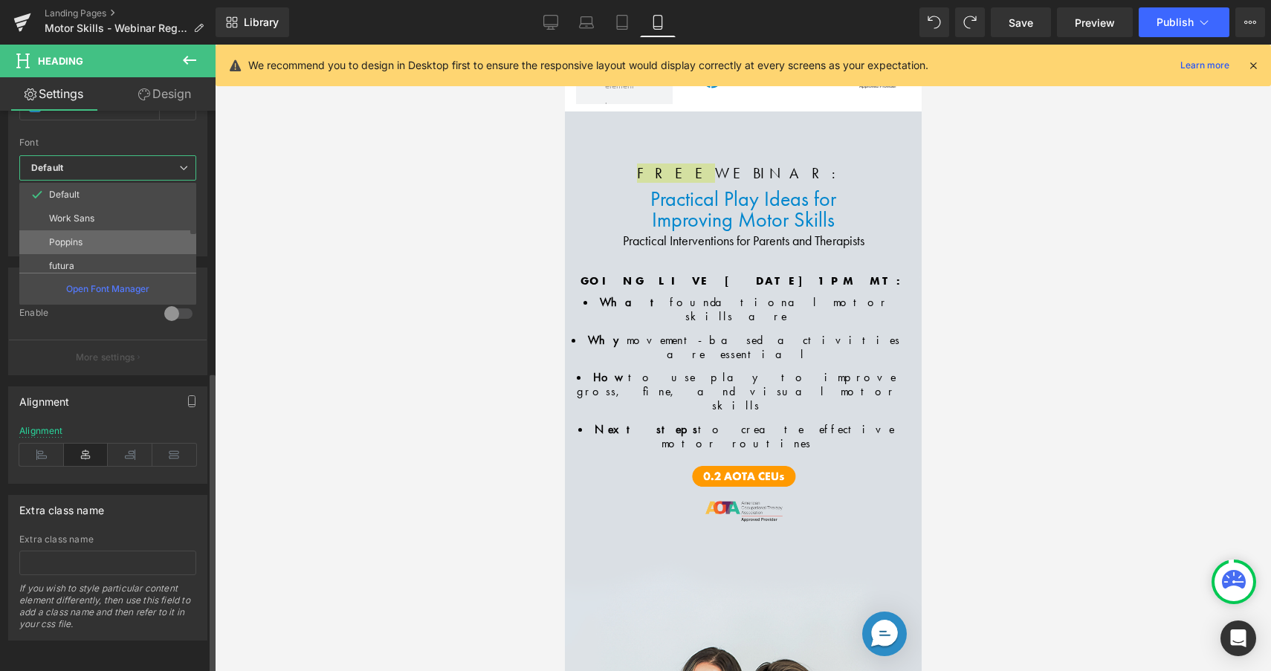
scroll to position [26, 0]
click at [94, 259] on p "Futura PT Bold" at bounding box center [80, 264] width 62 height 10
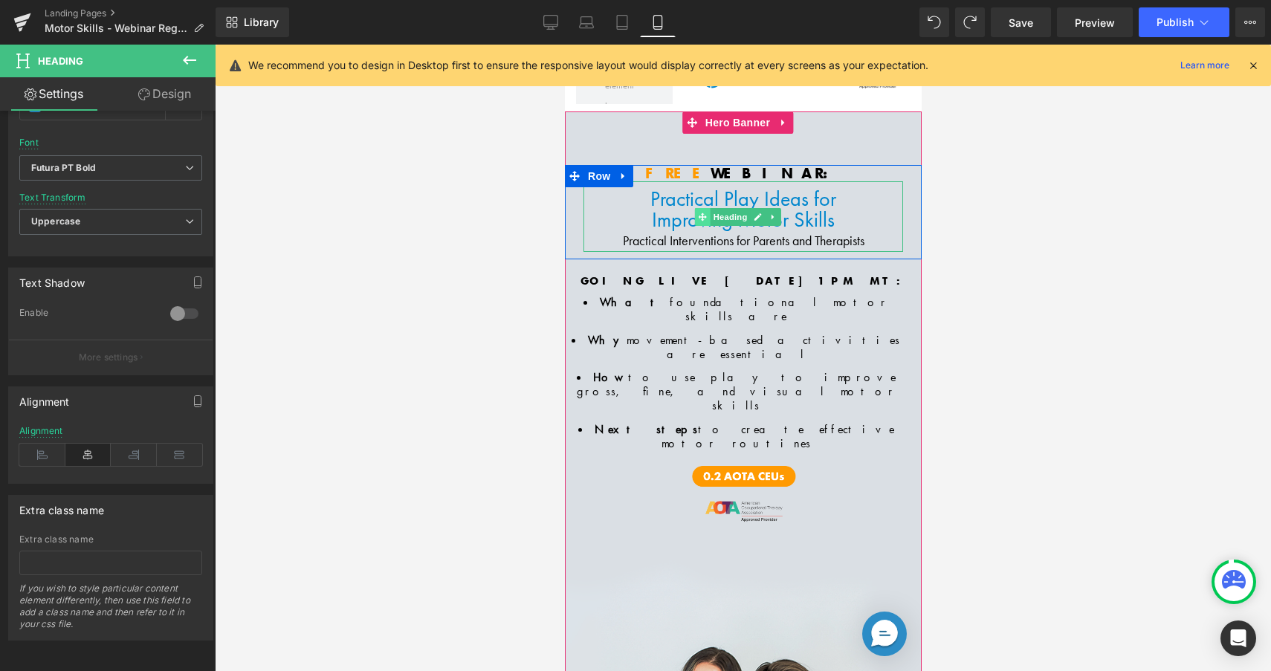
click at [697, 208] on span at bounding box center [702, 217] width 16 height 18
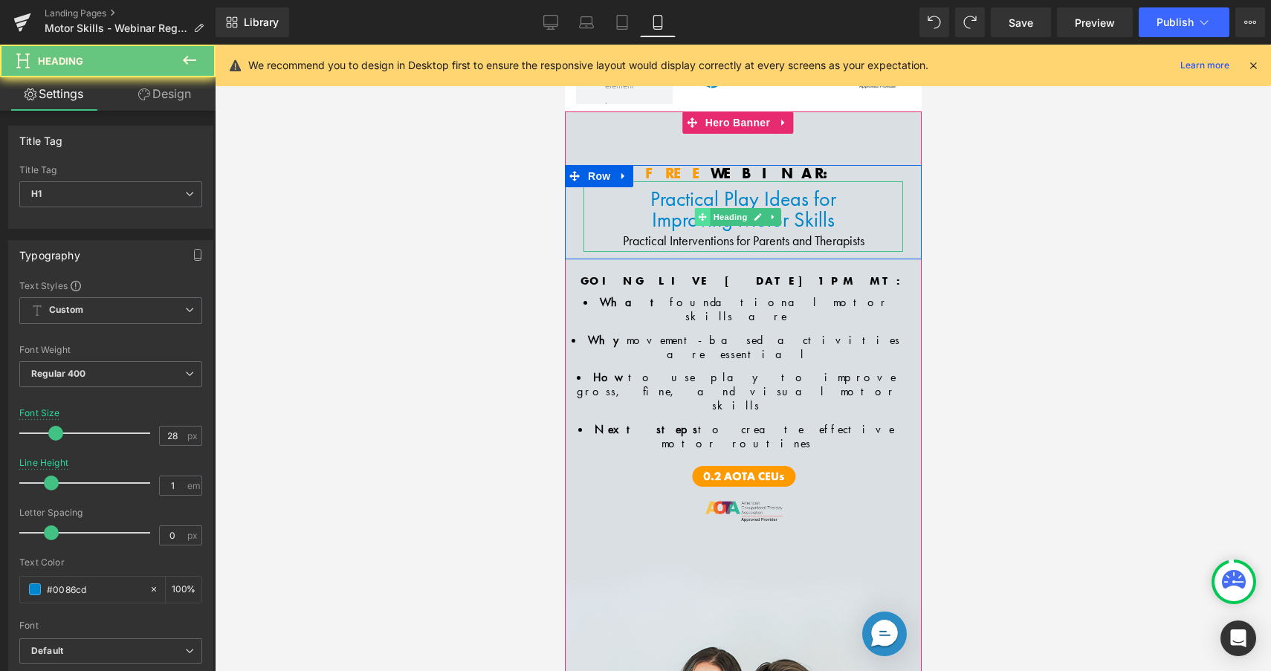
click at [697, 208] on span at bounding box center [702, 217] width 16 height 18
click at [684, 199] on span "Practical Play Ideas for" at bounding box center [743, 199] width 186 height 26
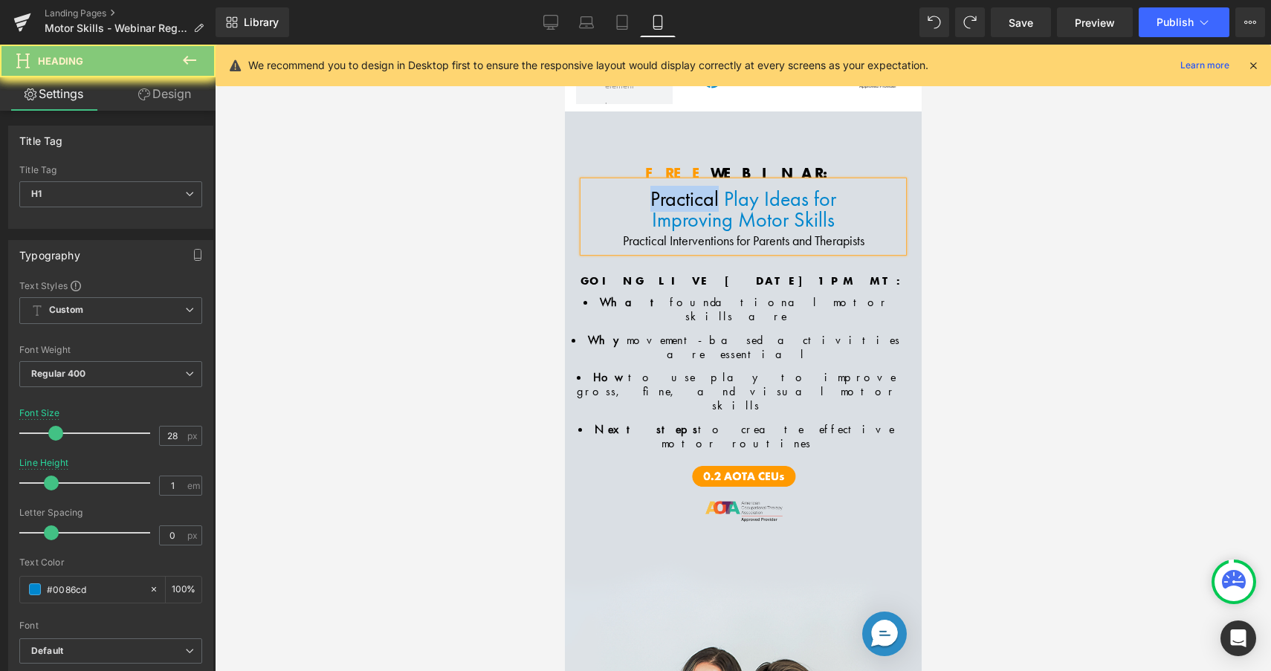
click at [684, 199] on span "Practical Play Ideas for" at bounding box center [743, 199] width 186 height 26
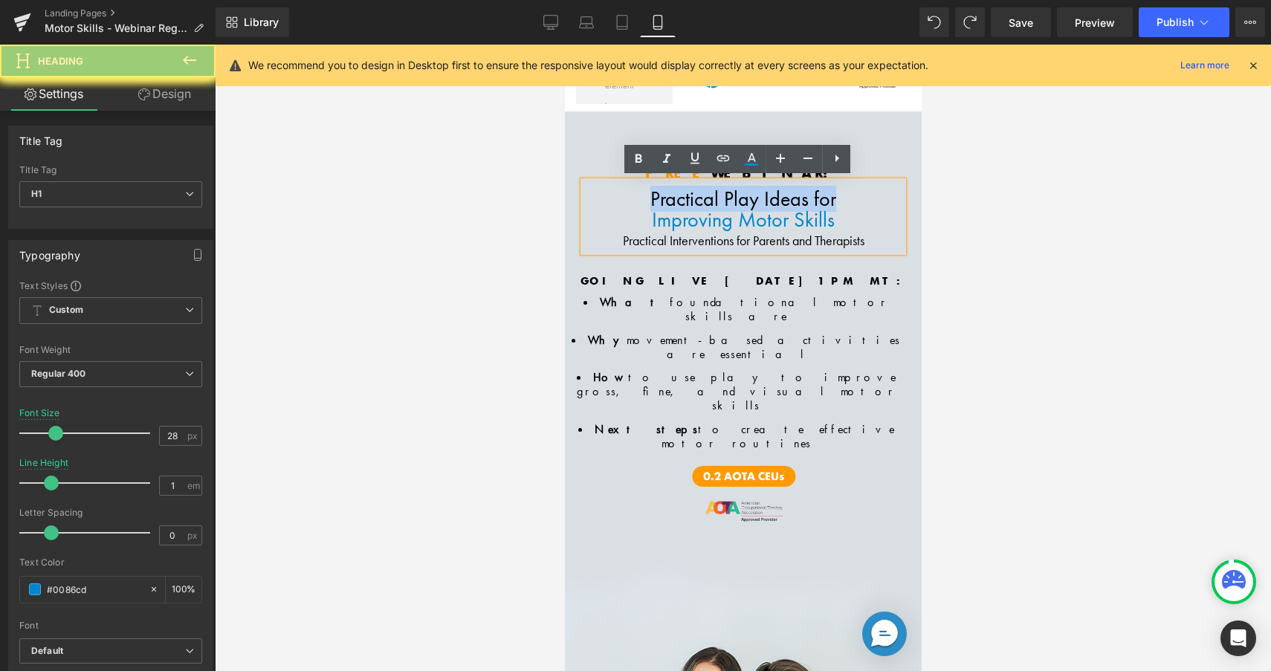
click at [684, 199] on span "Practical Play Ideas for" at bounding box center [743, 199] width 186 height 26
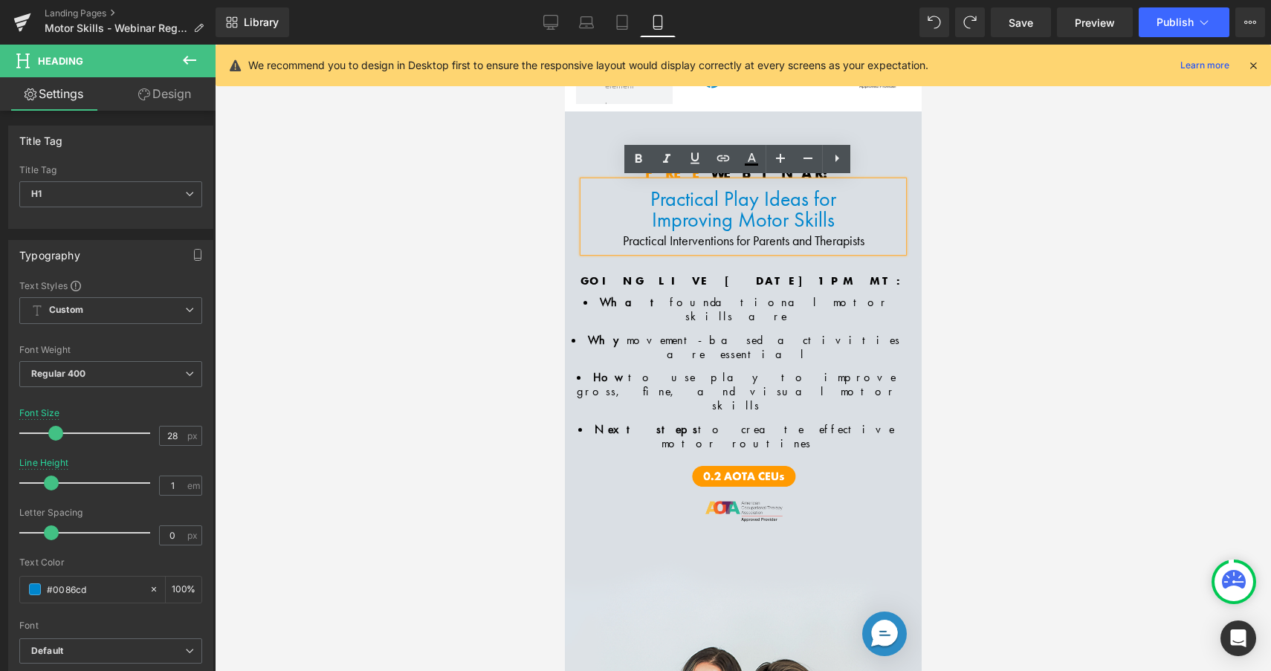
drag, startPoint x: 668, startPoint y: 206, endPoint x: 657, endPoint y: 199, distance: 13.0
click at [668, 207] on span "Improving Motor Skills" at bounding box center [742, 220] width 183 height 26
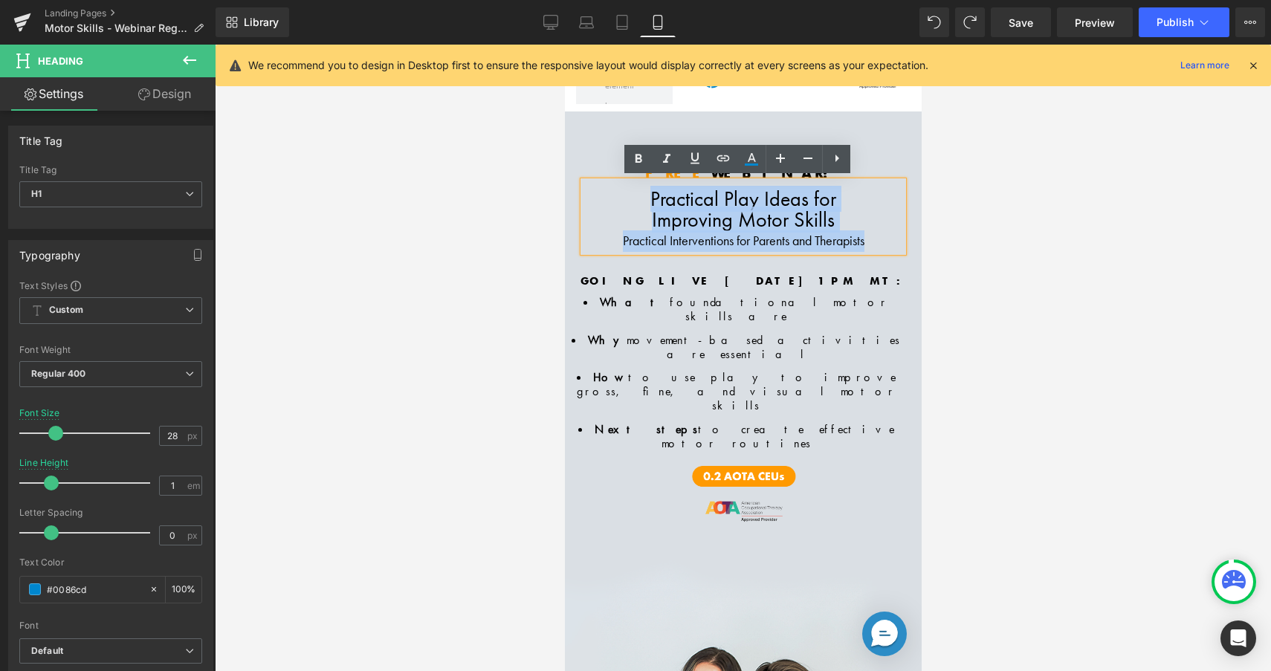
drag, startPoint x: 642, startPoint y: 196, endPoint x: 866, endPoint y: 249, distance: 230.1
click at [866, 249] on div "Practical Play Ideas for Improving Motor Skills Practical Interventions for Par…" at bounding box center [743, 216] width 320 height 71
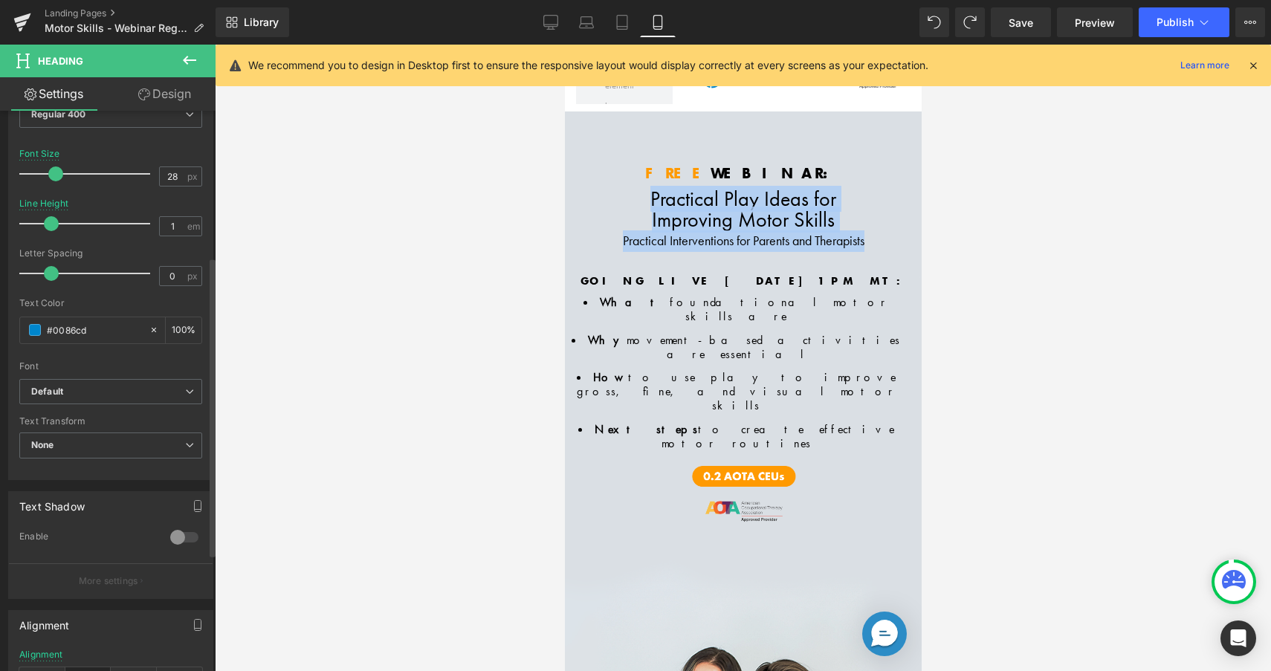
scroll to position [274, 0]
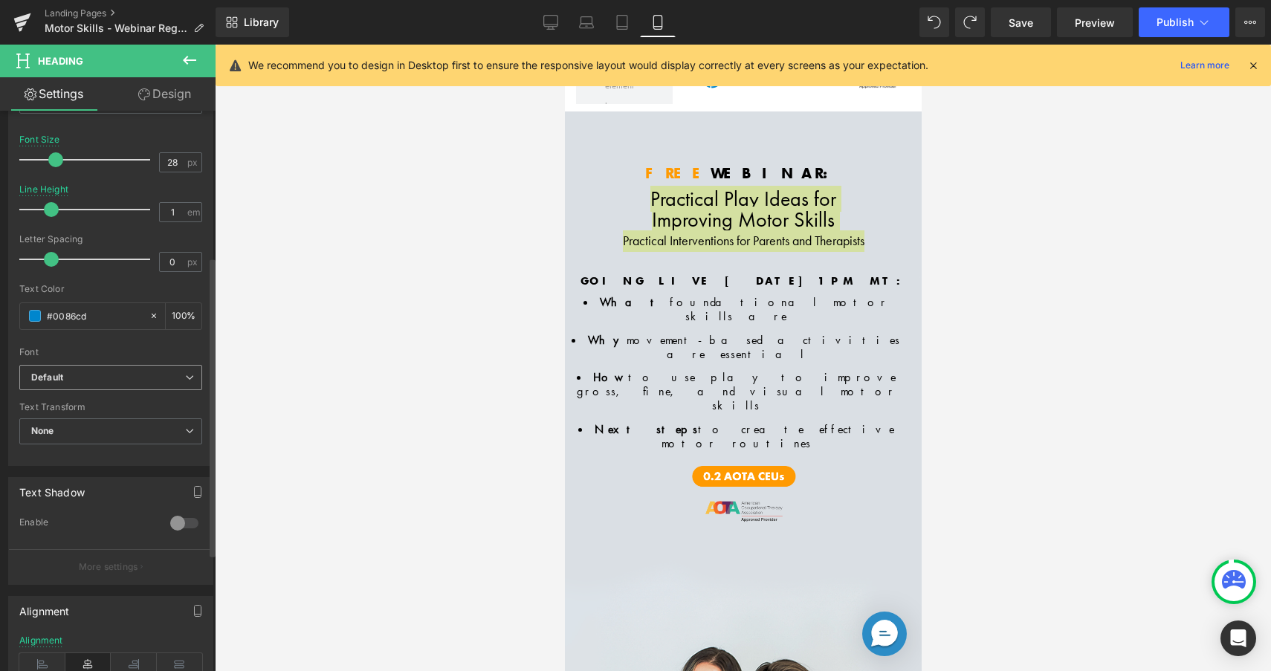
click at [149, 376] on b "Default" at bounding box center [108, 378] width 154 height 13
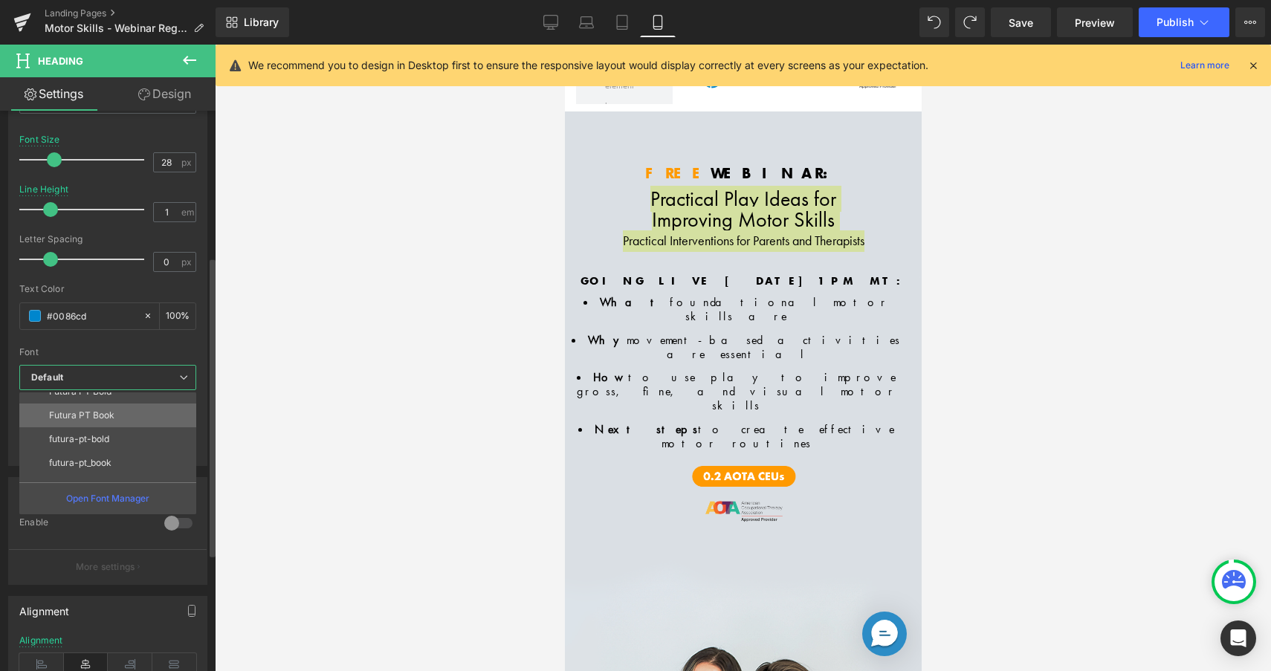
scroll to position [95, 0]
click at [106, 405] on p "Futura PT Bold" at bounding box center [80, 404] width 62 height 10
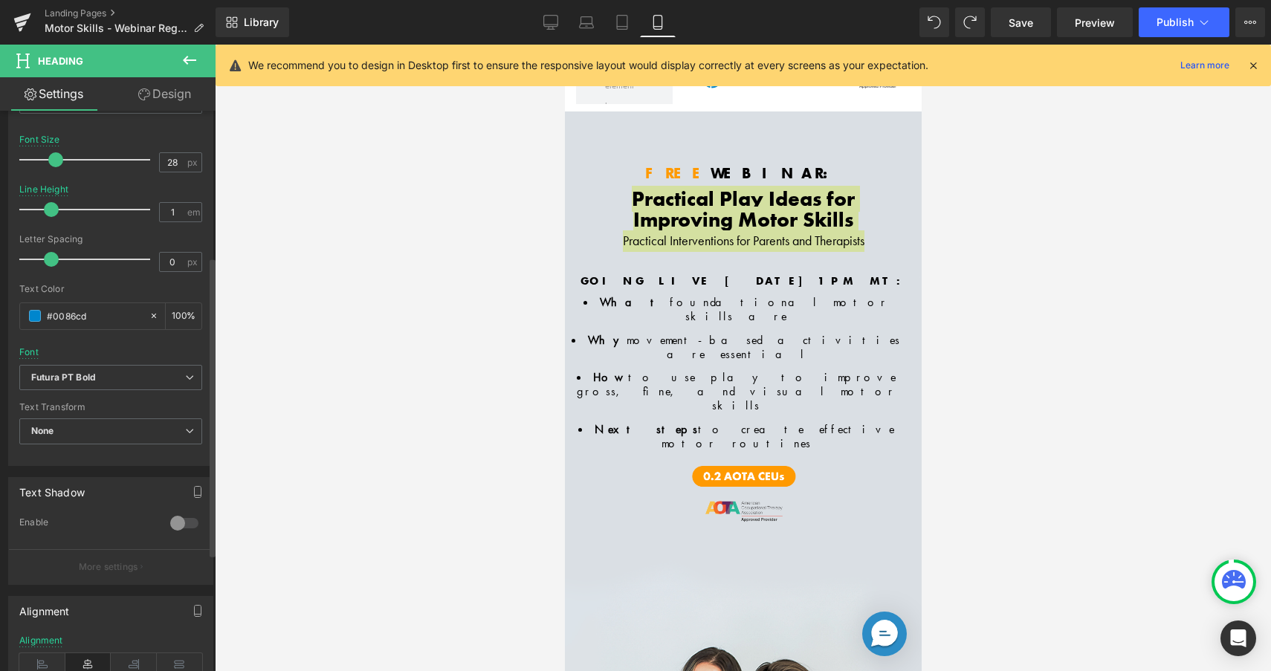
click at [143, 342] on div at bounding box center [110, 343] width 183 height 10
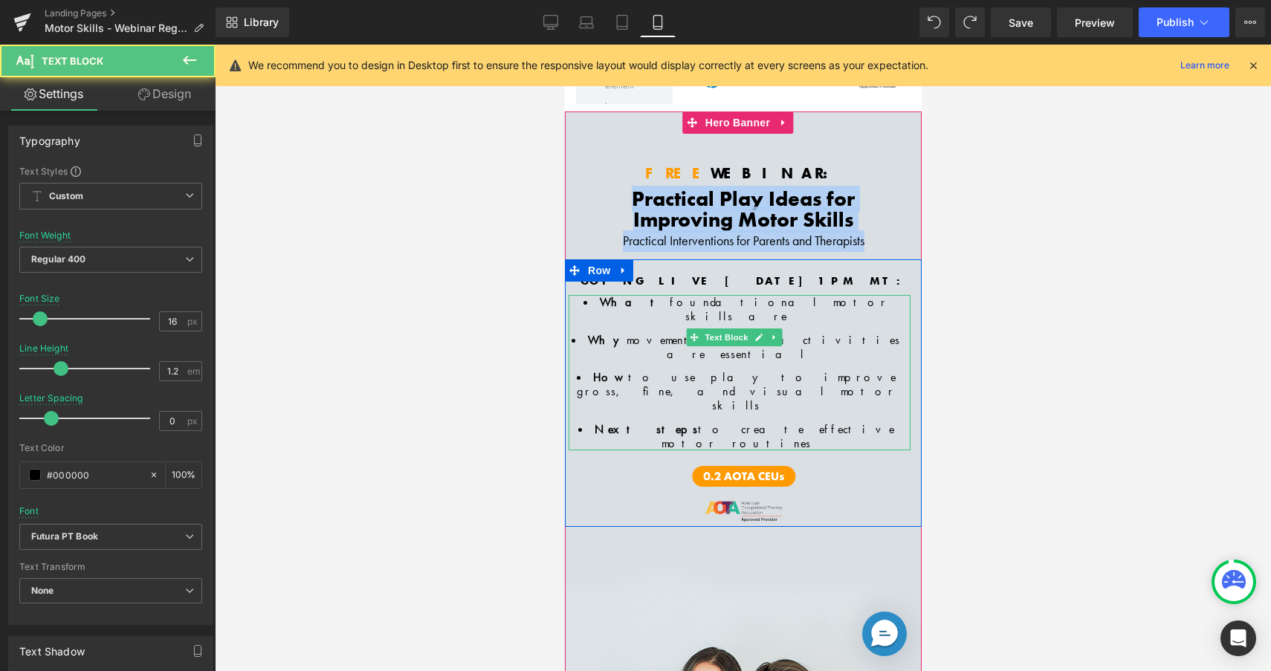
click at [626, 332] on span "Why" at bounding box center [606, 340] width 39 height 16
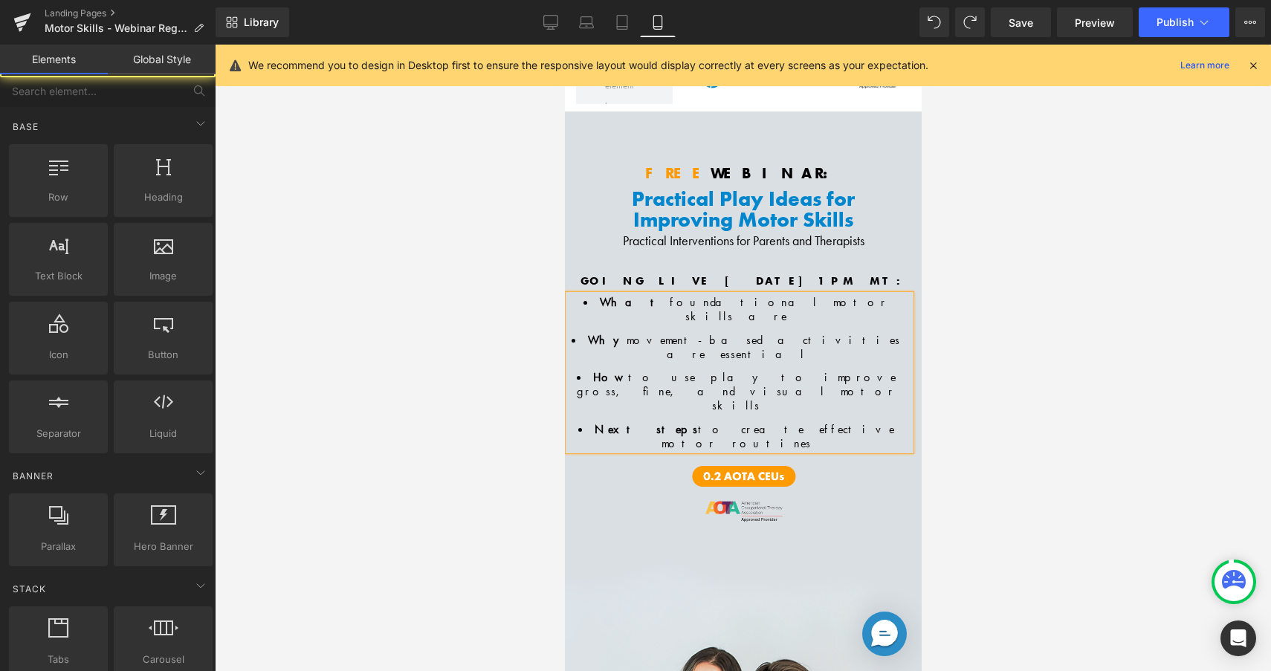
click at [1057, 317] on div at bounding box center [743, 358] width 1057 height 627
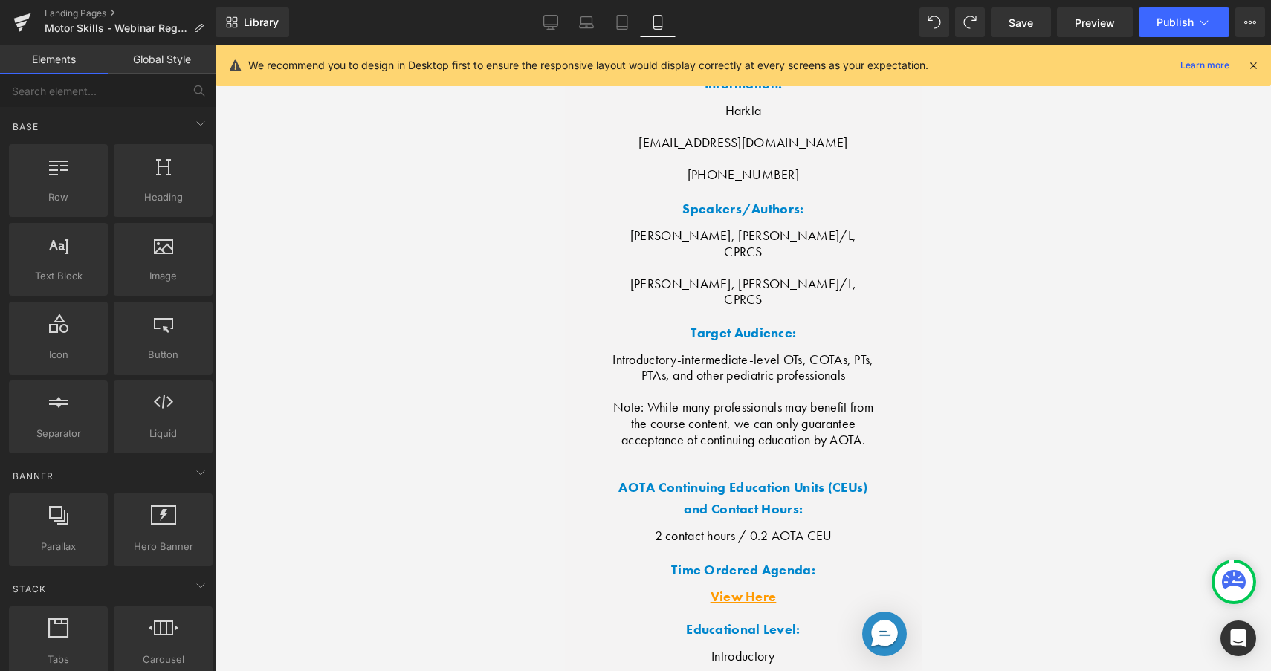
scroll to position [5318, 0]
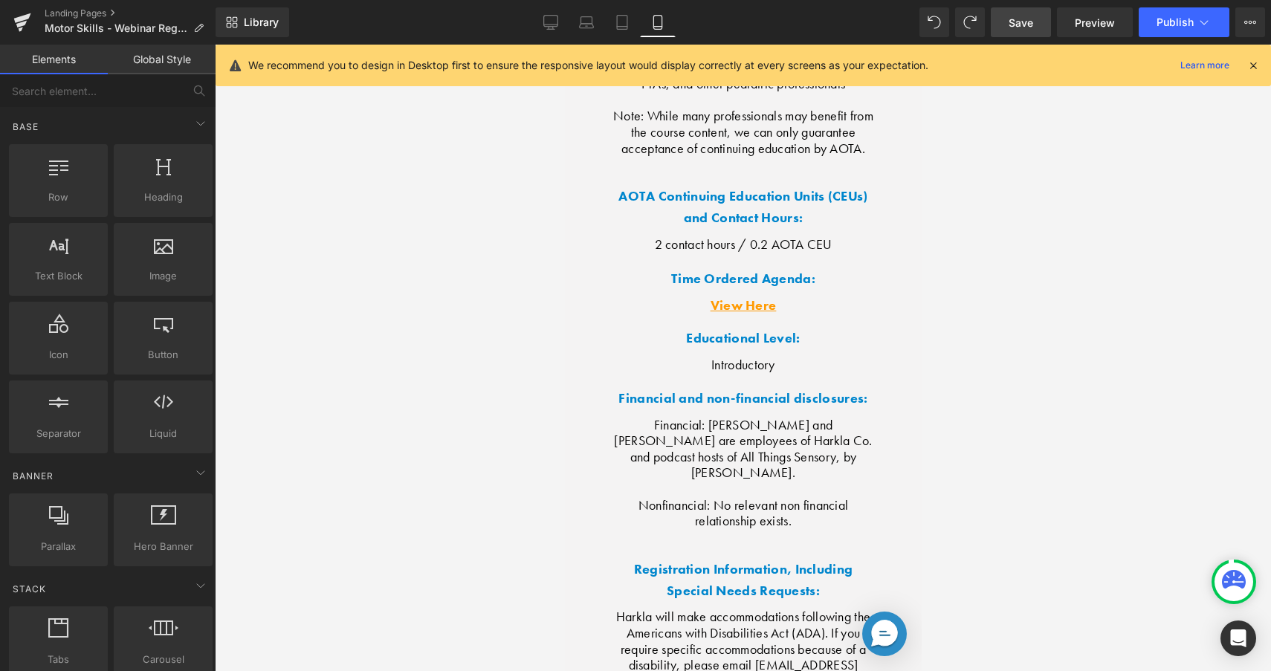
click at [1042, 21] on link "Save" at bounding box center [1021, 22] width 60 height 30
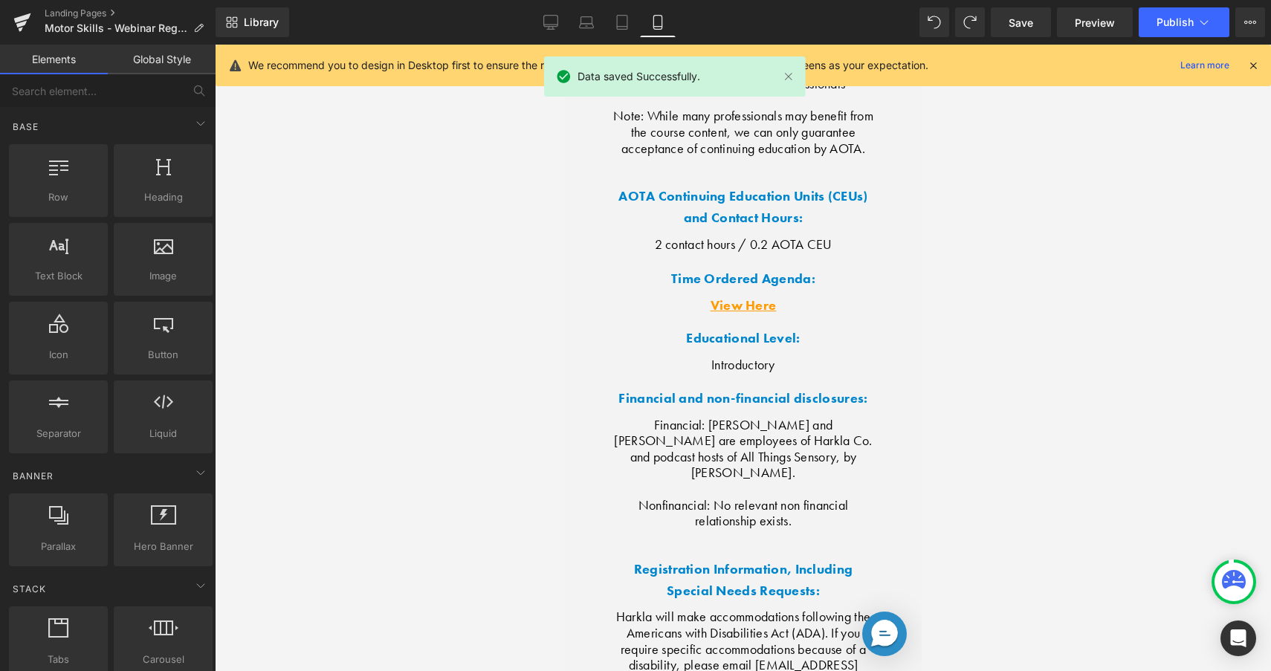
click at [1174, 45] on div "We recommend you to design in Desktop first to ensure the responsive layout wou…" at bounding box center [744, 66] width 1056 height 42
click at [1171, 24] on span "Publish" at bounding box center [1175, 22] width 37 height 12
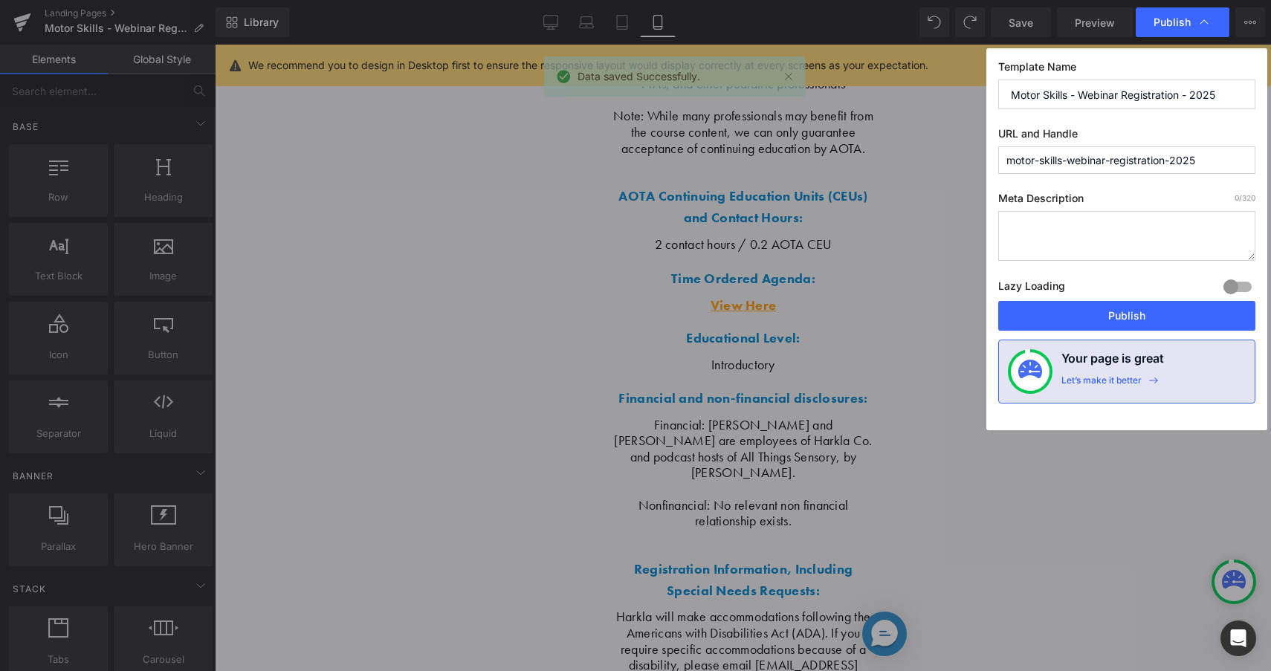
click at [1183, 317] on button "Publish" at bounding box center [1127, 316] width 257 height 30
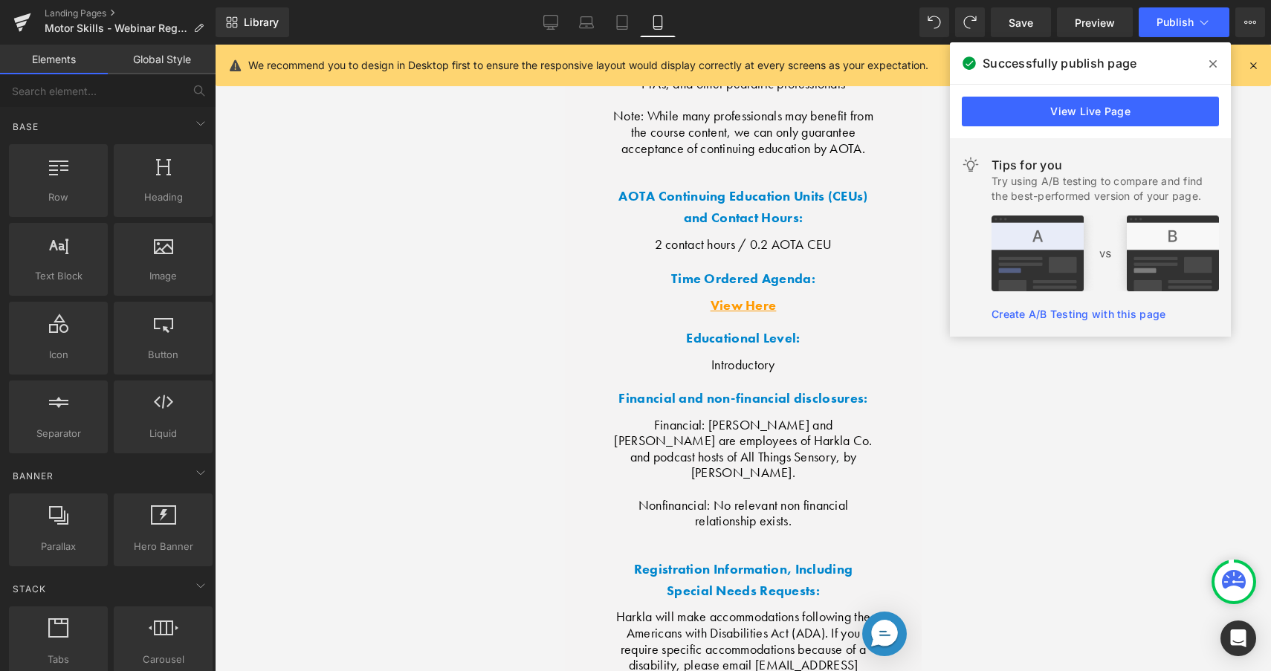
click at [1208, 59] on span at bounding box center [1213, 64] width 24 height 24
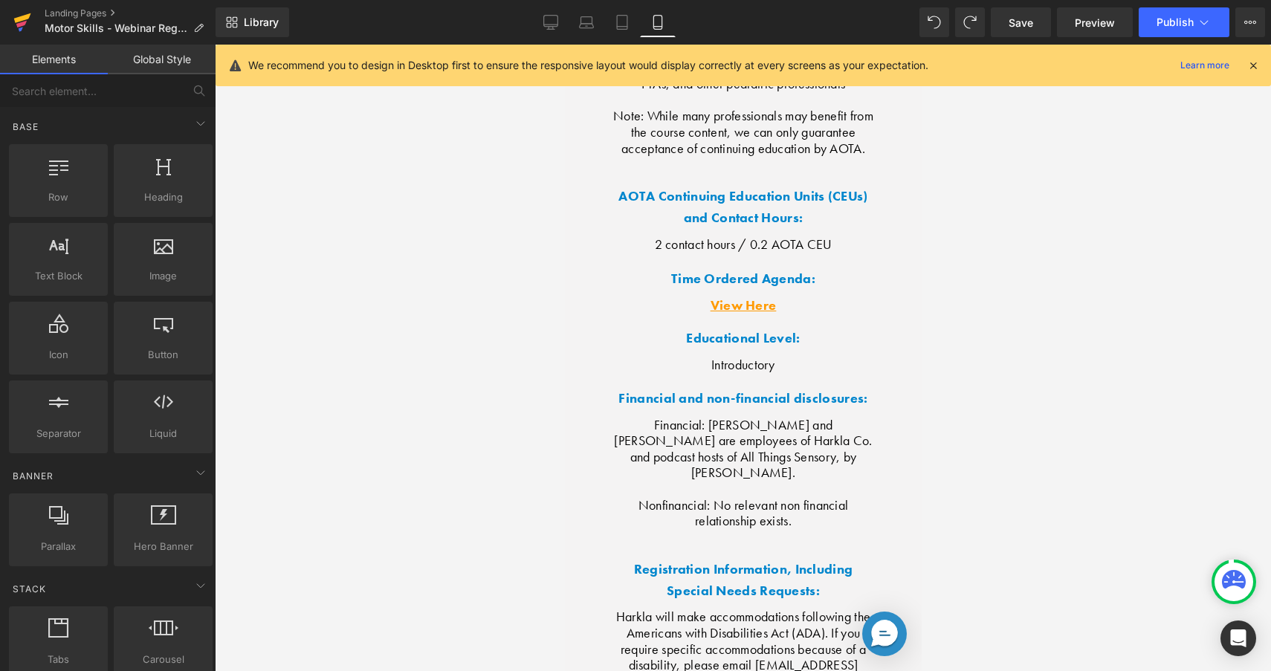
click at [28, 22] on icon at bounding box center [22, 22] width 18 height 37
